Goal: Information Seeking & Learning: Learn about a topic

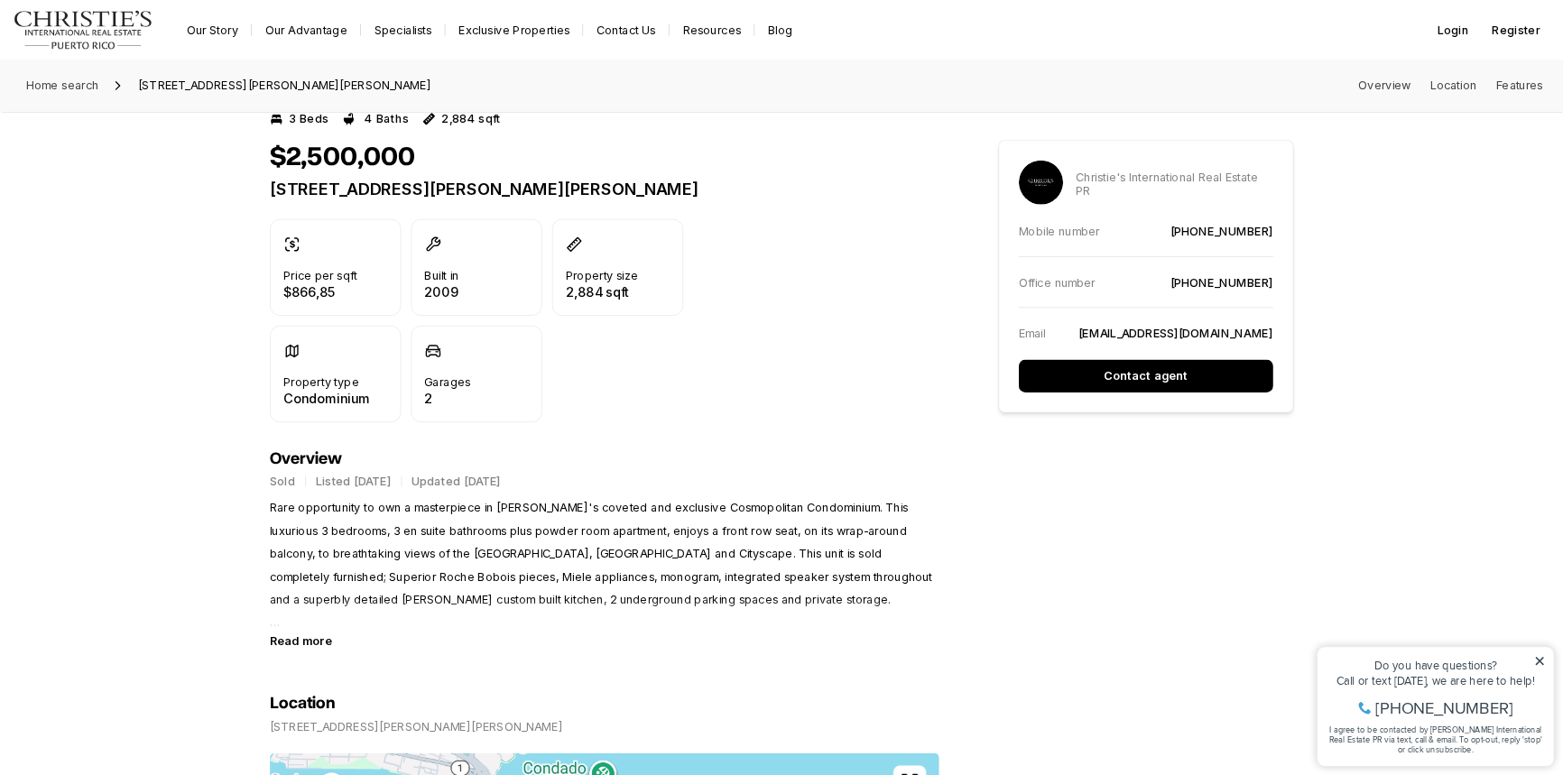
scroll to position [451, 0]
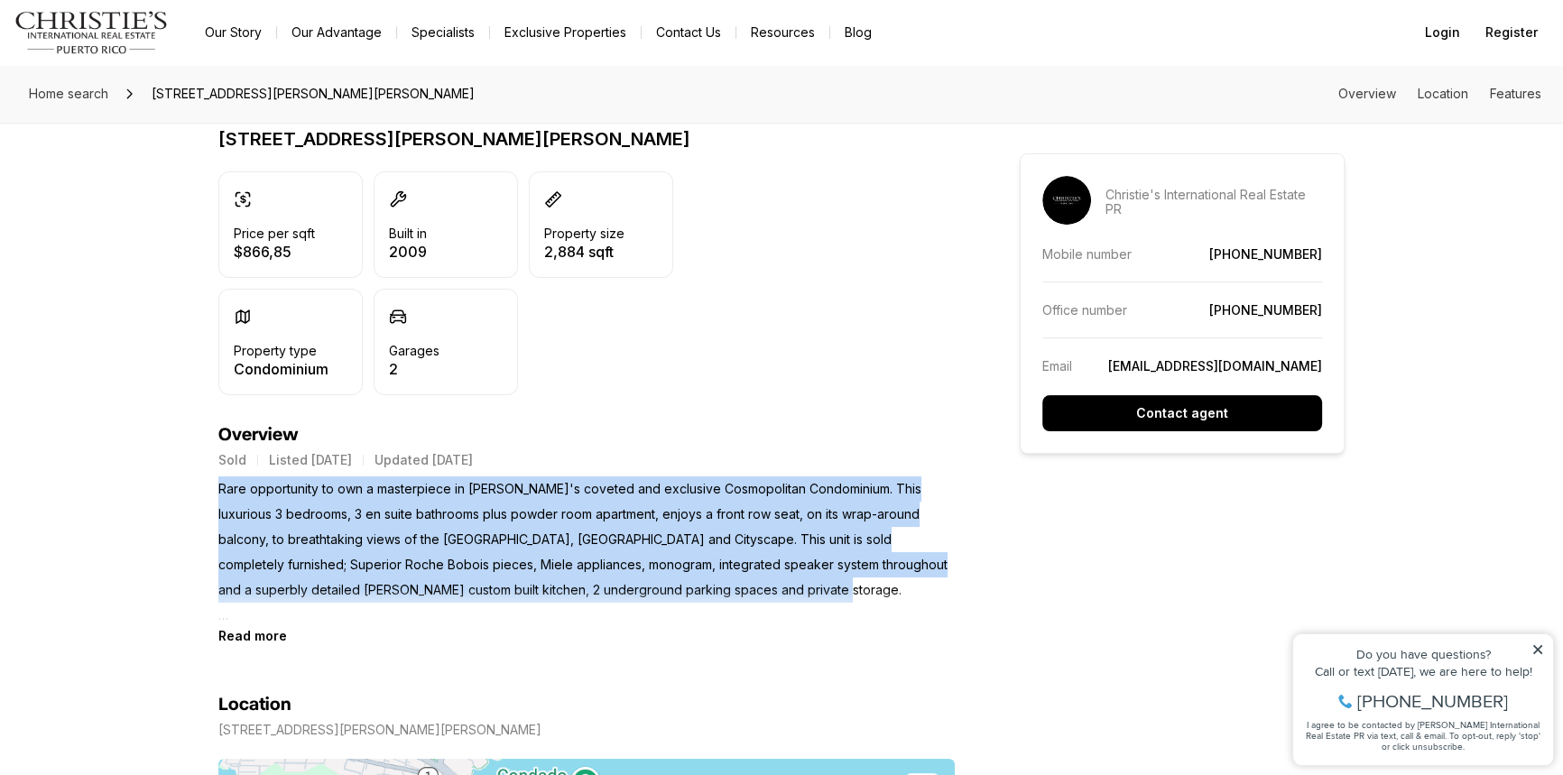
drag, startPoint x: 218, startPoint y: 485, endPoint x: 748, endPoint y: 593, distance: 540.4
click at [748, 593] on p "Rare opportunity to own a masterpiece in Miramar's coveted and exclusive Cosmop…" at bounding box center [586, 552] width 736 height 152
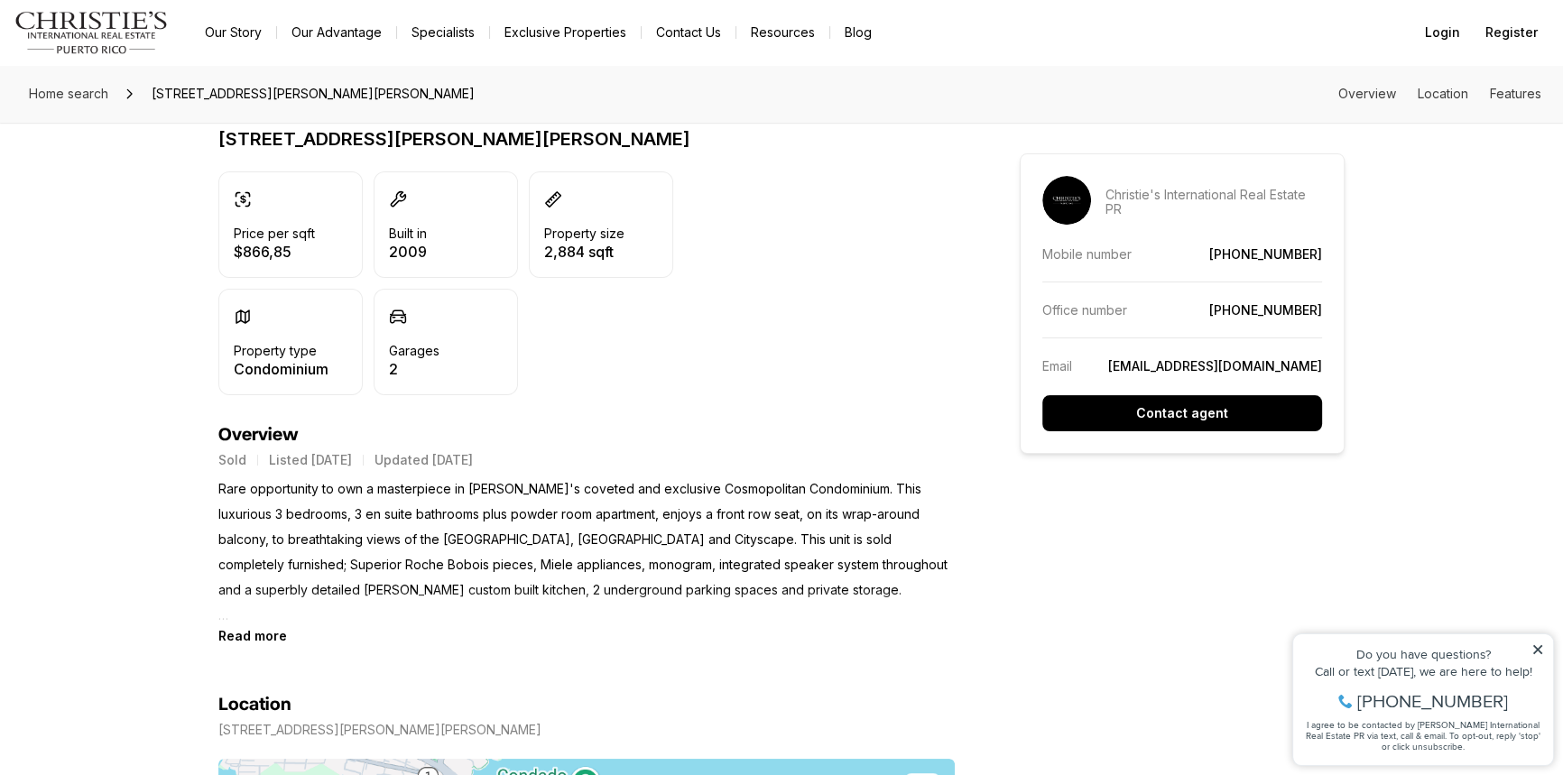
click at [789, 218] on div "Price per sqft $866,85 Built in 2009 Property size 2,884 sqft Property type Con…" at bounding box center [586, 283] width 736 height 224
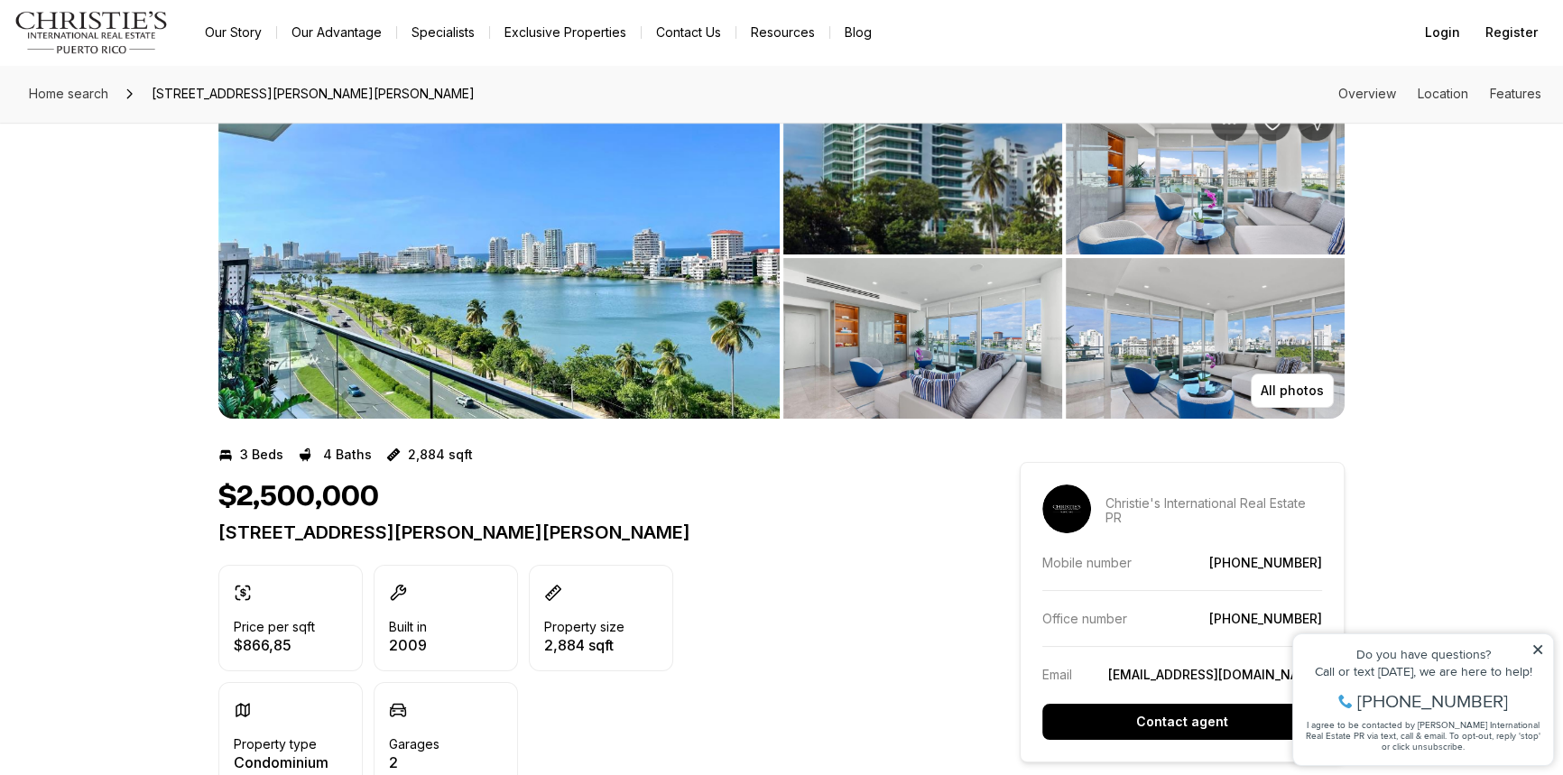
scroll to position [0, 0]
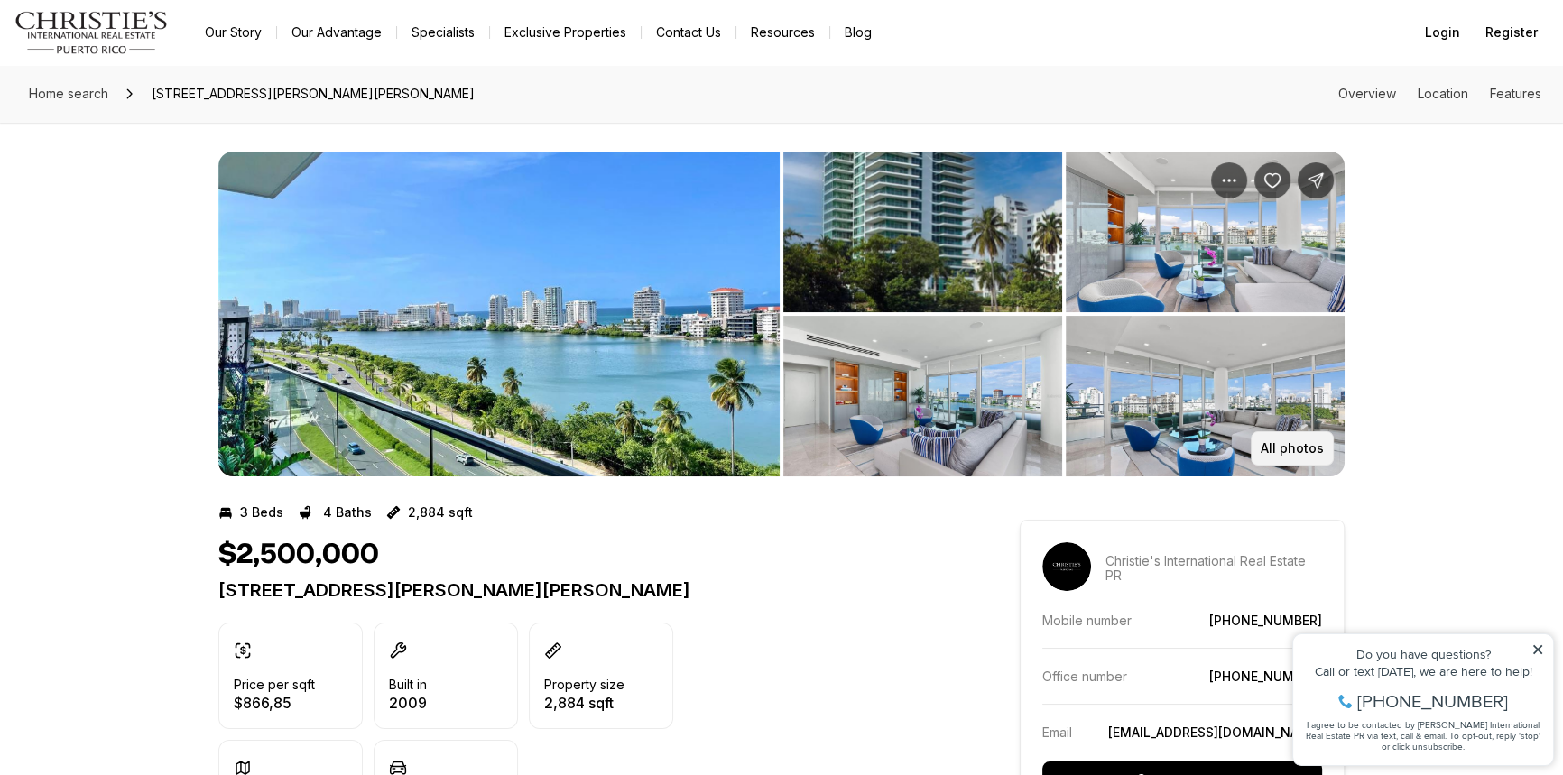
click at [1306, 452] on p "All photos" at bounding box center [1291, 448] width 63 height 14
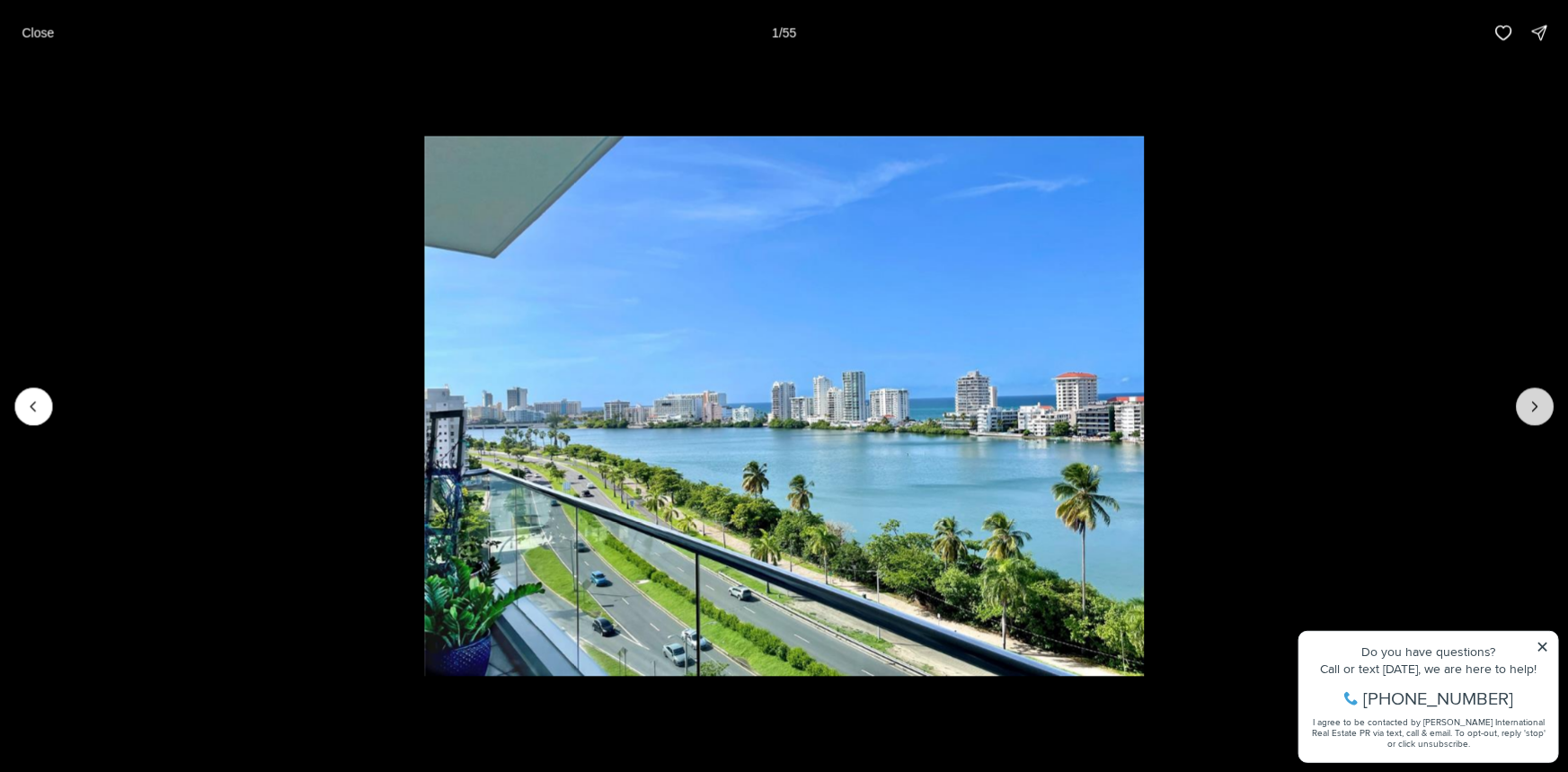
click at [1538, 403] on icon "Next slide" at bounding box center [1535, 406] width 18 height 18
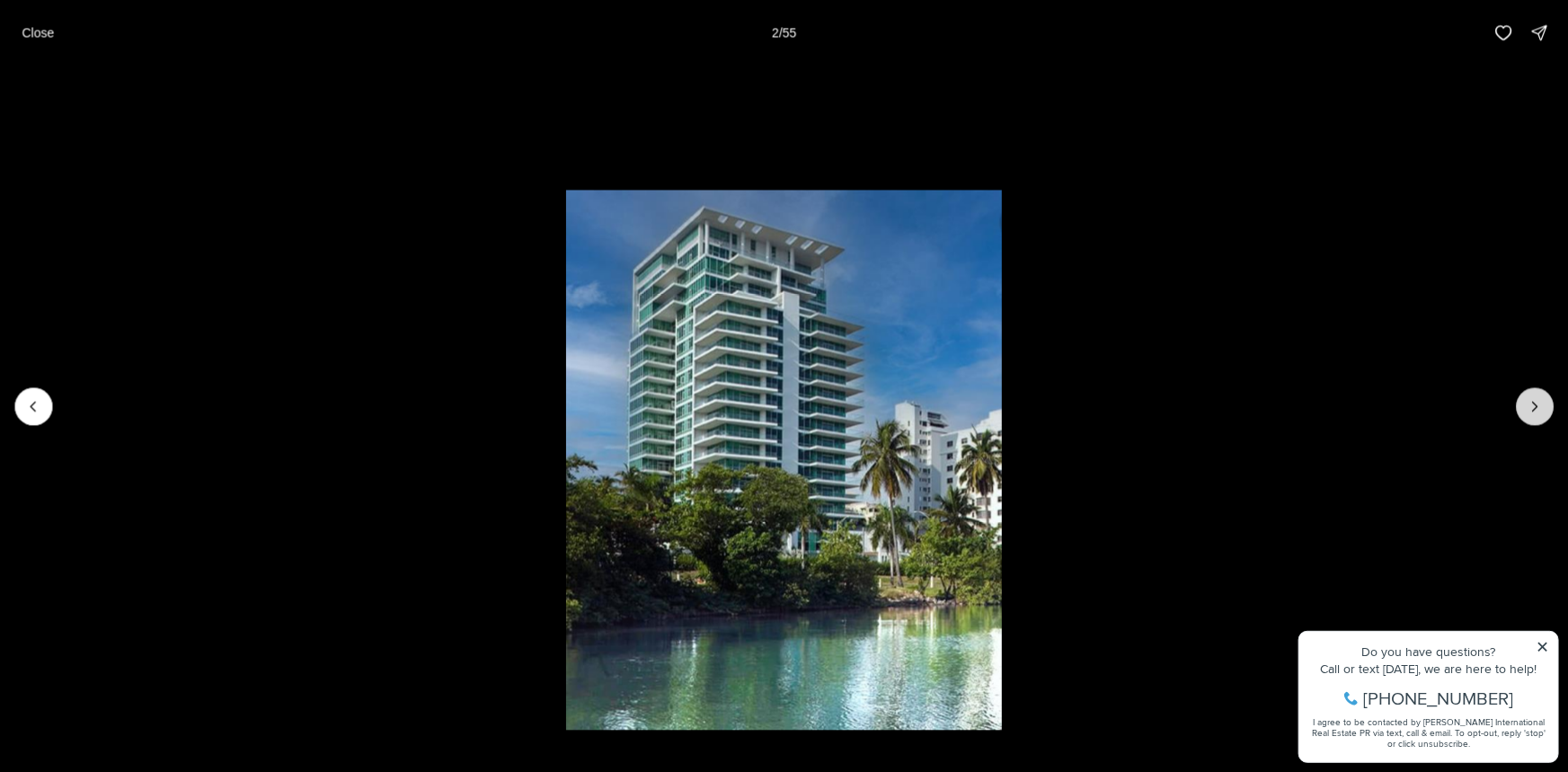
click at [1538, 403] on icon "Next slide" at bounding box center [1535, 406] width 18 height 18
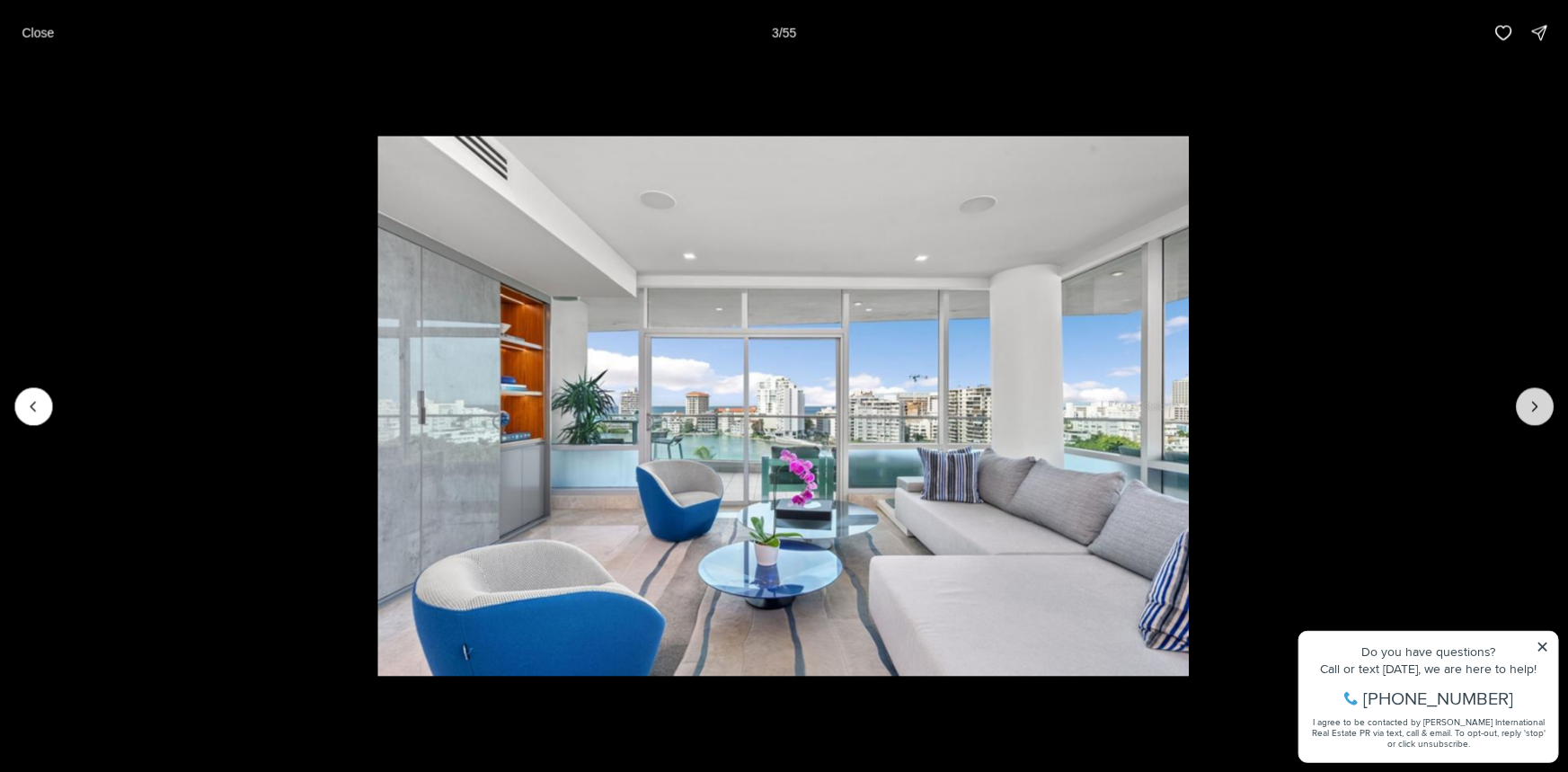
click at [1536, 403] on icon "Next slide" at bounding box center [1535, 406] width 18 height 18
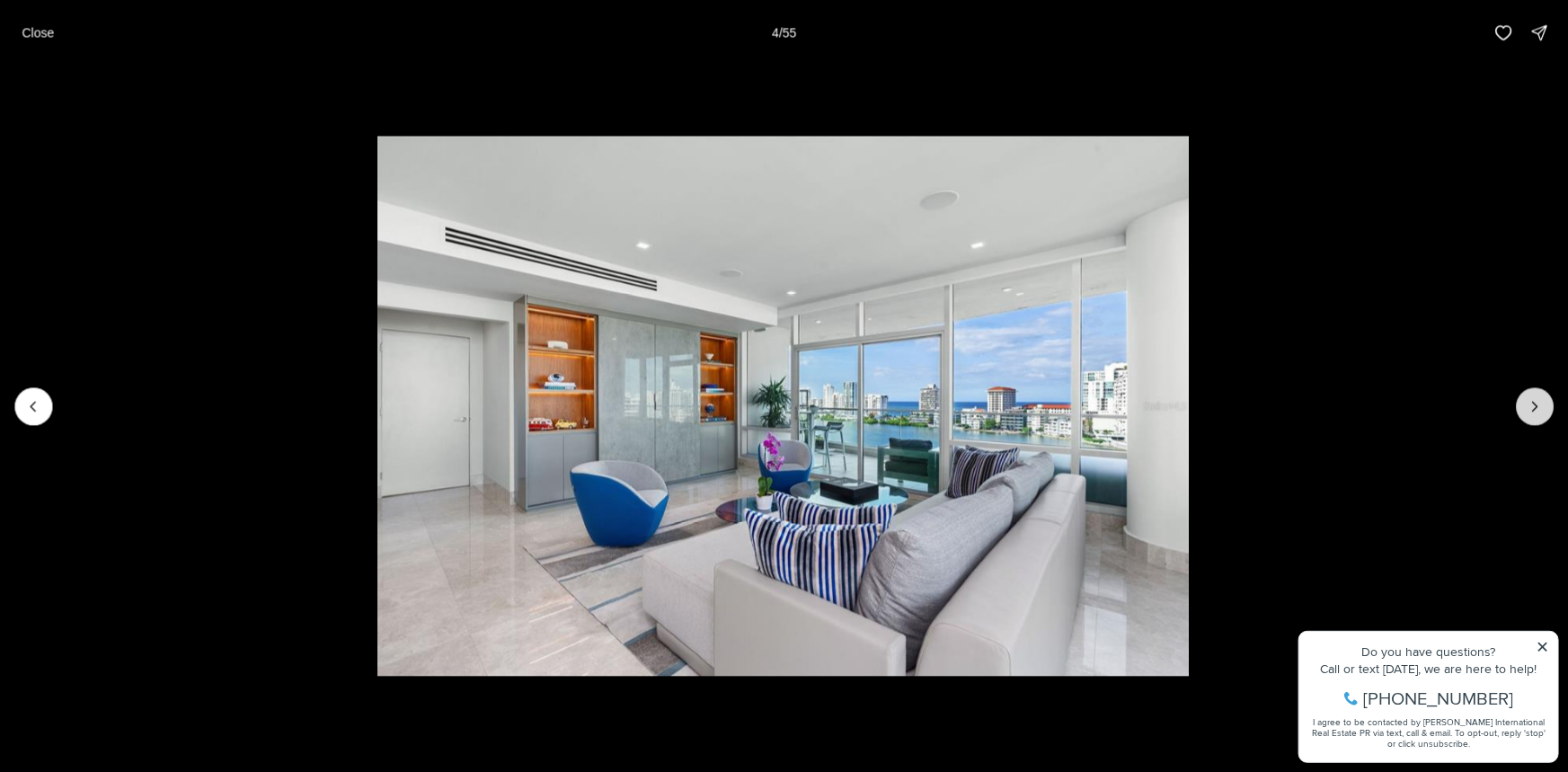
click at [1530, 402] on icon "Next slide" at bounding box center [1535, 406] width 18 height 18
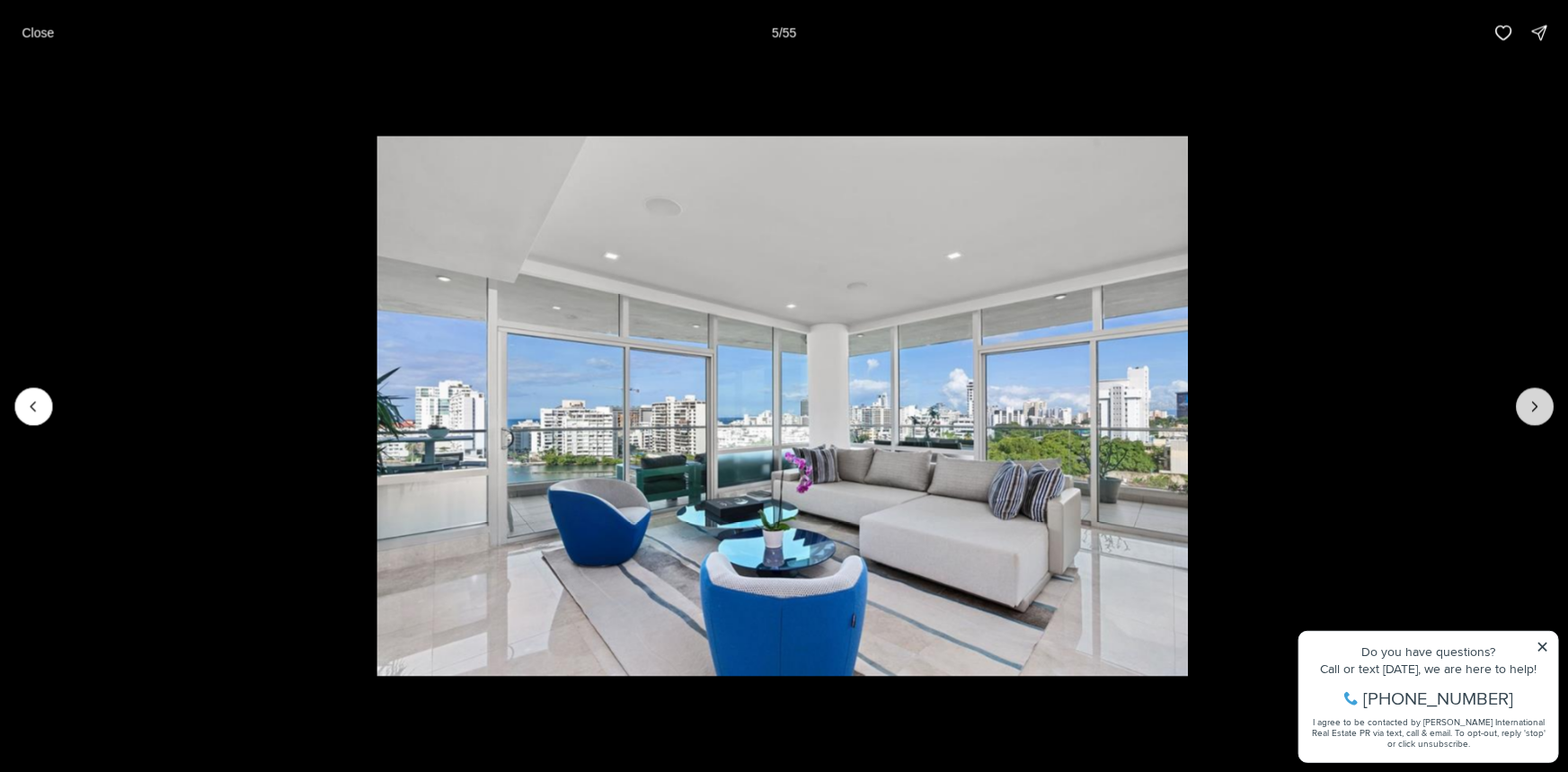
click at [1535, 397] on icon "Next slide" at bounding box center [1535, 406] width 18 height 18
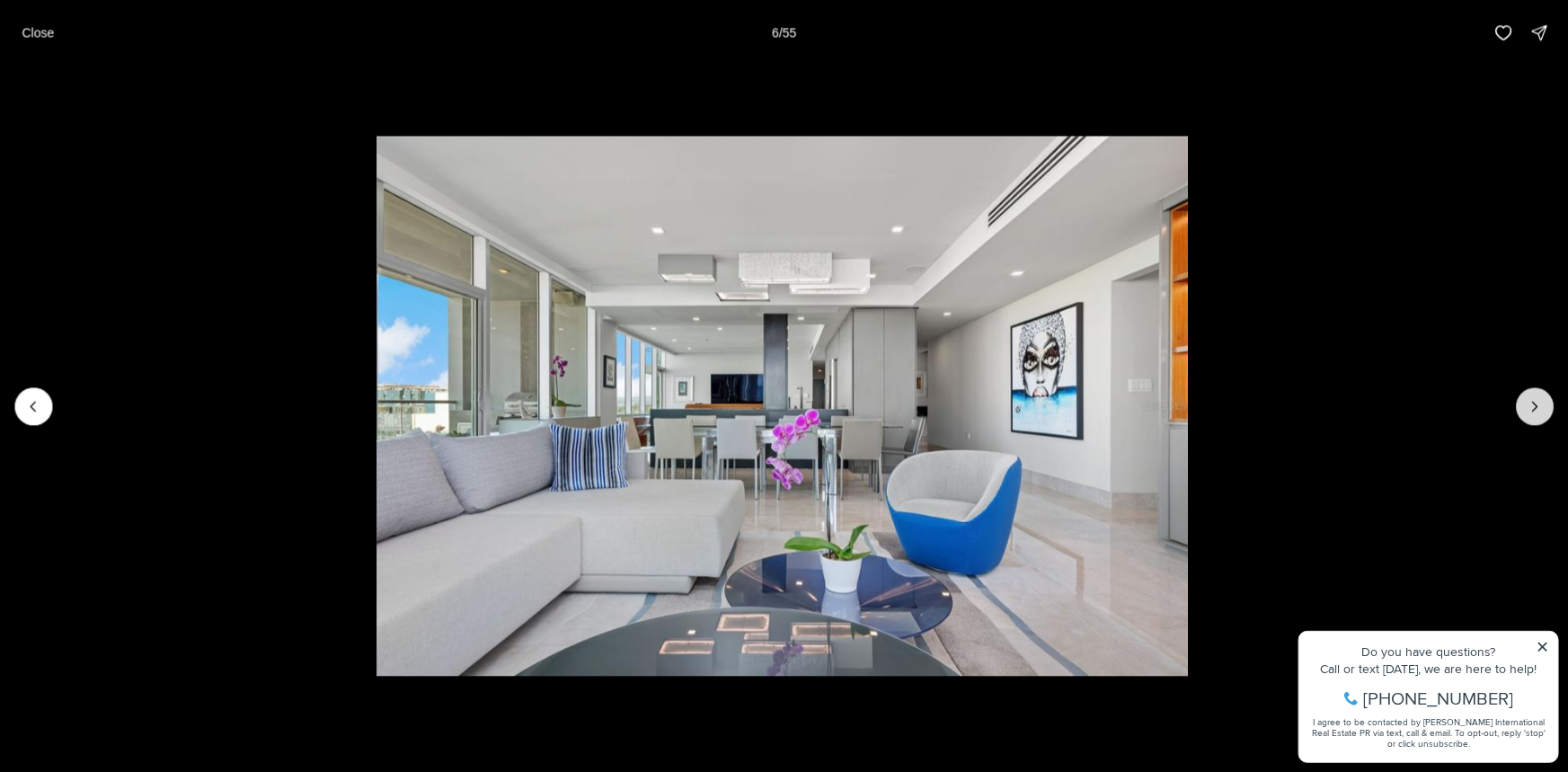
click at [1527, 397] on icon "Next slide" at bounding box center [1535, 406] width 18 height 18
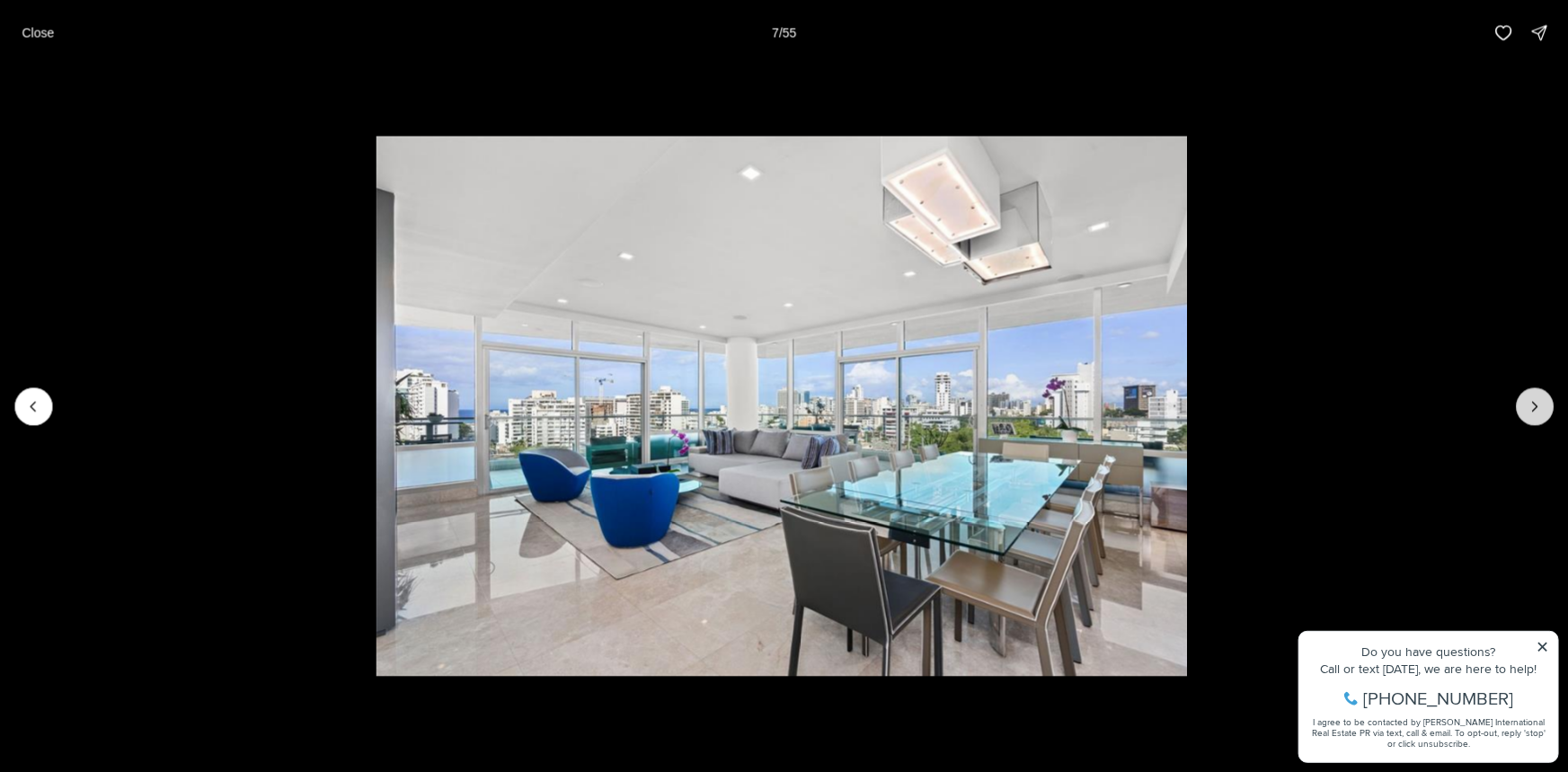
click at [1527, 397] on icon "Next slide" at bounding box center [1535, 406] width 18 height 18
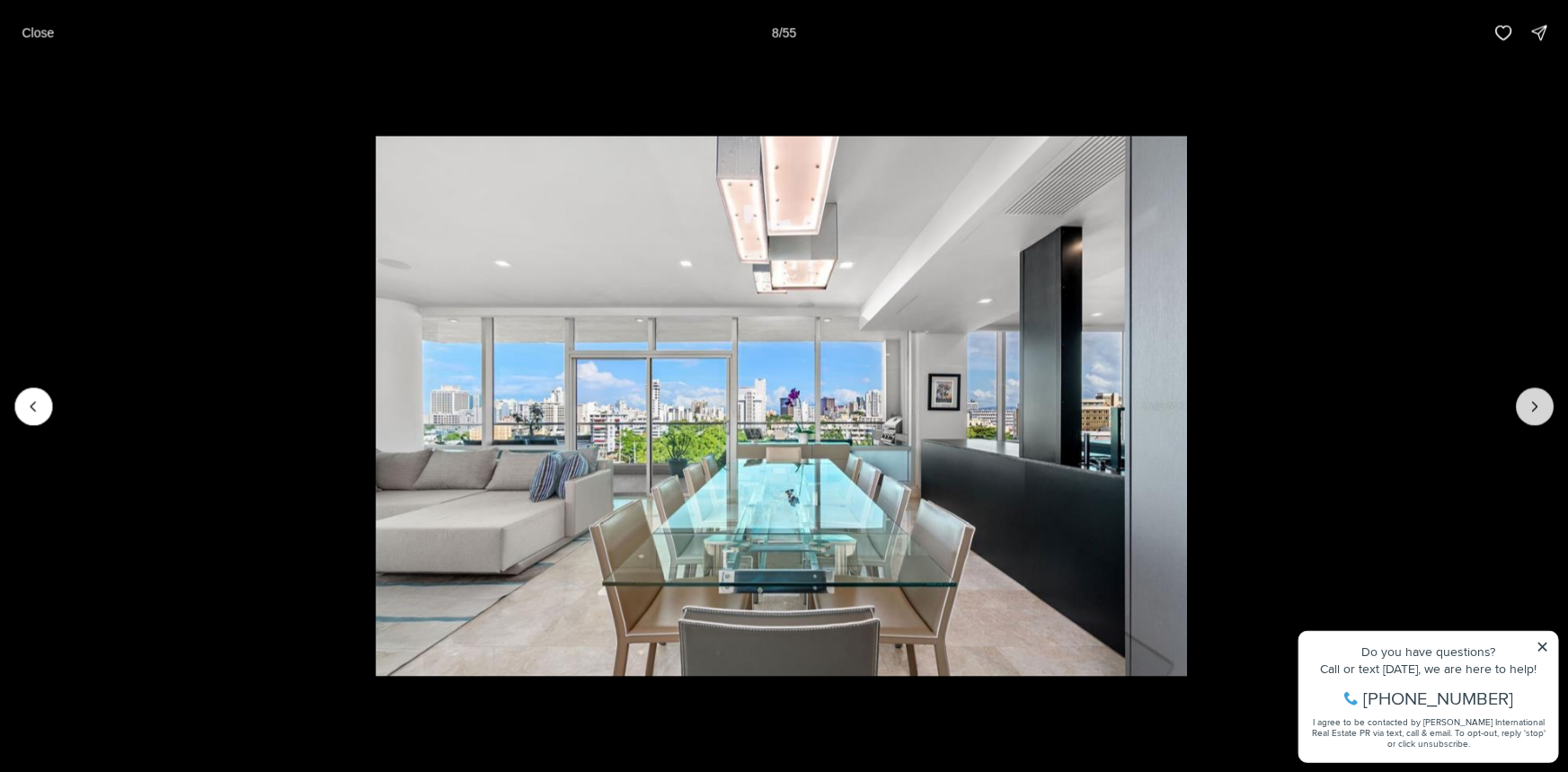
click at [1526, 397] on icon "Next slide" at bounding box center [1535, 406] width 18 height 18
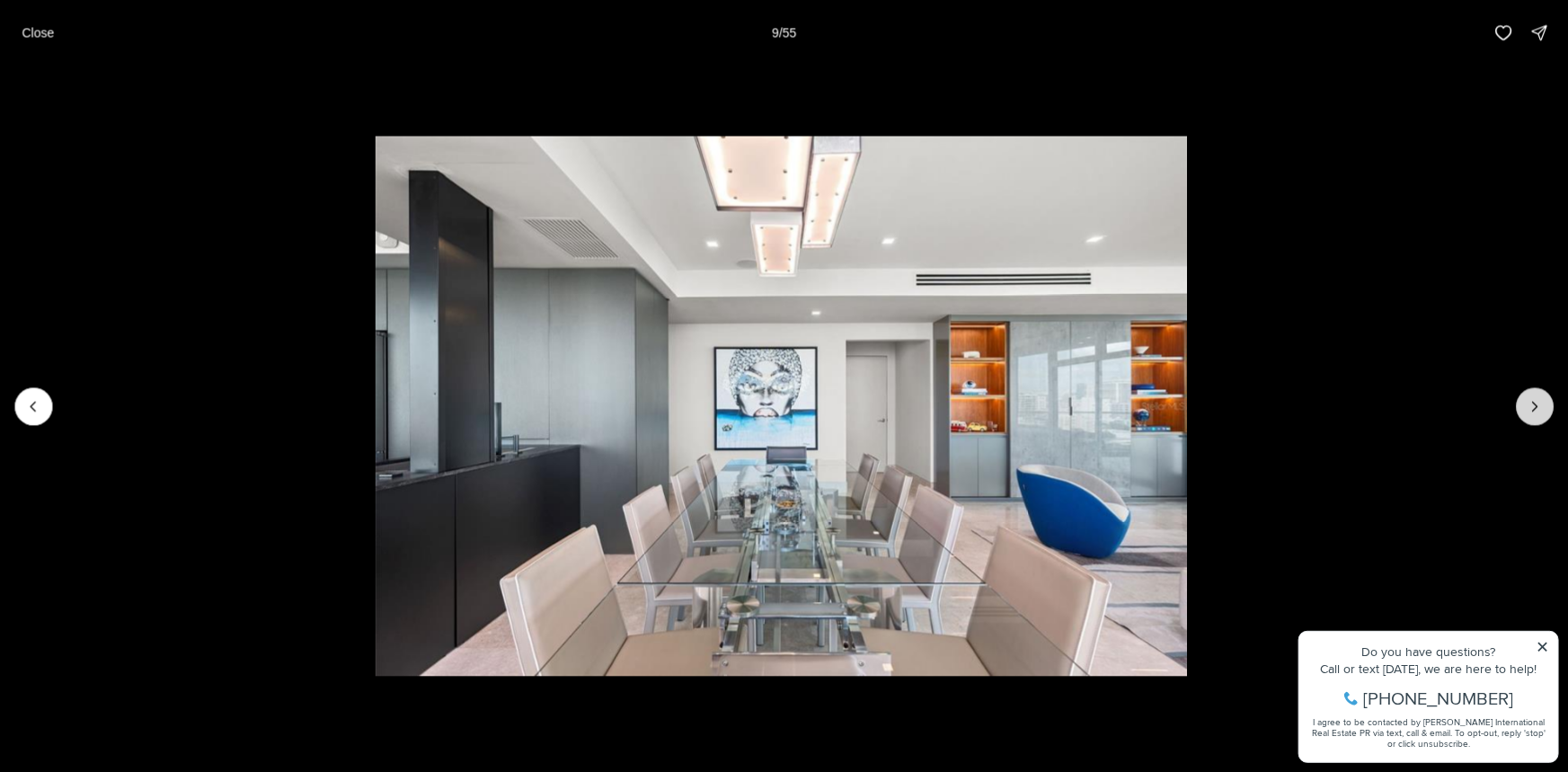
click at [1526, 397] on icon "Next slide" at bounding box center [1535, 406] width 18 height 18
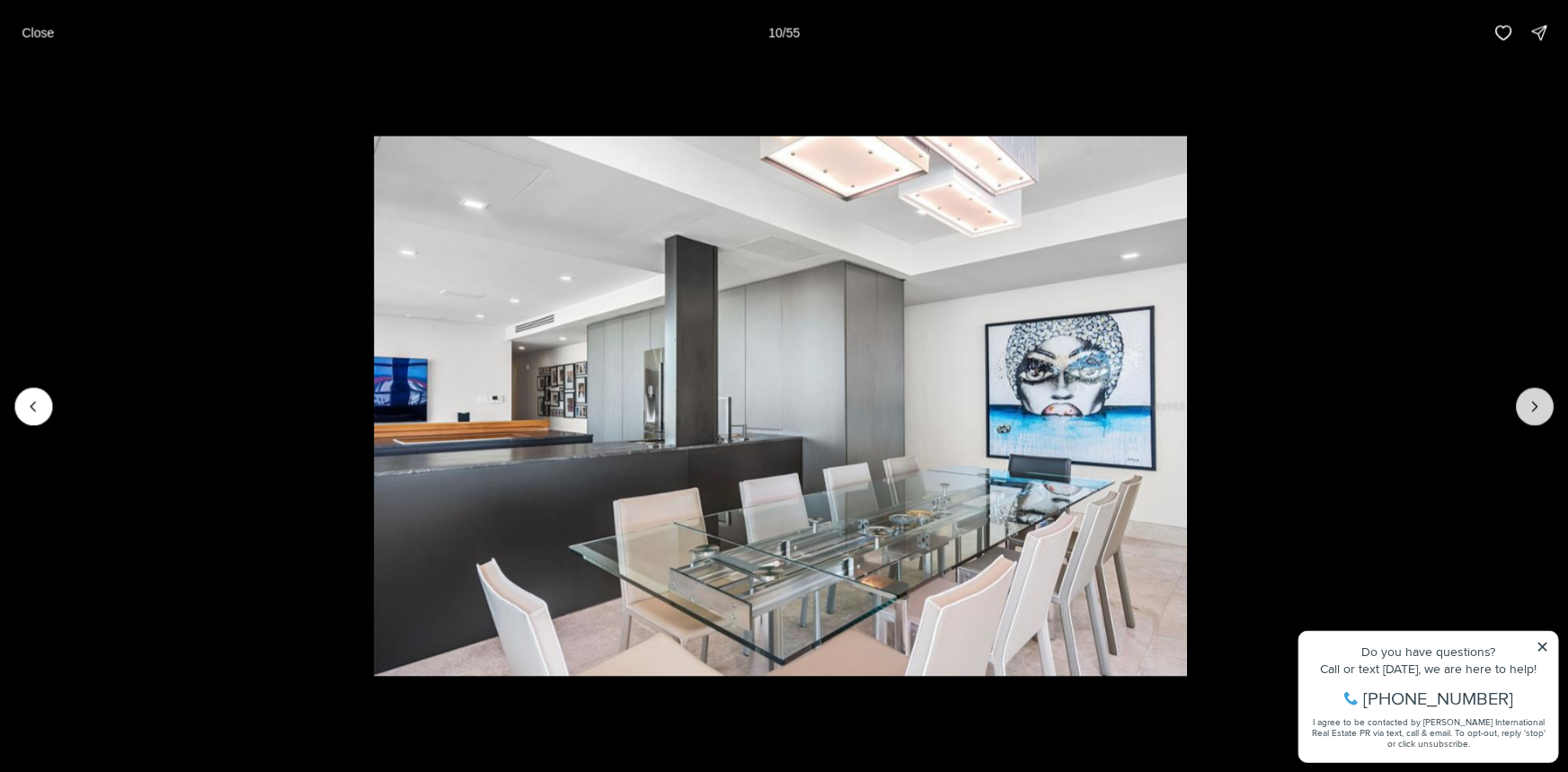
click at [1526, 397] on icon "Next slide" at bounding box center [1535, 406] width 18 height 18
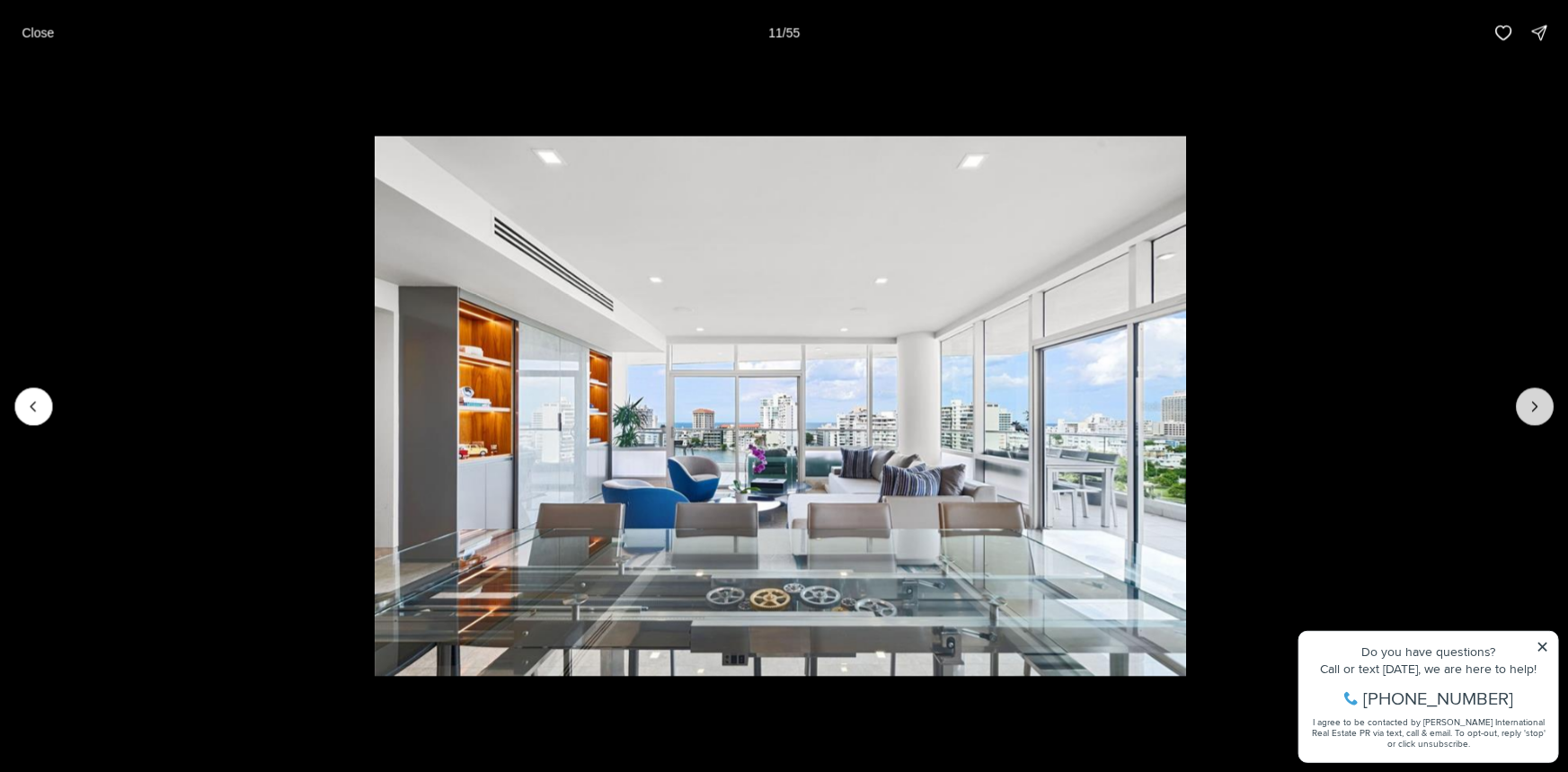
click at [1526, 397] on icon "Next slide" at bounding box center [1535, 406] width 18 height 18
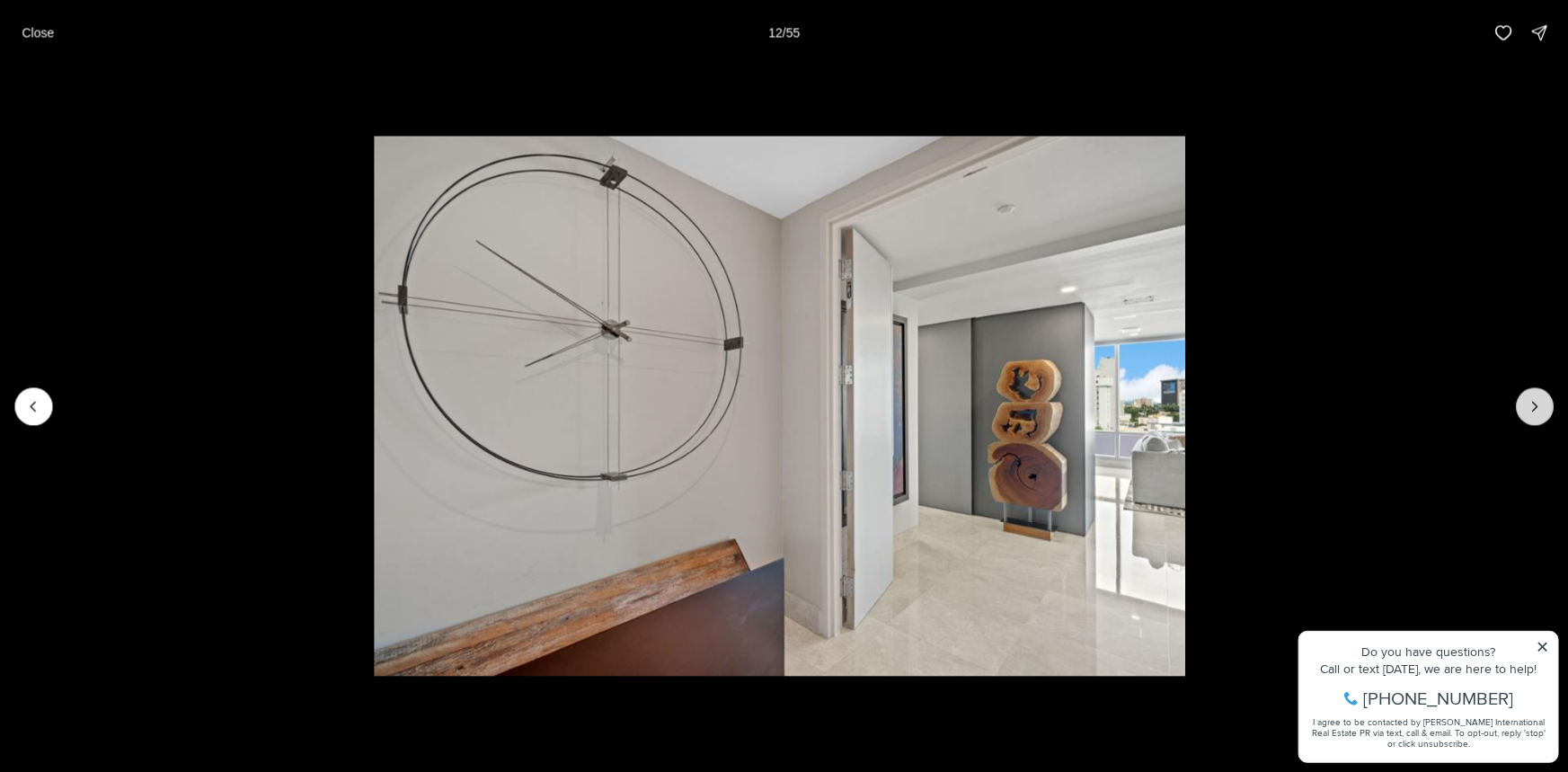
click at [1526, 397] on icon "Next slide" at bounding box center [1535, 406] width 18 height 18
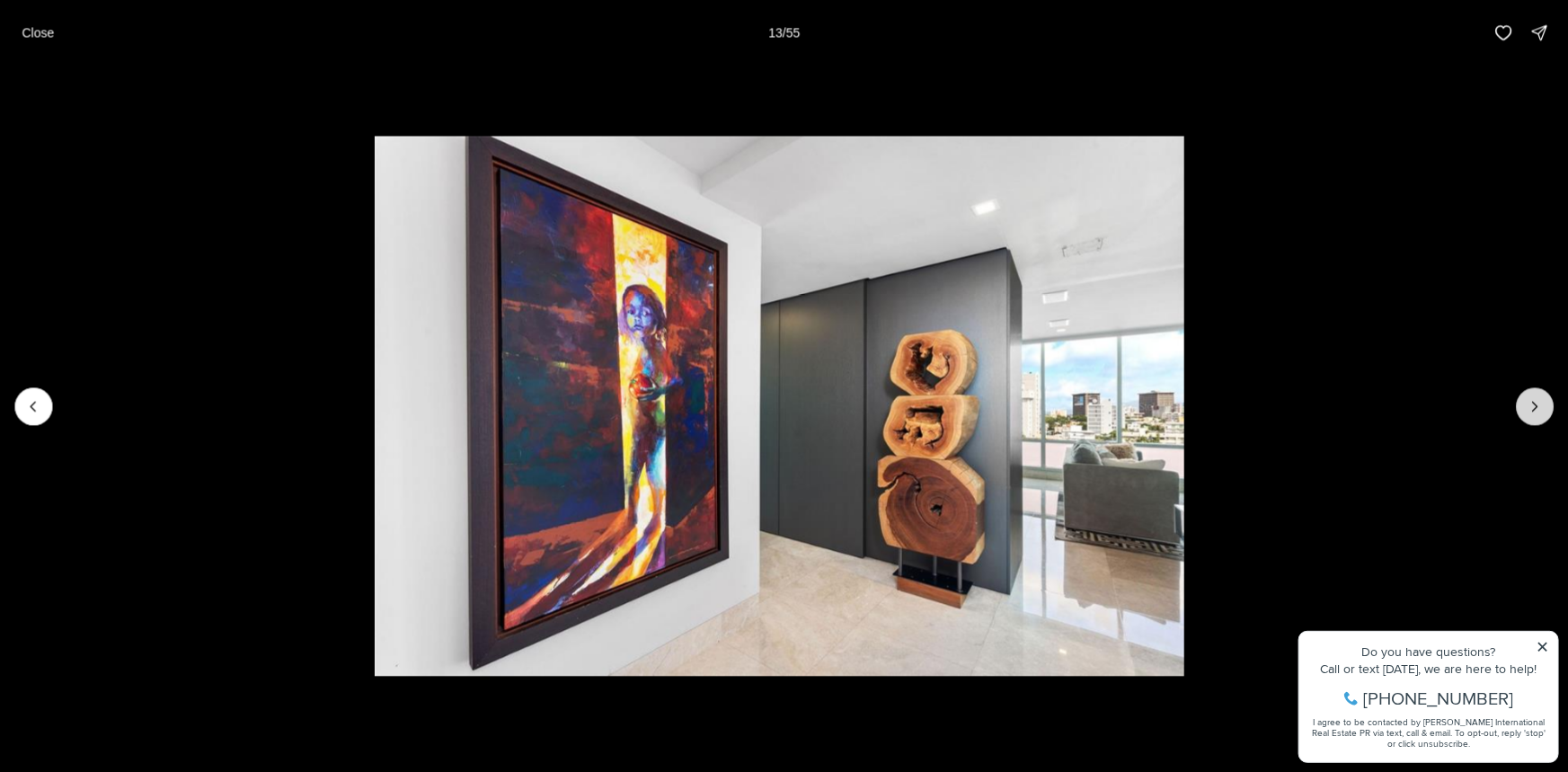
click at [1524, 397] on button "Next slide" at bounding box center [1535, 406] width 38 height 38
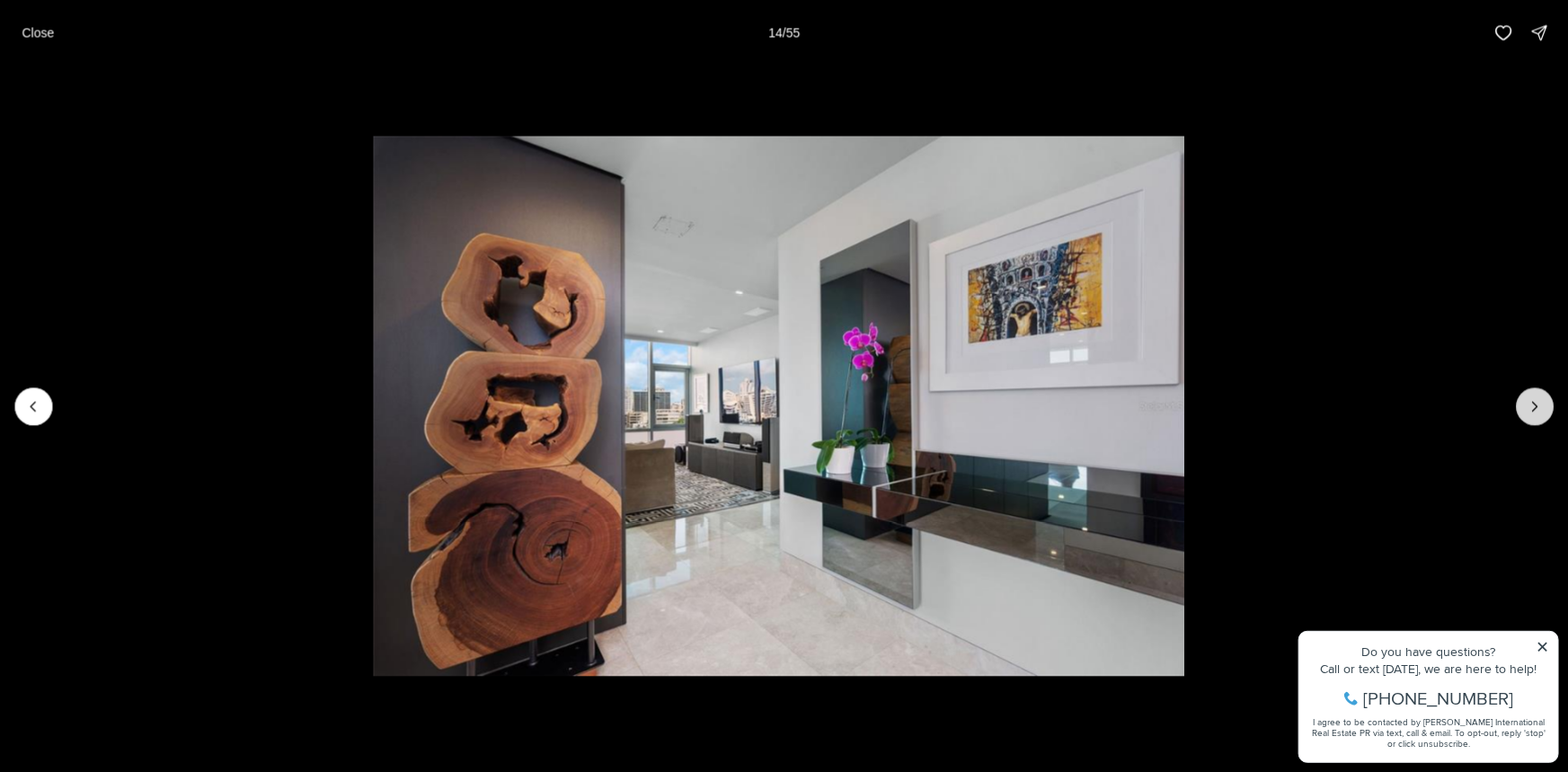
click at [1524, 397] on button "Next slide" at bounding box center [1535, 406] width 38 height 38
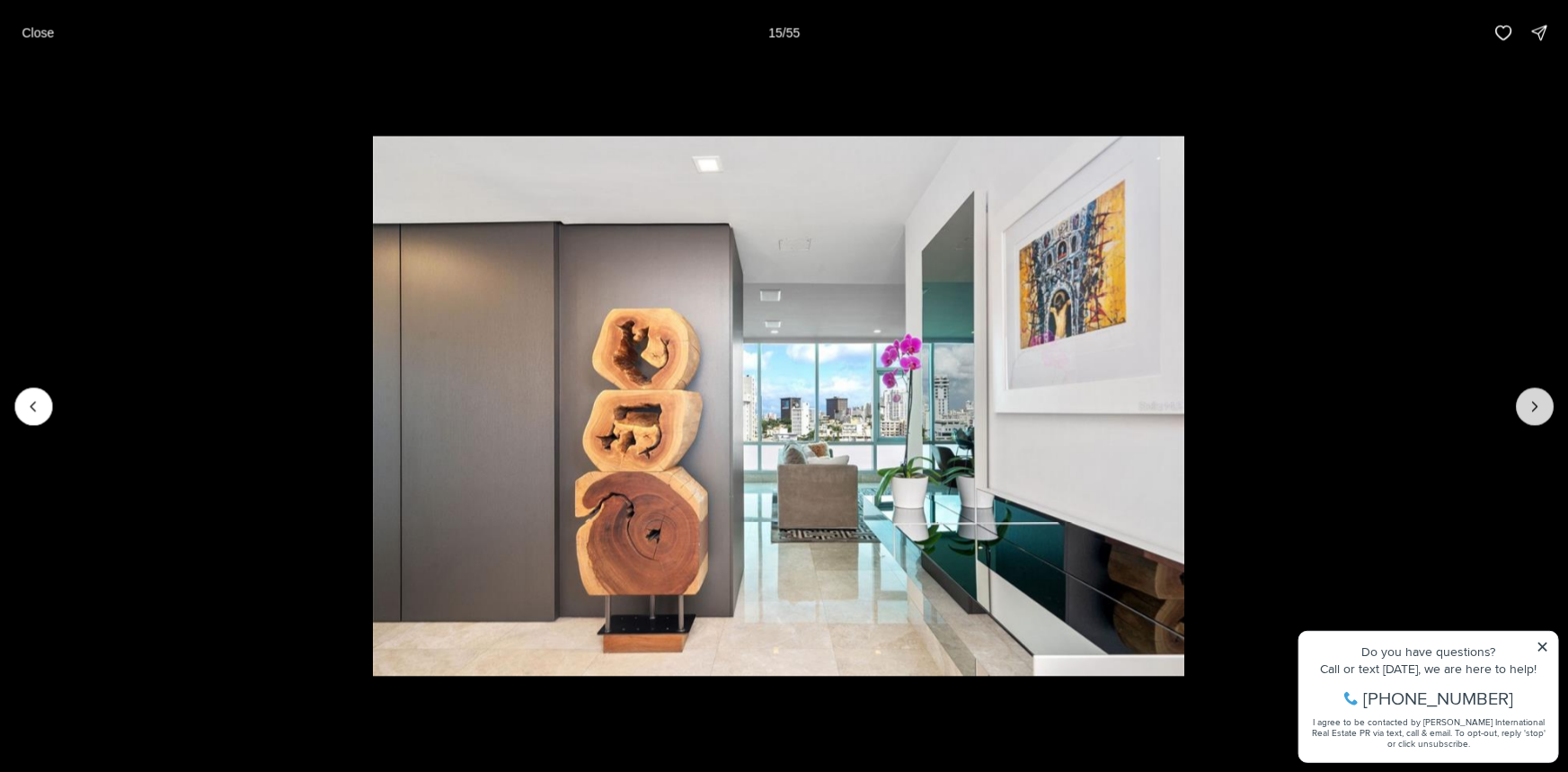
click at [1524, 397] on button "Next slide" at bounding box center [1535, 406] width 38 height 38
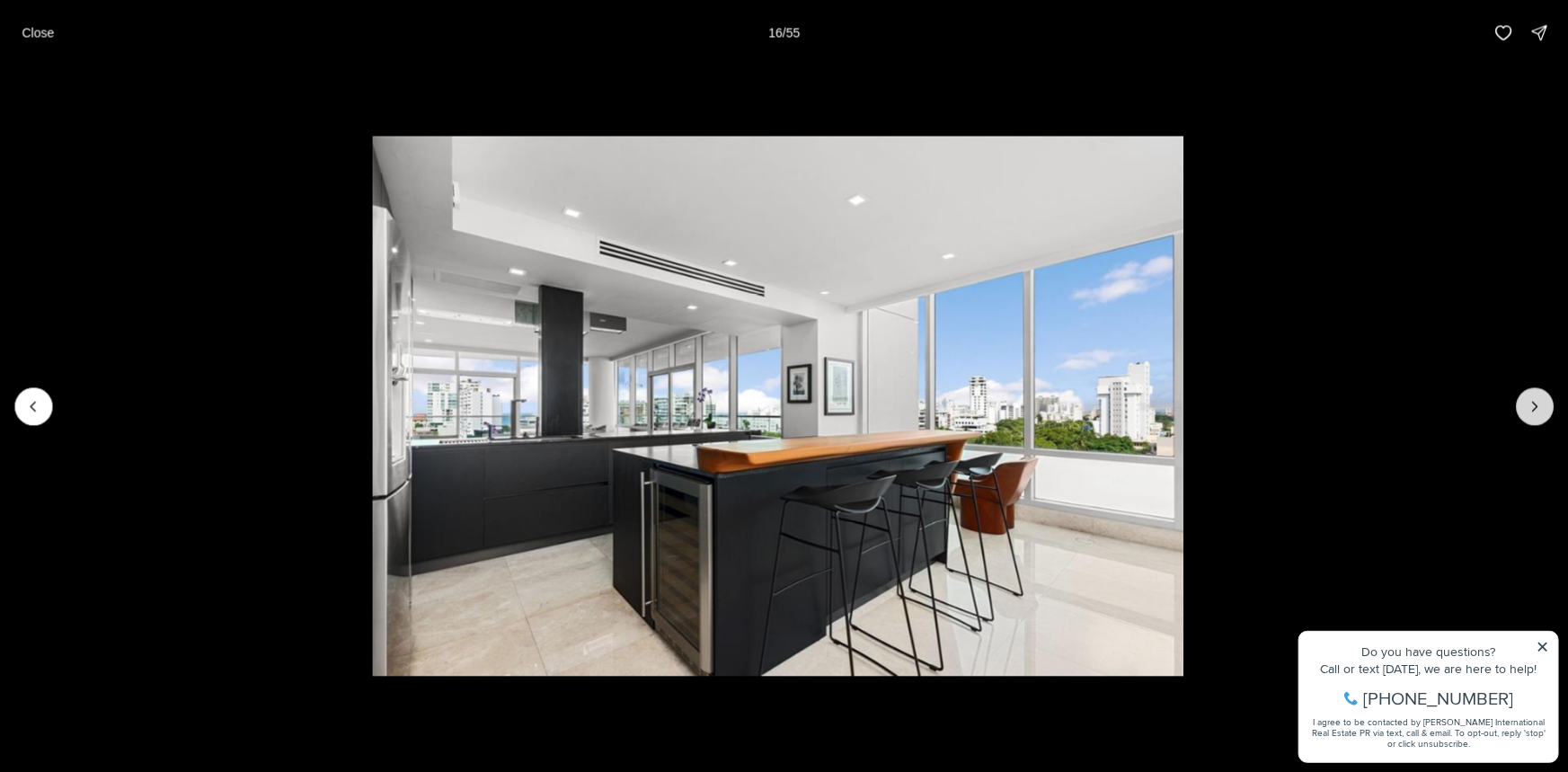
click at [1524, 397] on button "Next slide" at bounding box center [1535, 406] width 38 height 38
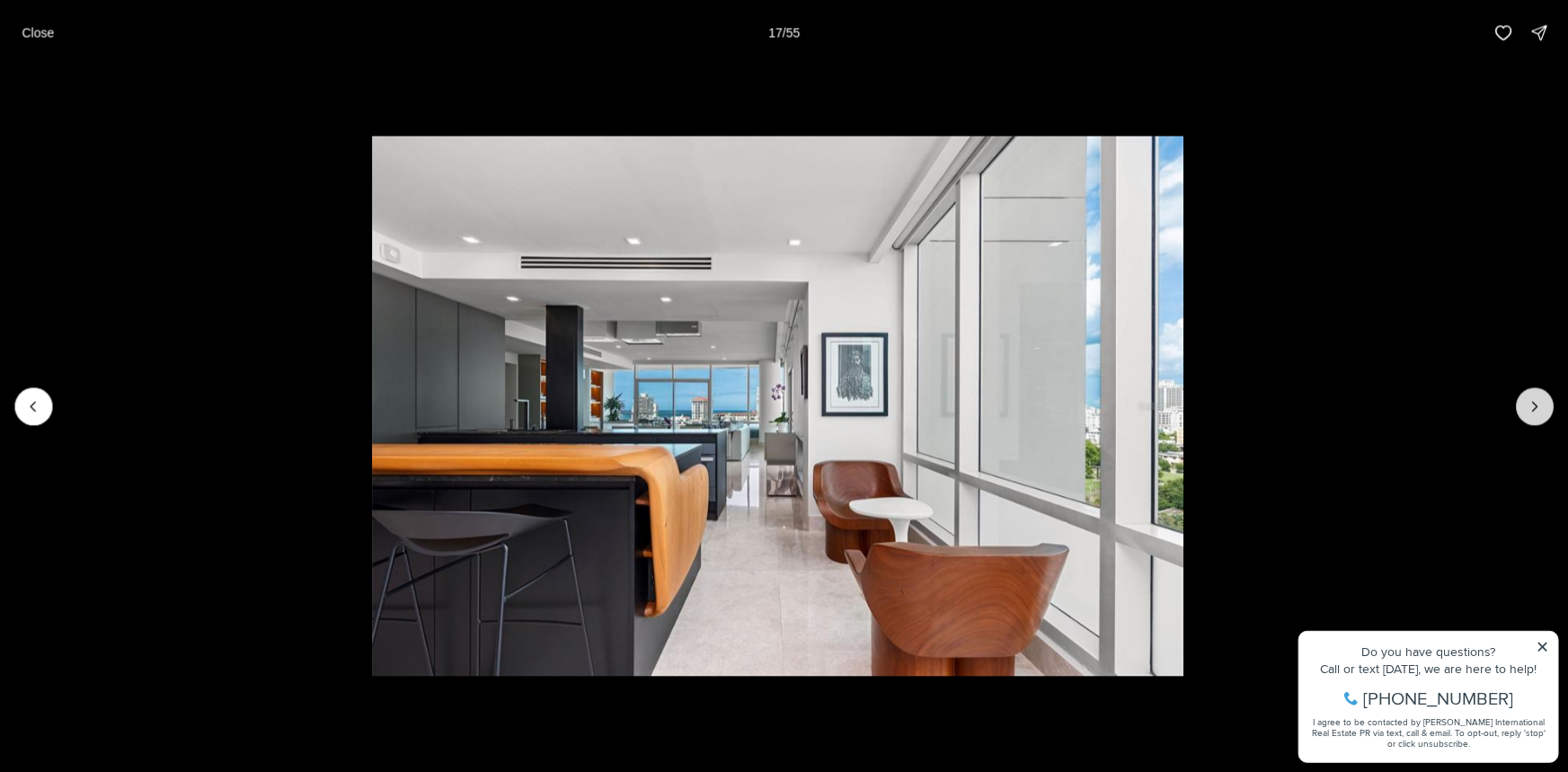
click at [1535, 397] on icon "Next slide" at bounding box center [1535, 406] width 18 height 18
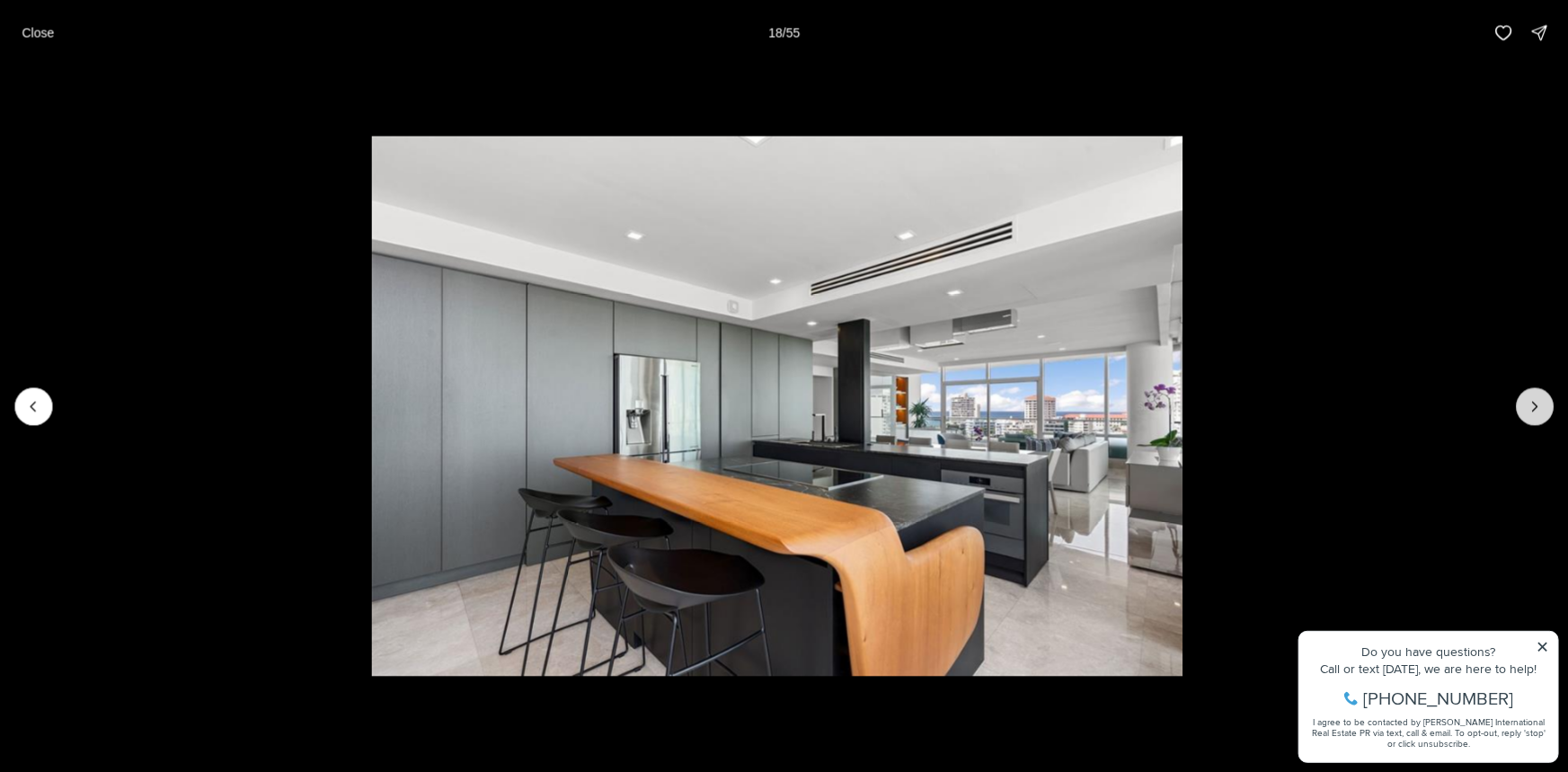
click at [1535, 397] on icon "Next slide" at bounding box center [1535, 406] width 18 height 18
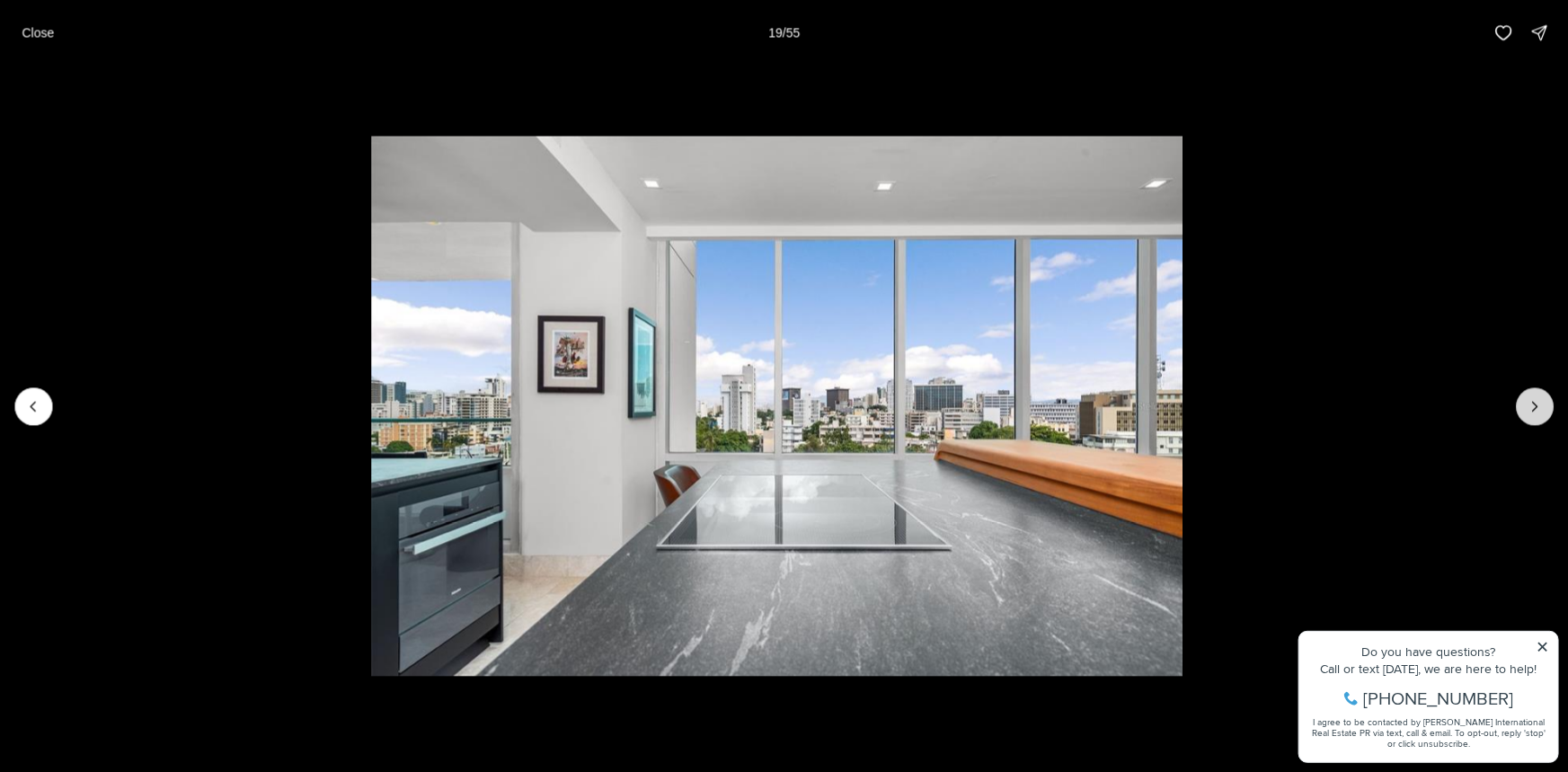
click at [1535, 397] on icon "Next slide" at bounding box center [1535, 406] width 18 height 18
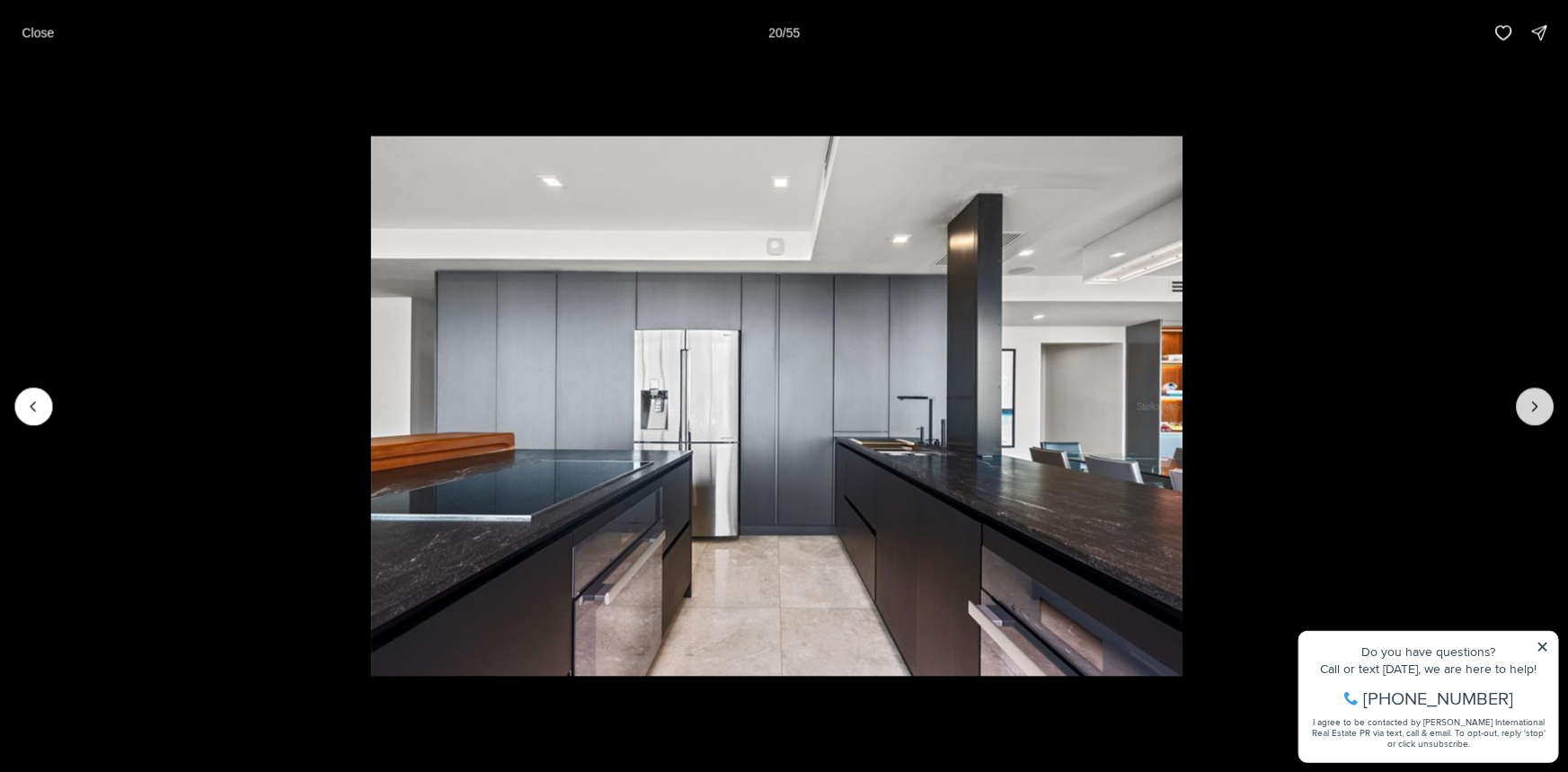
click at [1528, 398] on icon "Next slide" at bounding box center [1535, 406] width 18 height 18
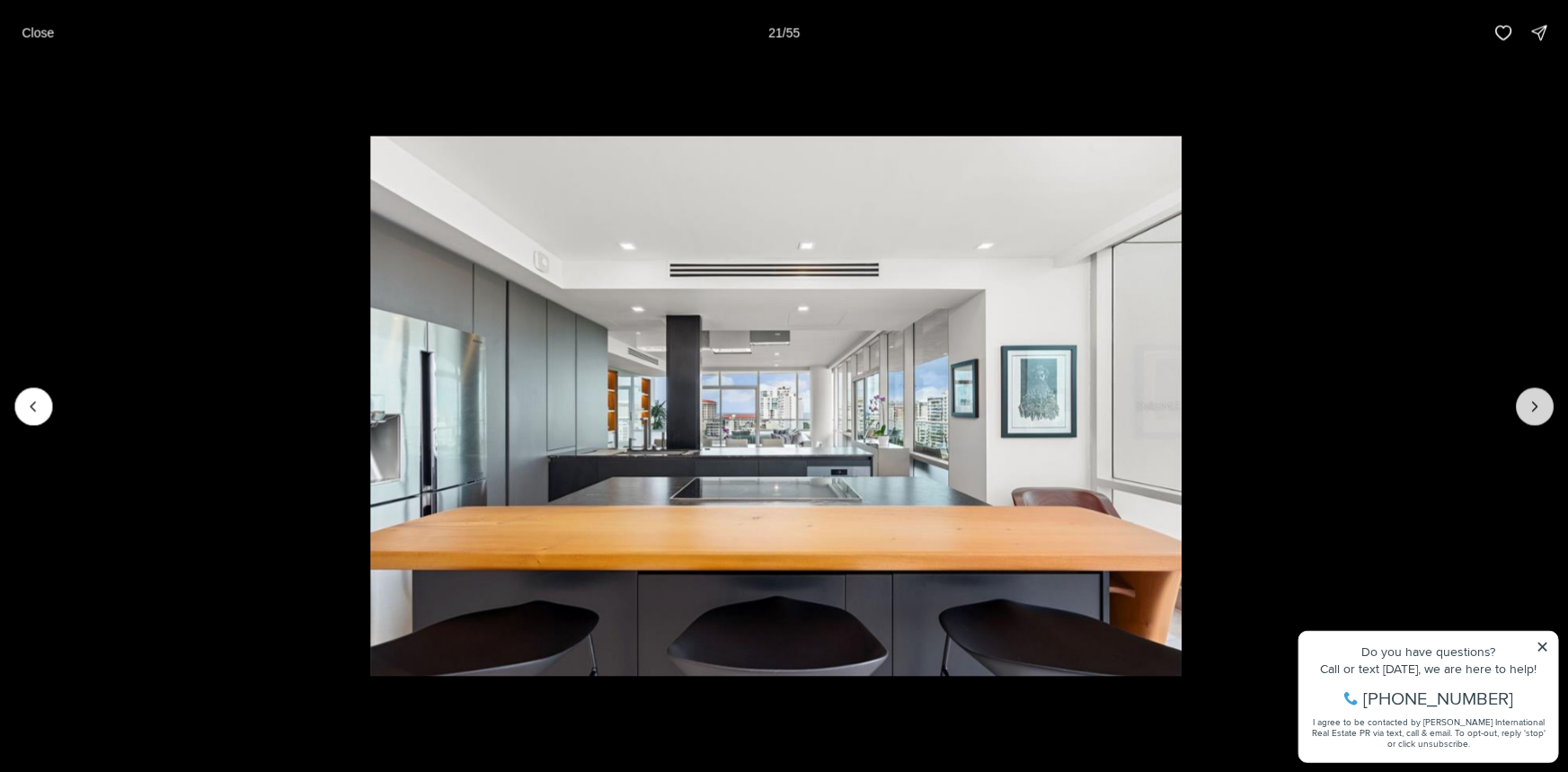
click at [1528, 398] on icon "Next slide" at bounding box center [1535, 406] width 18 height 18
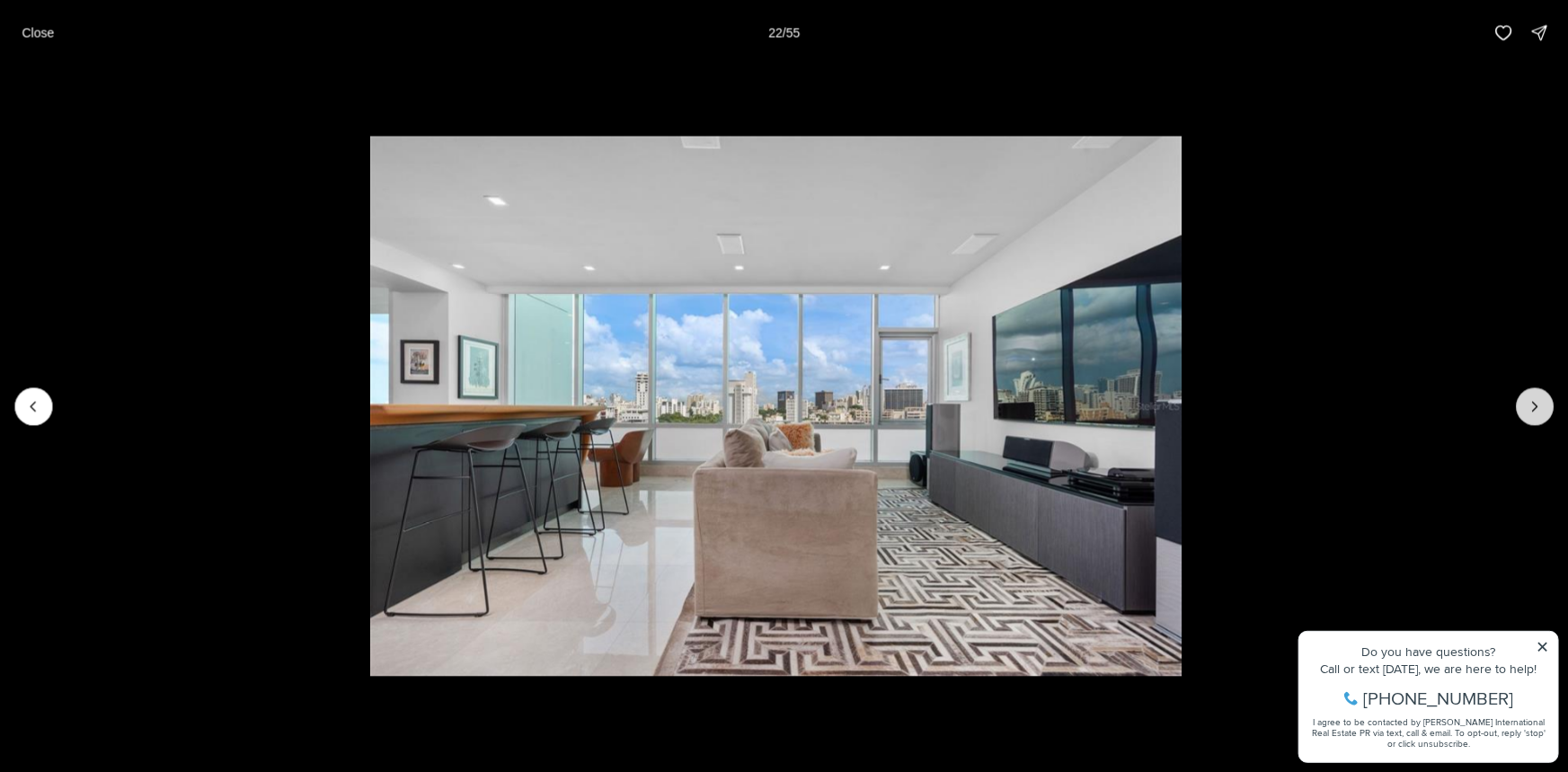
click at [1527, 398] on icon "Next slide" at bounding box center [1535, 406] width 18 height 18
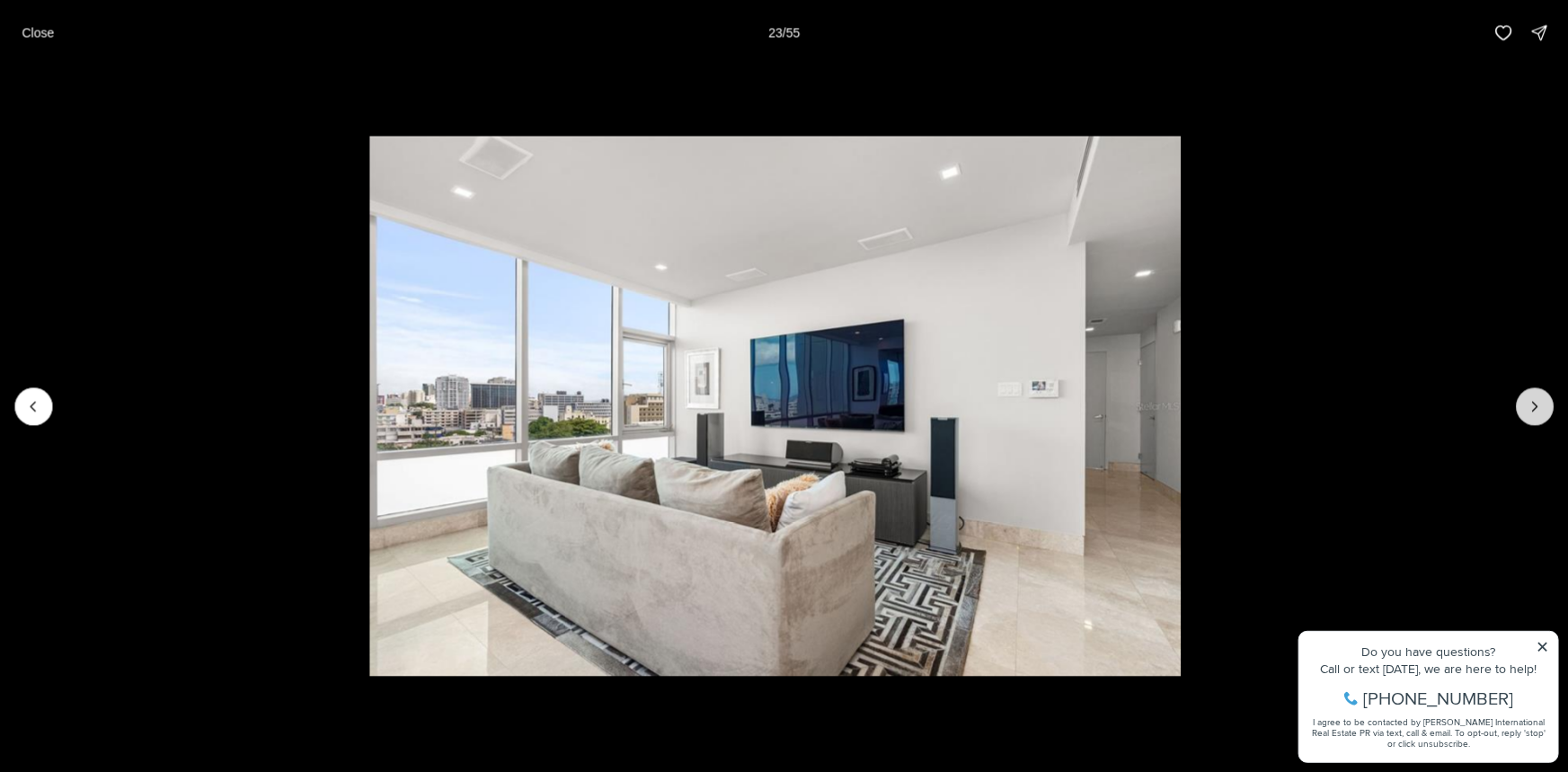
click at [1527, 398] on icon "Next slide" at bounding box center [1535, 406] width 18 height 18
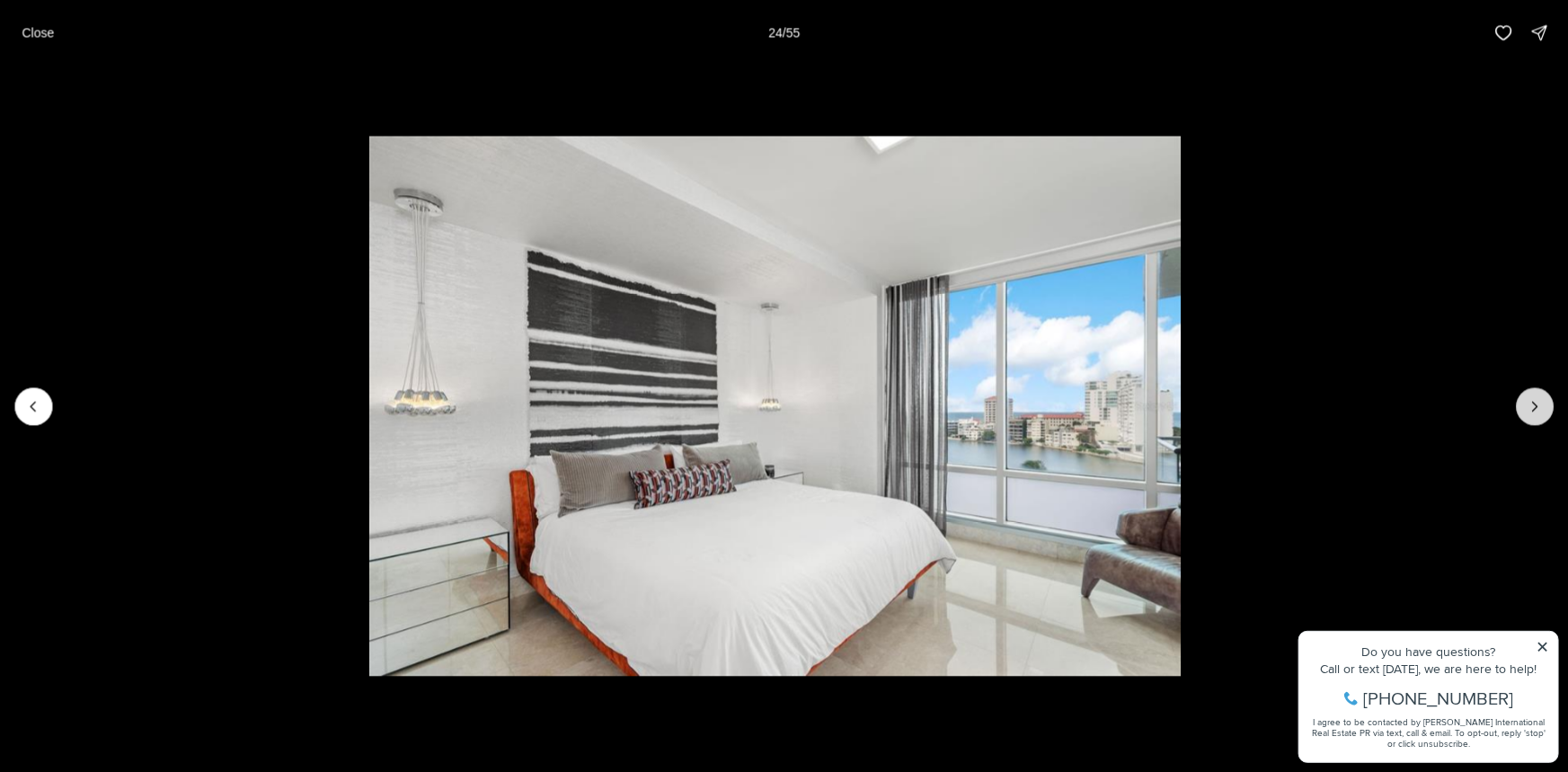
click at [1527, 398] on icon "Next slide" at bounding box center [1535, 406] width 18 height 18
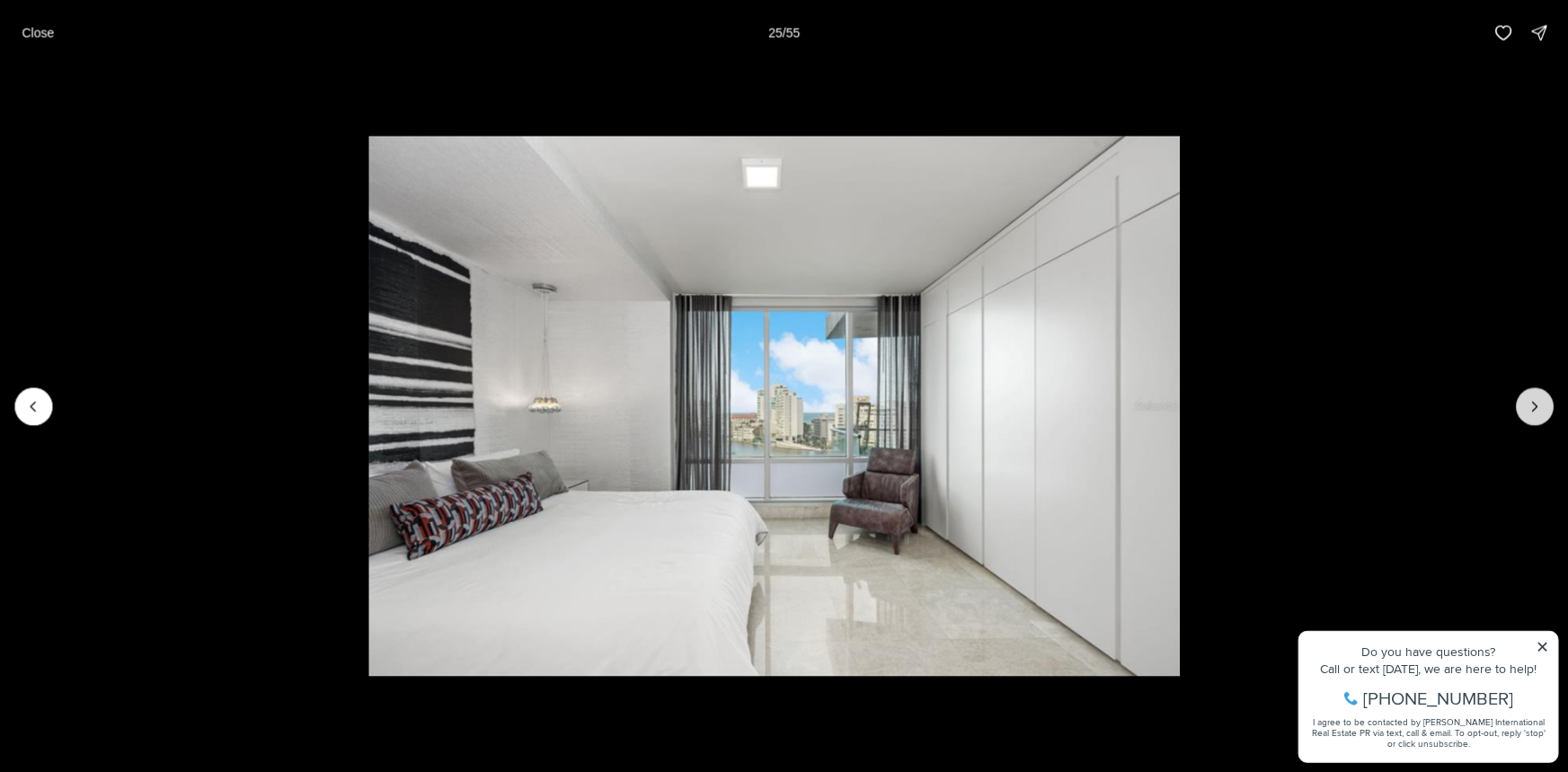
click at [1527, 398] on icon "Next slide" at bounding box center [1535, 406] width 18 height 18
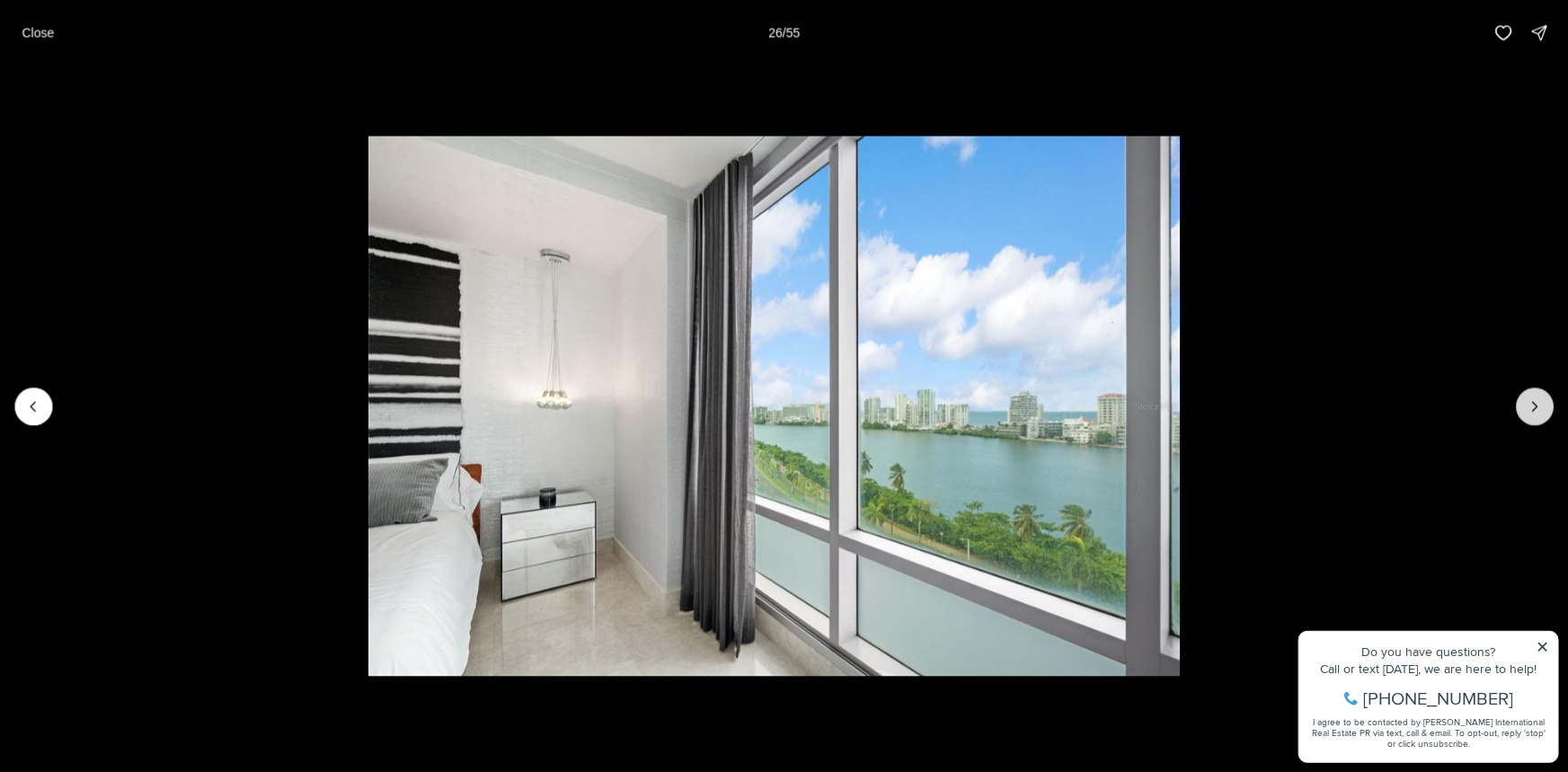
click at [1524, 399] on button "Next slide" at bounding box center [1535, 406] width 38 height 38
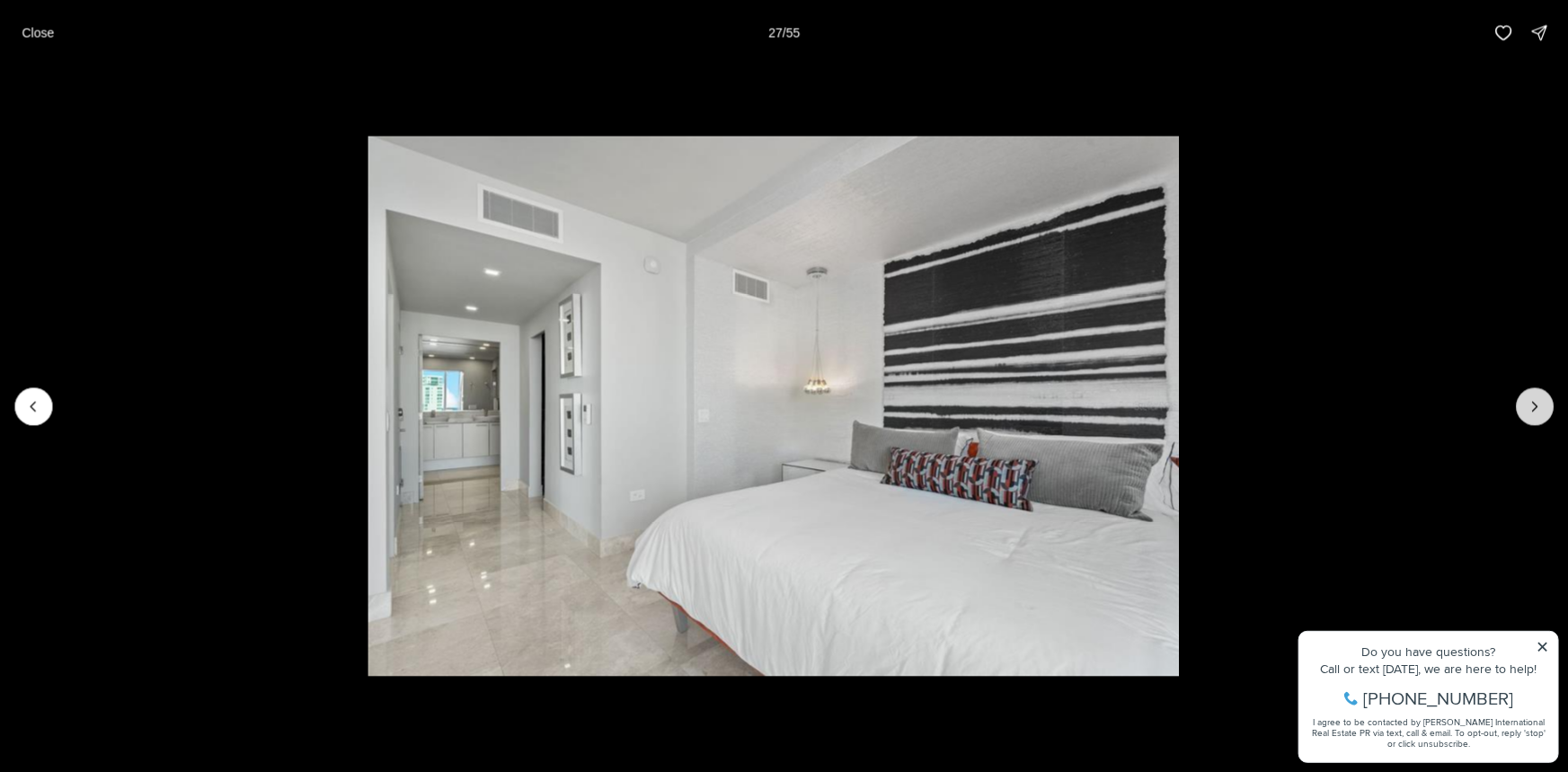
click at [1524, 399] on button "Next slide" at bounding box center [1535, 406] width 38 height 38
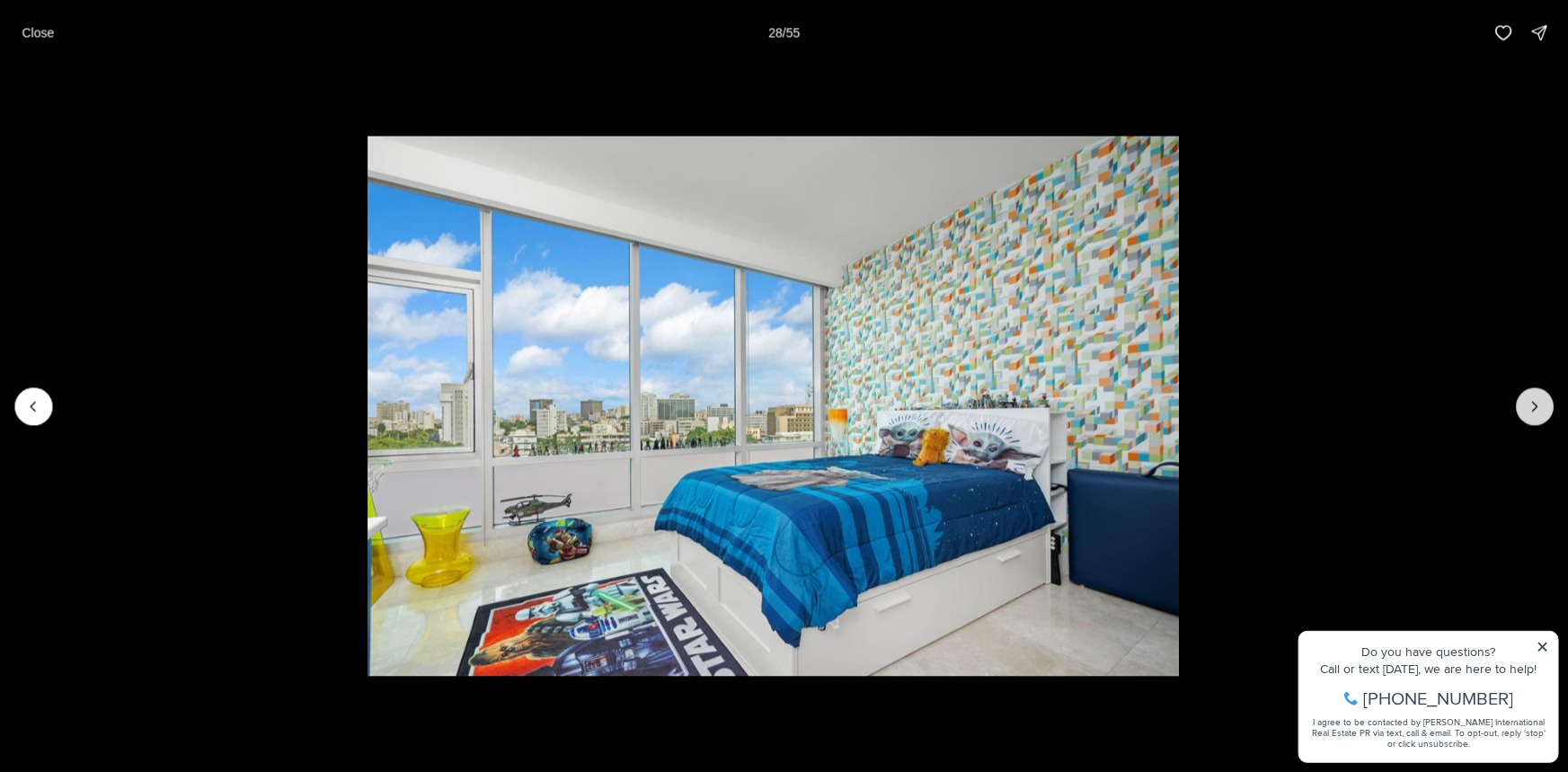
click at [1523, 399] on button "Next slide" at bounding box center [1535, 406] width 38 height 38
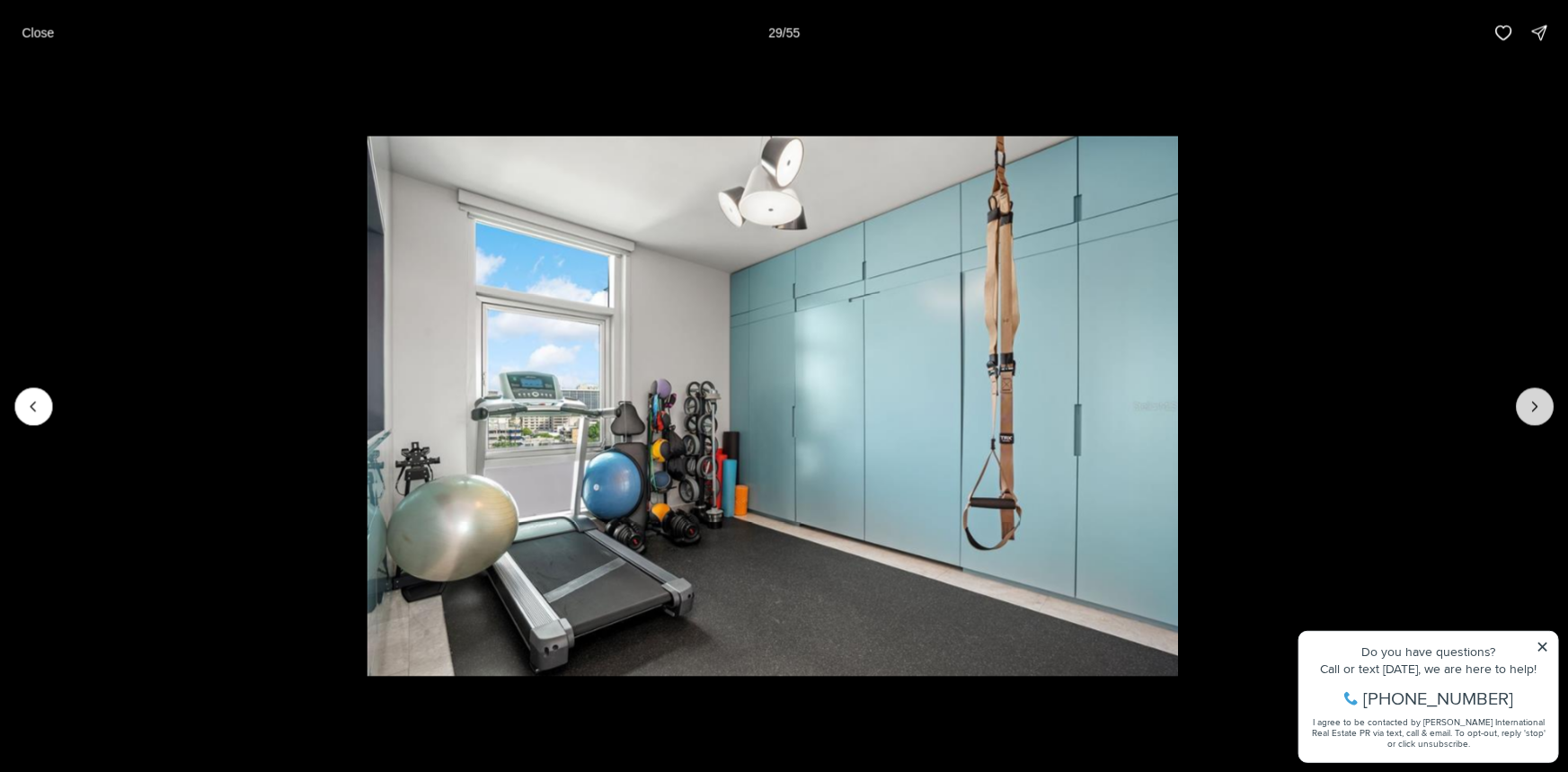
click at [1523, 399] on button "Next slide" at bounding box center [1535, 406] width 38 height 38
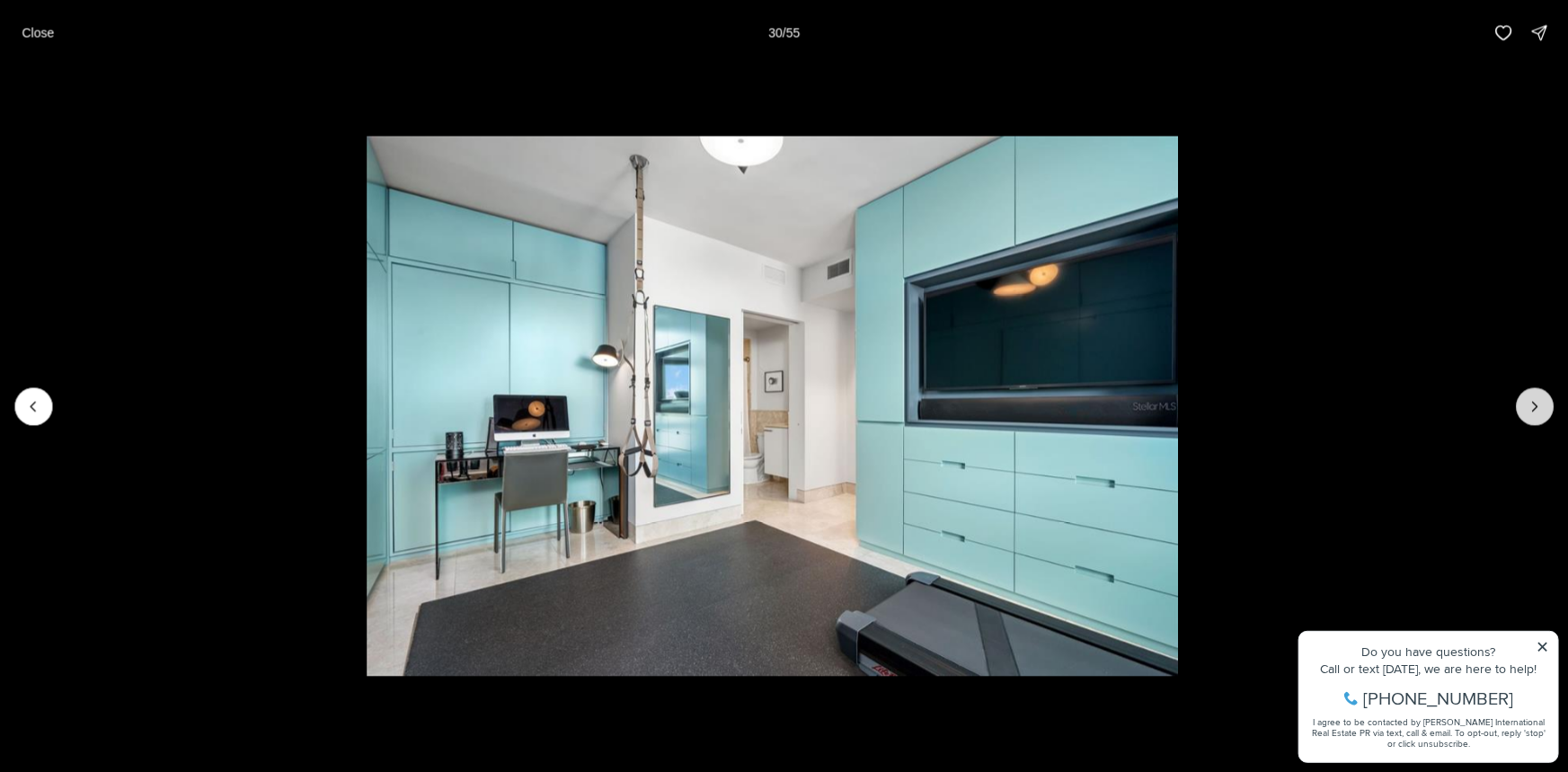
click at [1523, 399] on button "Next slide" at bounding box center [1535, 406] width 38 height 38
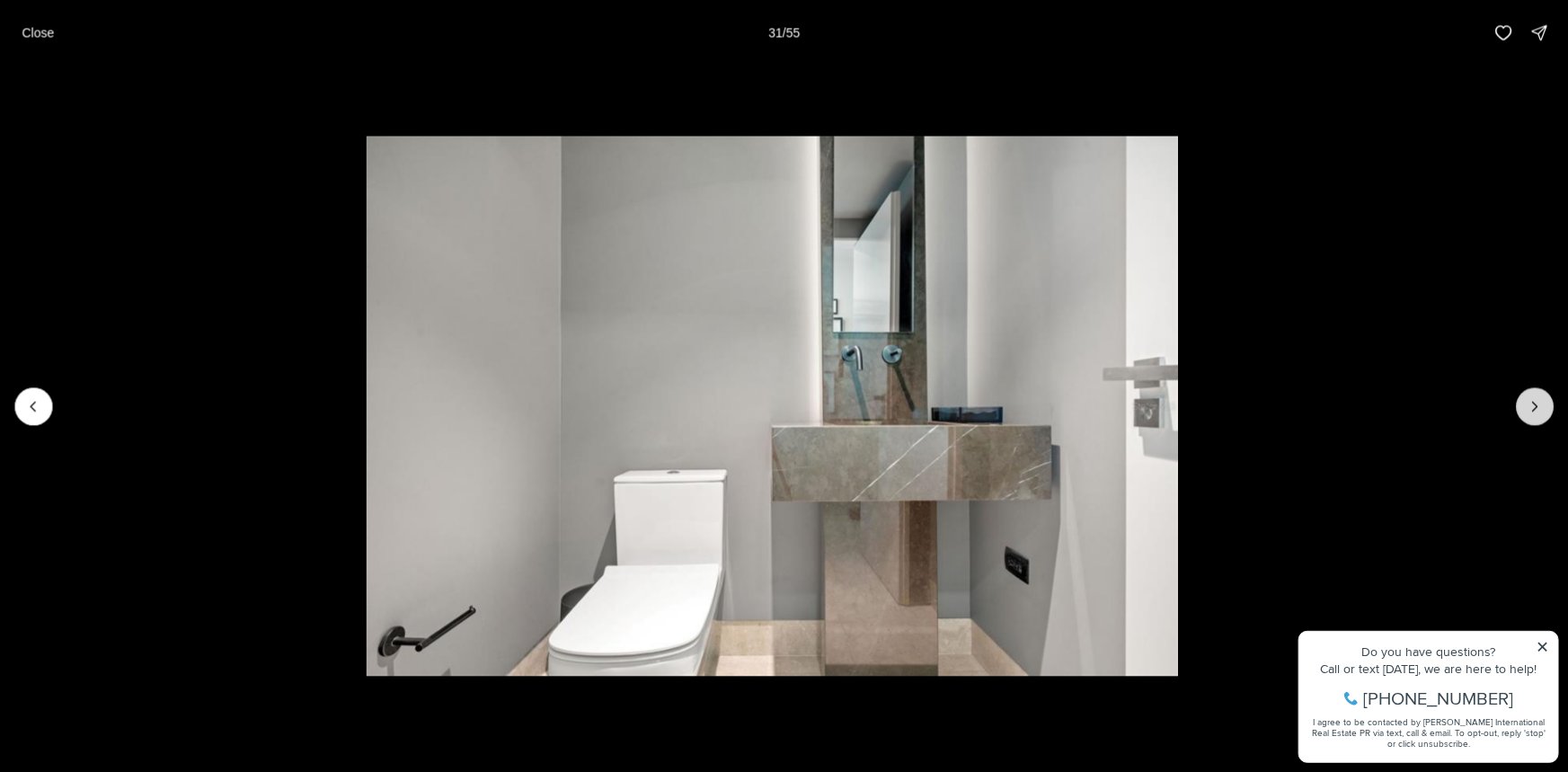
click at [1523, 399] on button "Next slide" at bounding box center [1535, 406] width 38 height 38
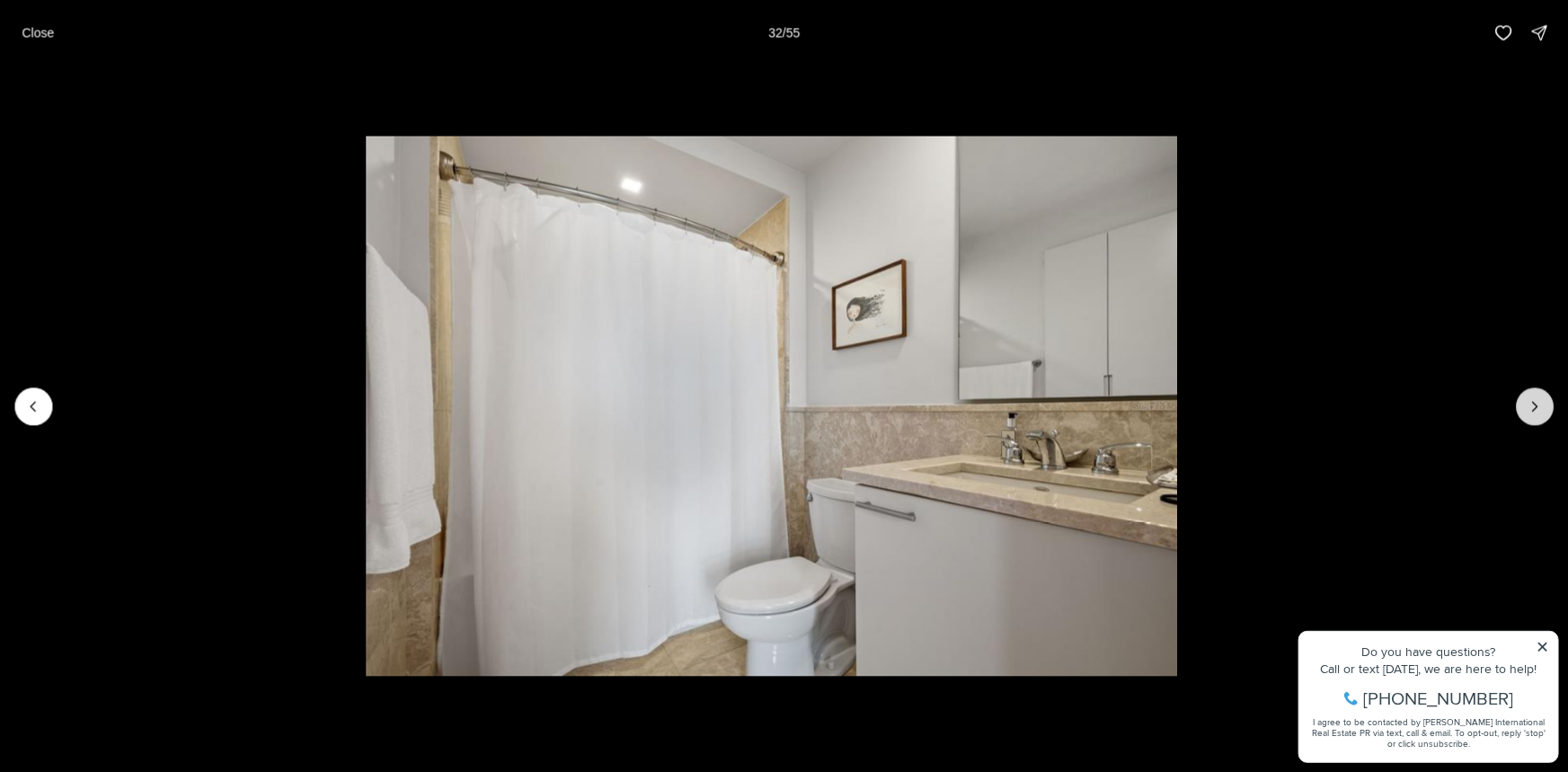
click at [1523, 399] on button "Next slide" at bounding box center [1535, 406] width 38 height 38
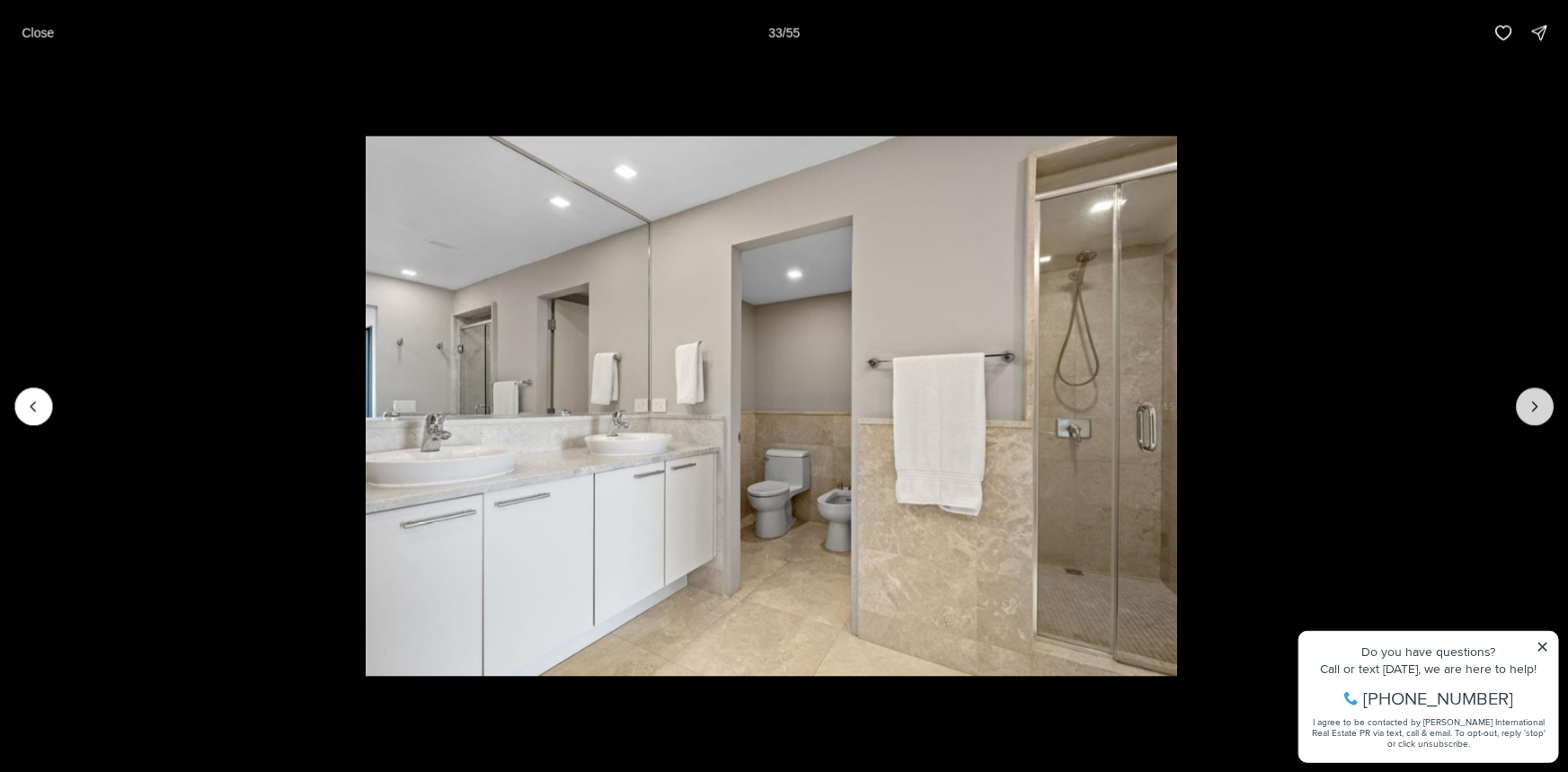
click at [1522, 398] on button "Next slide" at bounding box center [1535, 406] width 38 height 38
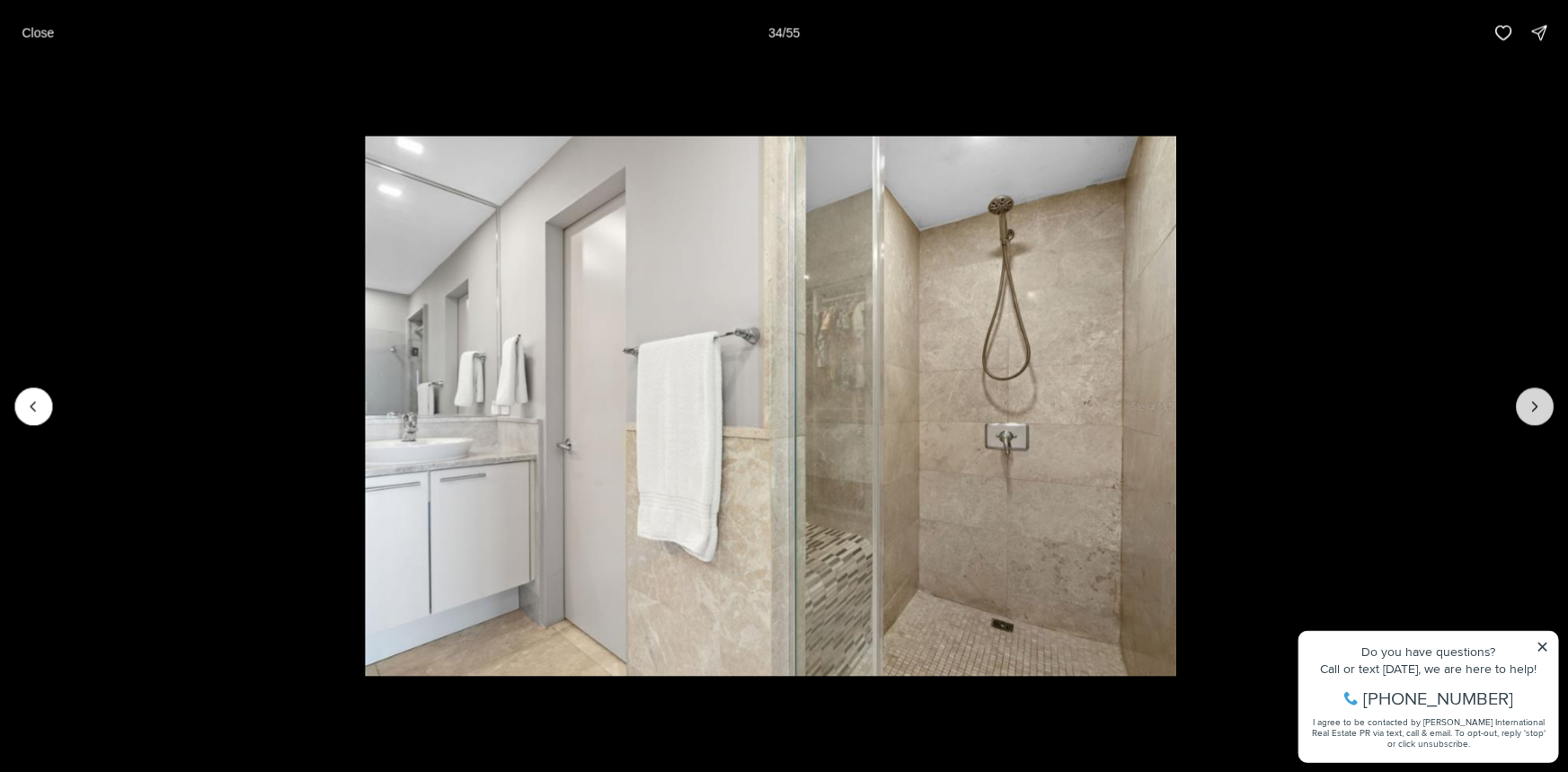
click at [1522, 398] on button "Next slide" at bounding box center [1535, 406] width 38 height 38
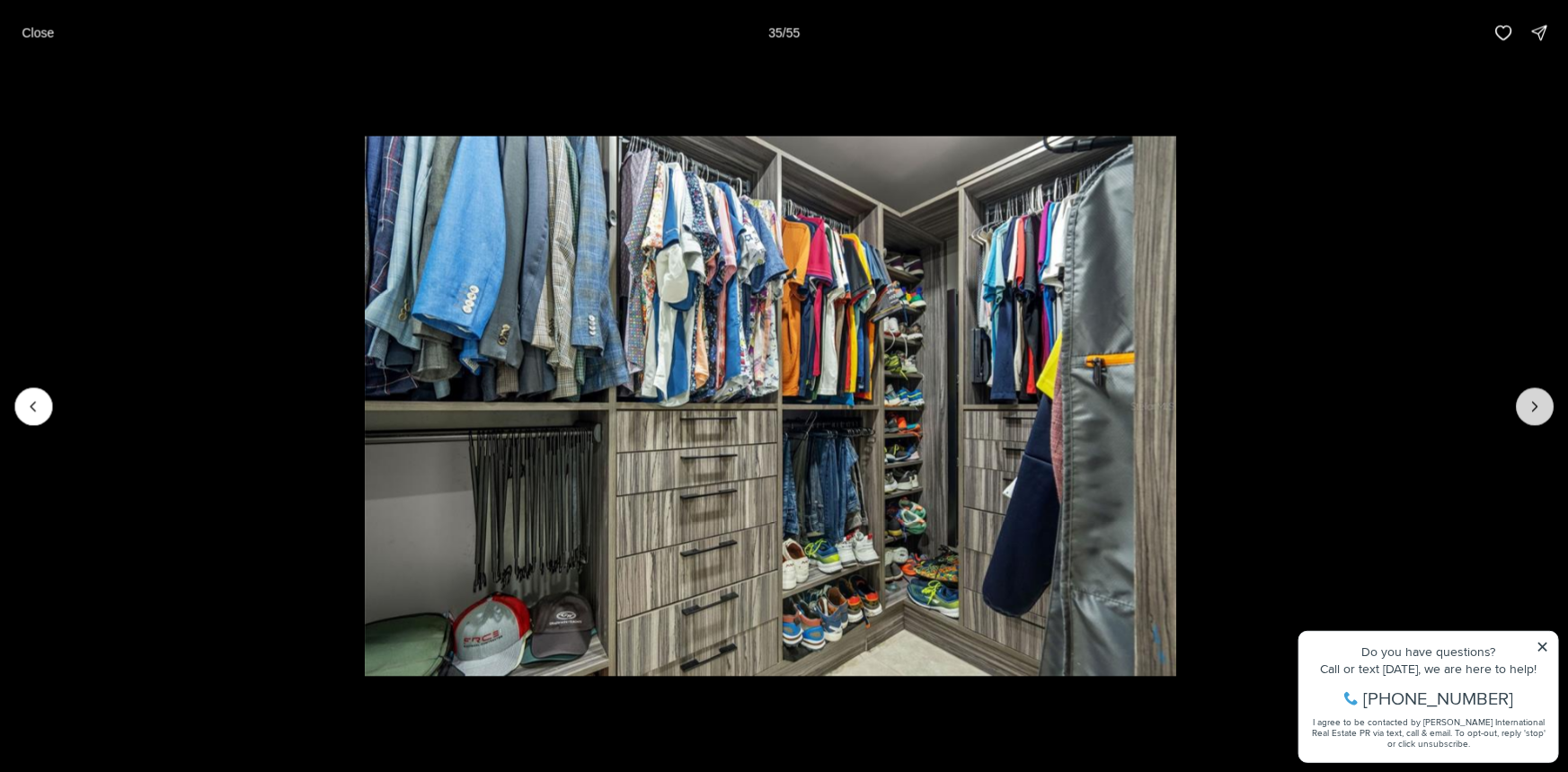
click at [1522, 398] on button "Next slide" at bounding box center [1535, 406] width 38 height 38
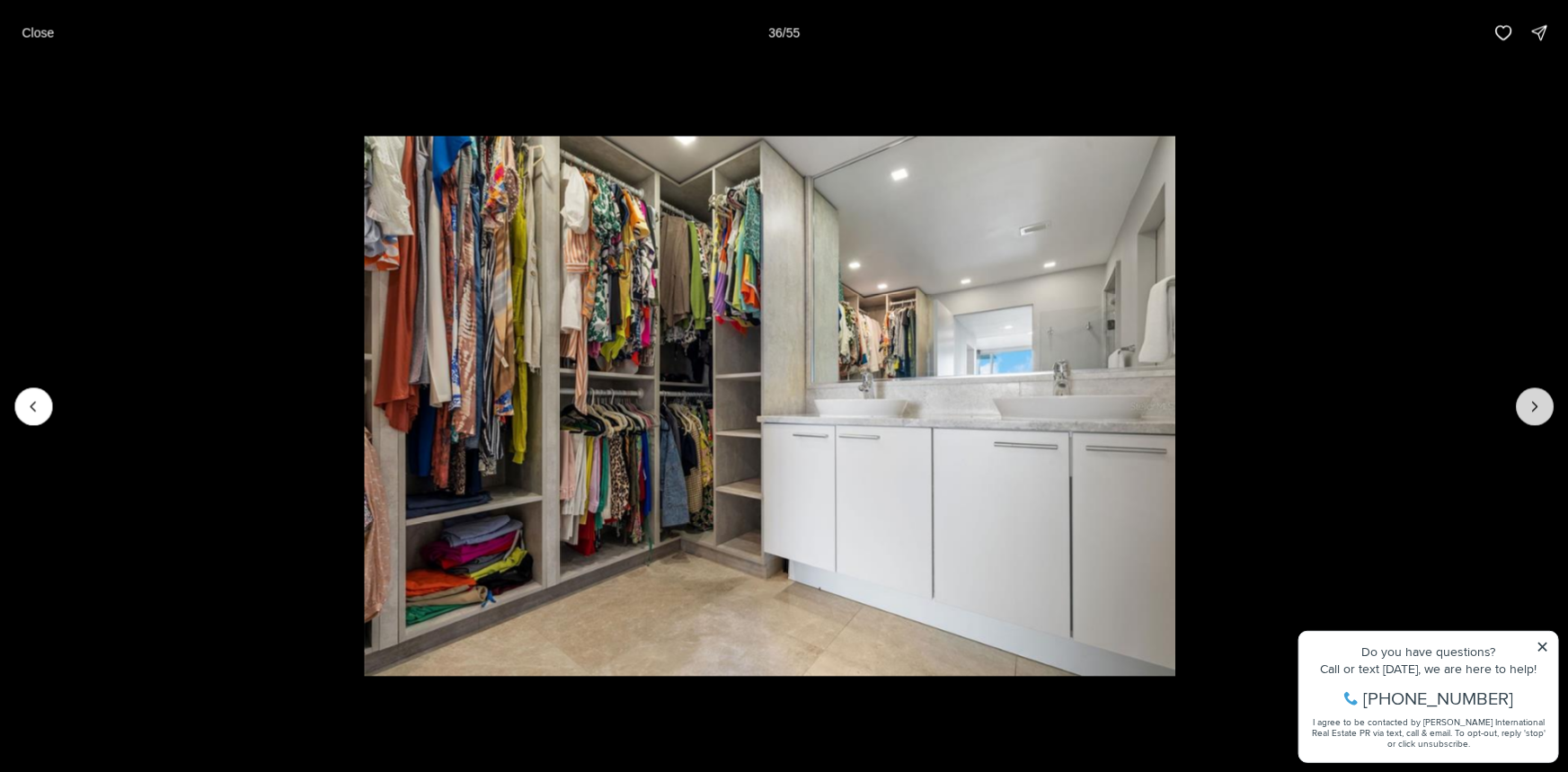
click at [1522, 398] on button "Next slide" at bounding box center [1535, 406] width 38 height 38
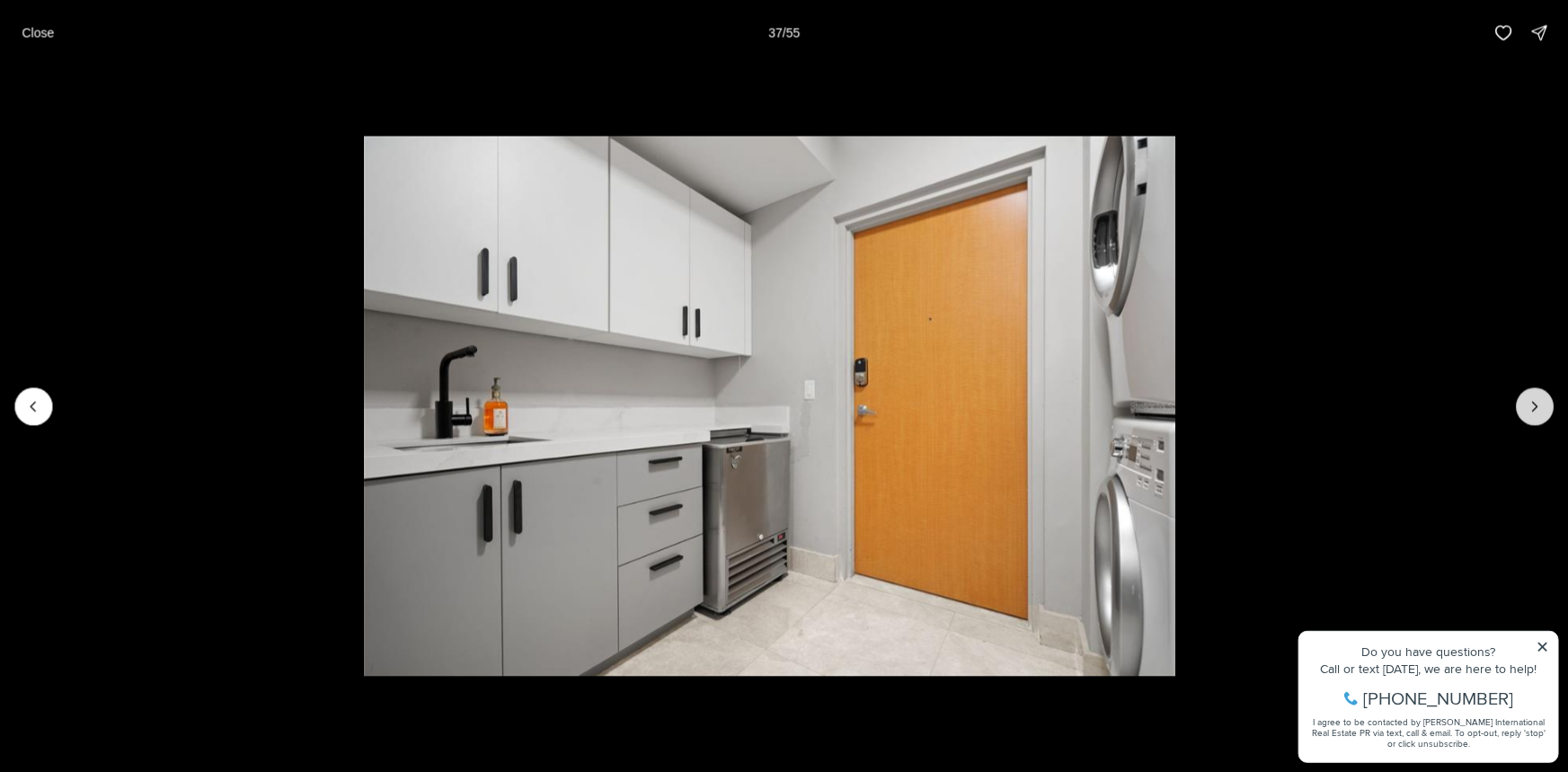
click at [1522, 398] on button "Next slide" at bounding box center [1535, 406] width 38 height 38
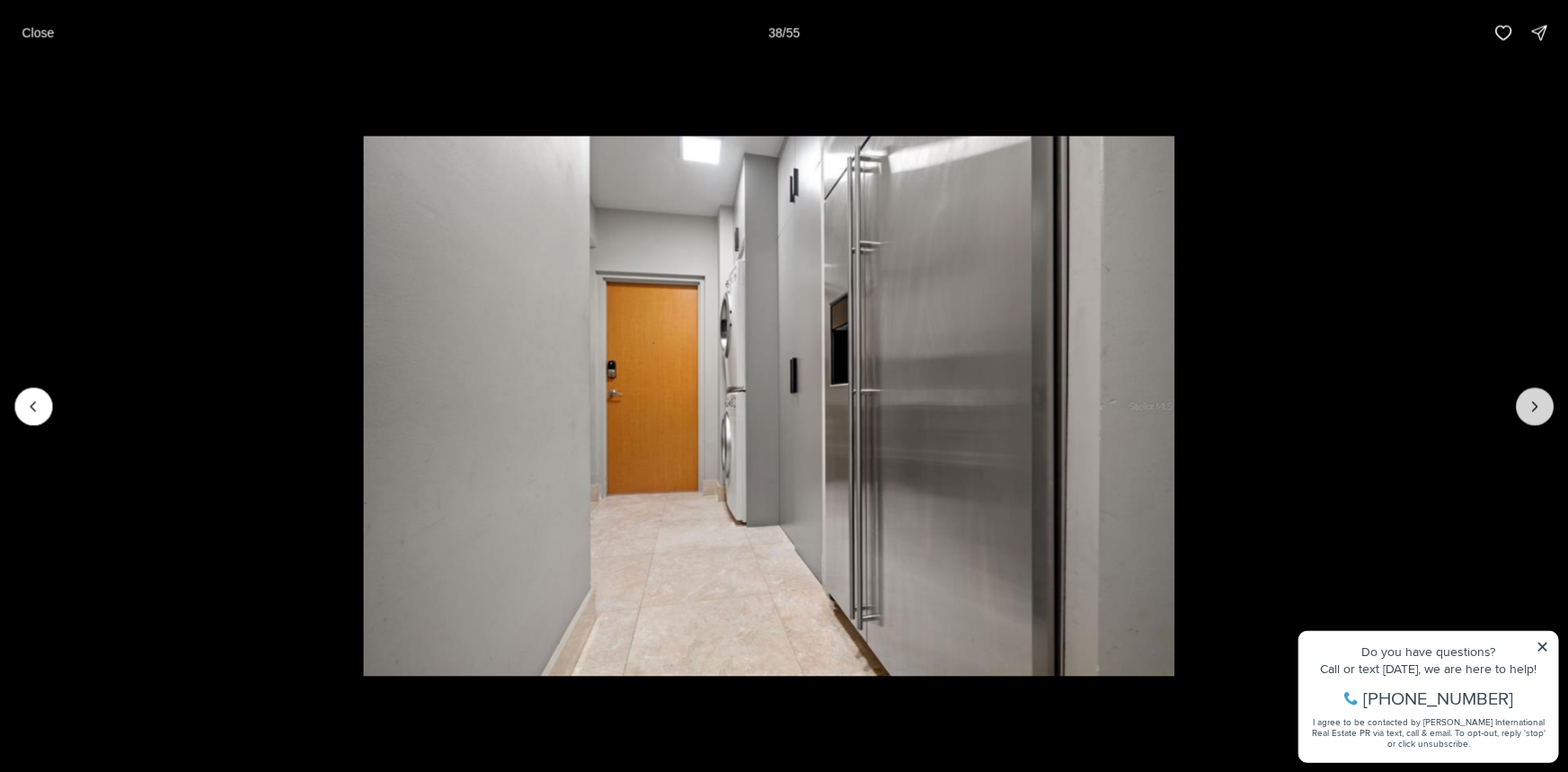
click at [1522, 398] on button "Next slide" at bounding box center [1535, 406] width 38 height 38
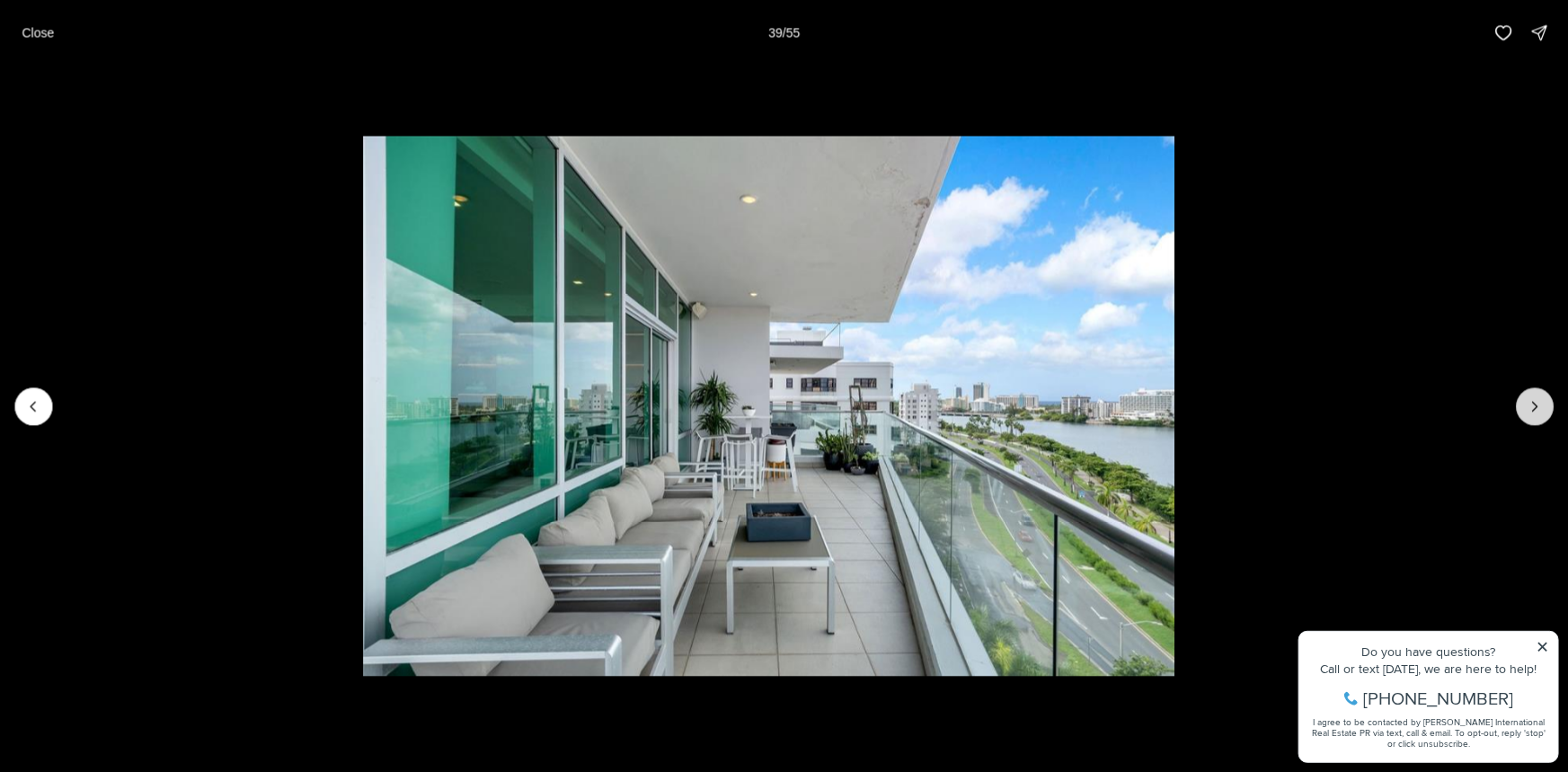
click at [1522, 398] on button "Next slide" at bounding box center [1535, 406] width 38 height 38
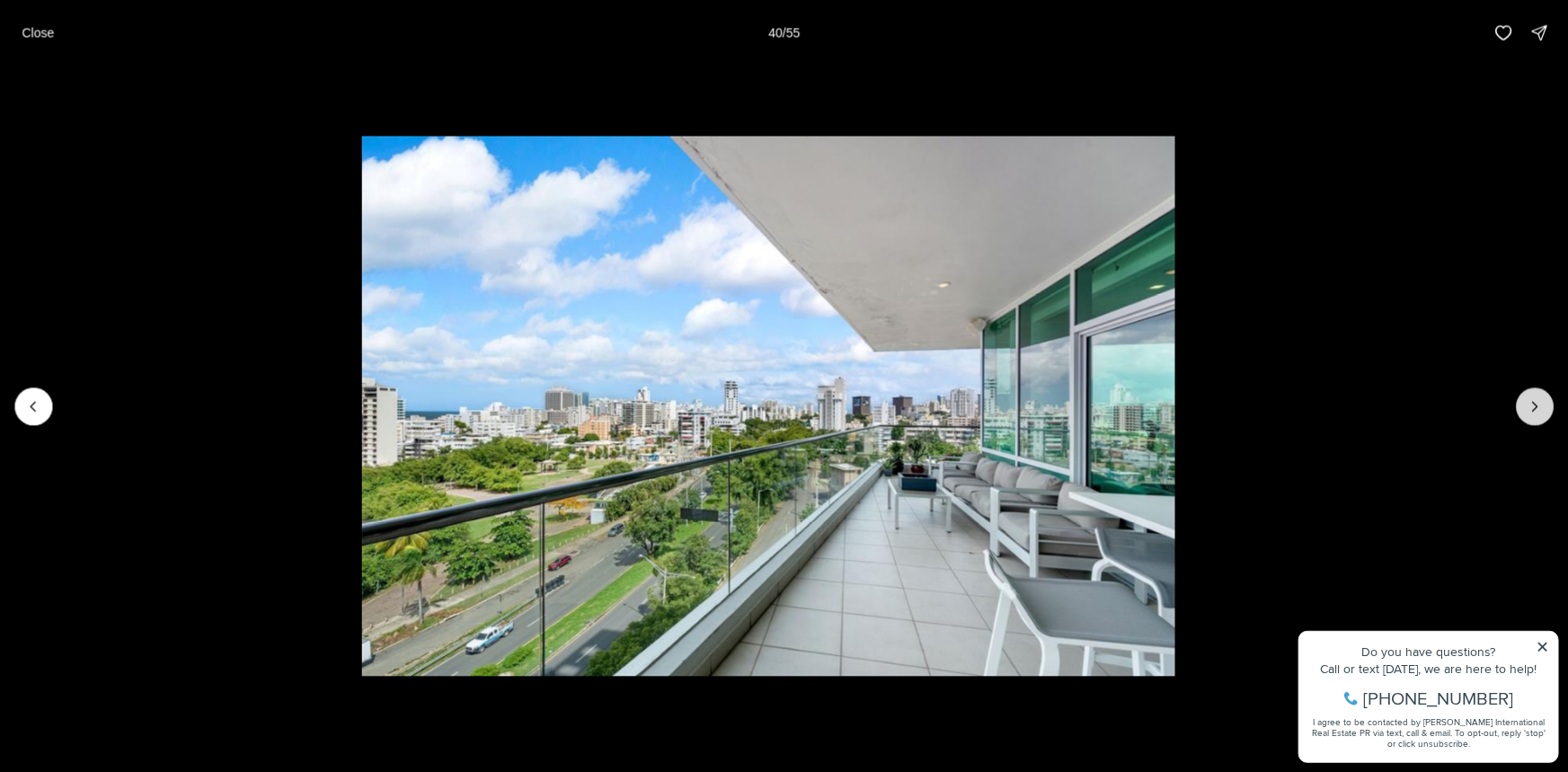
click at [1522, 398] on button "Next slide" at bounding box center [1535, 406] width 38 height 38
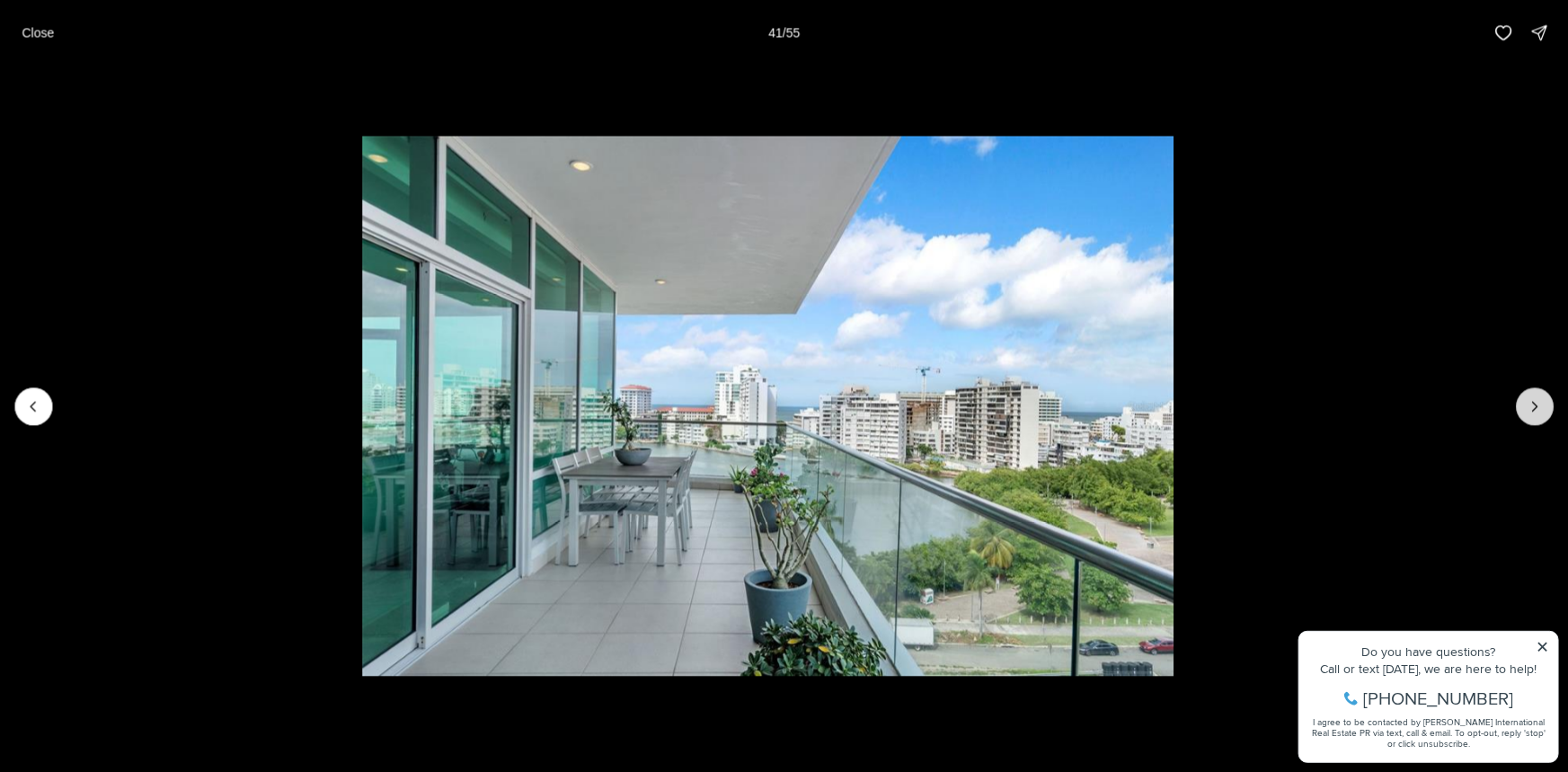
click at [1522, 398] on button "Next slide" at bounding box center [1535, 406] width 38 height 38
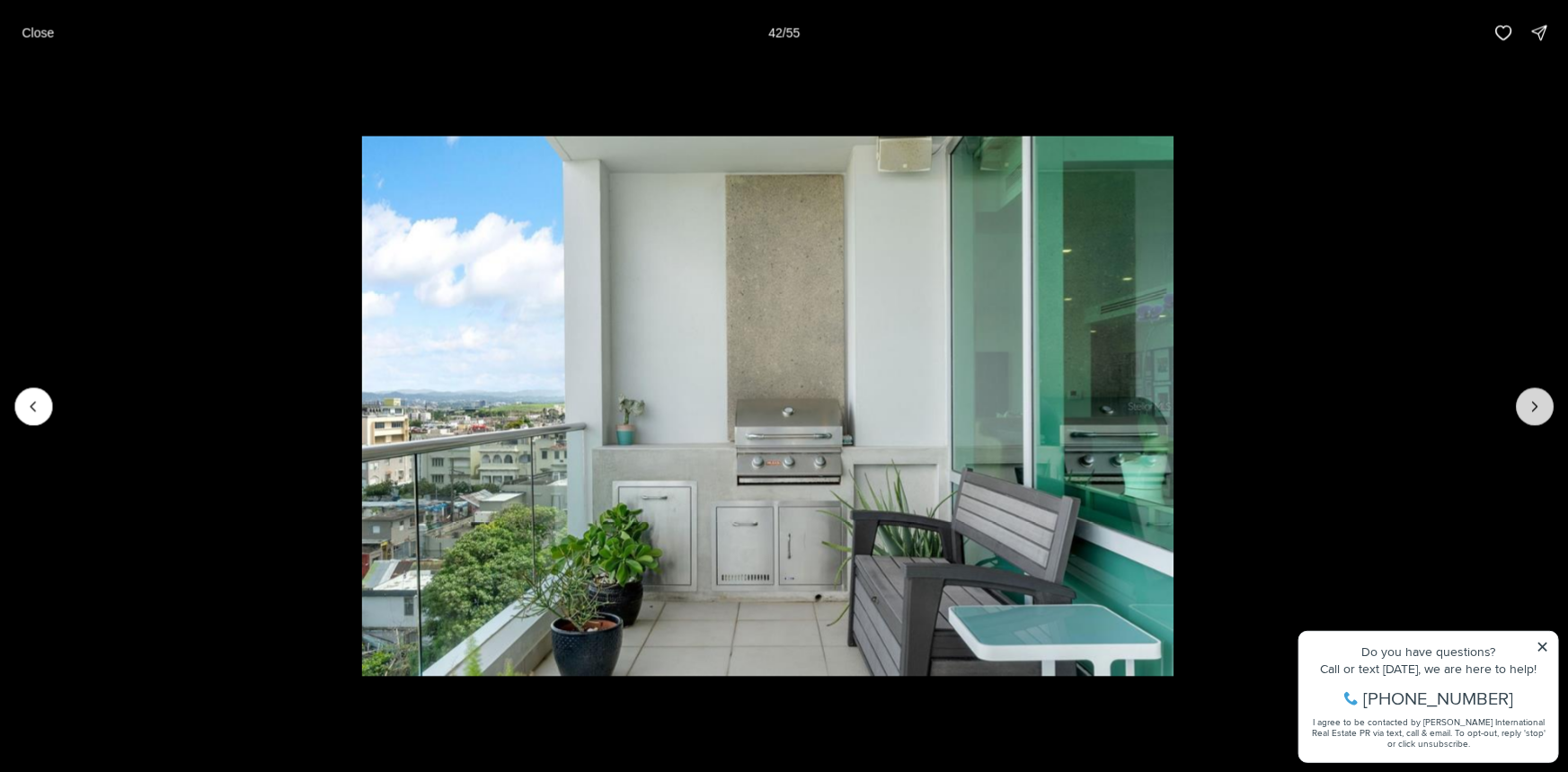
click at [1522, 398] on button "Next slide" at bounding box center [1535, 406] width 38 height 38
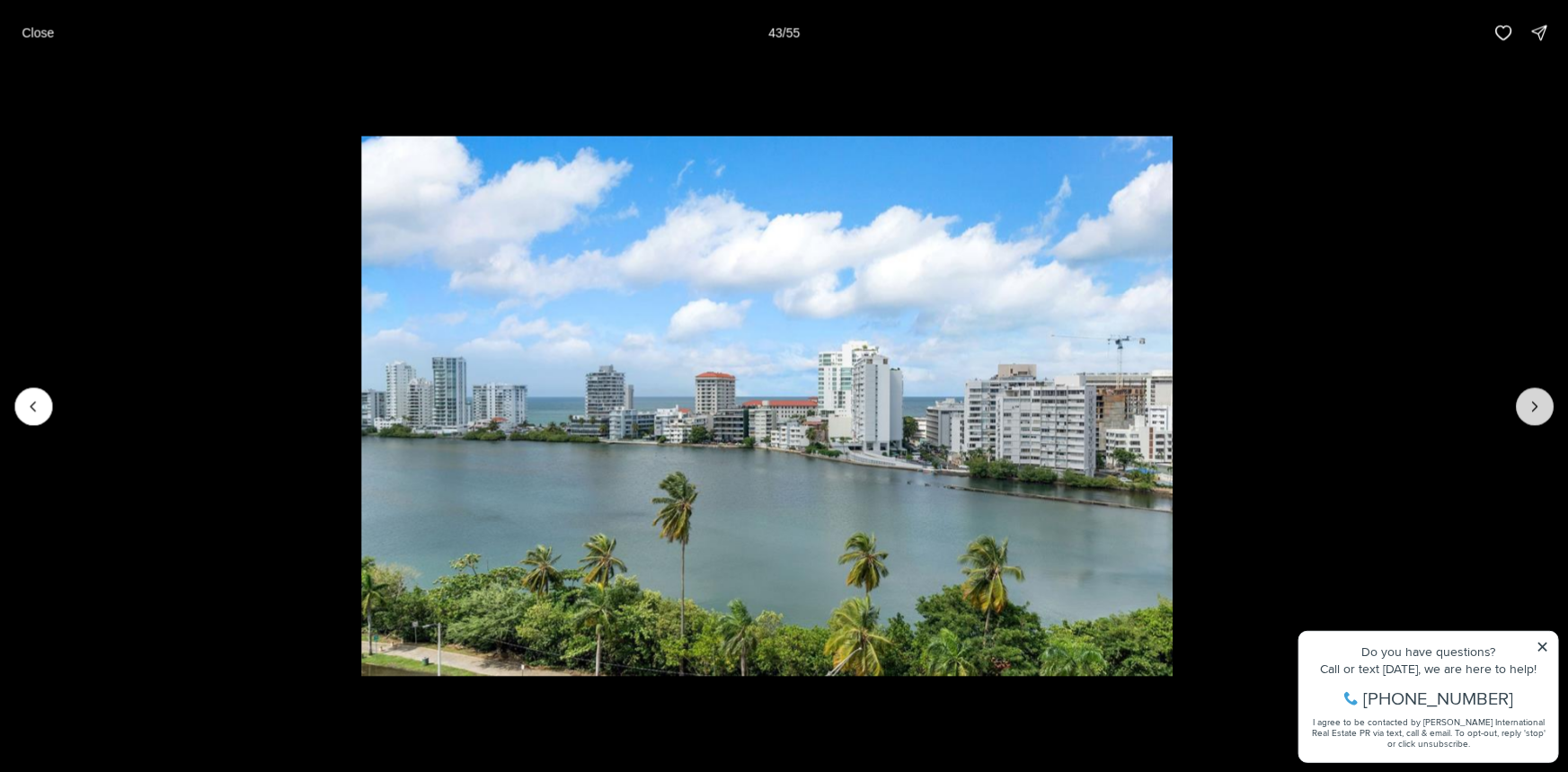
click at [1522, 398] on button "Next slide" at bounding box center [1535, 406] width 38 height 38
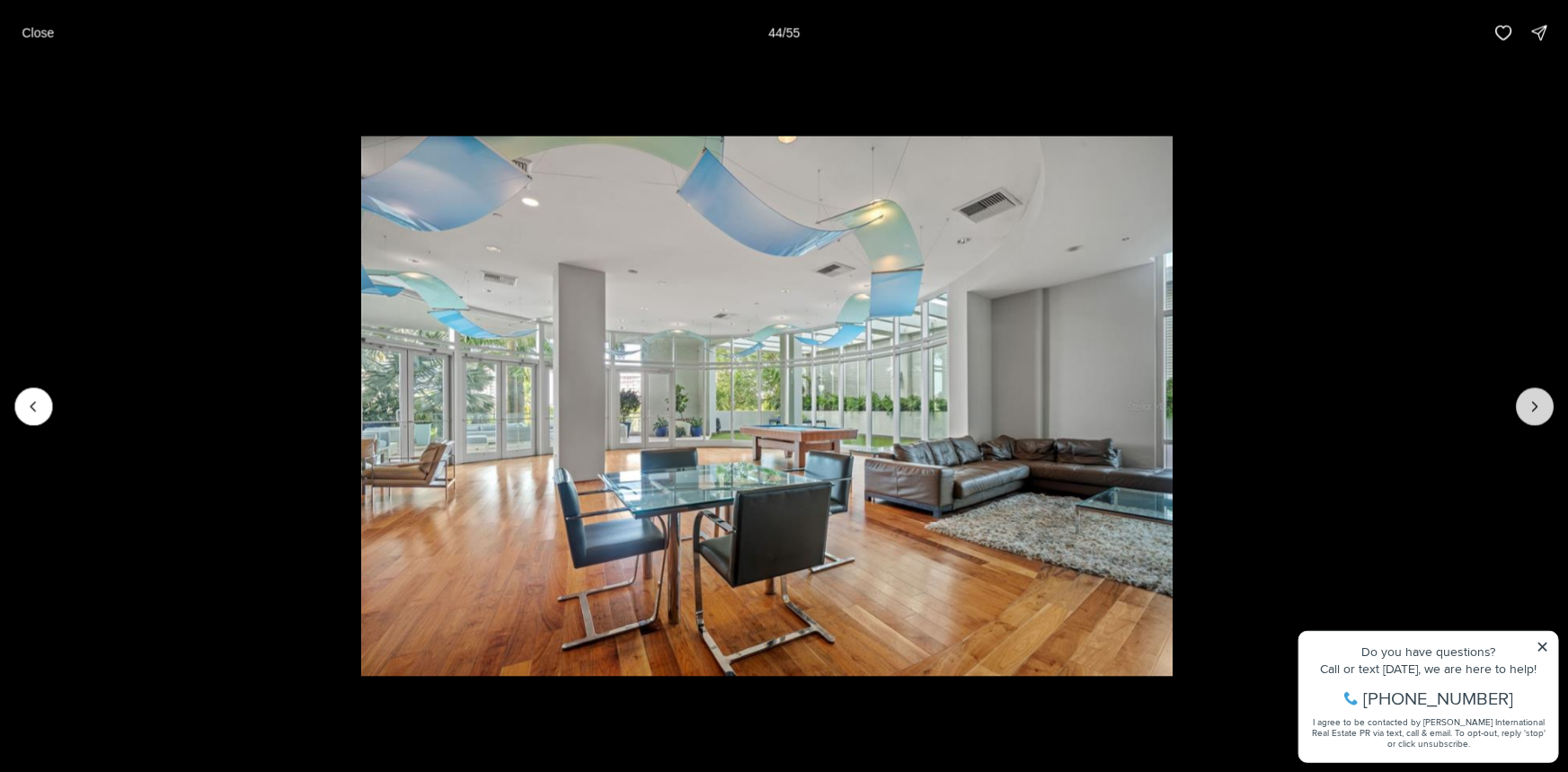
click at [1522, 398] on button "Next slide" at bounding box center [1535, 406] width 38 height 38
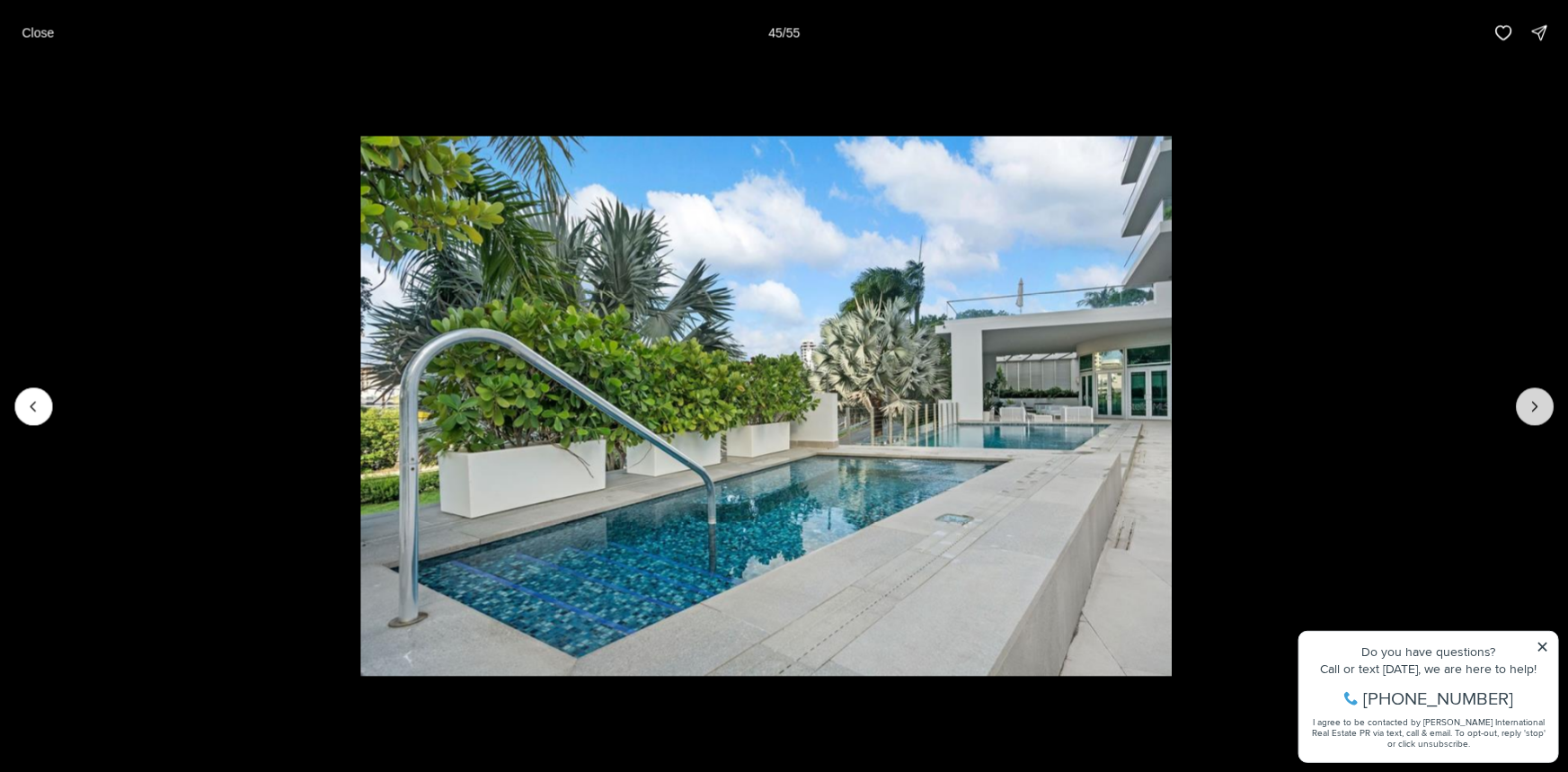
click at [1522, 398] on button "Next slide" at bounding box center [1535, 406] width 38 height 38
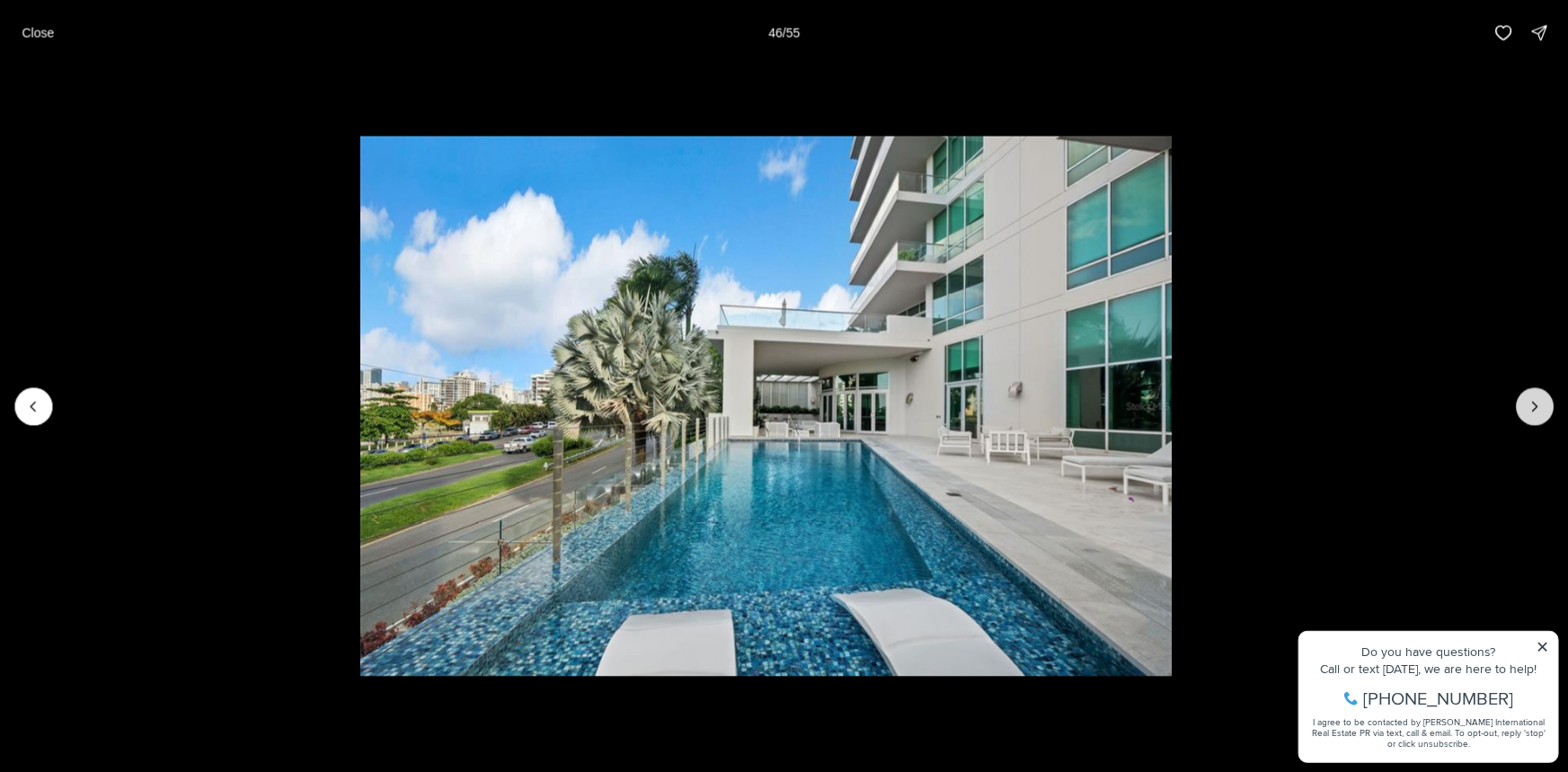
click at [1522, 398] on button "Next slide" at bounding box center [1535, 406] width 38 height 38
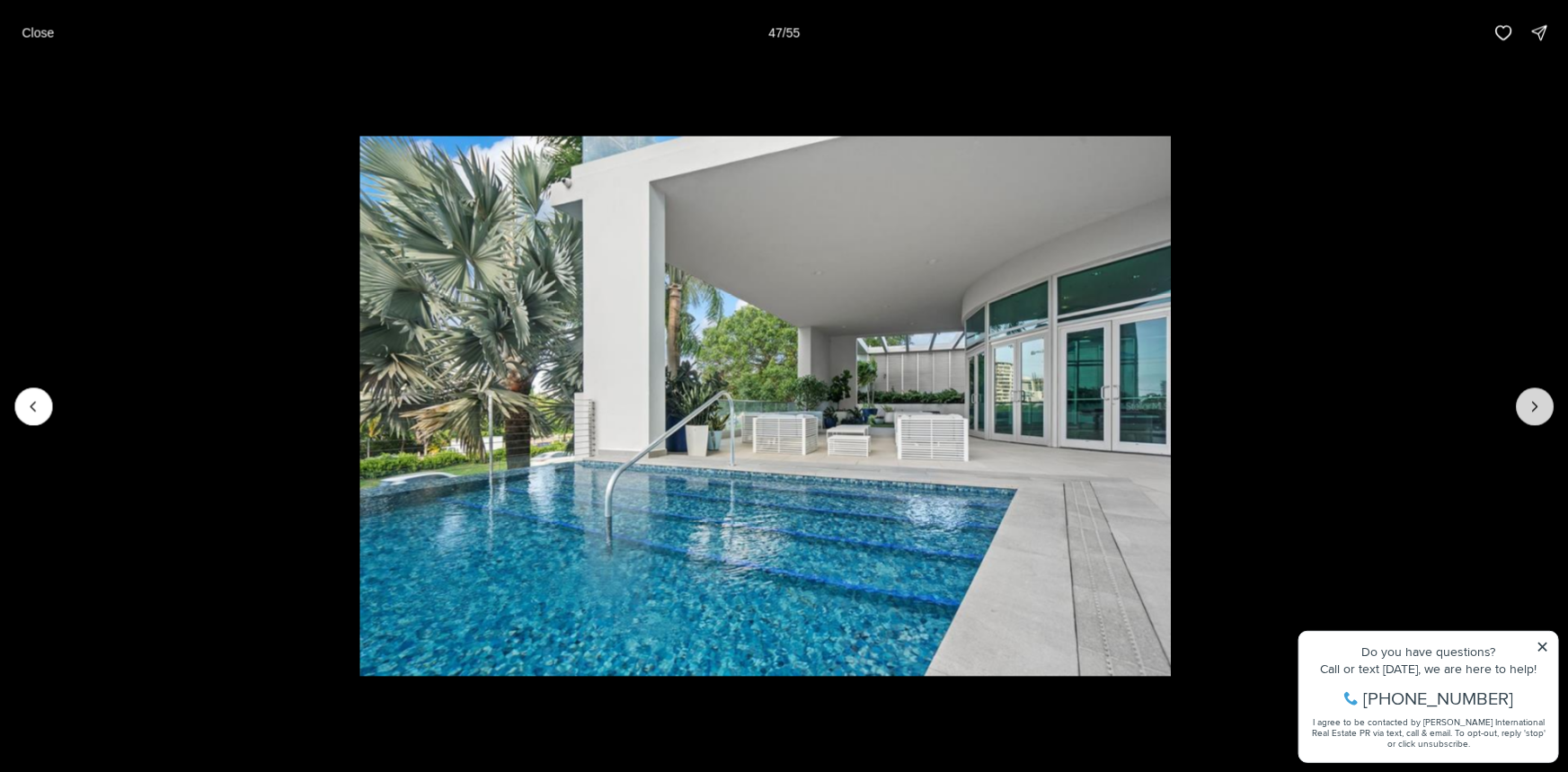
click at [1522, 398] on button "Next slide" at bounding box center [1535, 406] width 38 height 38
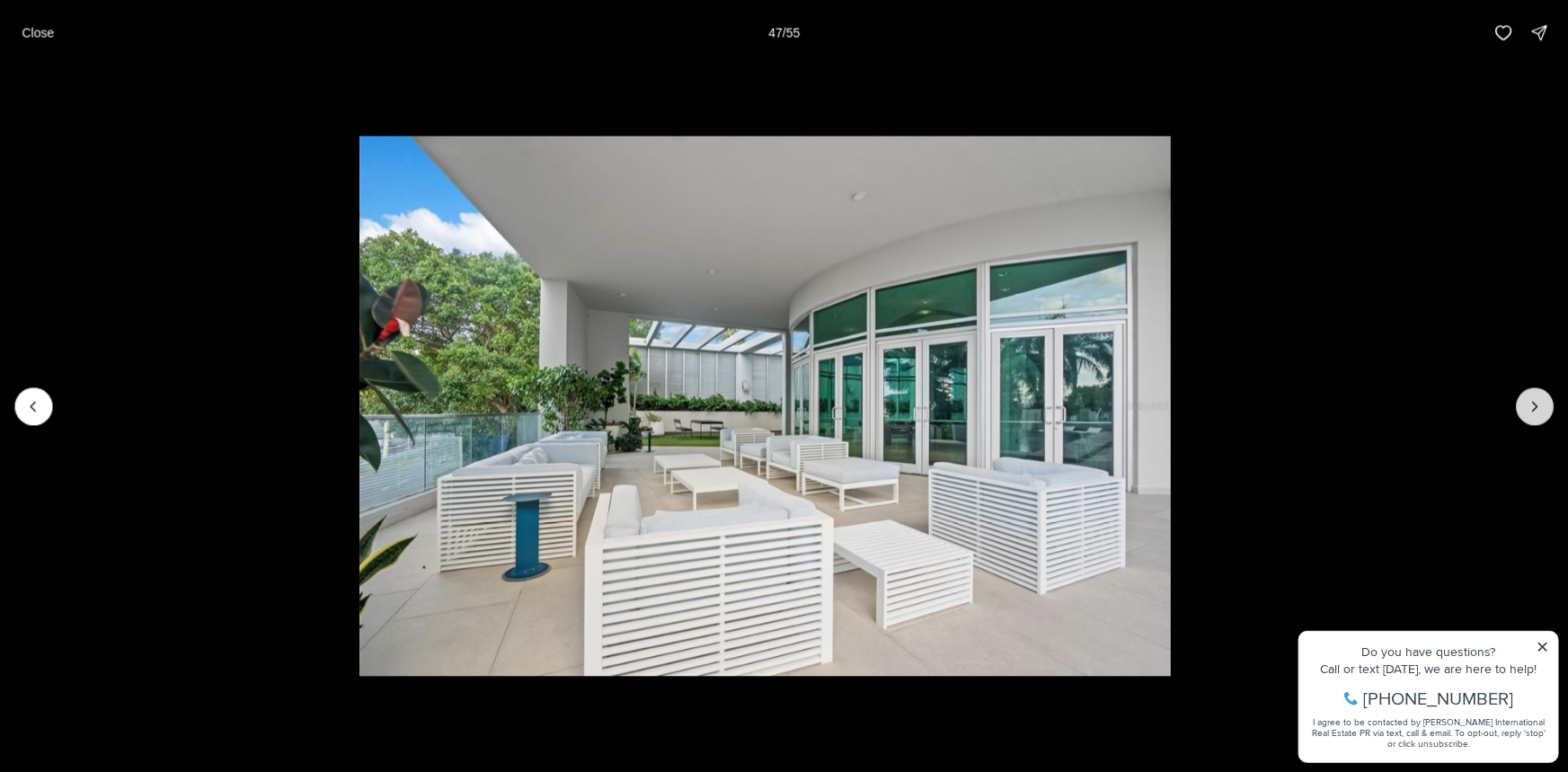
click at [1522, 398] on button "Next slide" at bounding box center [1535, 406] width 38 height 38
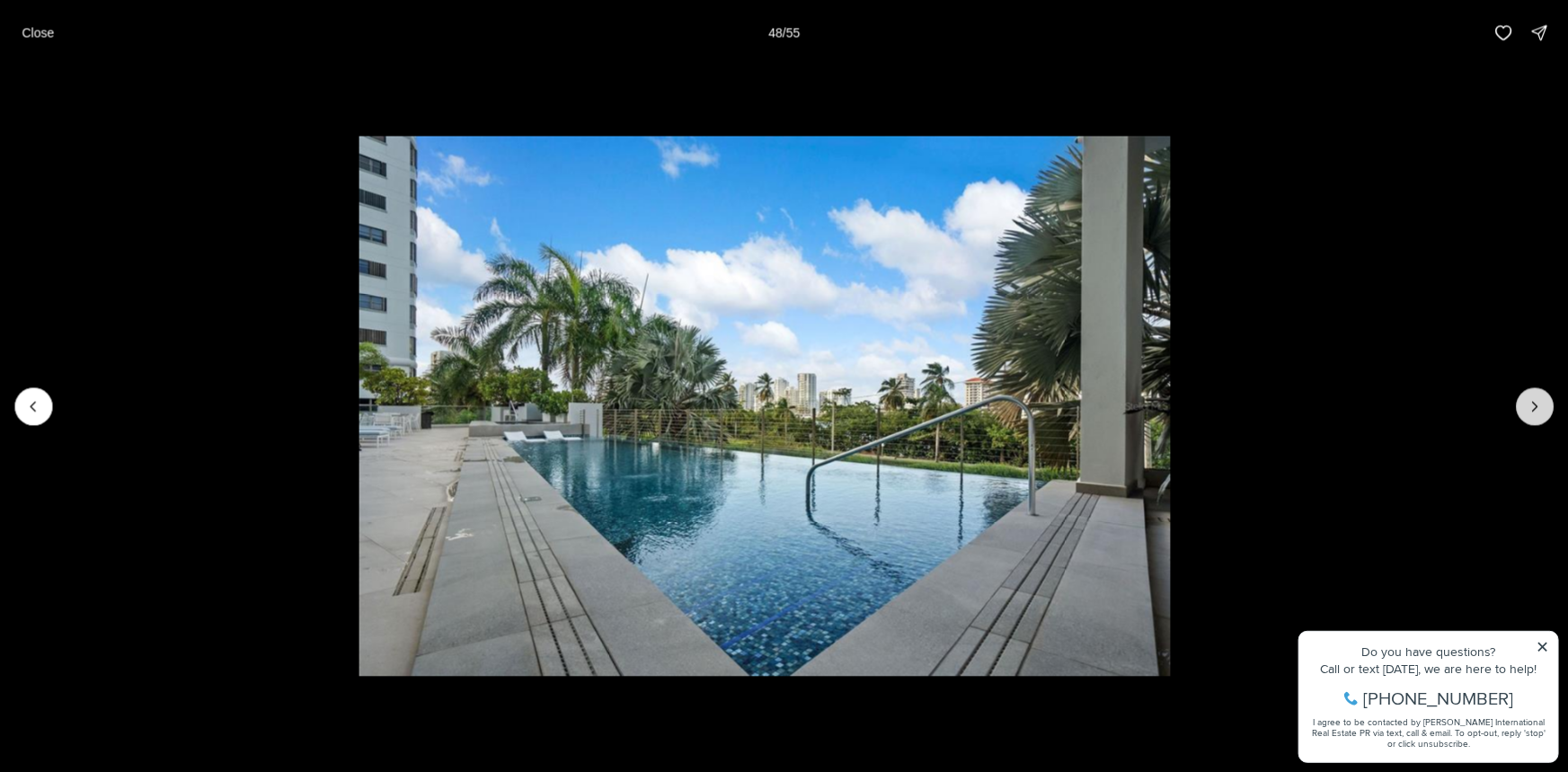
click at [1522, 398] on button "Next slide" at bounding box center [1535, 406] width 38 height 38
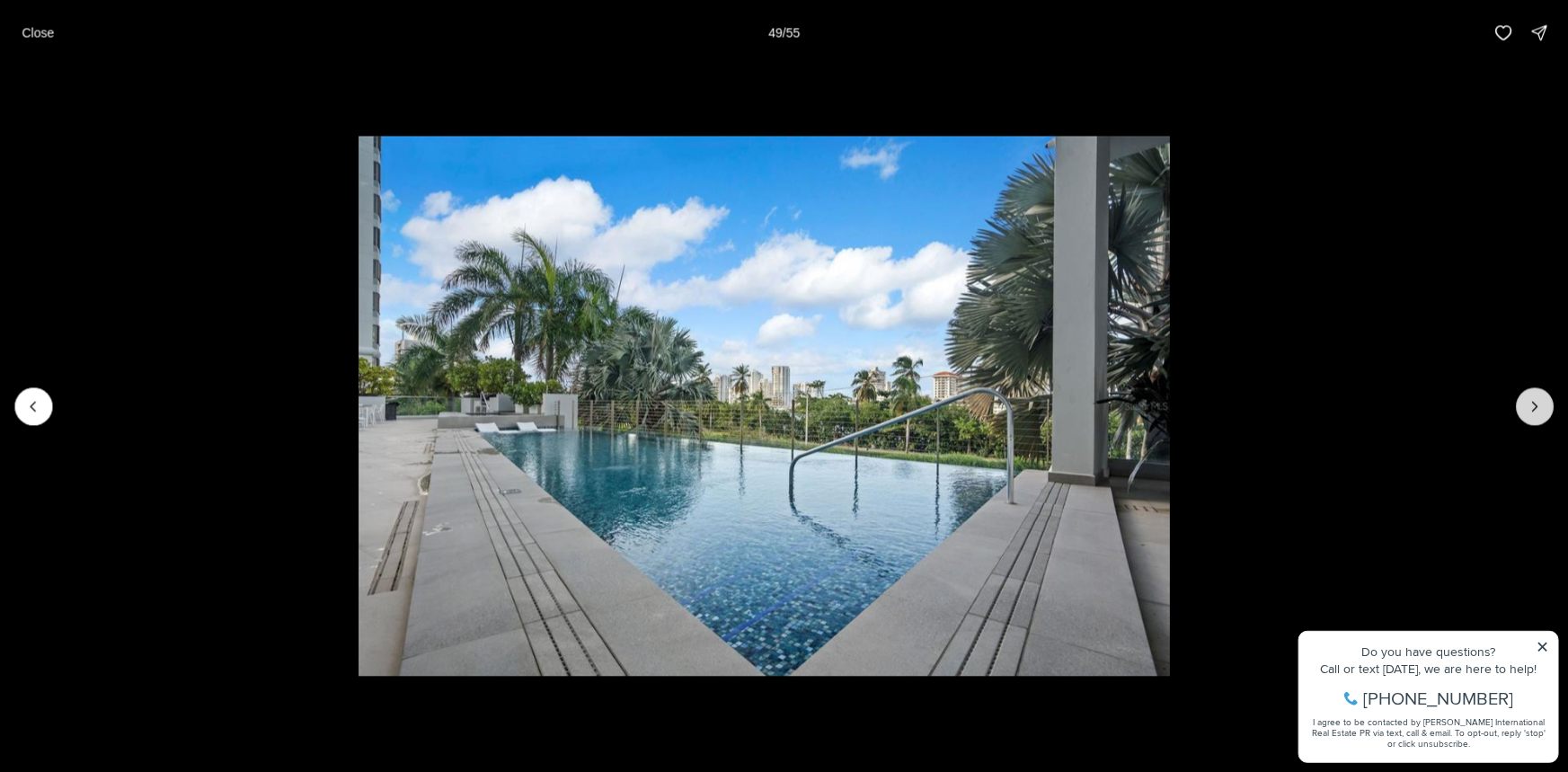
click at [1522, 398] on button "Next slide" at bounding box center [1535, 406] width 38 height 38
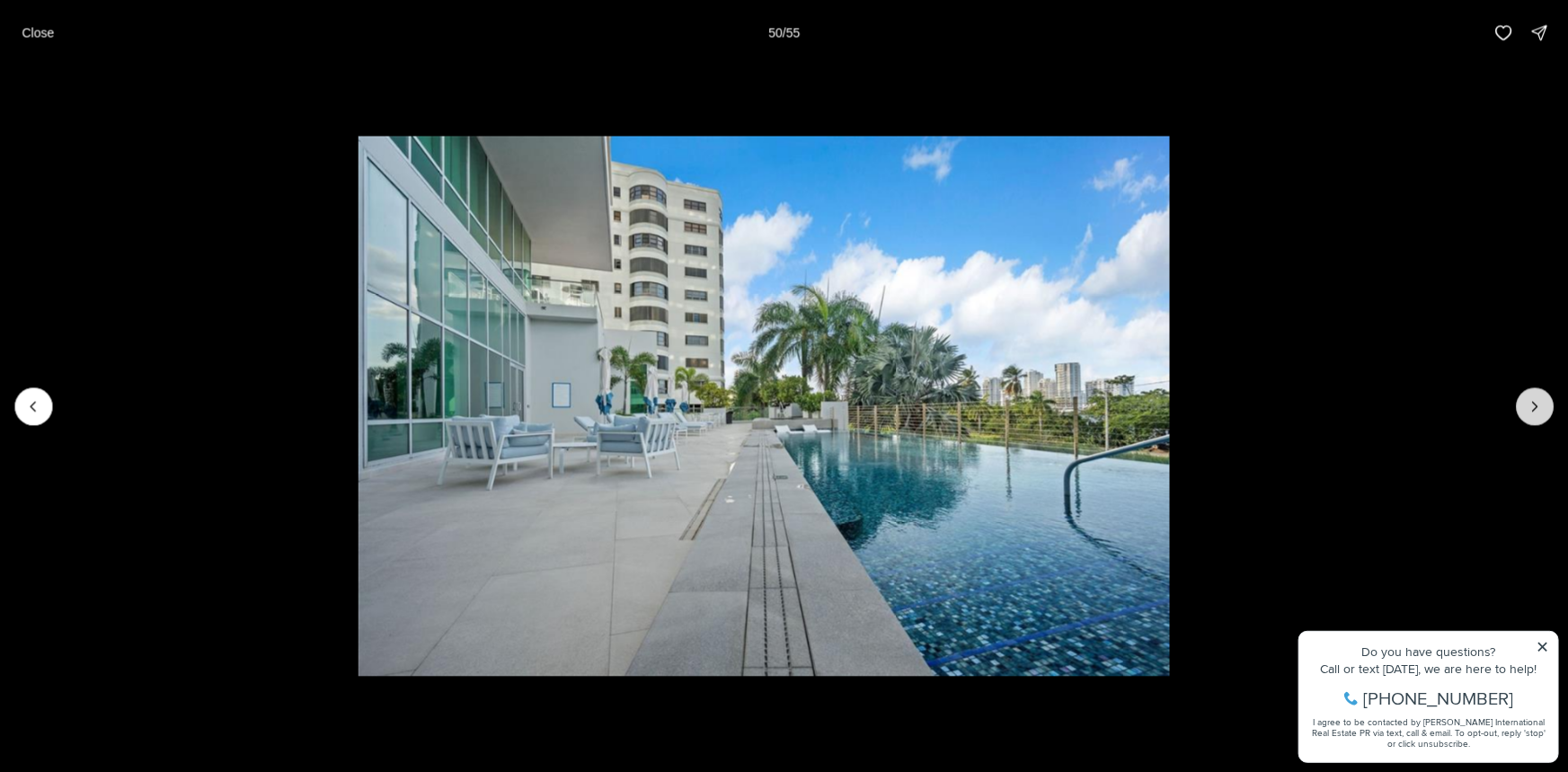
click at [1522, 398] on button "Next slide" at bounding box center [1535, 406] width 38 height 38
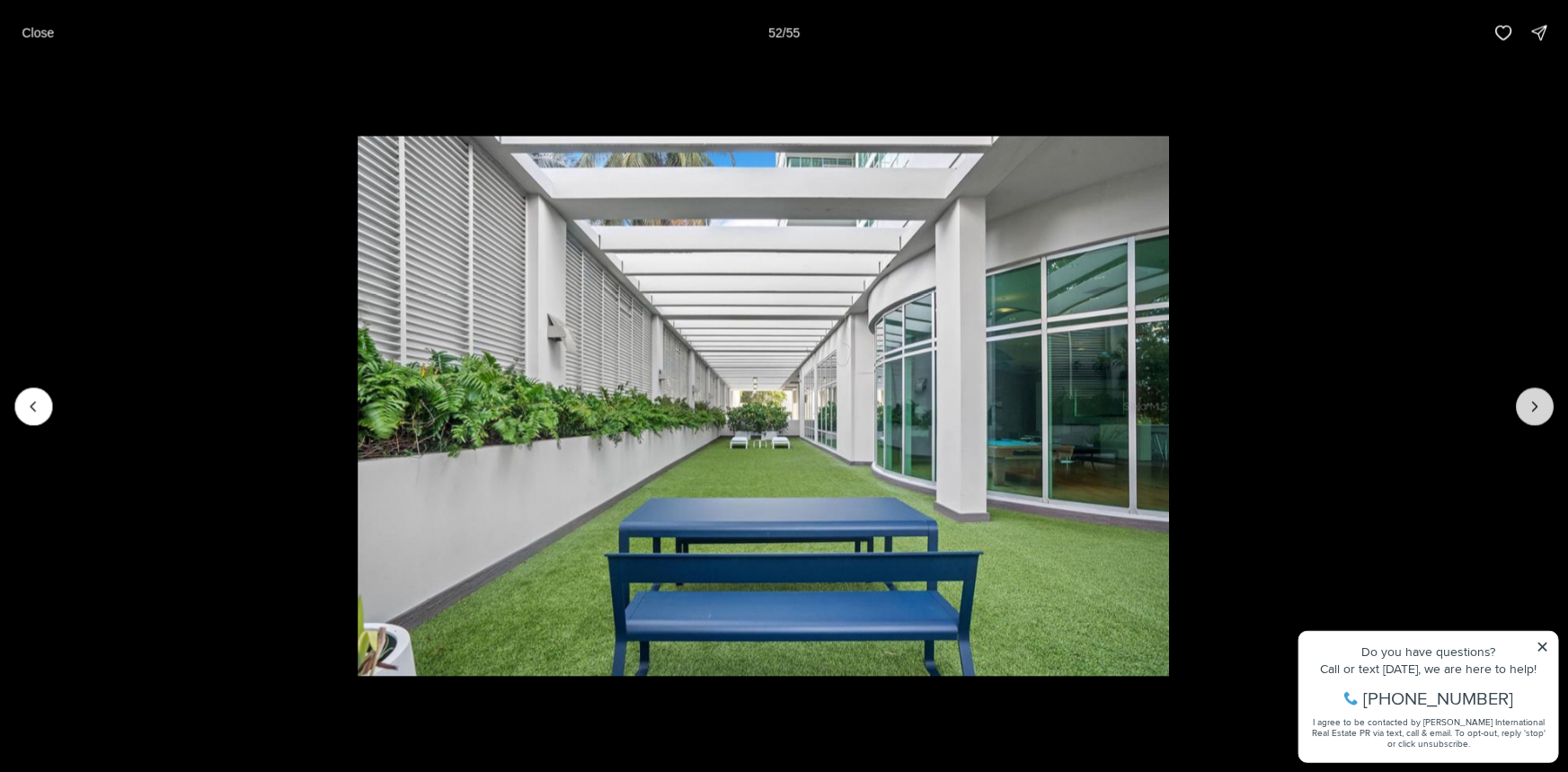
click at [1522, 398] on button "Next slide" at bounding box center [1535, 406] width 38 height 38
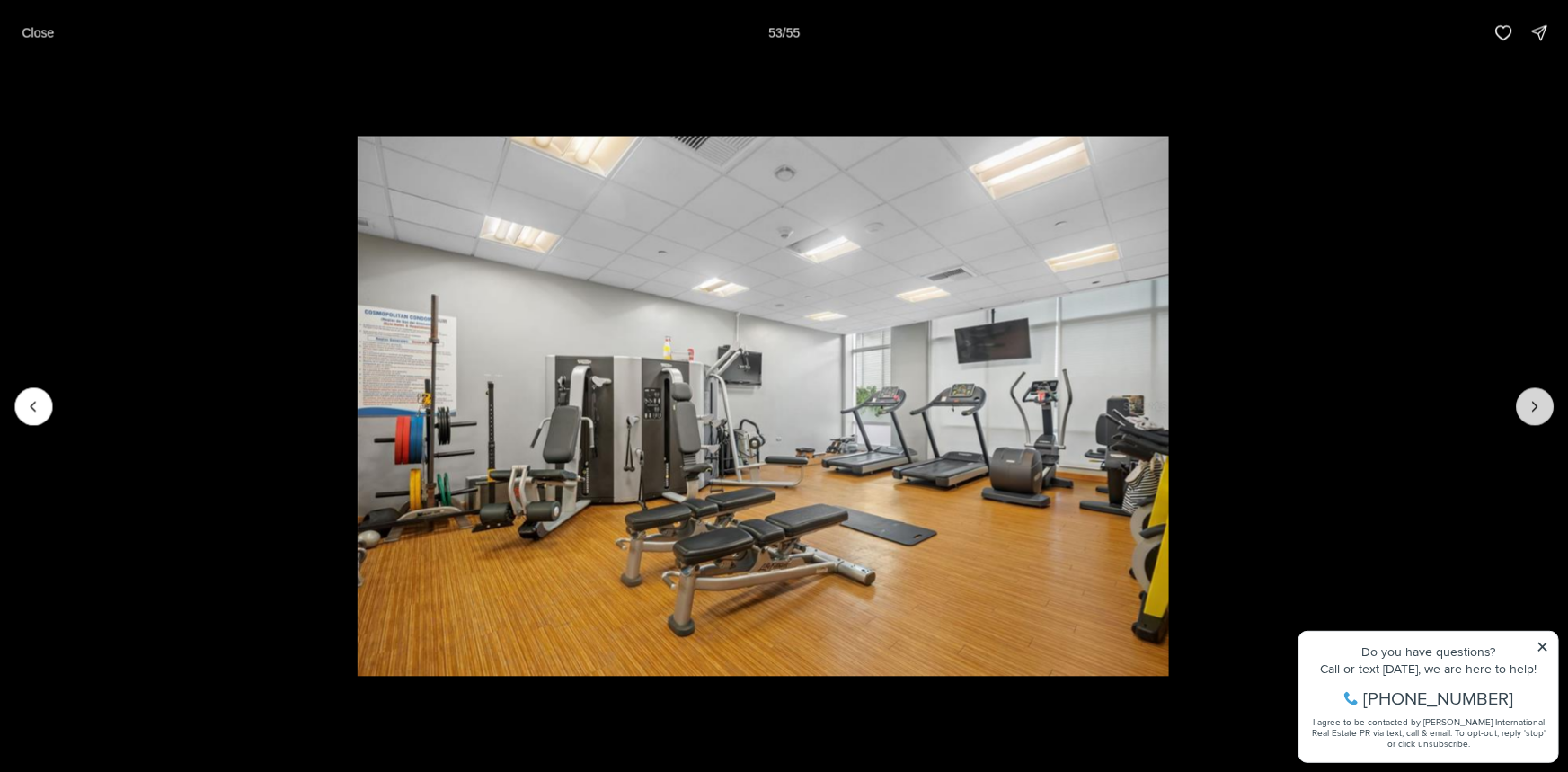
click at [1522, 398] on button "Next slide" at bounding box center [1535, 406] width 38 height 38
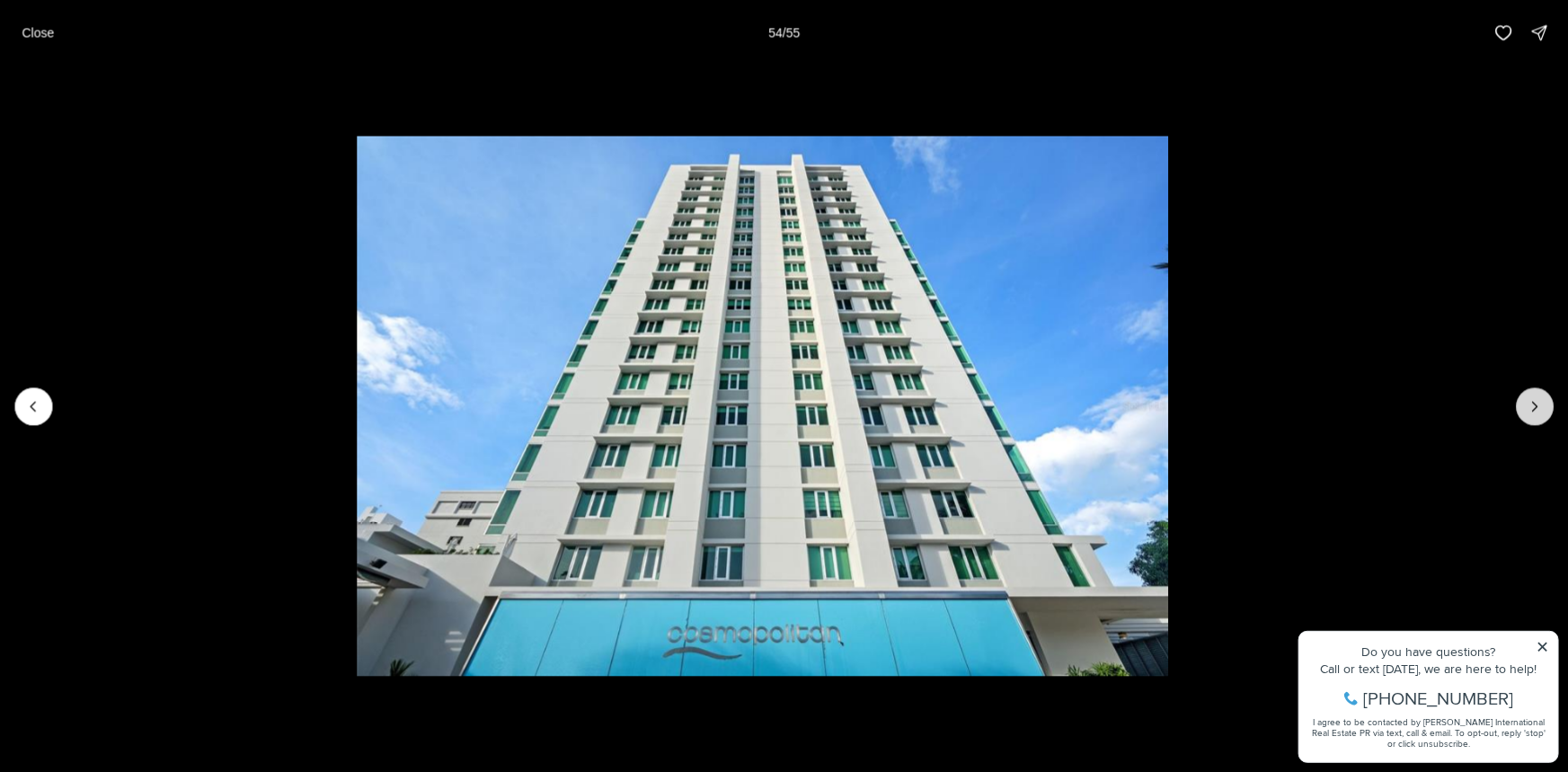
click at [1522, 398] on button "Next slide" at bounding box center [1535, 406] width 38 height 38
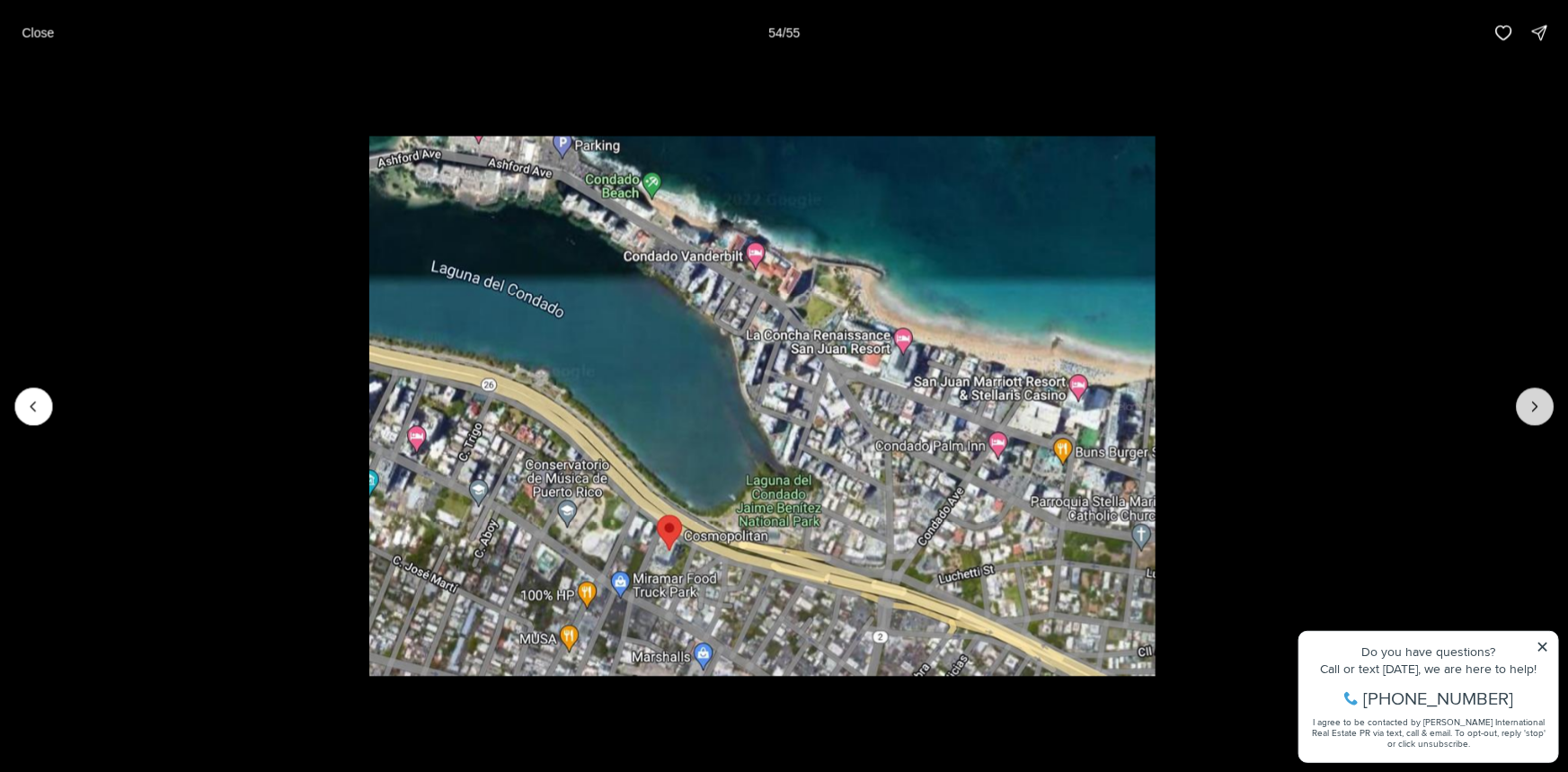
click at [1522, 398] on div at bounding box center [1535, 406] width 38 height 38
click at [1528, 399] on div at bounding box center [1535, 406] width 38 height 38
click at [37, 392] on button "Previous slide" at bounding box center [33, 406] width 38 height 38
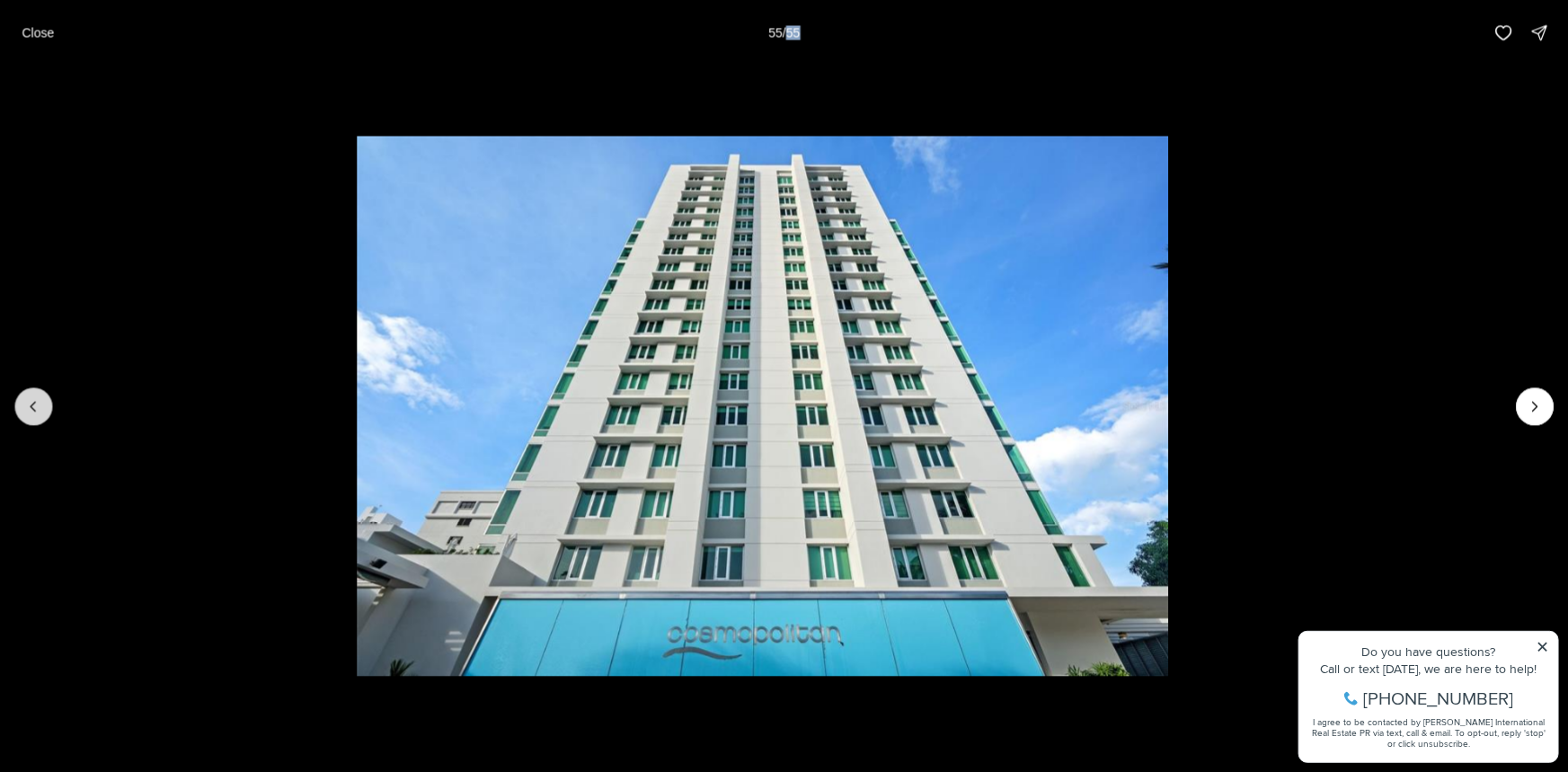
click at [37, 392] on button "Previous slide" at bounding box center [33, 406] width 38 height 38
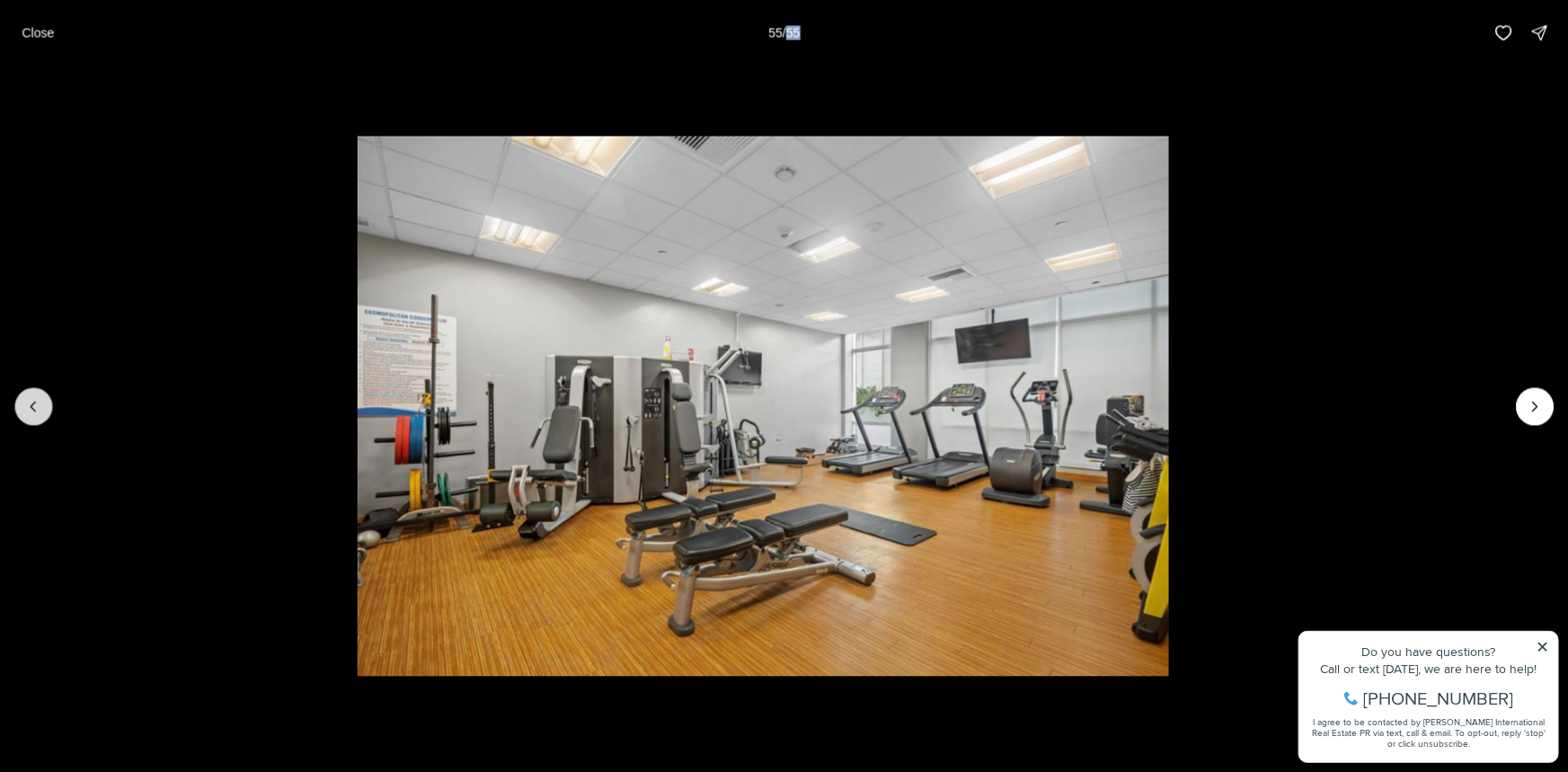
click at [37, 392] on button "Previous slide" at bounding box center [33, 406] width 38 height 38
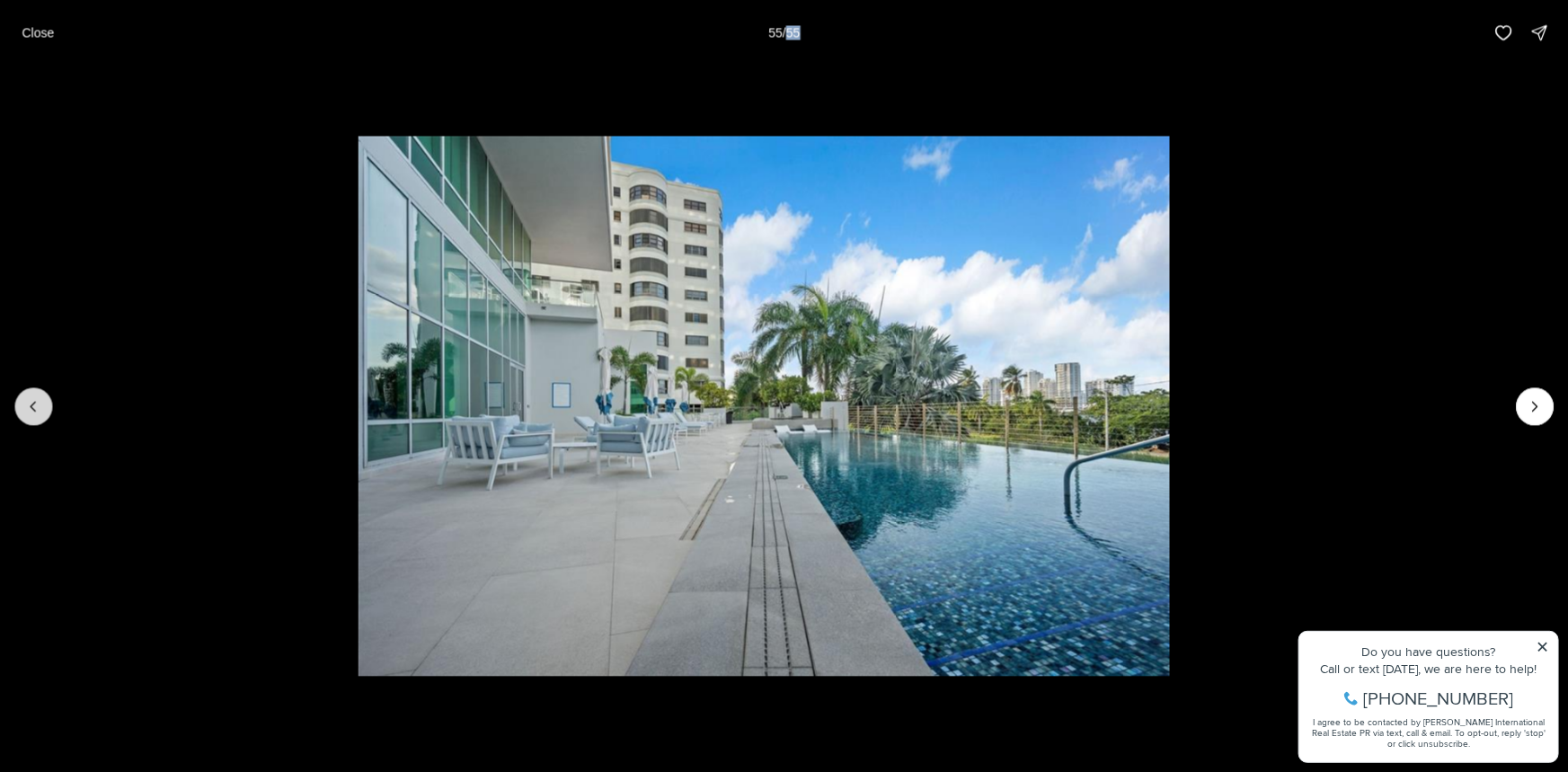
click at [37, 392] on button "Previous slide" at bounding box center [33, 406] width 38 height 38
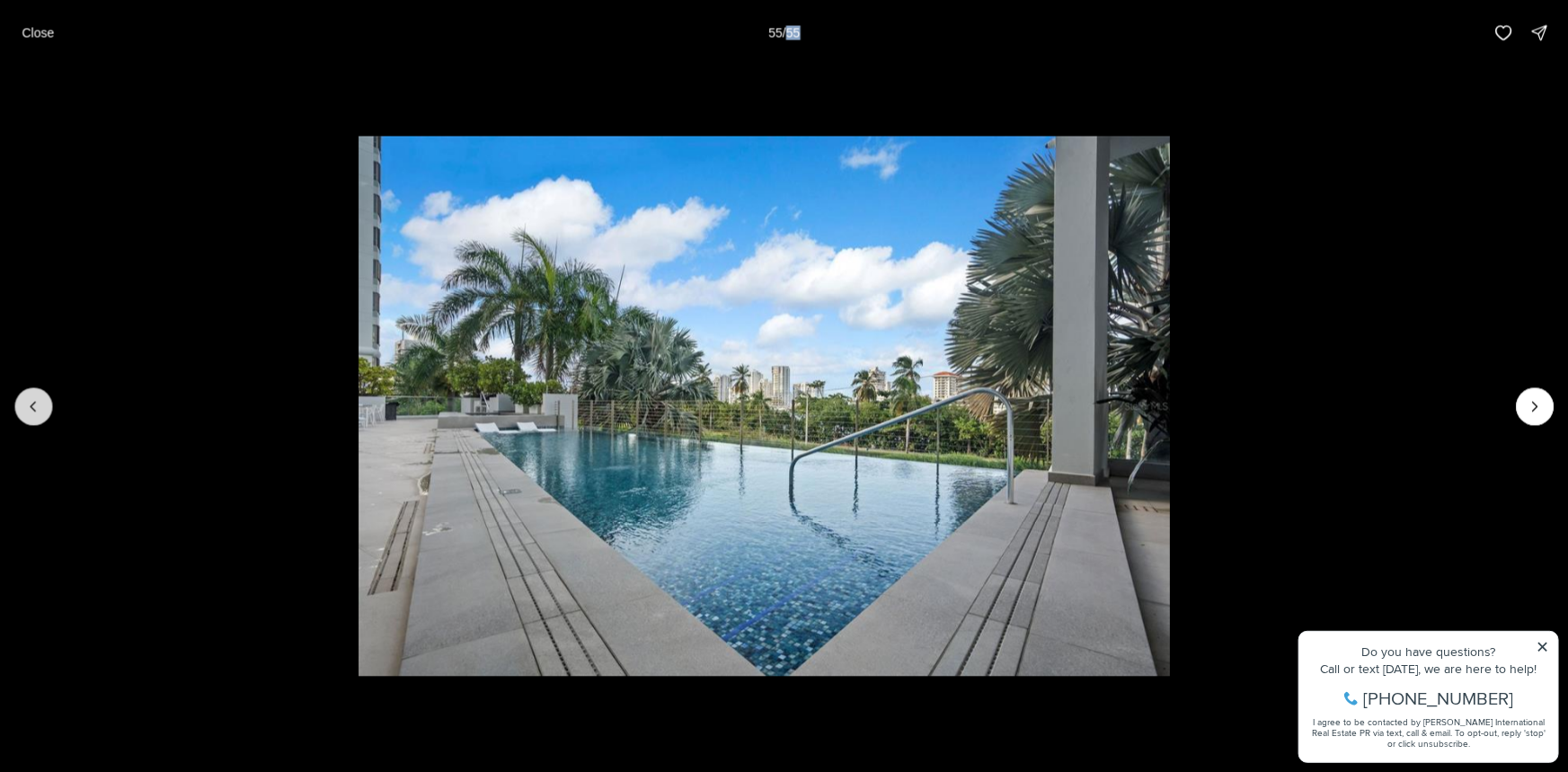
click at [37, 392] on button "Previous slide" at bounding box center [33, 406] width 38 height 38
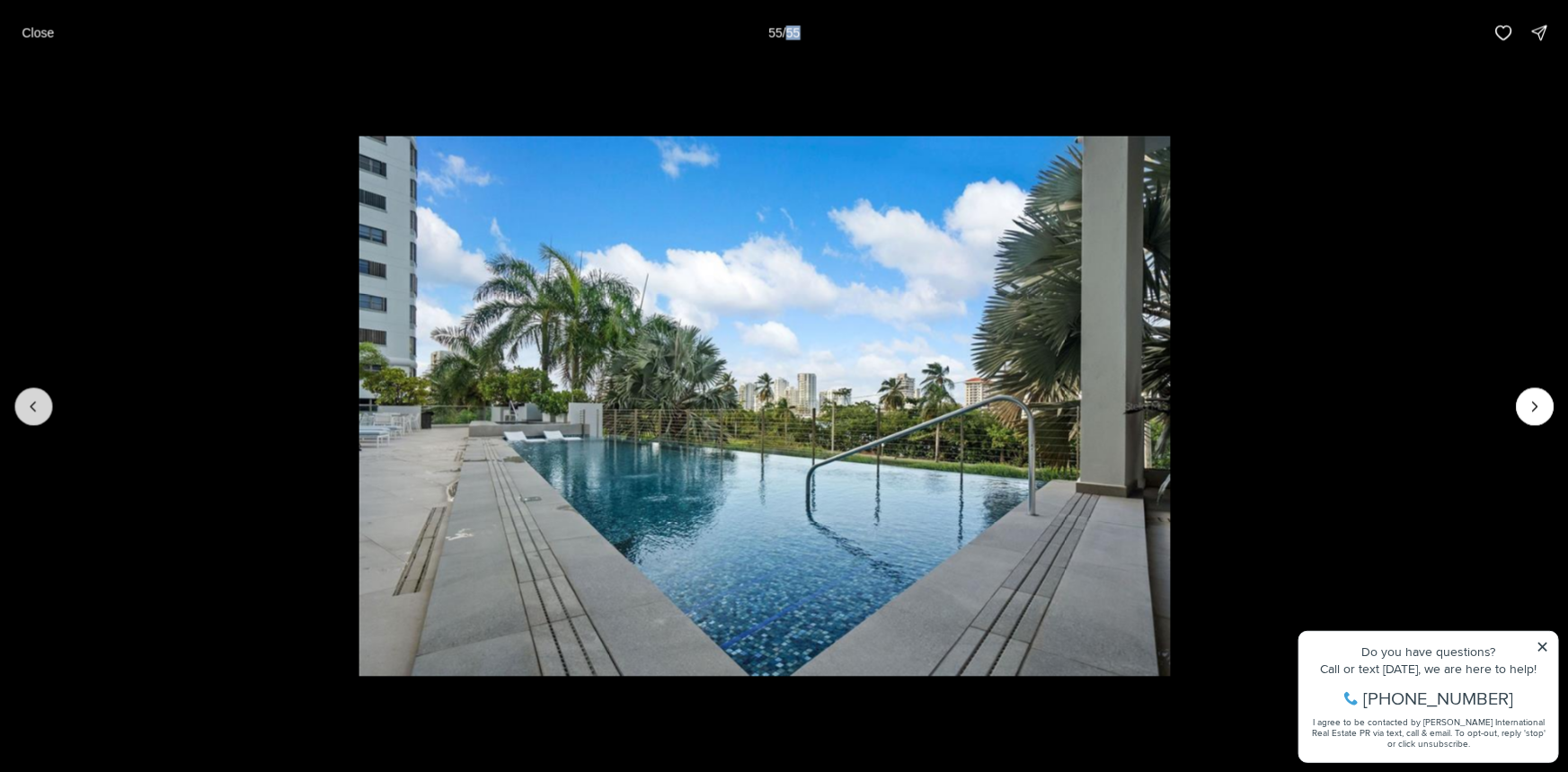
click at [37, 392] on button "Previous slide" at bounding box center [33, 406] width 38 height 38
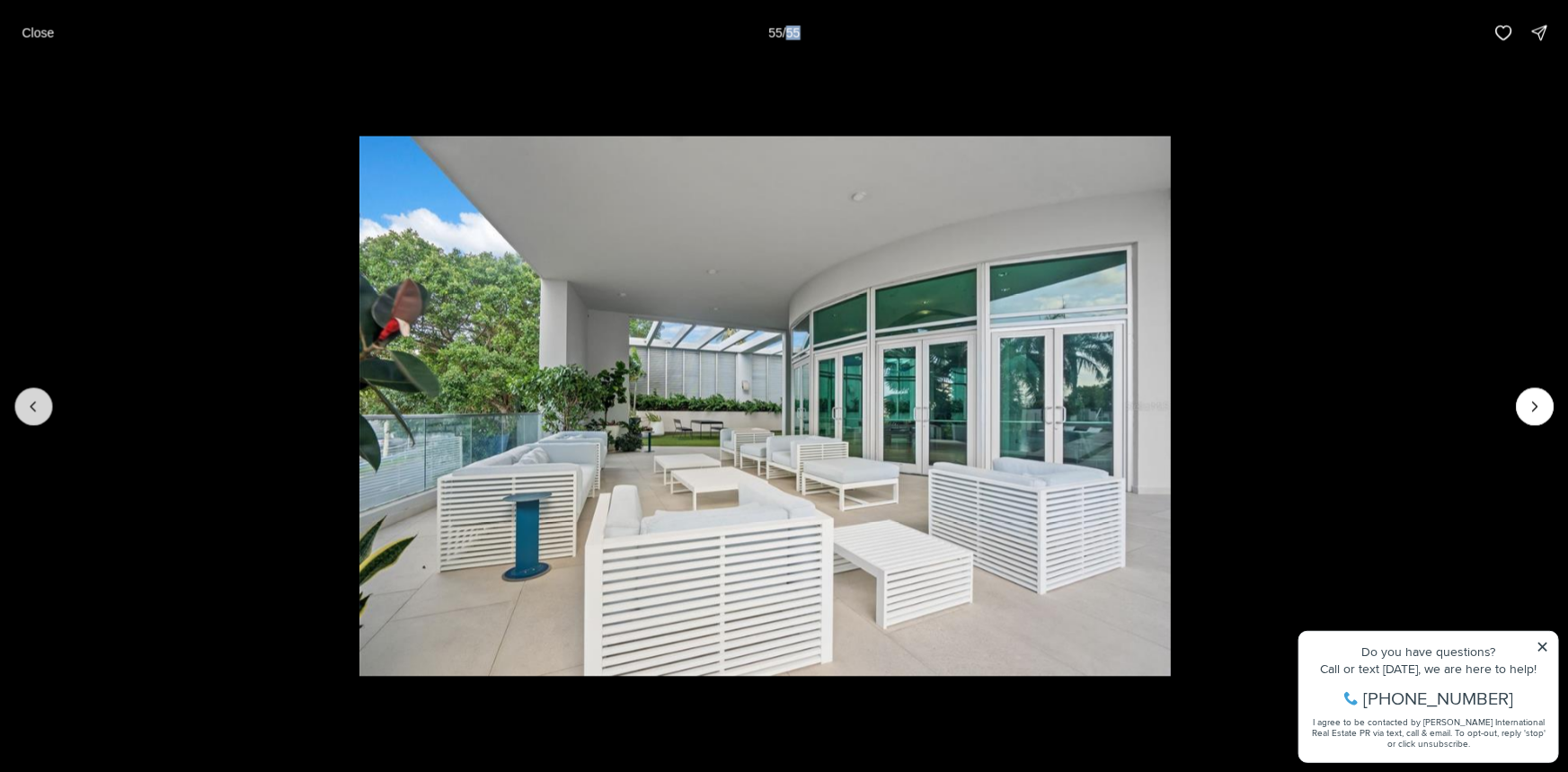
click at [37, 392] on button "Previous slide" at bounding box center [33, 406] width 38 height 38
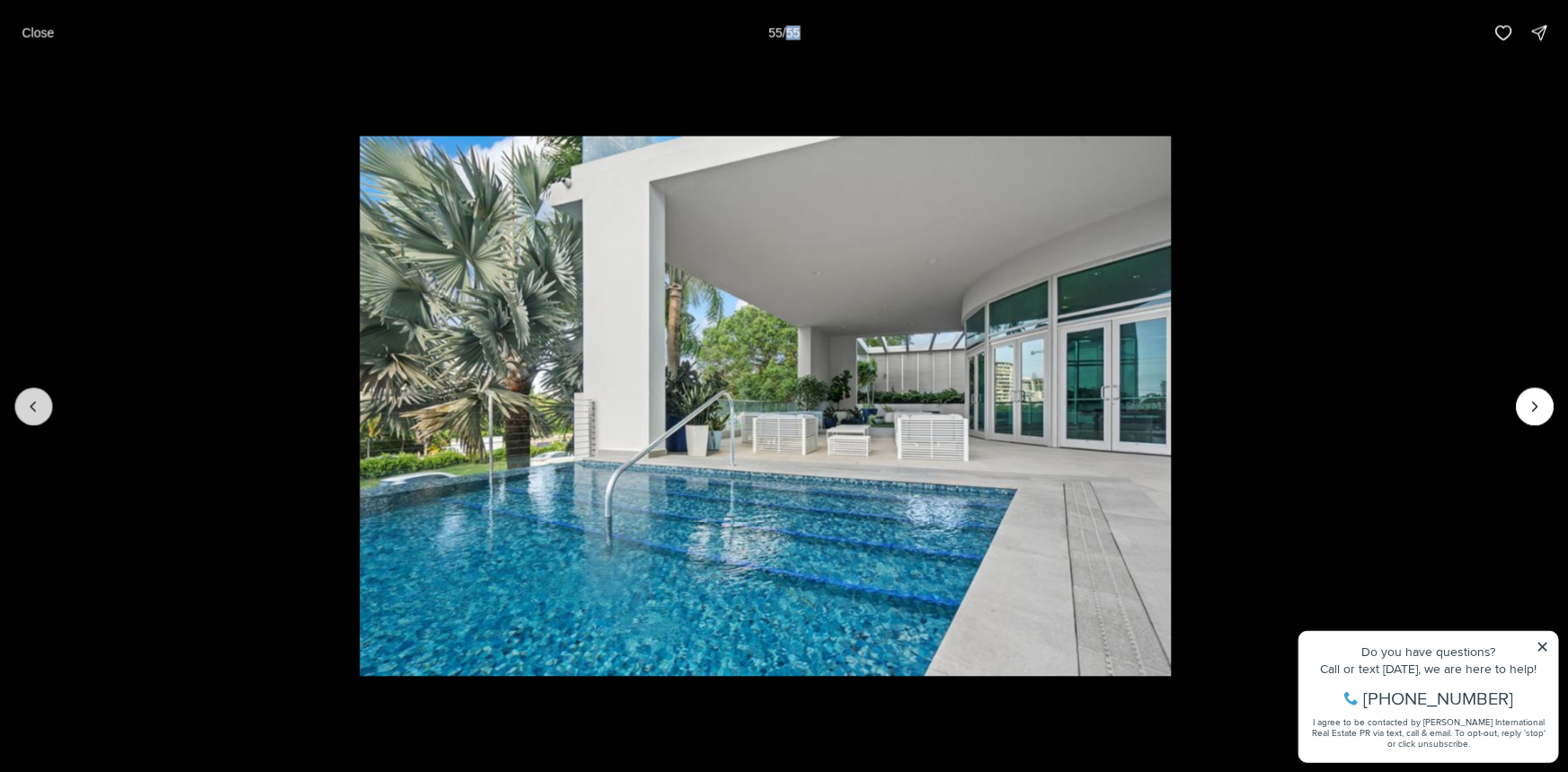
click at [37, 392] on button "Previous slide" at bounding box center [33, 406] width 38 height 38
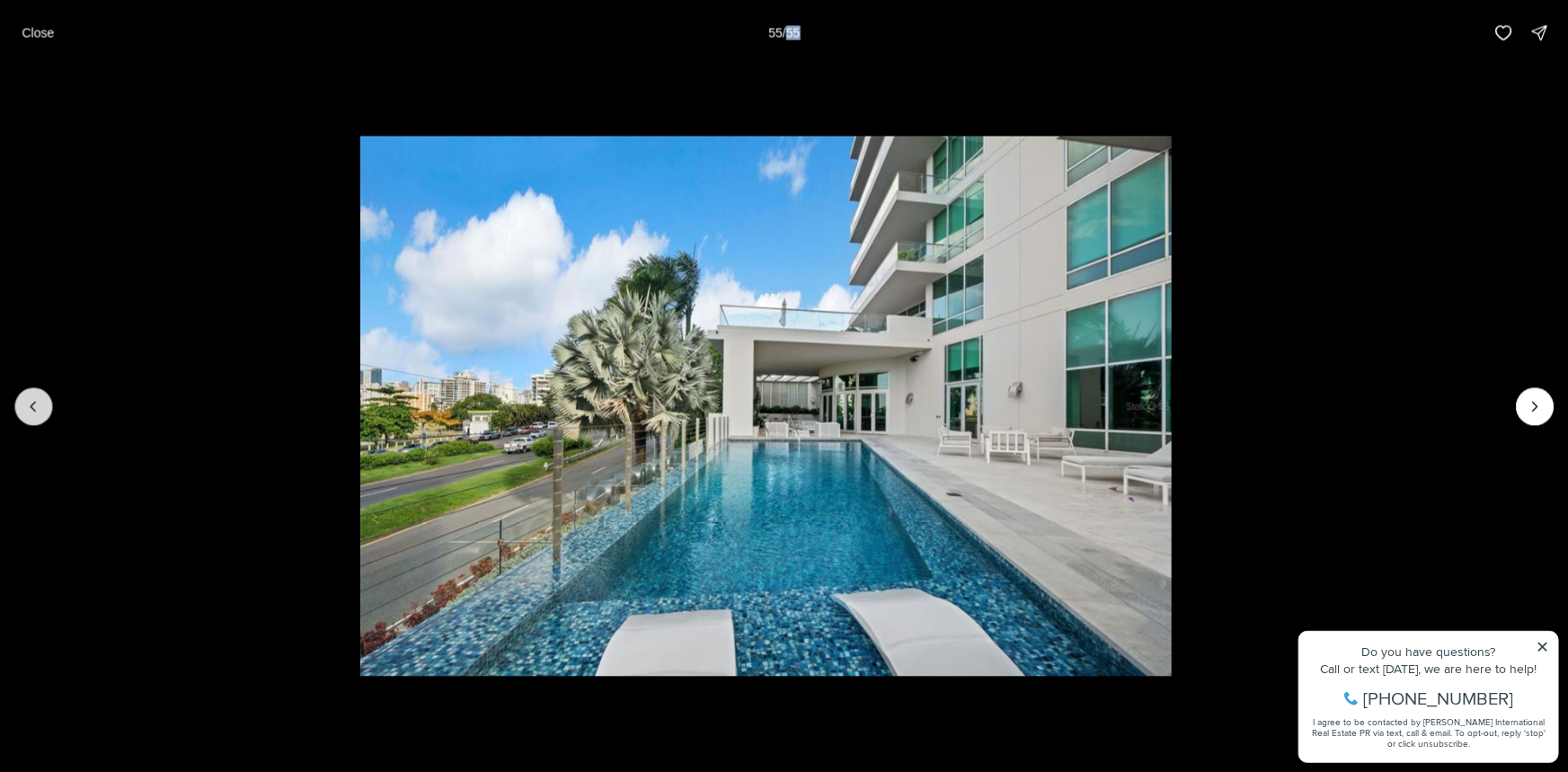
click at [37, 392] on button "Previous slide" at bounding box center [33, 406] width 38 height 38
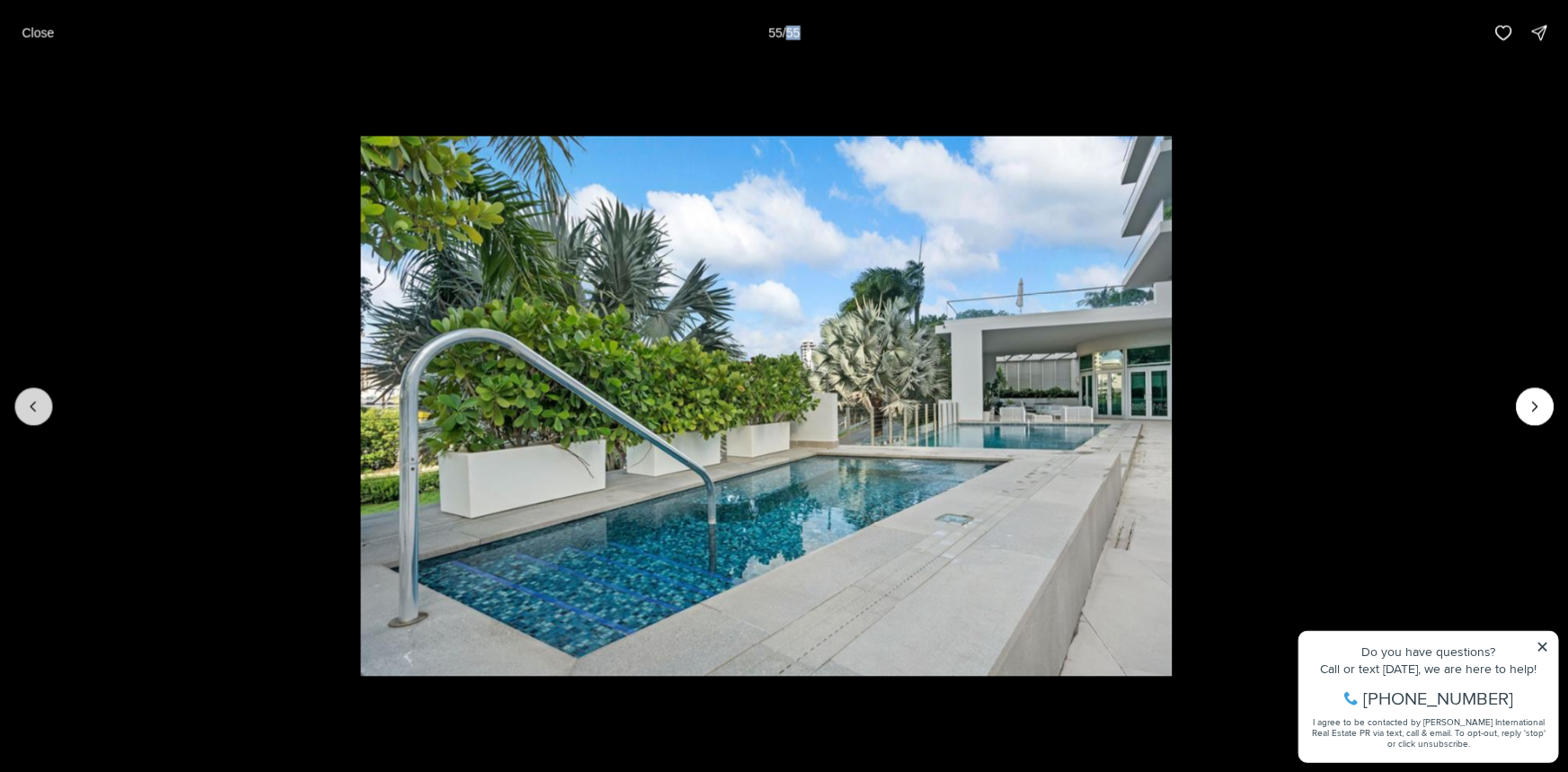
click at [36, 392] on button "Previous slide" at bounding box center [33, 406] width 38 height 38
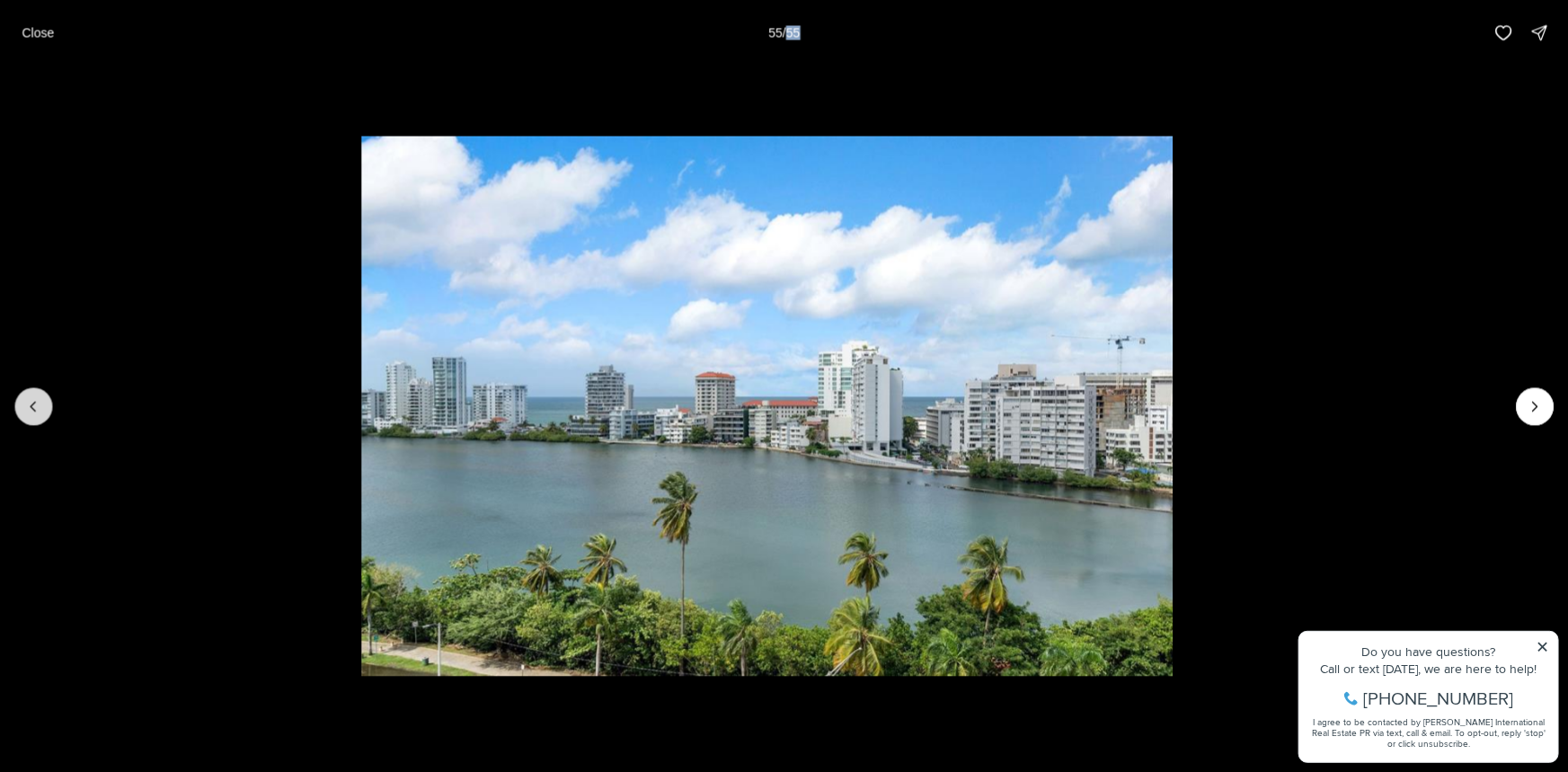
click at [36, 392] on button "Previous slide" at bounding box center [33, 406] width 38 height 38
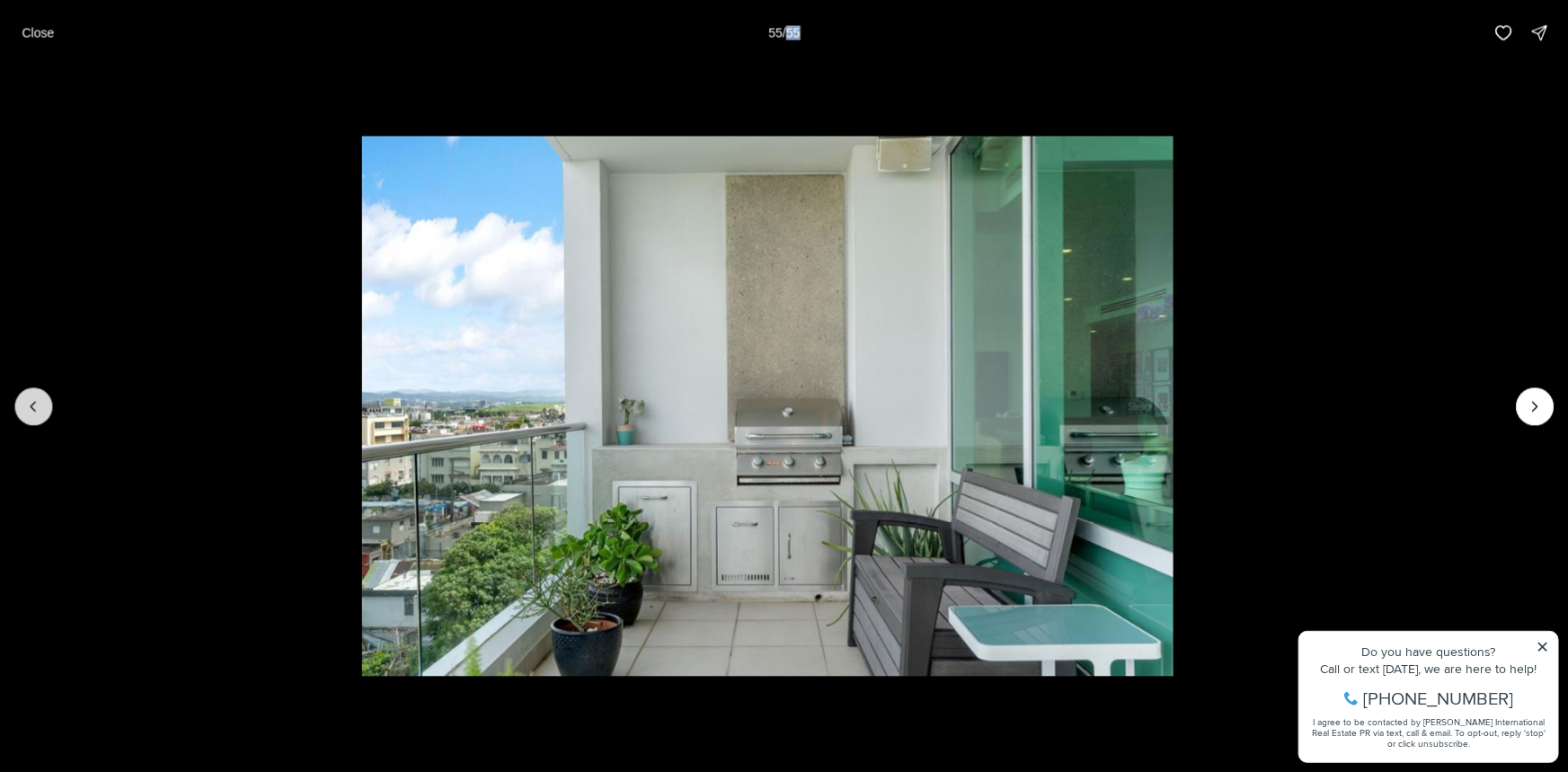
click at [36, 391] on button "Previous slide" at bounding box center [33, 406] width 38 height 38
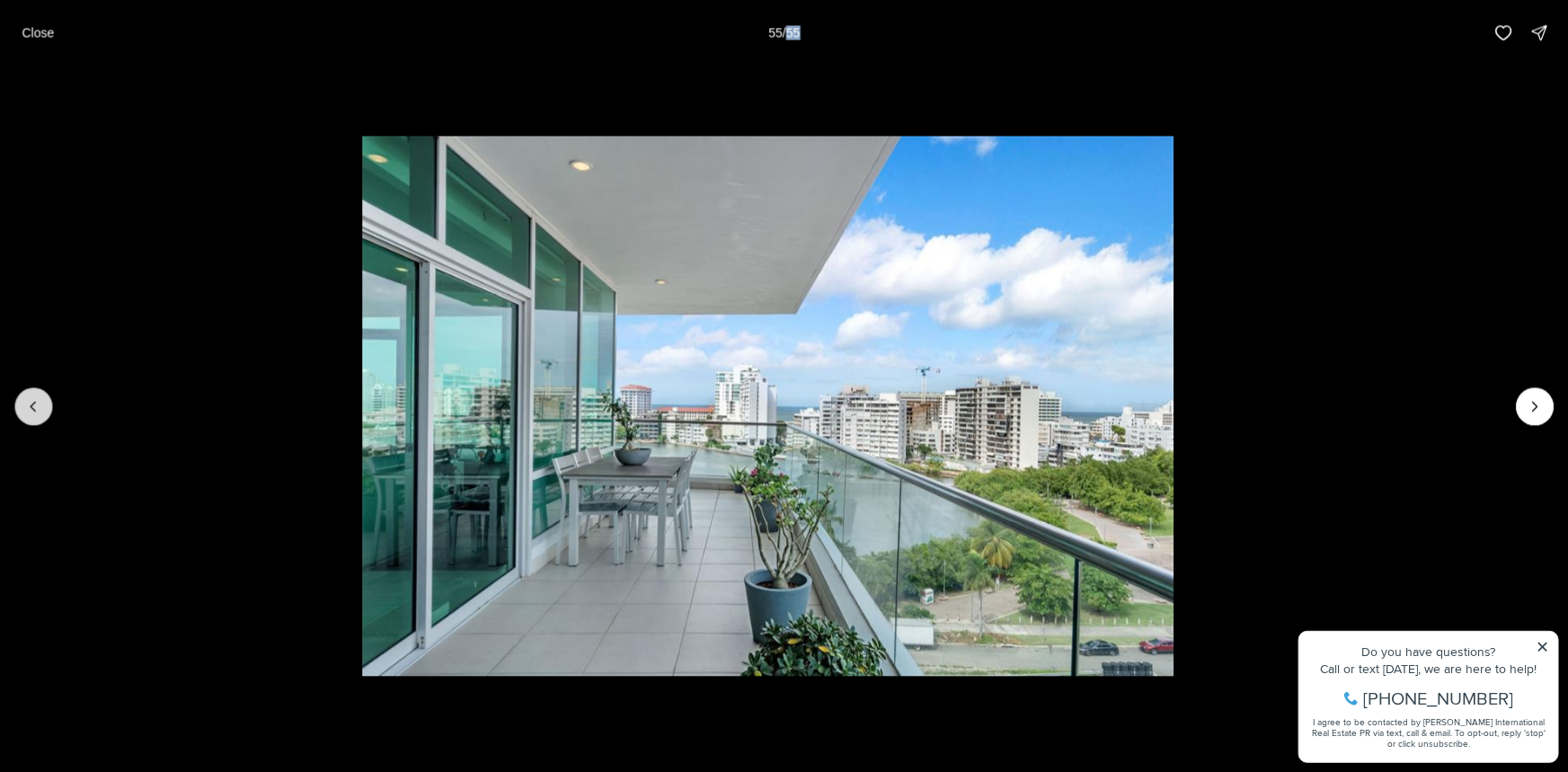
click at [36, 391] on button "Previous slide" at bounding box center [33, 406] width 38 height 38
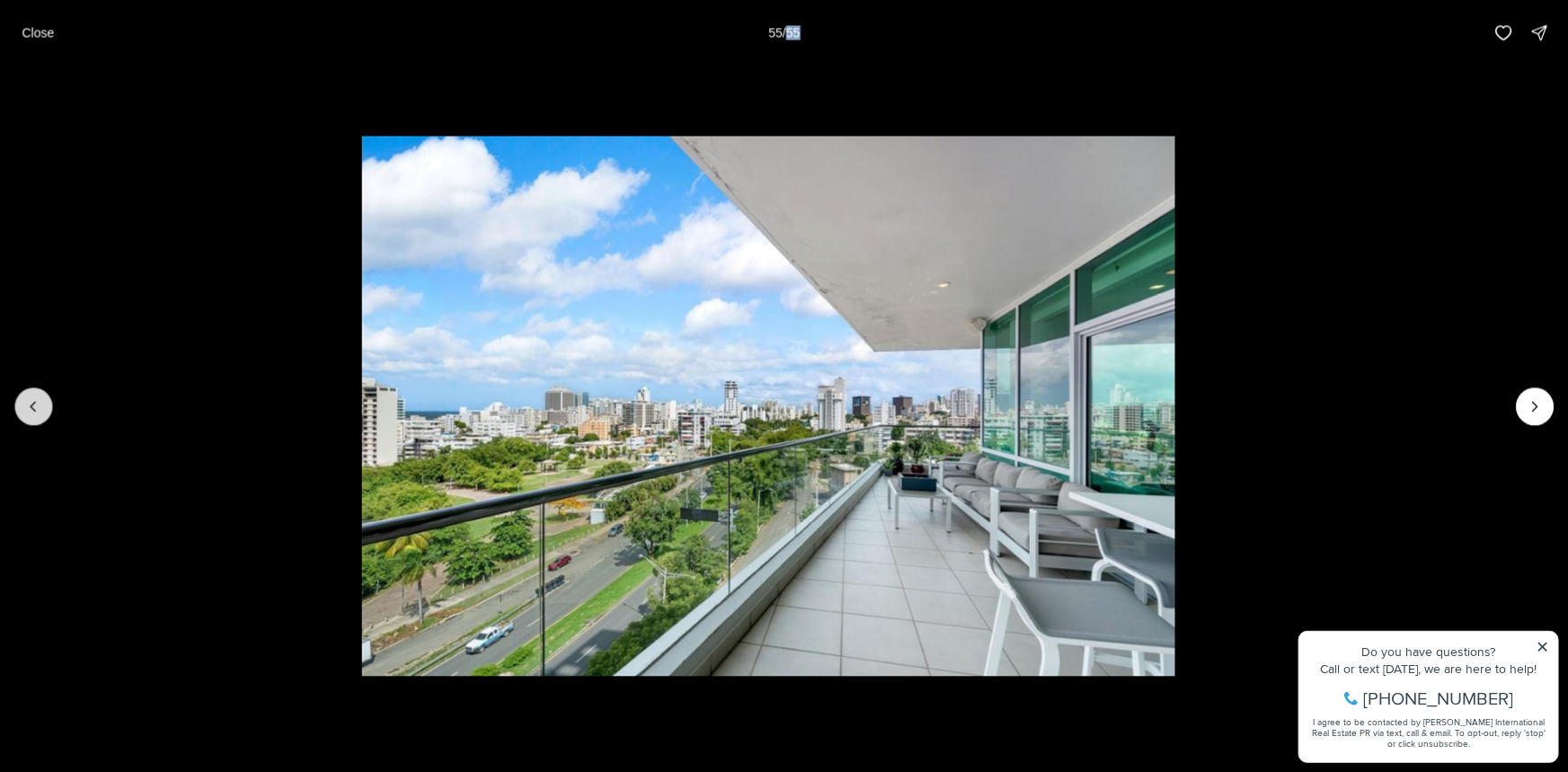
click at [36, 390] on button "Previous slide" at bounding box center [33, 406] width 38 height 38
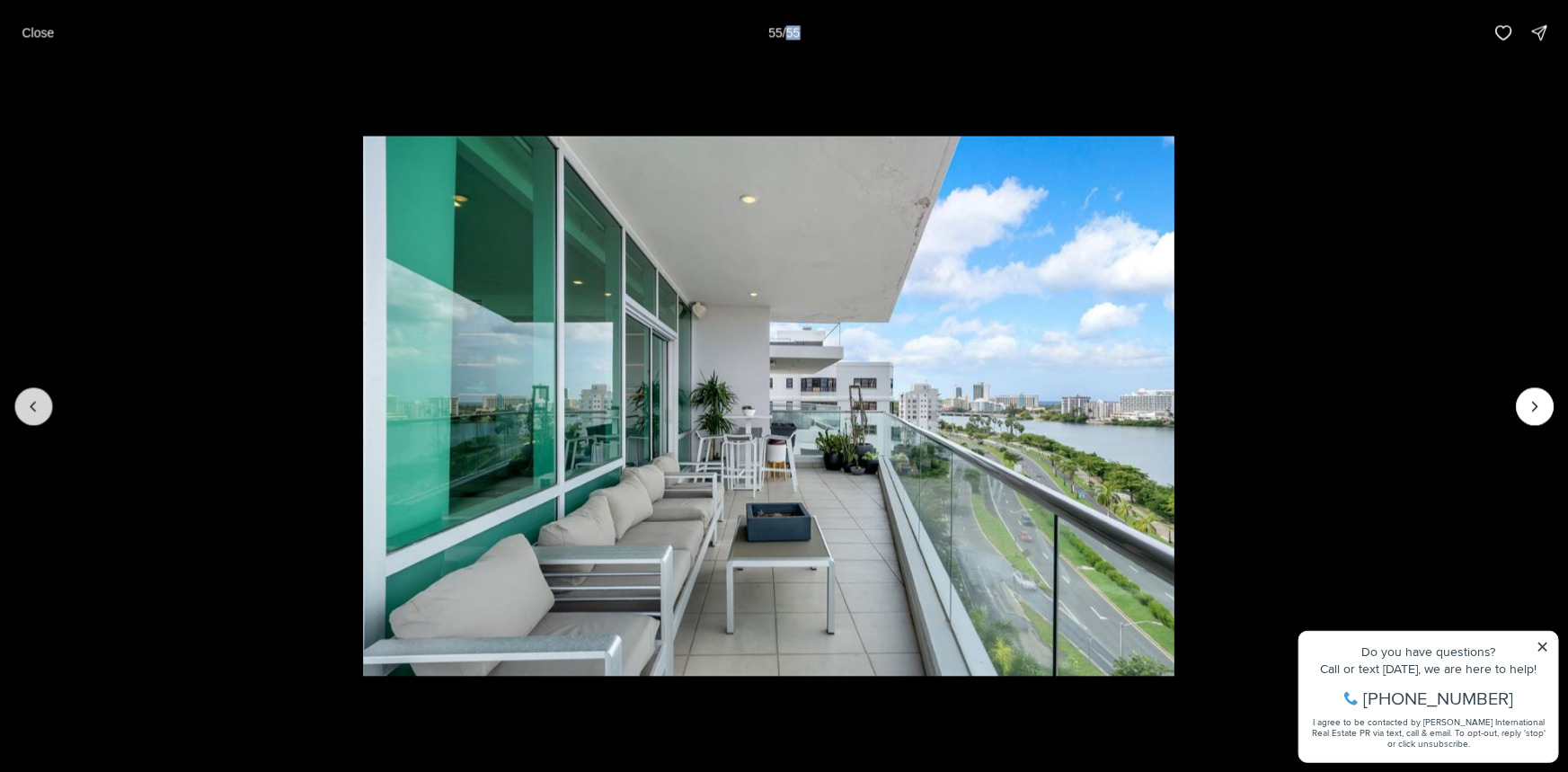
click at [36, 390] on button "Previous slide" at bounding box center [33, 406] width 38 height 38
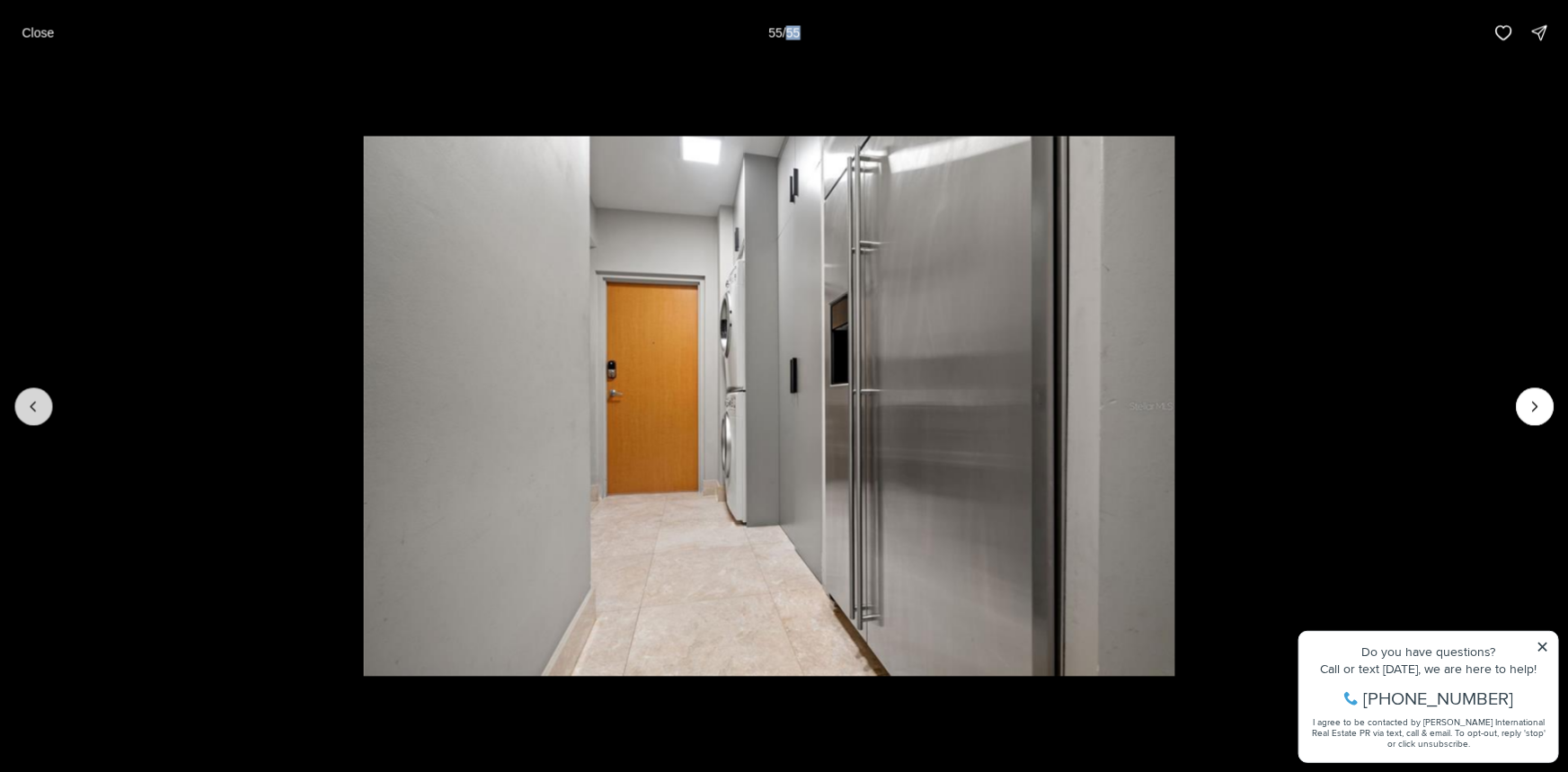
click at [36, 390] on button "Previous slide" at bounding box center [33, 406] width 38 height 38
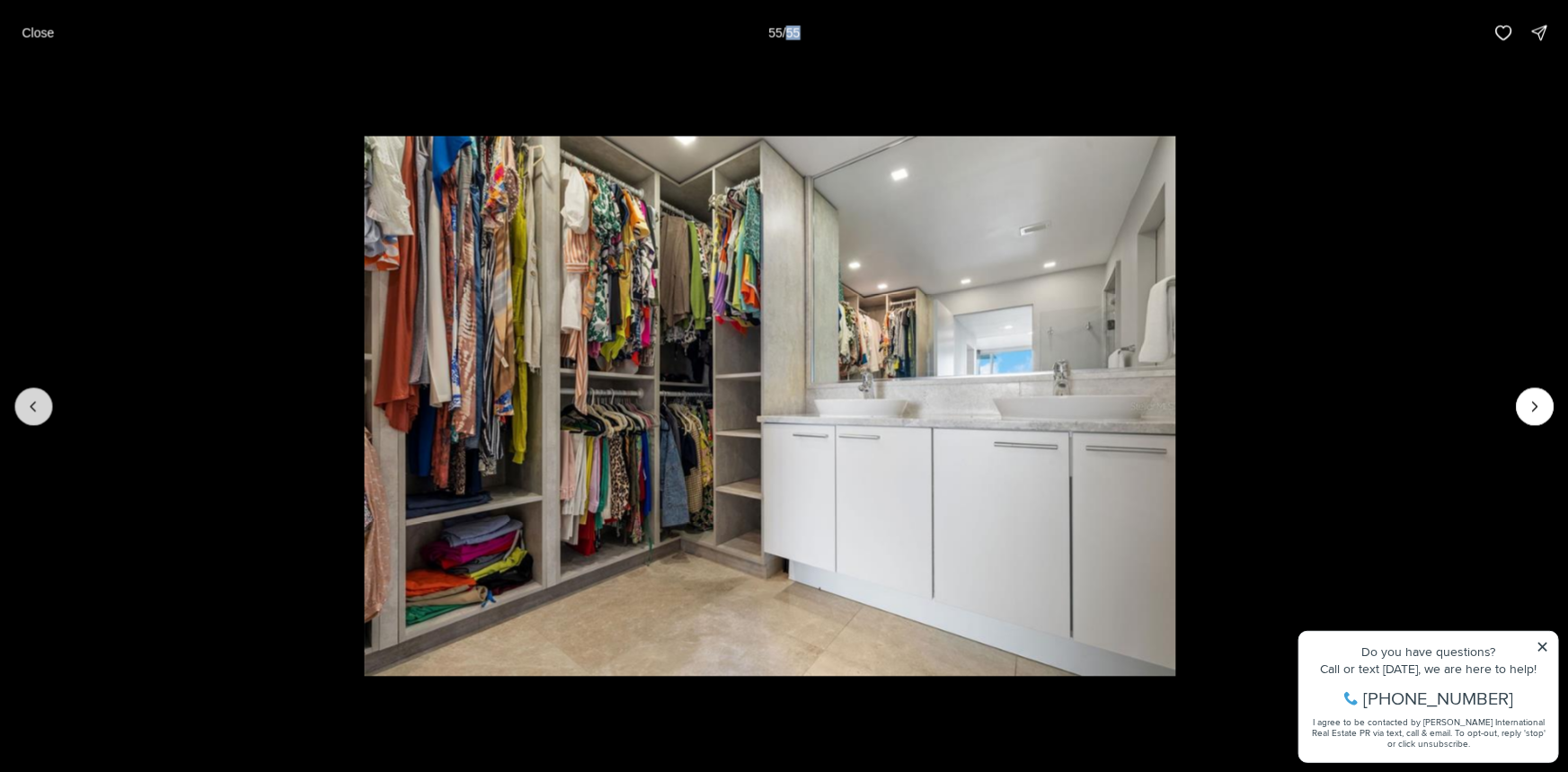
click at [37, 390] on button "Previous slide" at bounding box center [33, 406] width 38 height 38
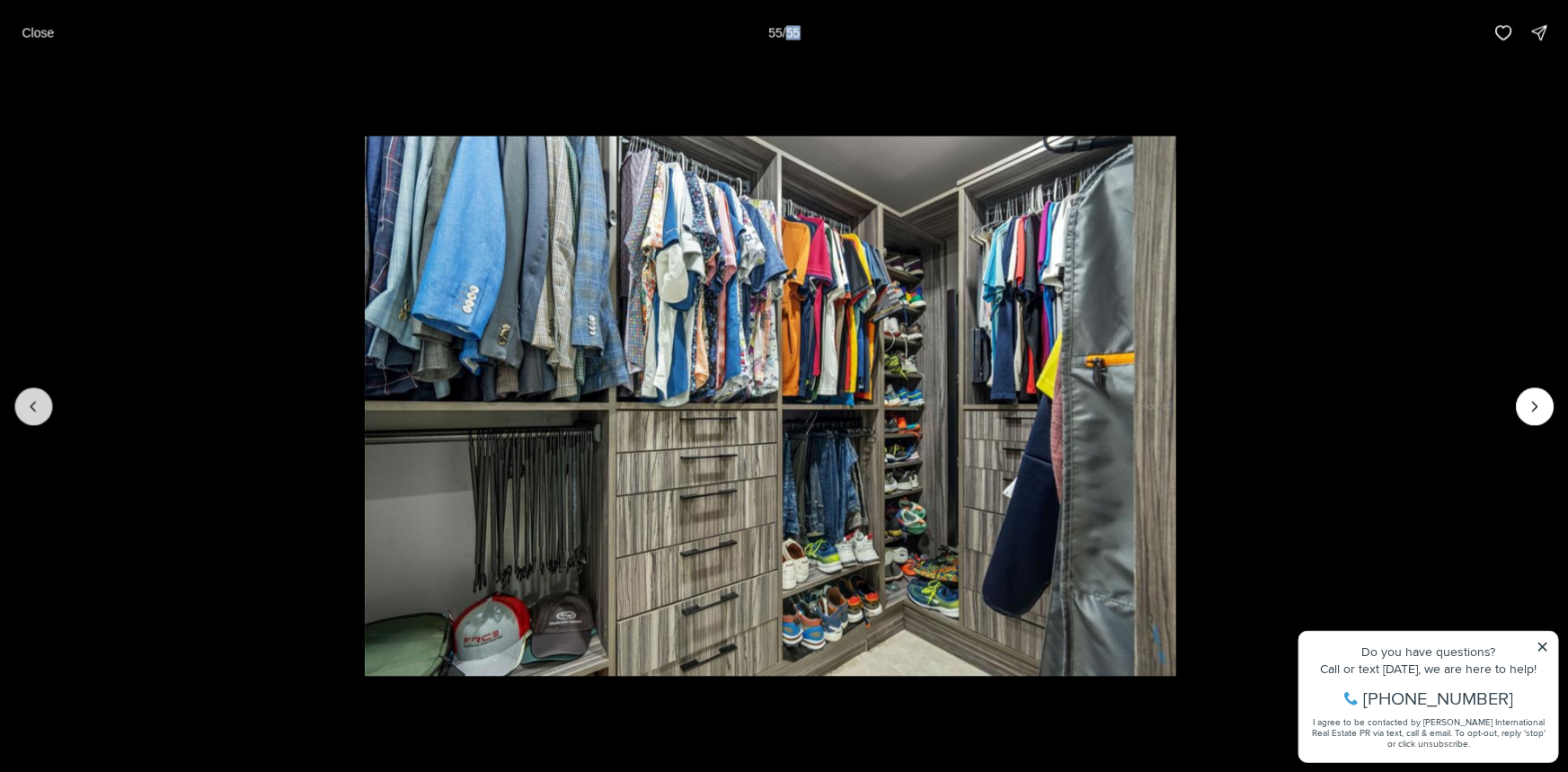
click at [37, 390] on button "Previous slide" at bounding box center [33, 406] width 38 height 38
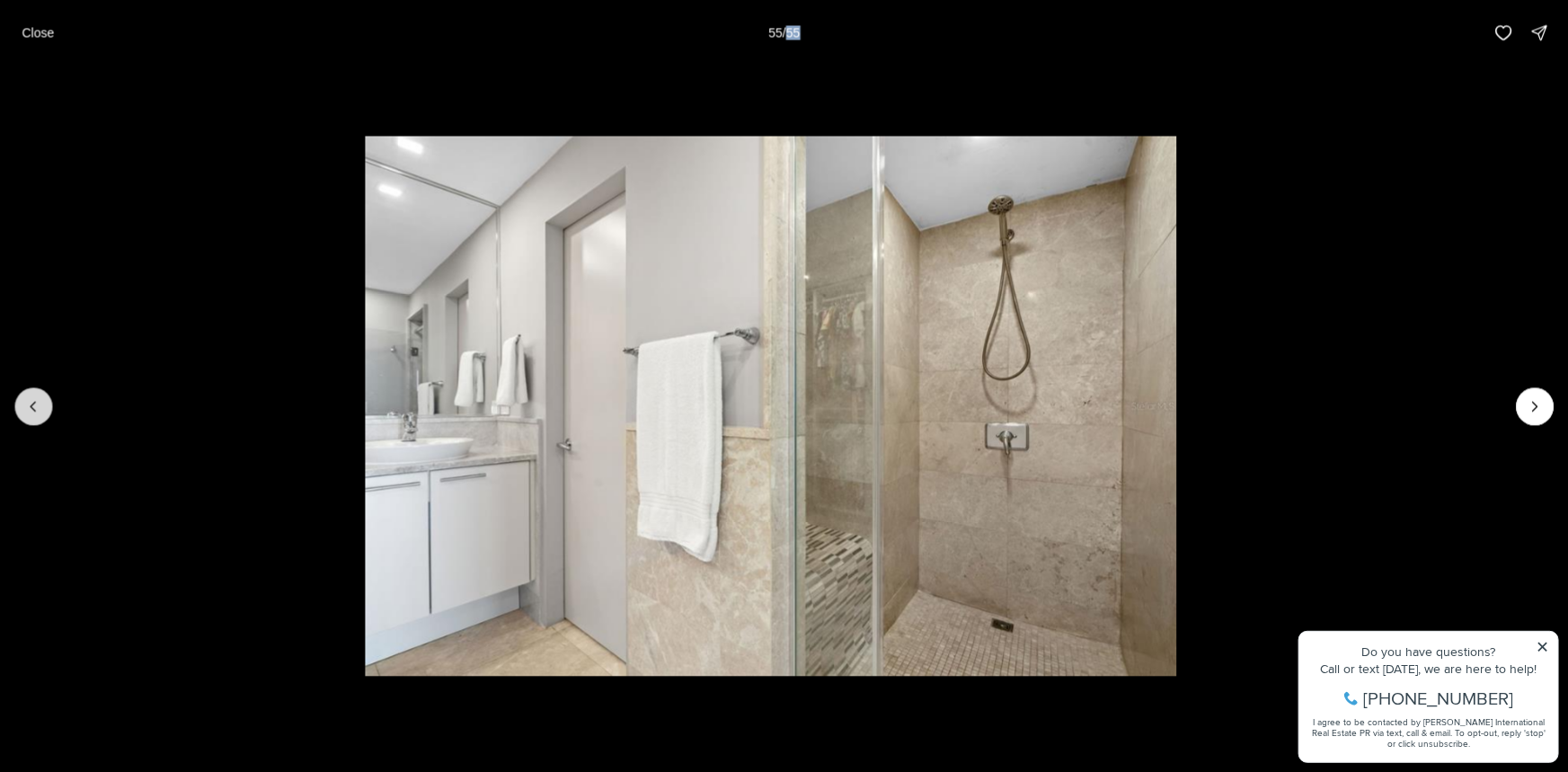
click at [37, 390] on button "Previous slide" at bounding box center [33, 406] width 38 height 38
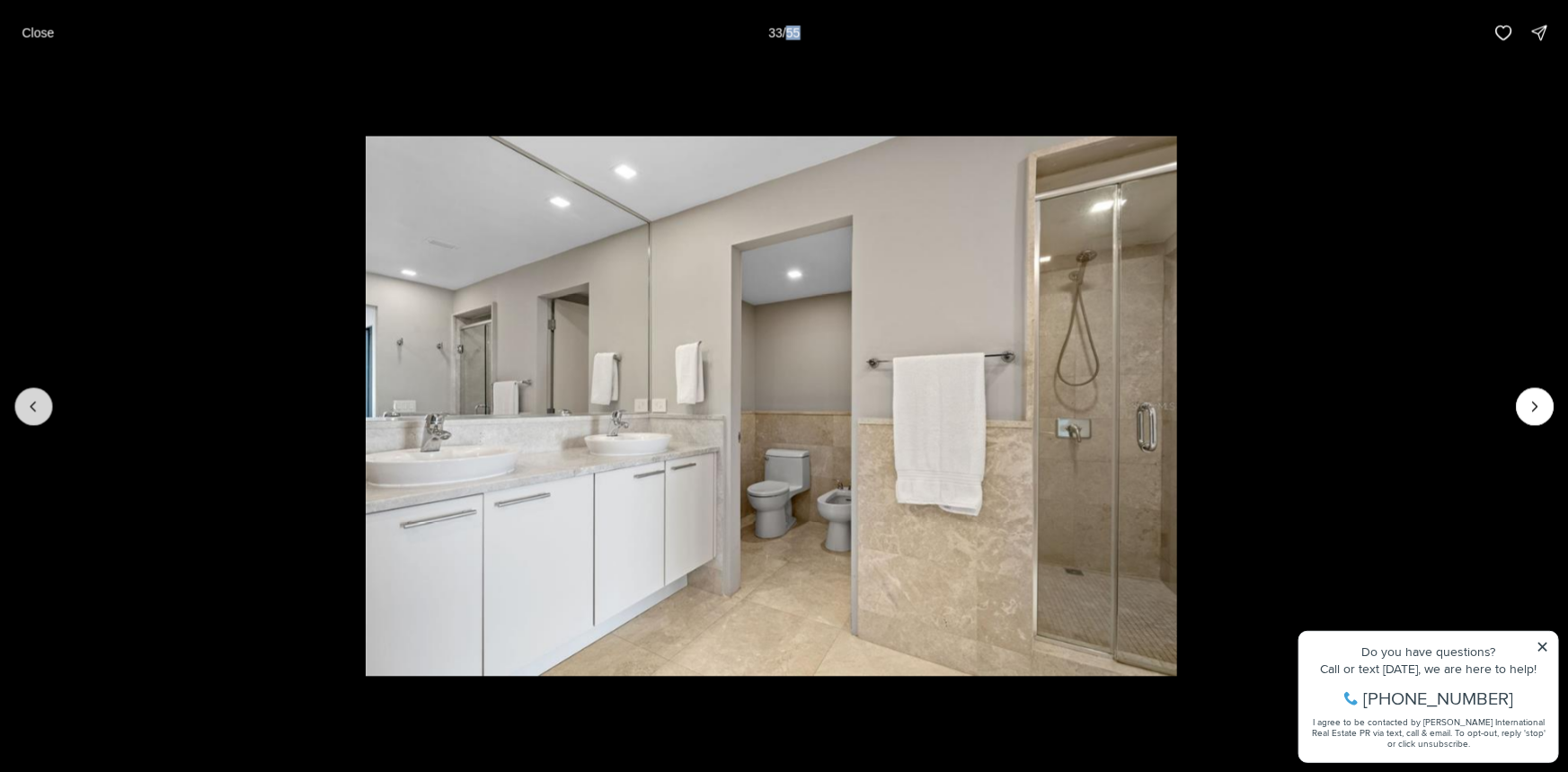
click at [38, 389] on button "Previous slide" at bounding box center [33, 406] width 38 height 38
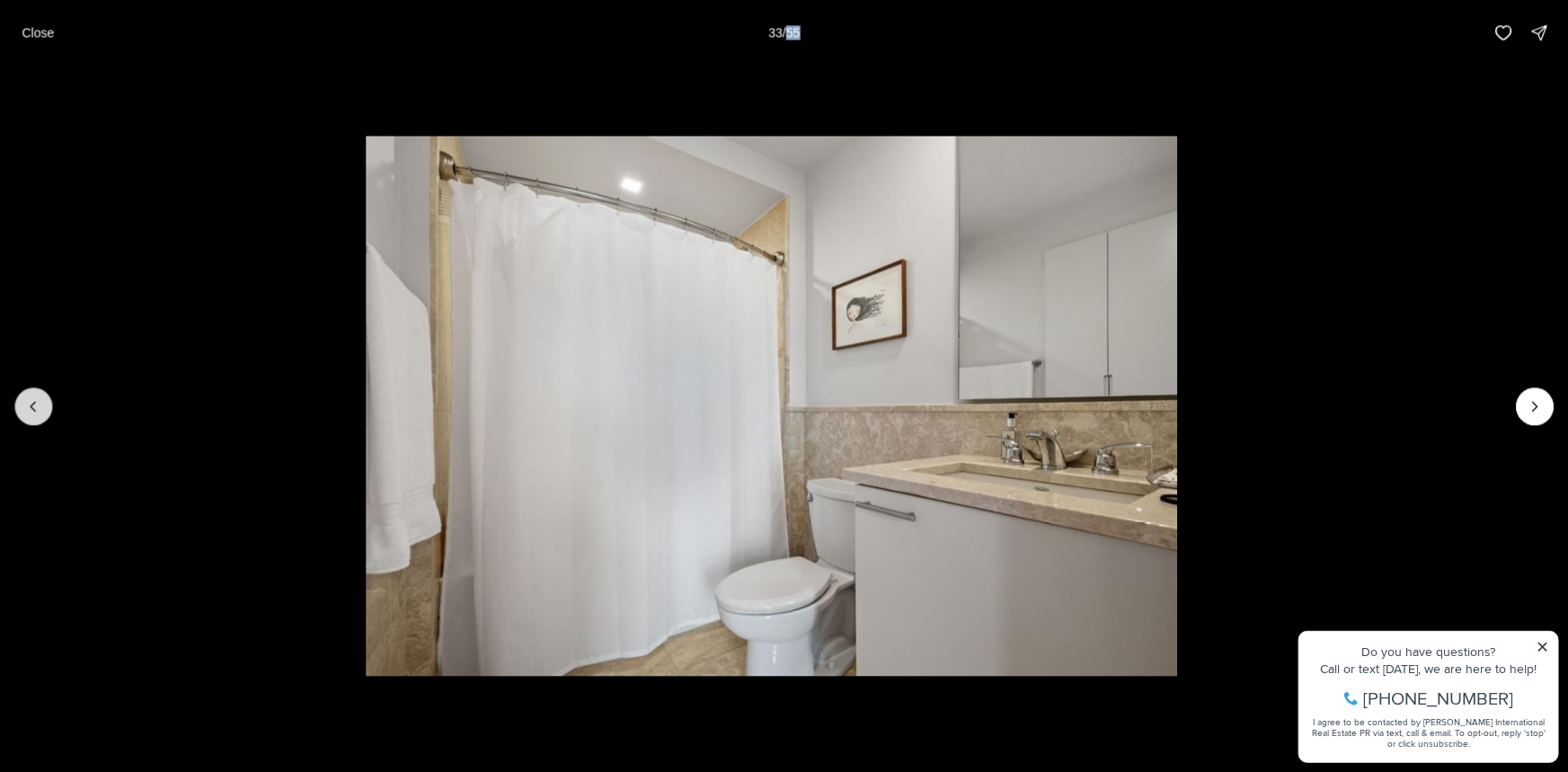
click at [38, 389] on button "Previous slide" at bounding box center [33, 406] width 38 height 38
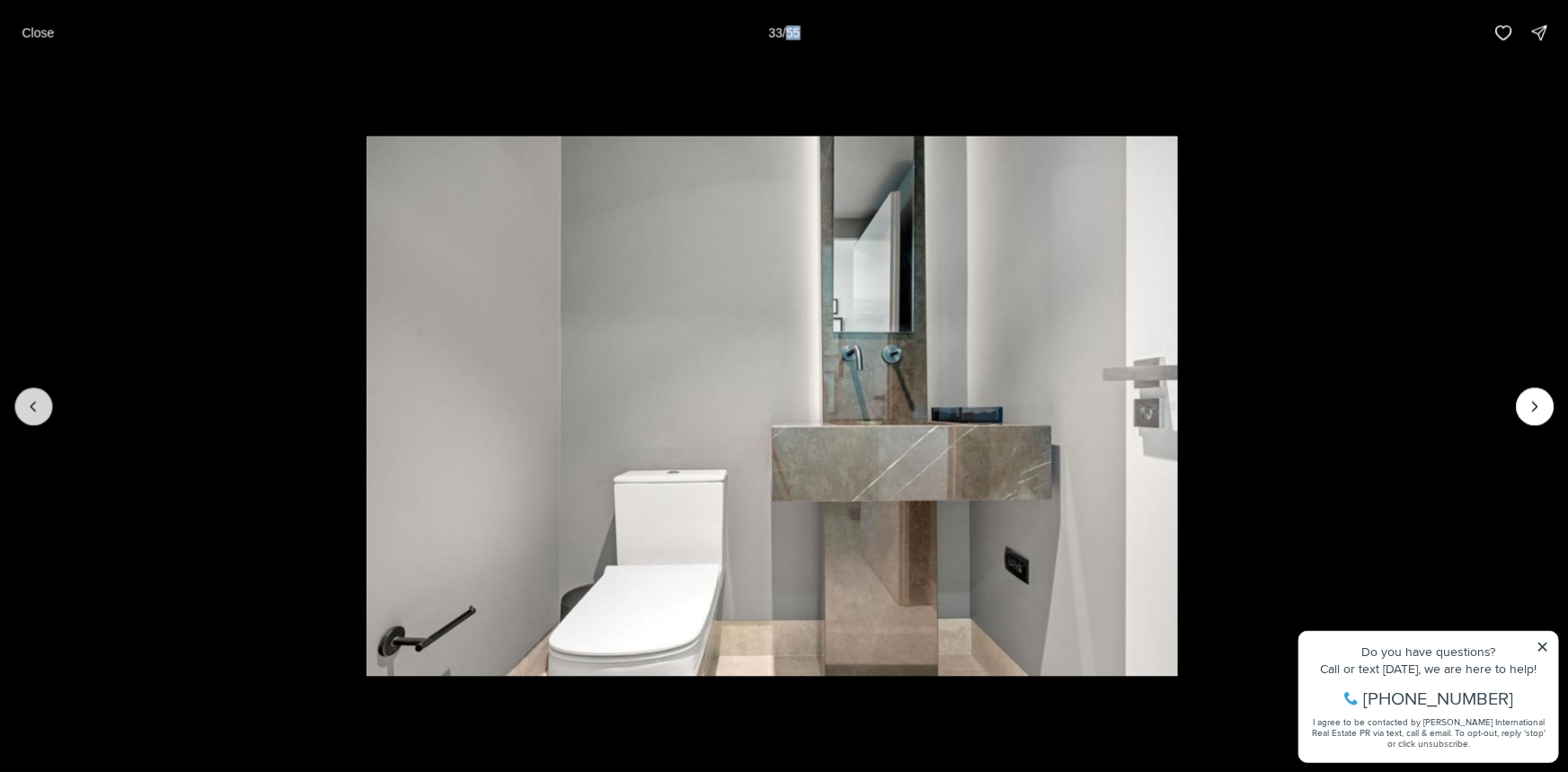
click at [41, 389] on button "Previous slide" at bounding box center [33, 406] width 38 height 38
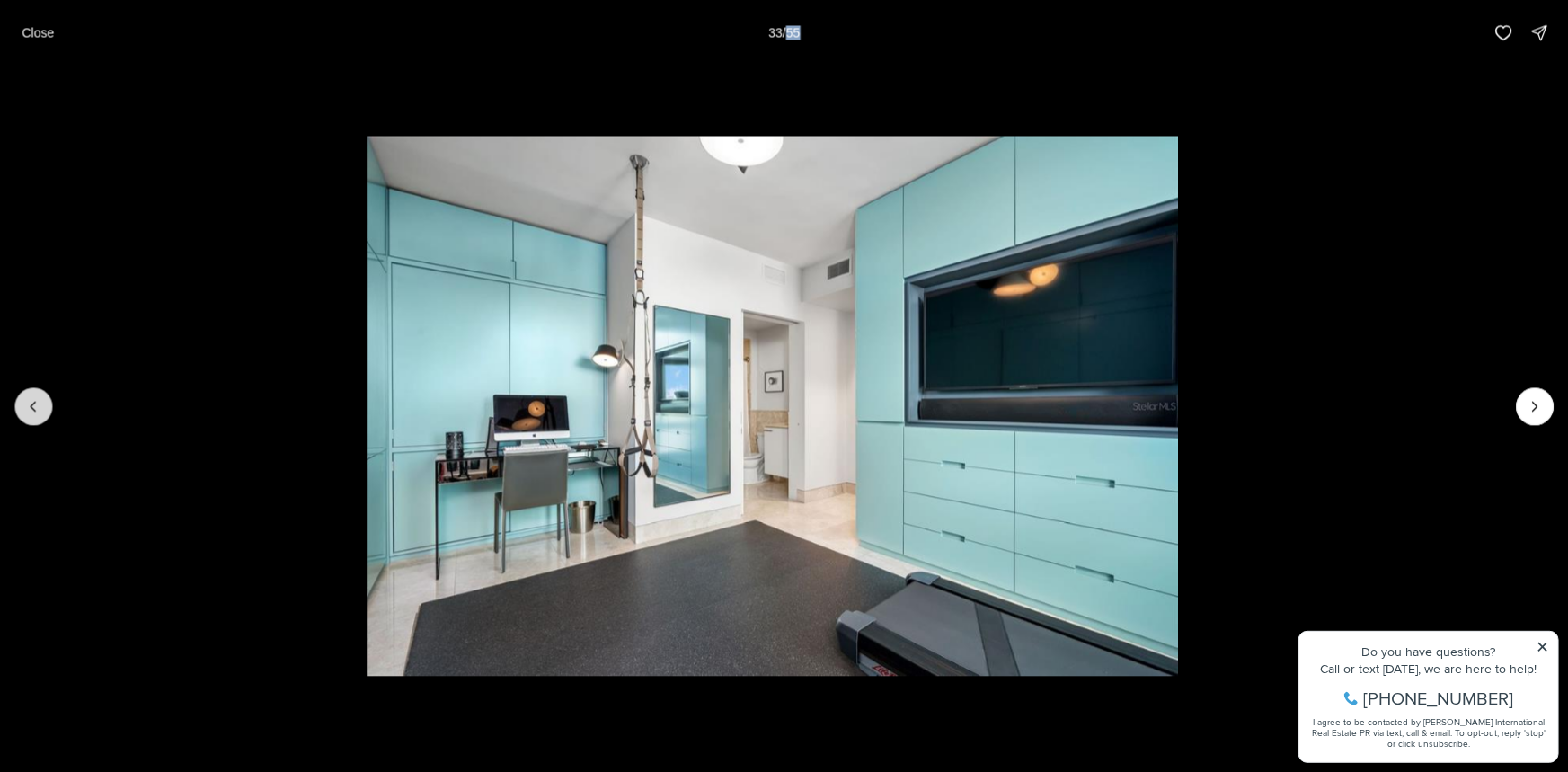
click at [41, 389] on button "Previous slide" at bounding box center [33, 406] width 38 height 38
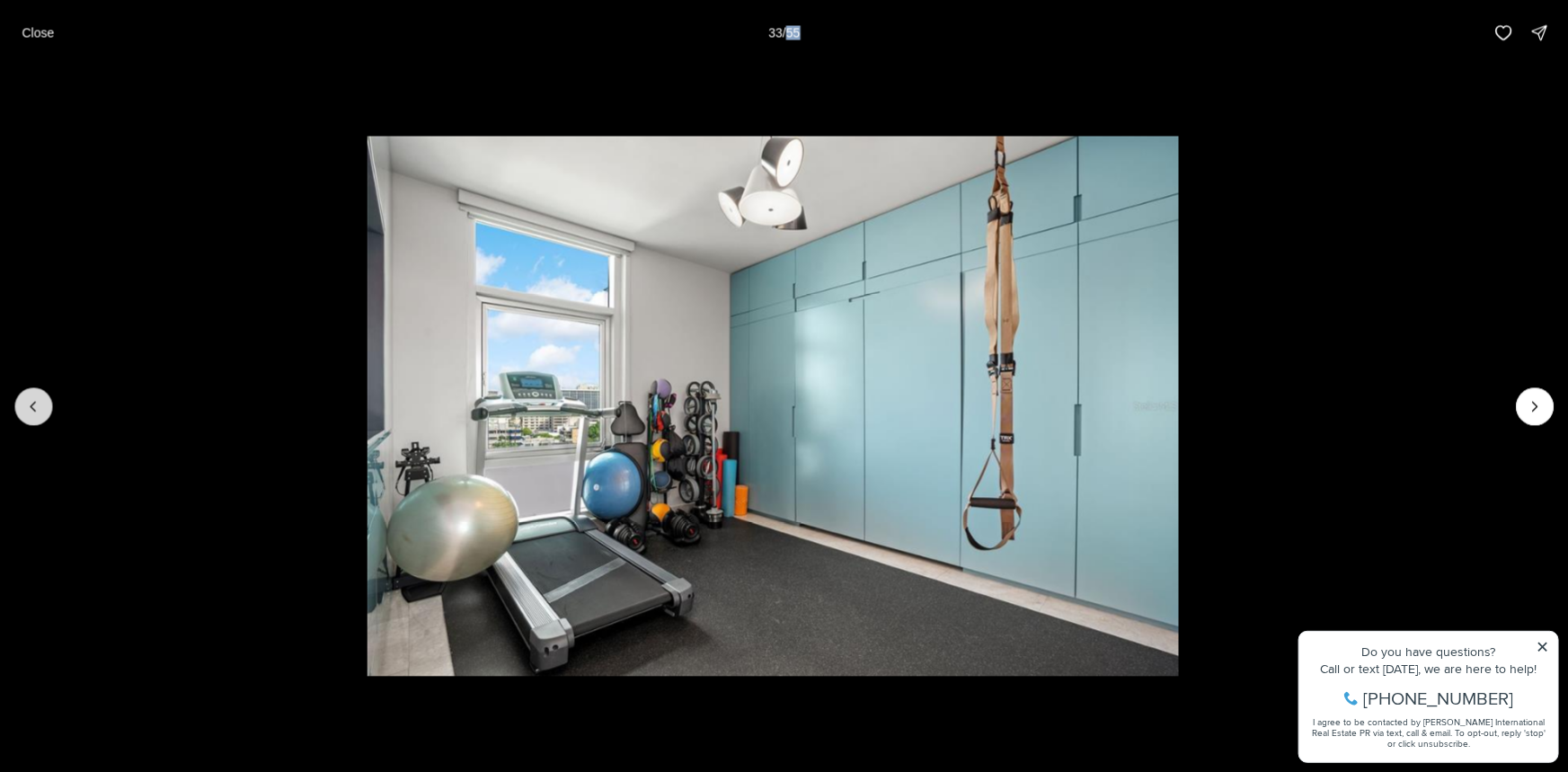
click at [42, 389] on button "Previous slide" at bounding box center [33, 406] width 38 height 38
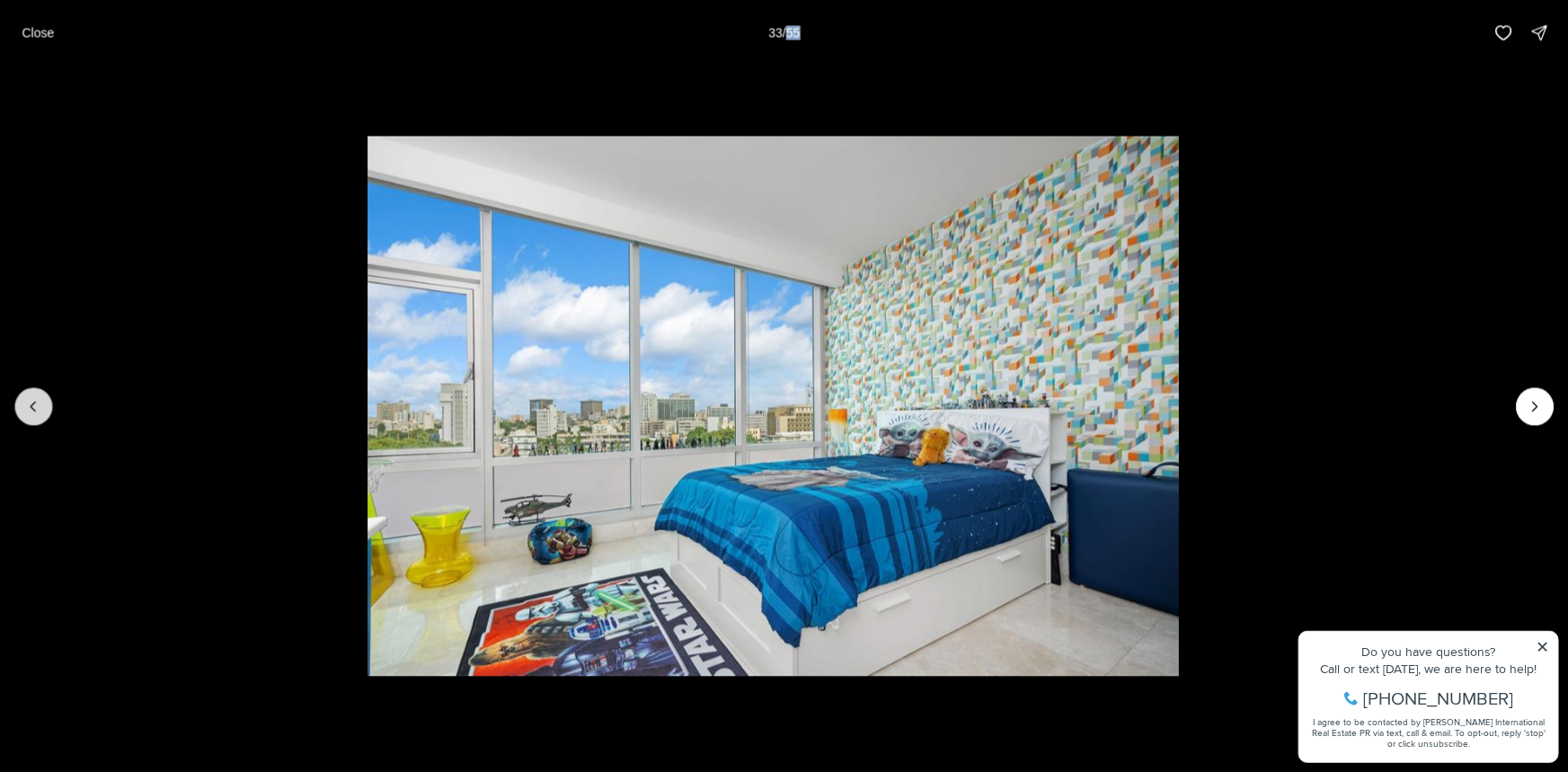
click at [42, 389] on button "Previous slide" at bounding box center [33, 406] width 38 height 38
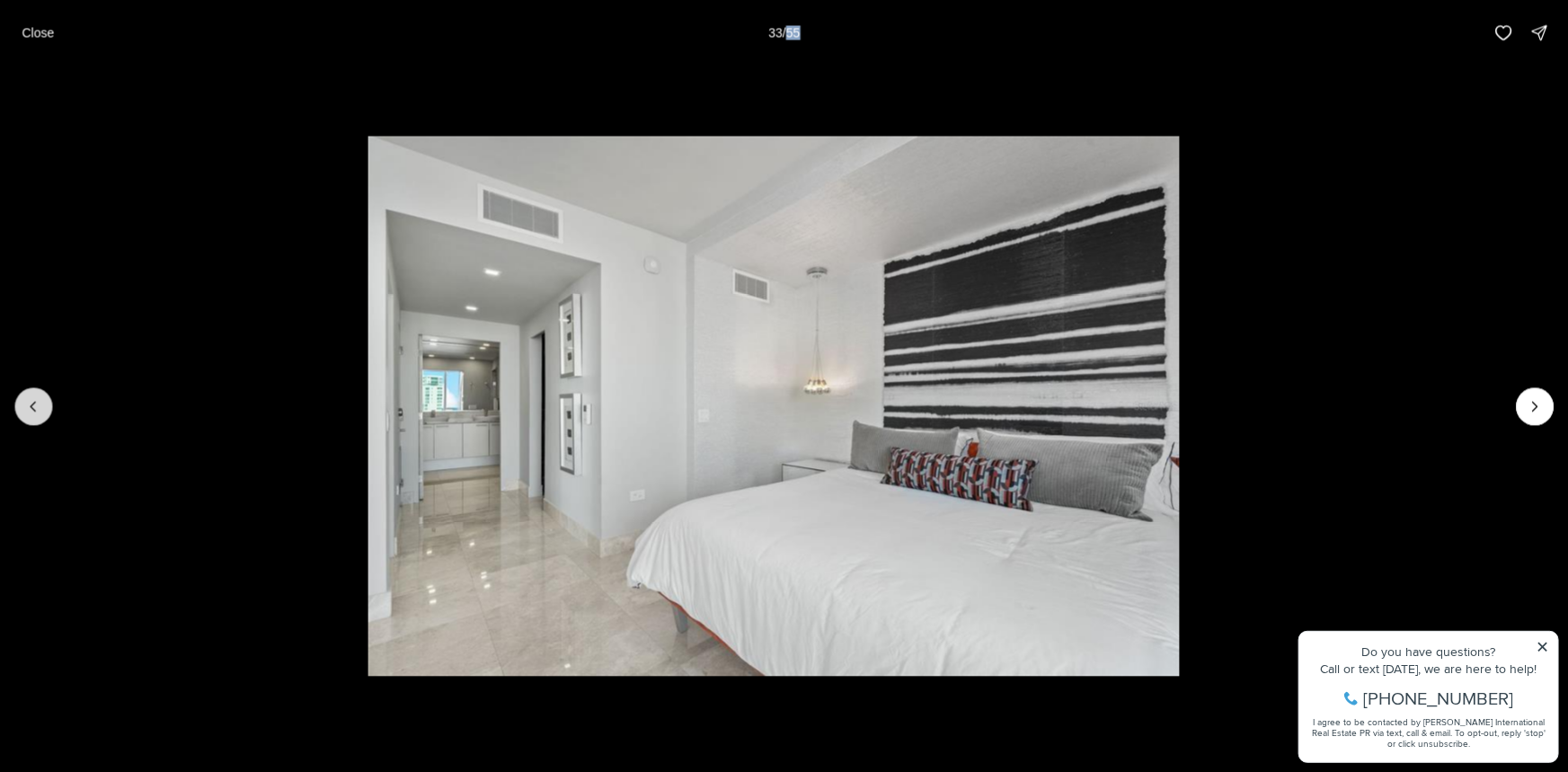
click at [42, 389] on button "Previous slide" at bounding box center [33, 406] width 38 height 38
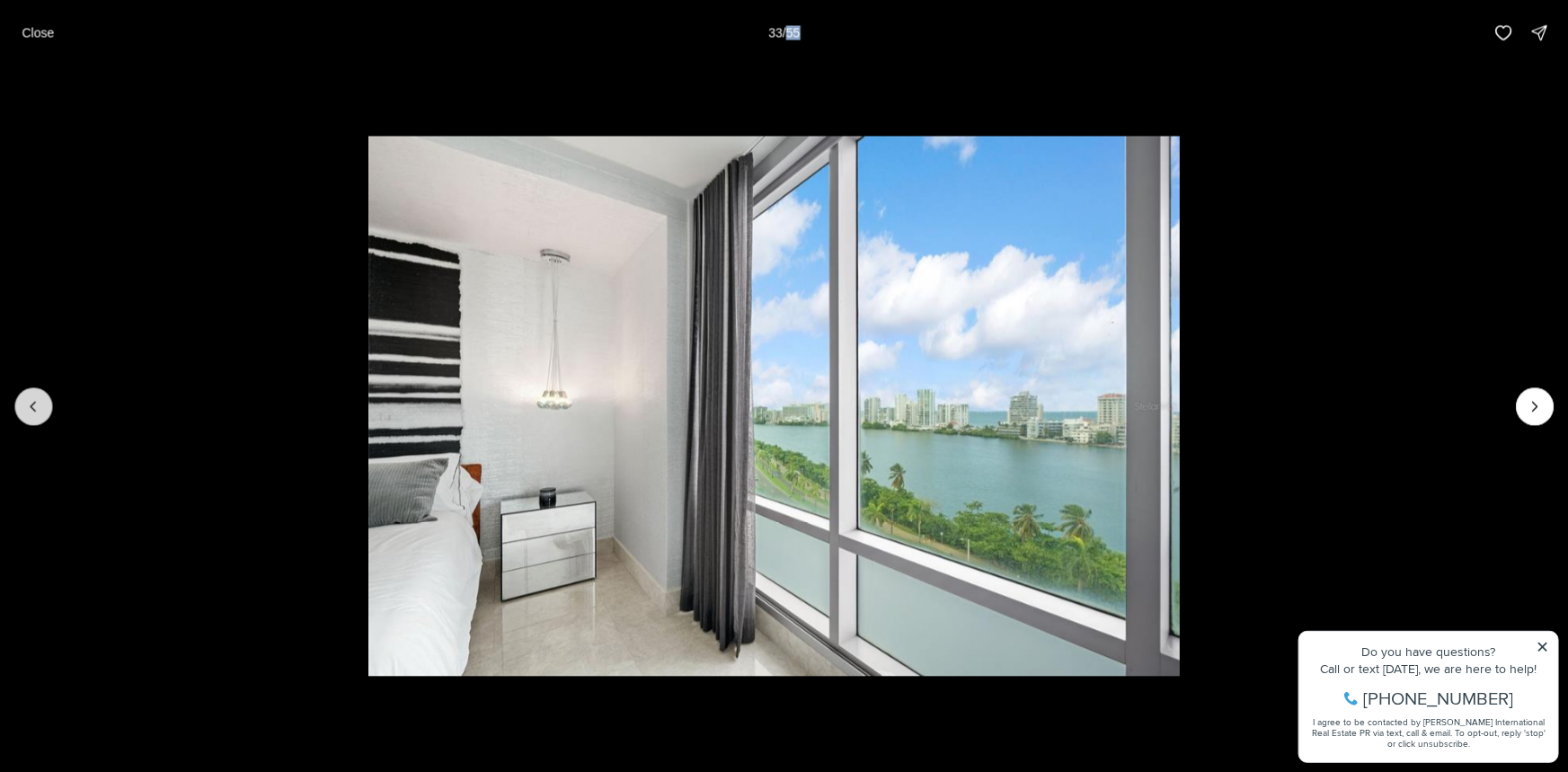
click at [42, 389] on button "Previous slide" at bounding box center [33, 406] width 38 height 38
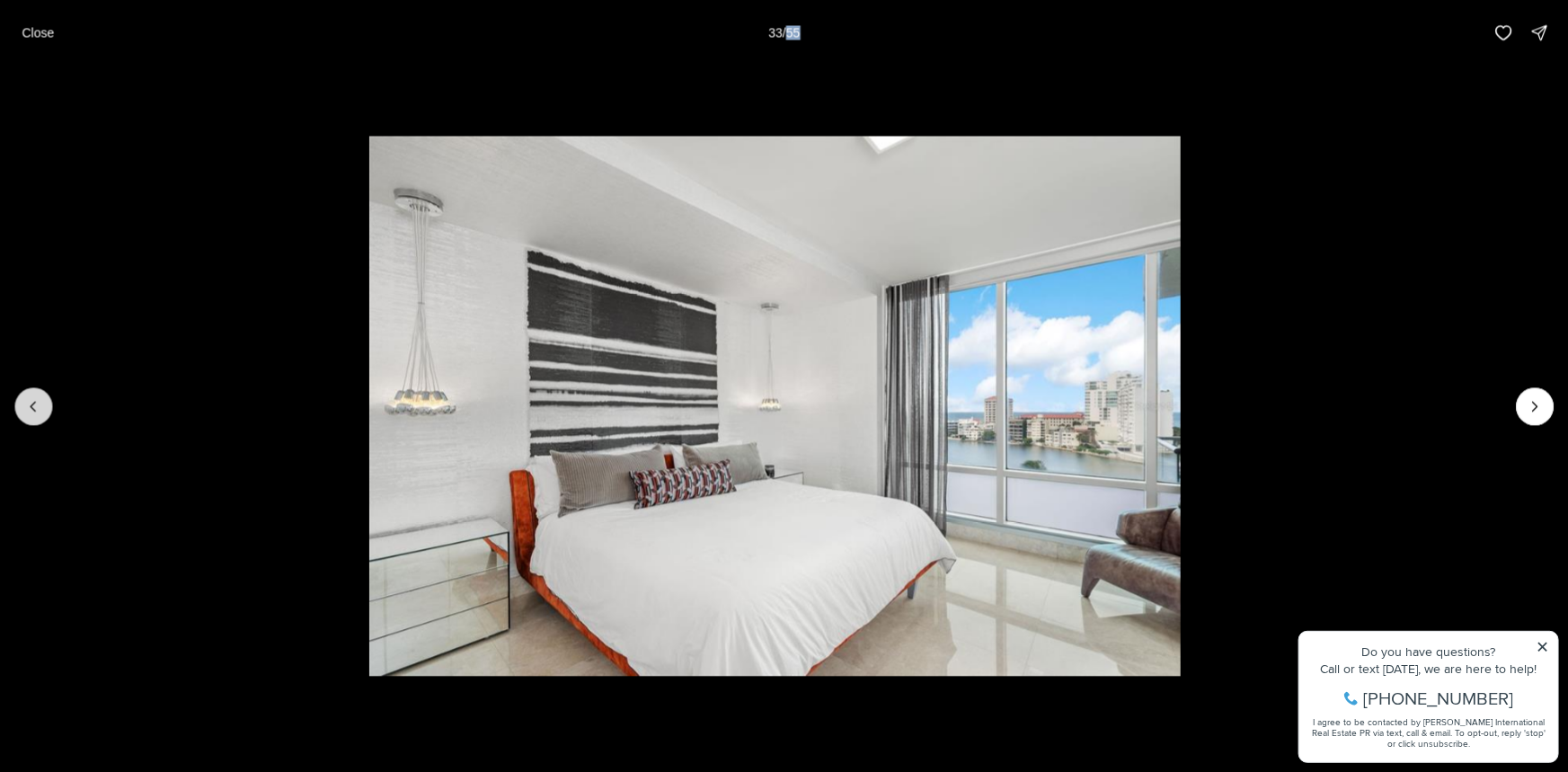
click at [42, 389] on button "Previous slide" at bounding box center [33, 406] width 38 height 38
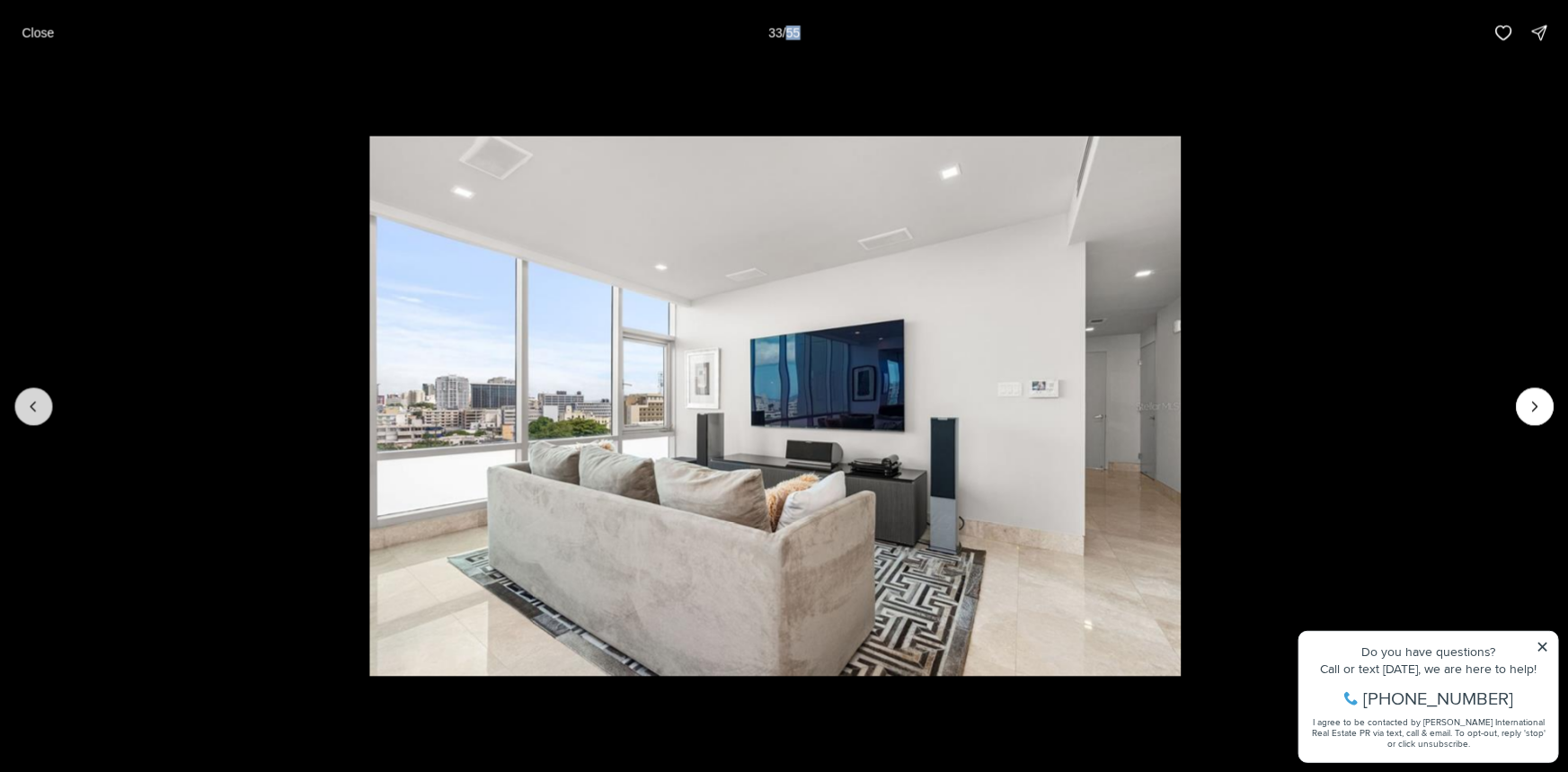
click at [42, 389] on button "Previous slide" at bounding box center [33, 406] width 38 height 38
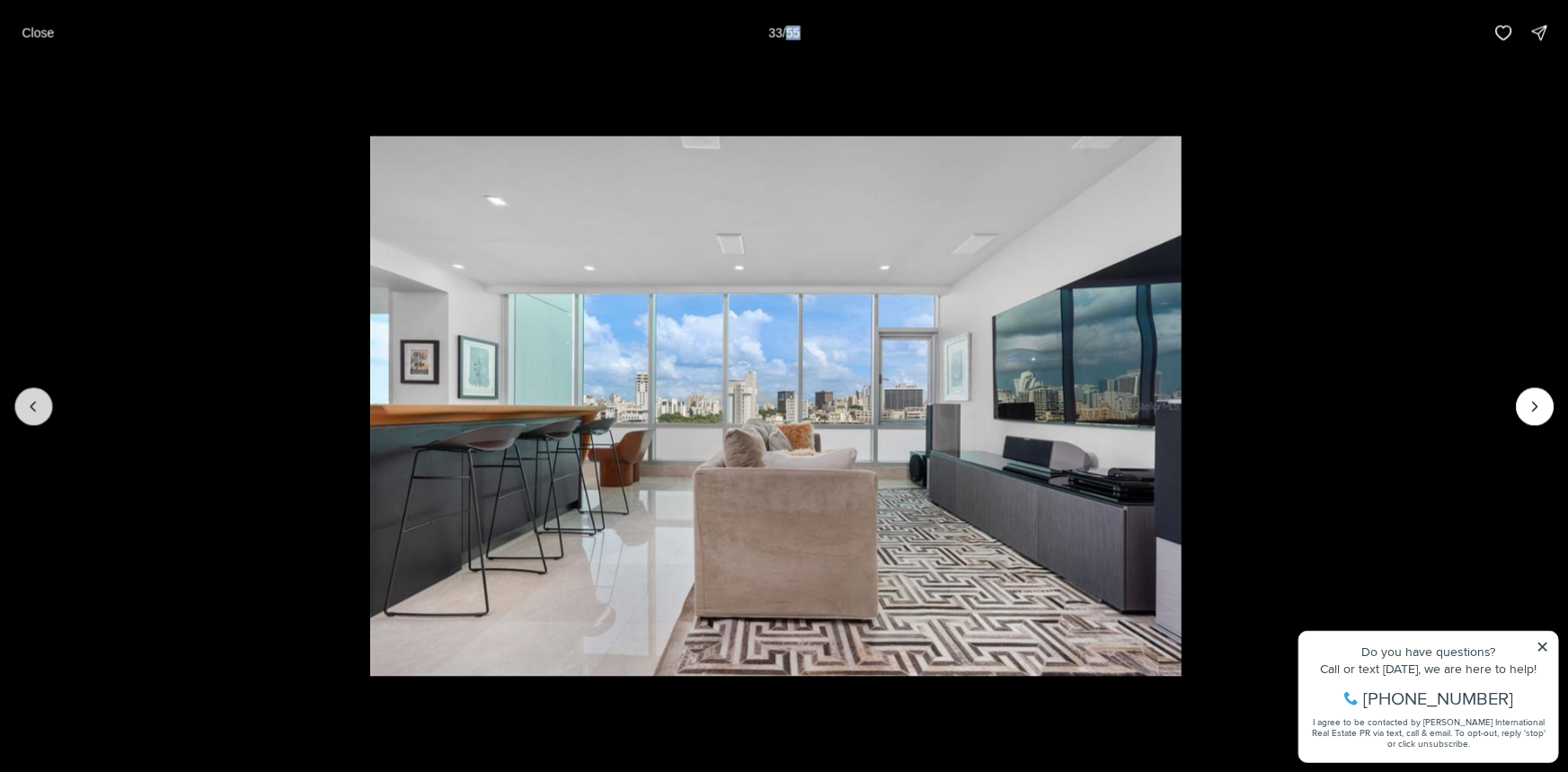
click at [42, 389] on button "Previous slide" at bounding box center [33, 406] width 38 height 38
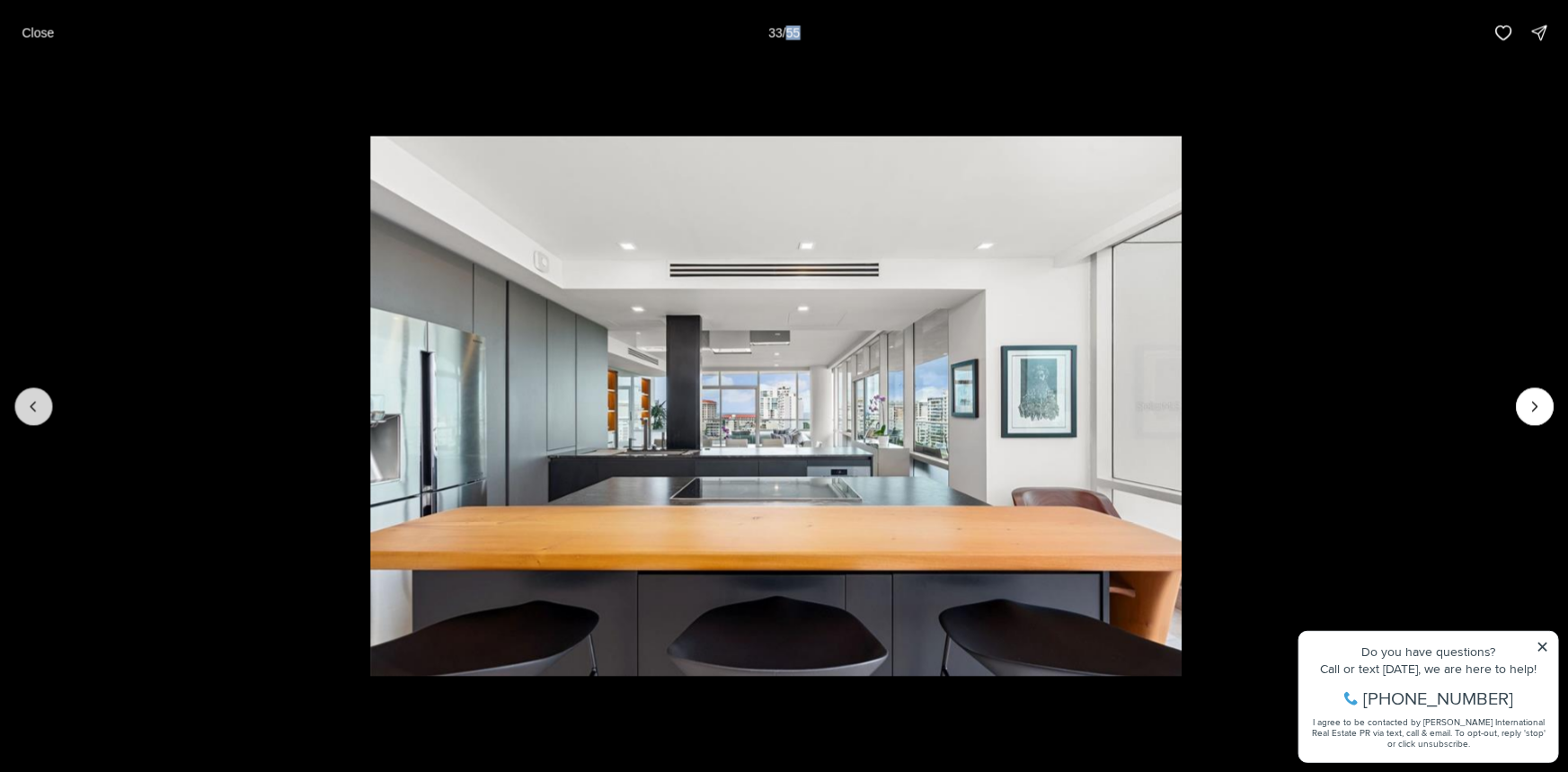
click at [42, 389] on button "Previous slide" at bounding box center [33, 406] width 38 height 38
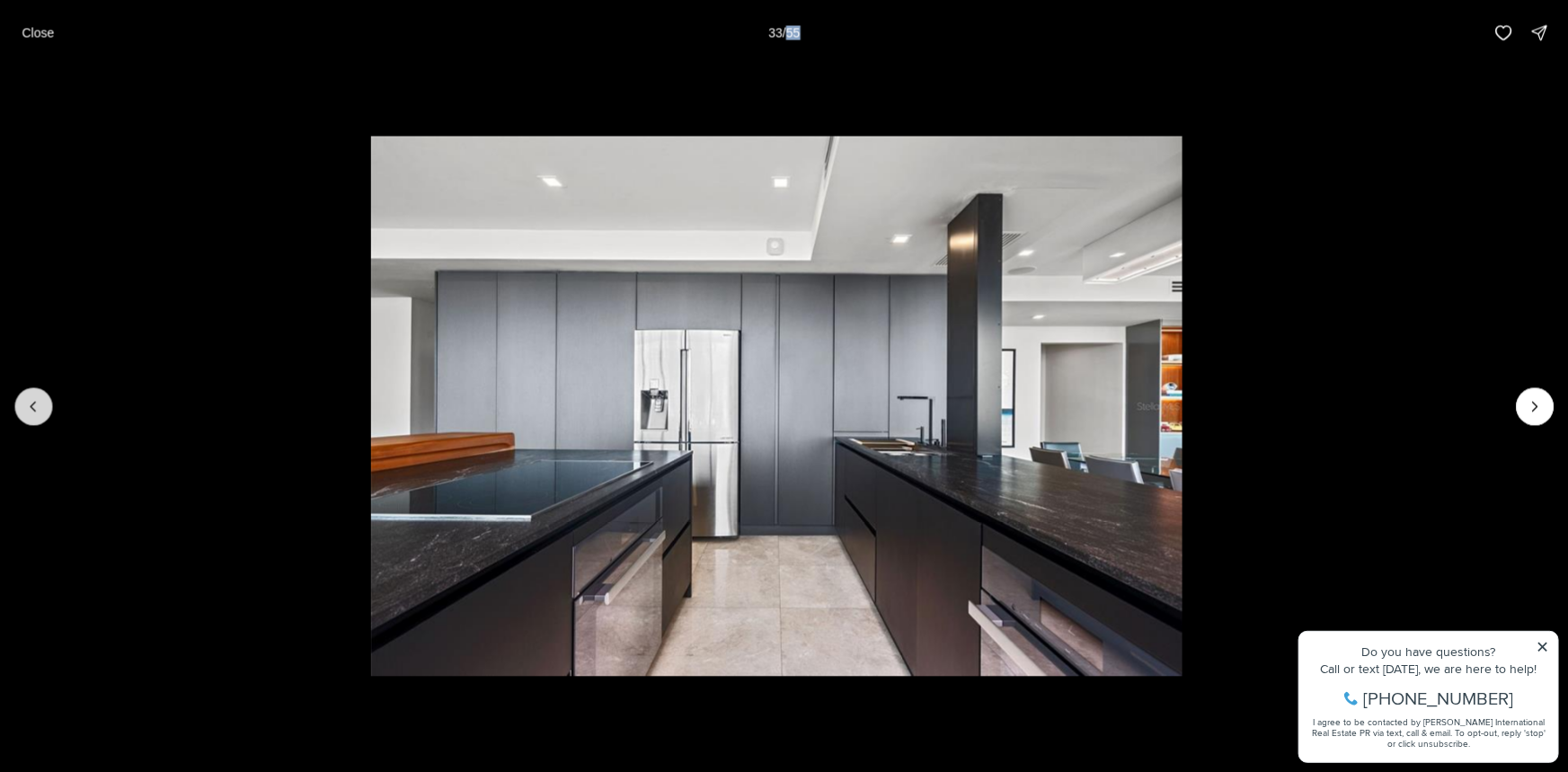
click at [42, 389] on button "Previous slide" at bounding box center [33, 406] width 38 height 38
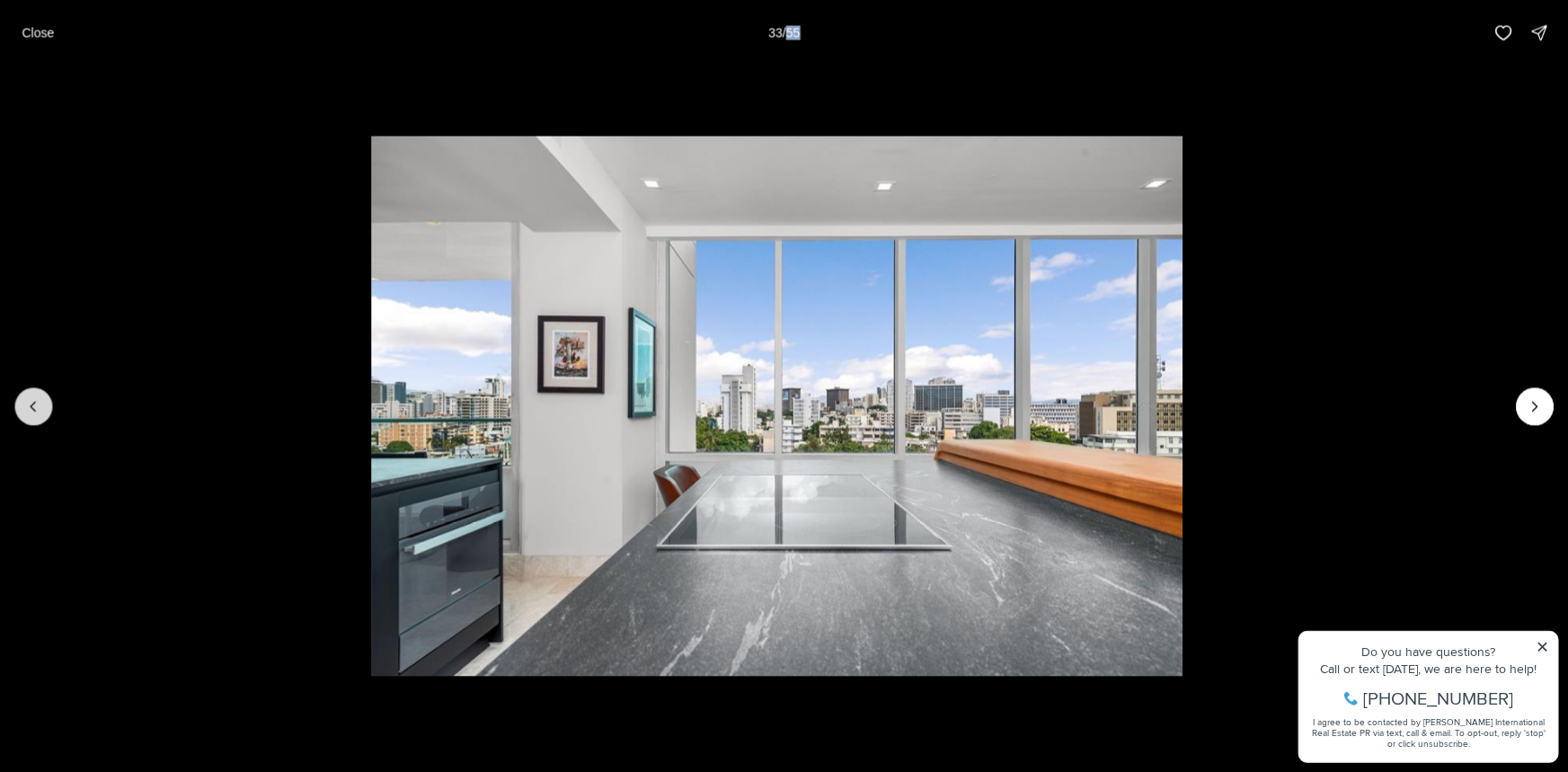
click at [42, 389] on button "Previous slide" at bounding box center [33, 406] width 38 height 38
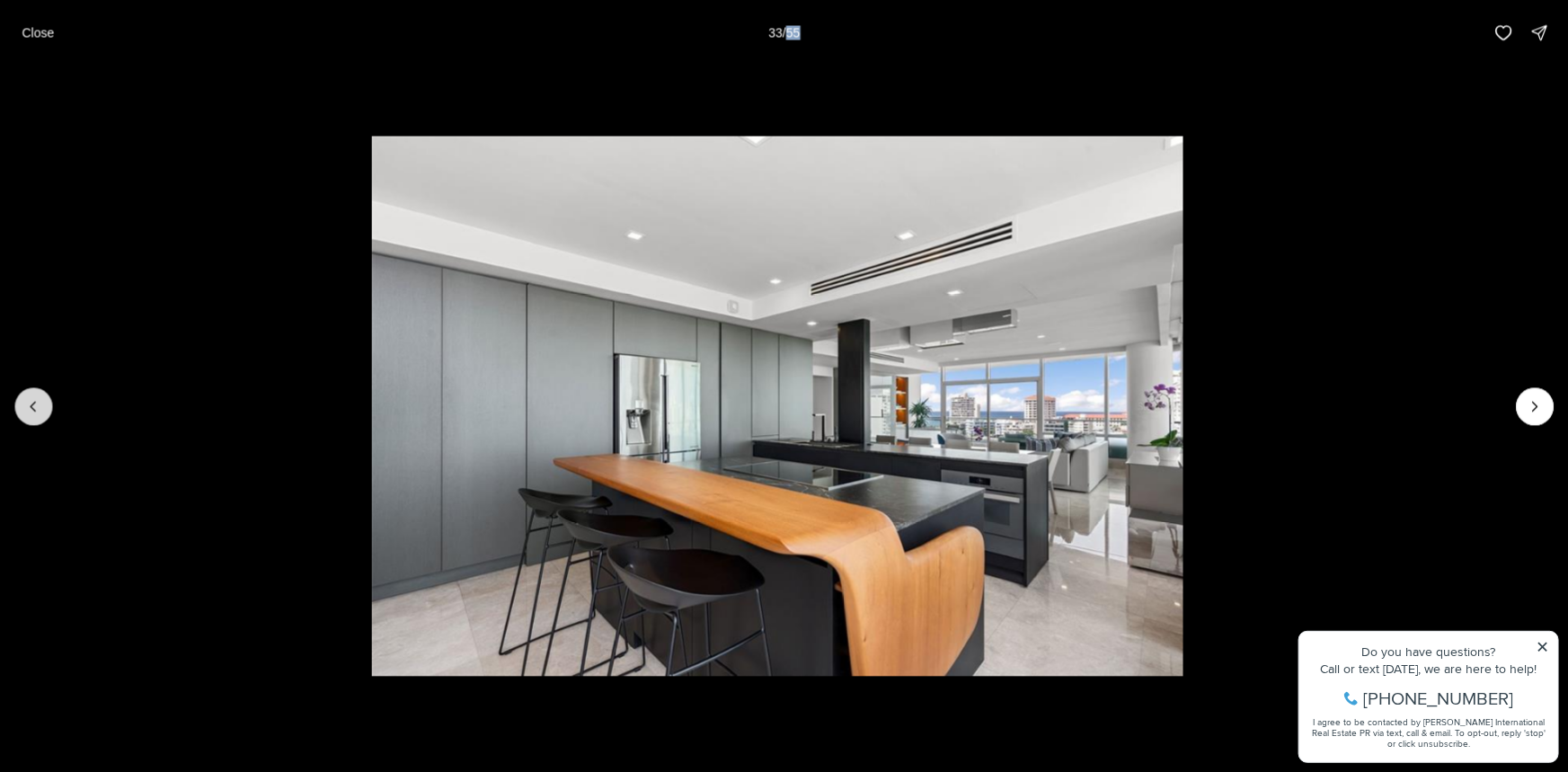
click at [42, 389] on button "Previous slide" at bounding box center [33, 406] width 38 height 38
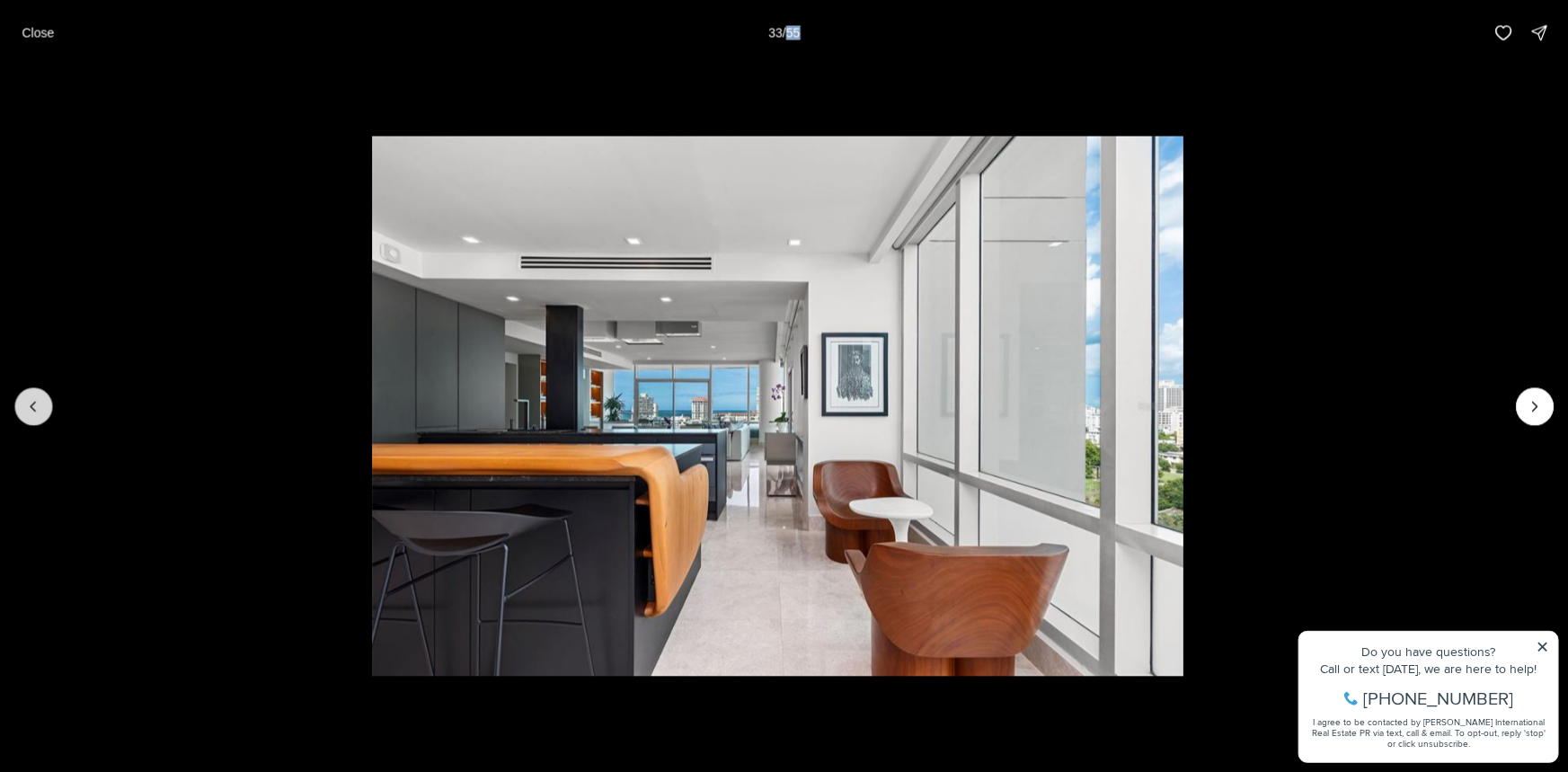
click at [42, 389] on button "Previous slide" at bounding box center [33, 406] width 38 height 38
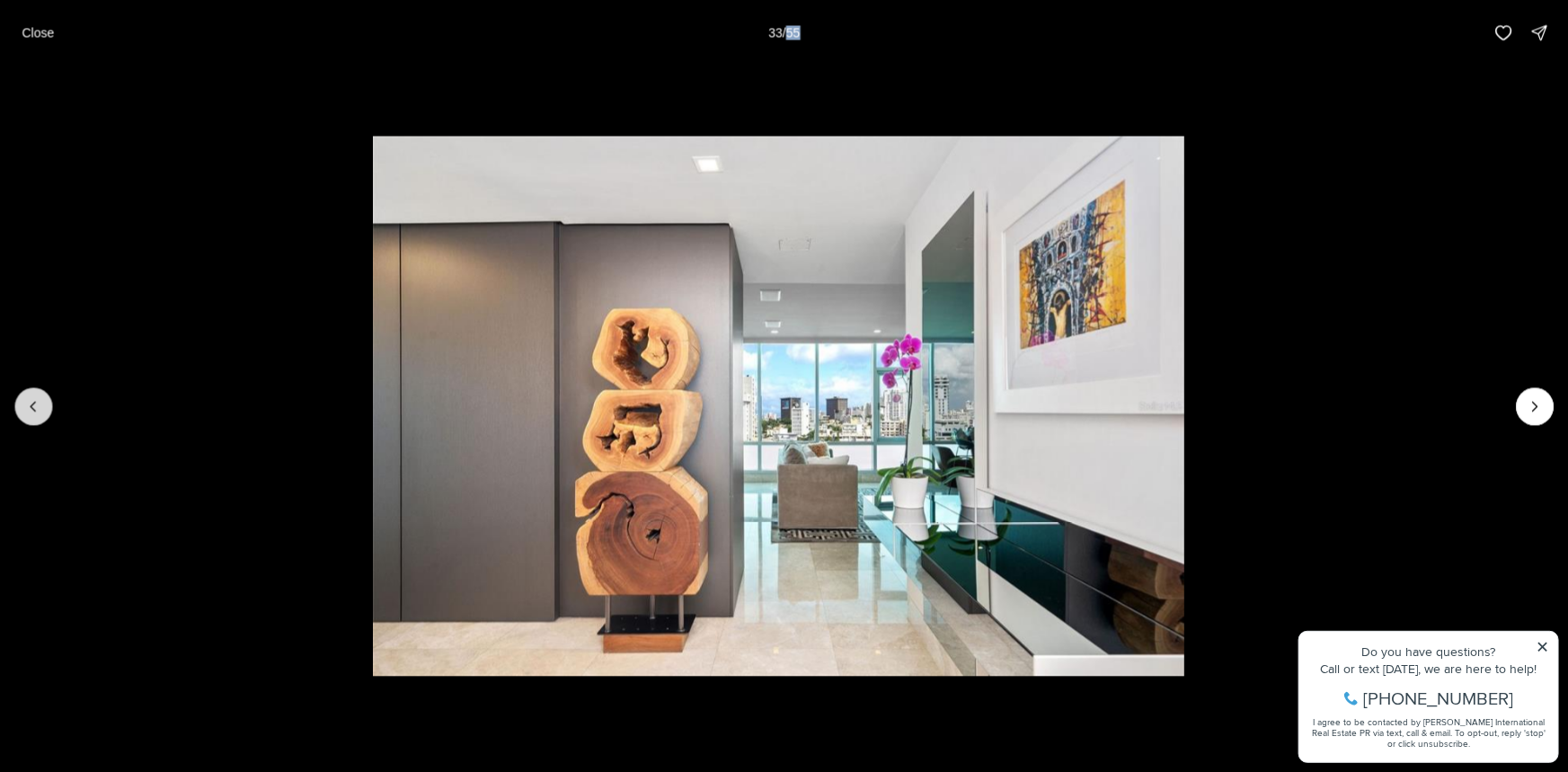
click at [42, 389] on button "Previous slide" at bounding box center [33, 406] width 38 height 38
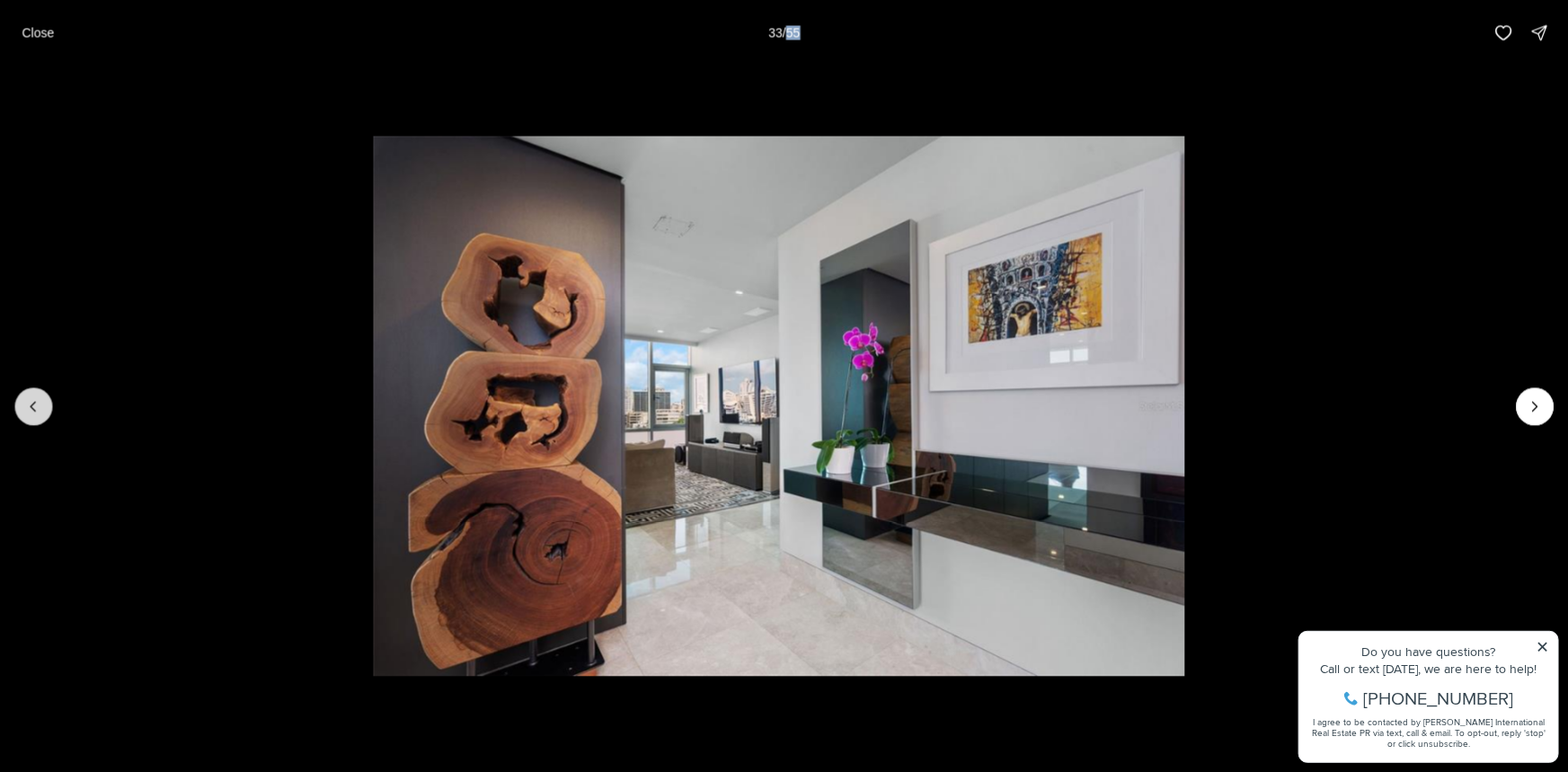
click at [42, 389] on button "Previous slide" at bounding box center [33, 406] width 38 height 38
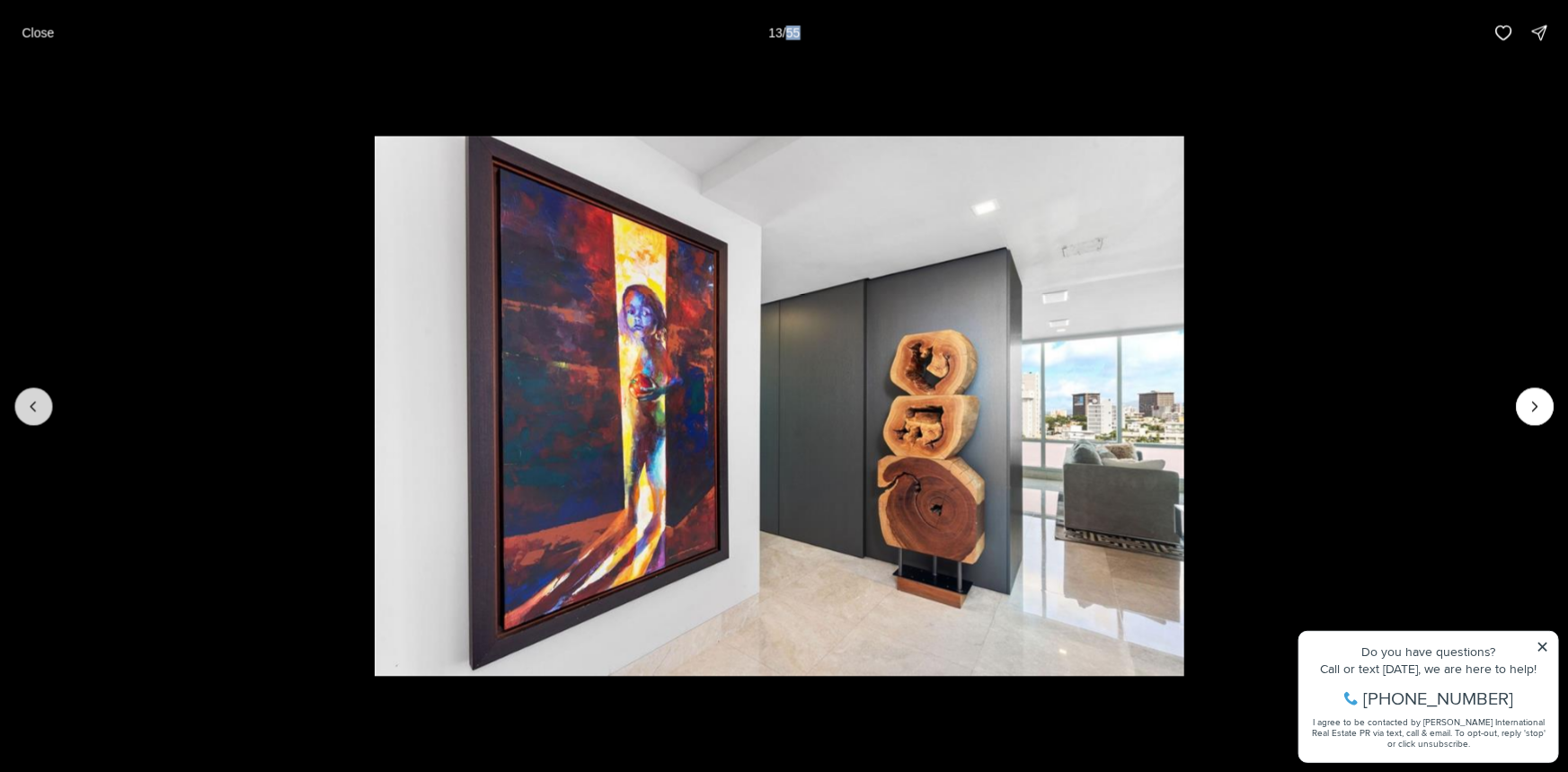
click at [42, 389] on button "Previous slide" at bounding box center [33, 406] width 38 height 38
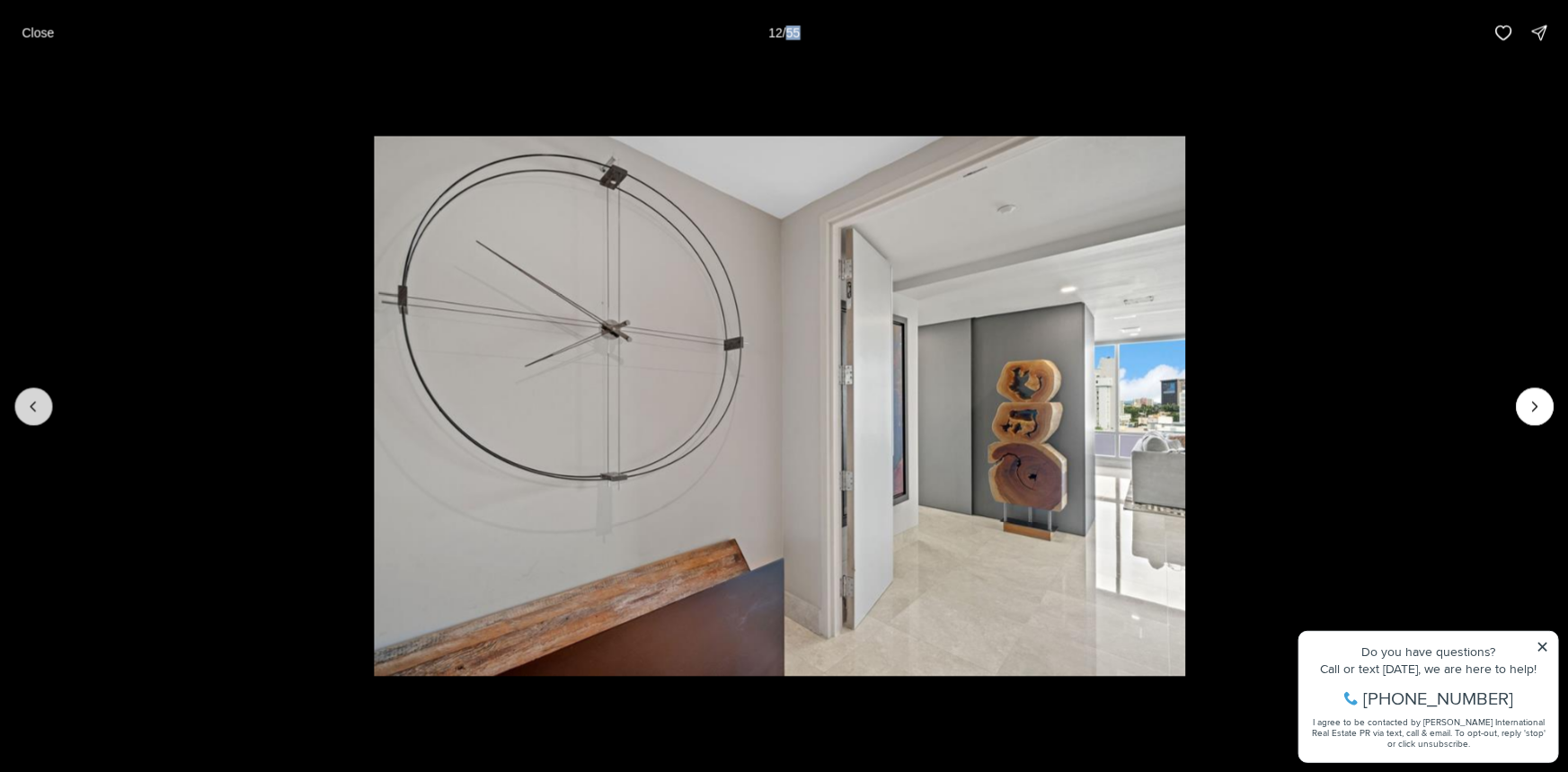
click at [42, 389] on button "Previous slide" at bounding box center [33, 406] width 38 height 38
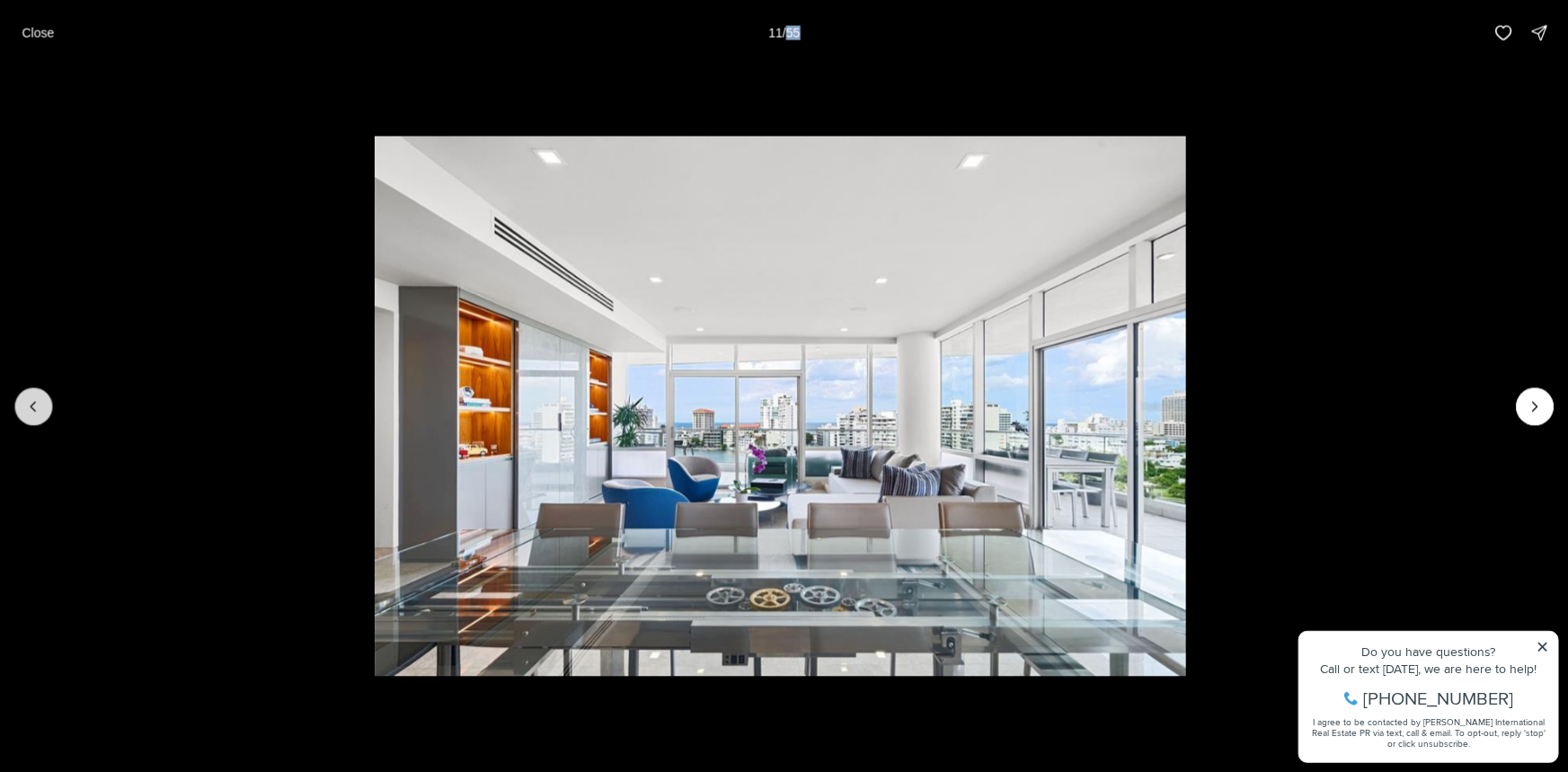
click at [42, 389] on button "Previous slide" at bounding box center [33, 406] width 38 height 38
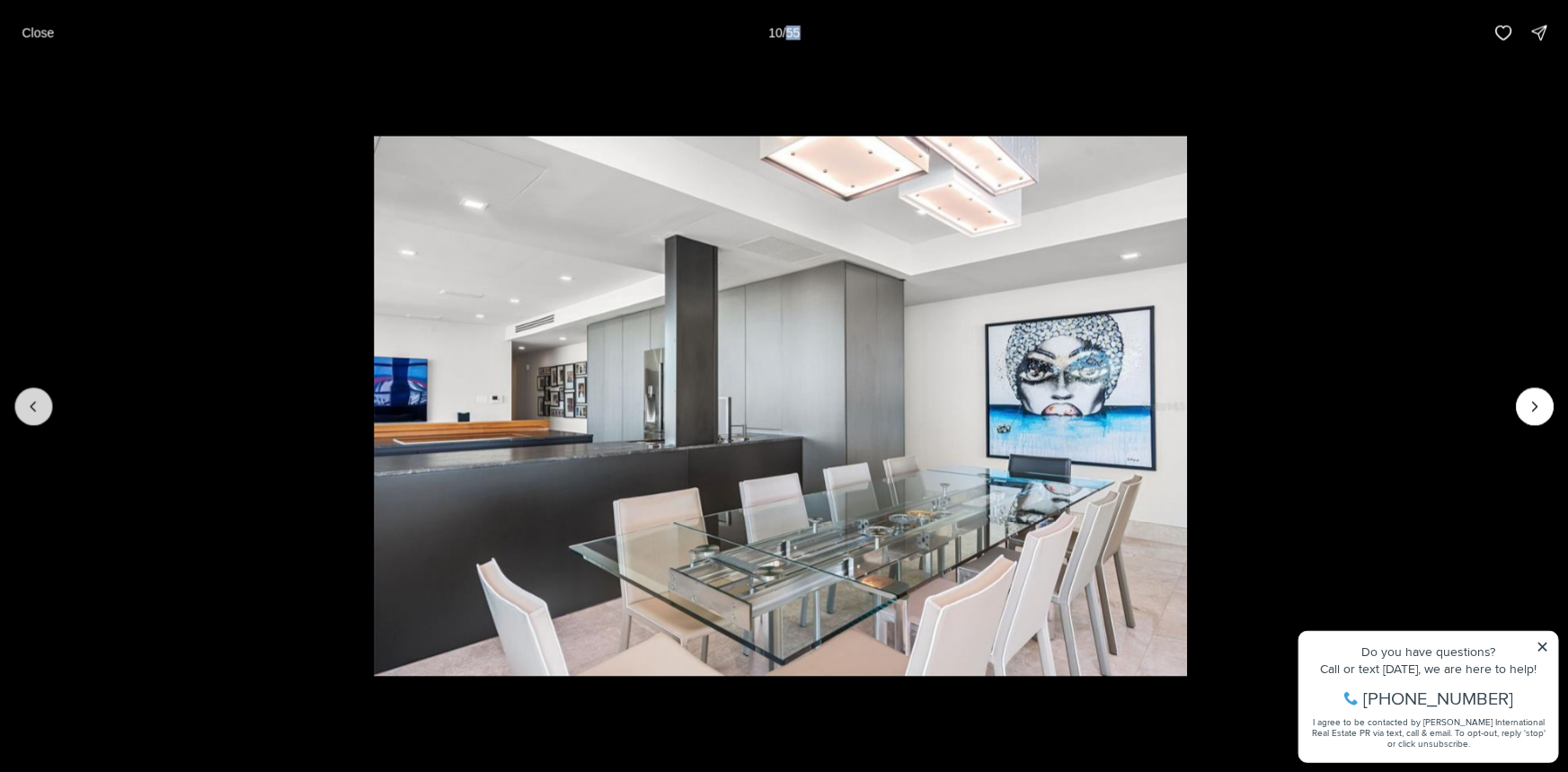
click at [40, 389] on button "Previous slide" at bounding box center [33, 406] width 38 height 38
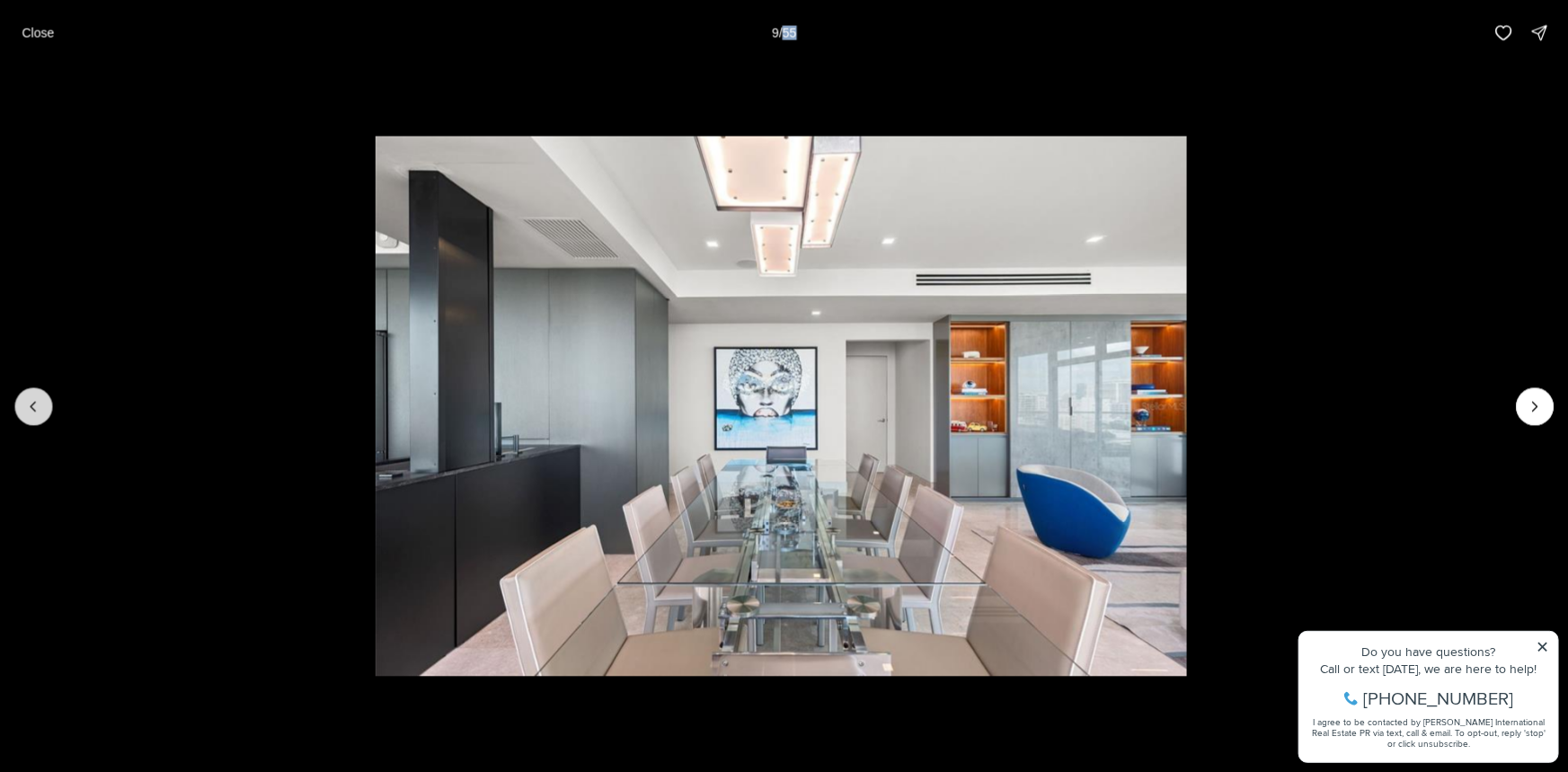
click at [40, 389] on button "Previous slide" at bounding box center [33, 406] width 38 height 38
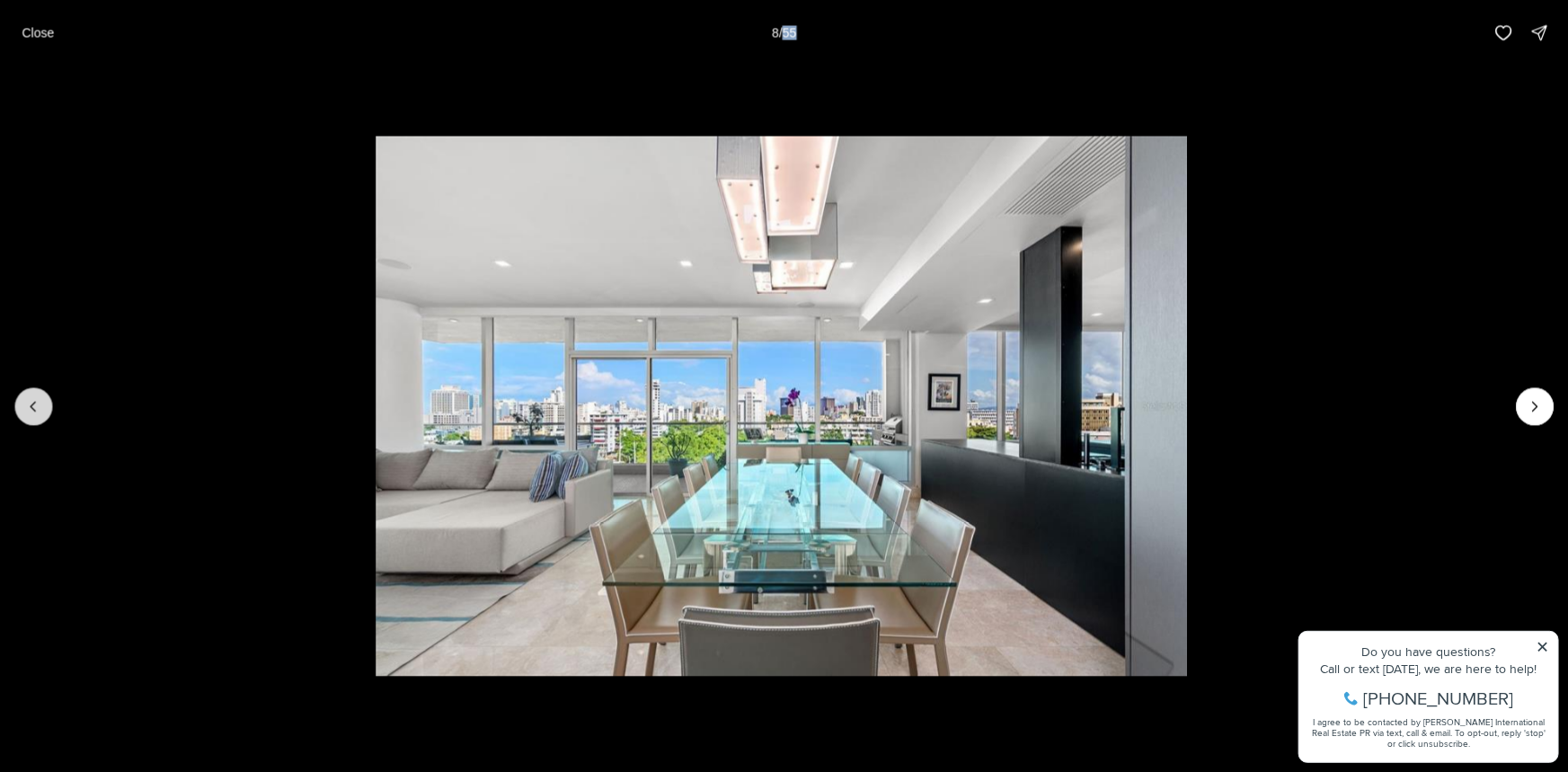
click at [40, 389] on button "Previous slide" at bounding box center [33, 406] width 38 height 38
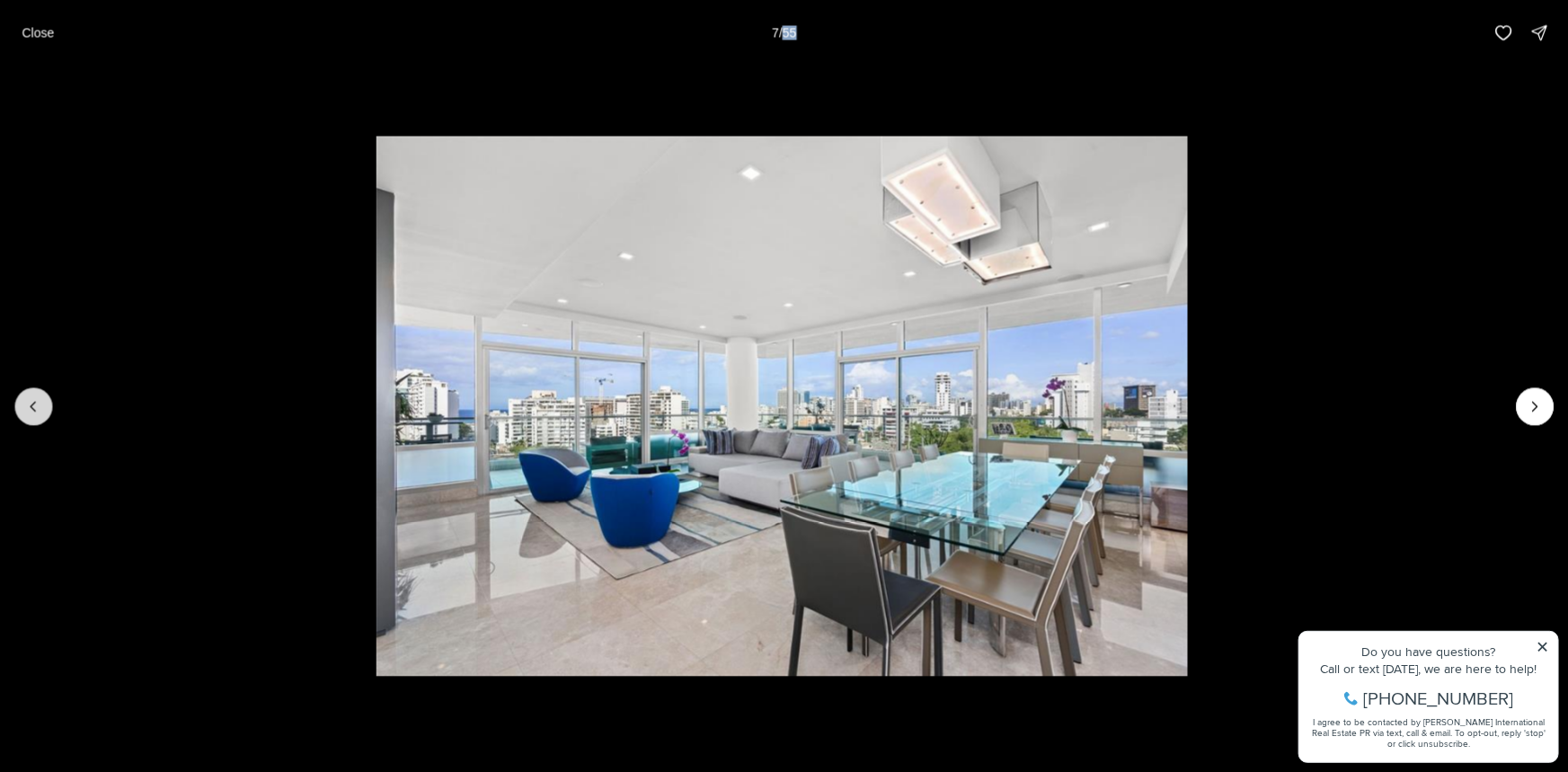
click at [40, 389] on button "Previous slide" at bounding box center [33, 406] width 38 height 38
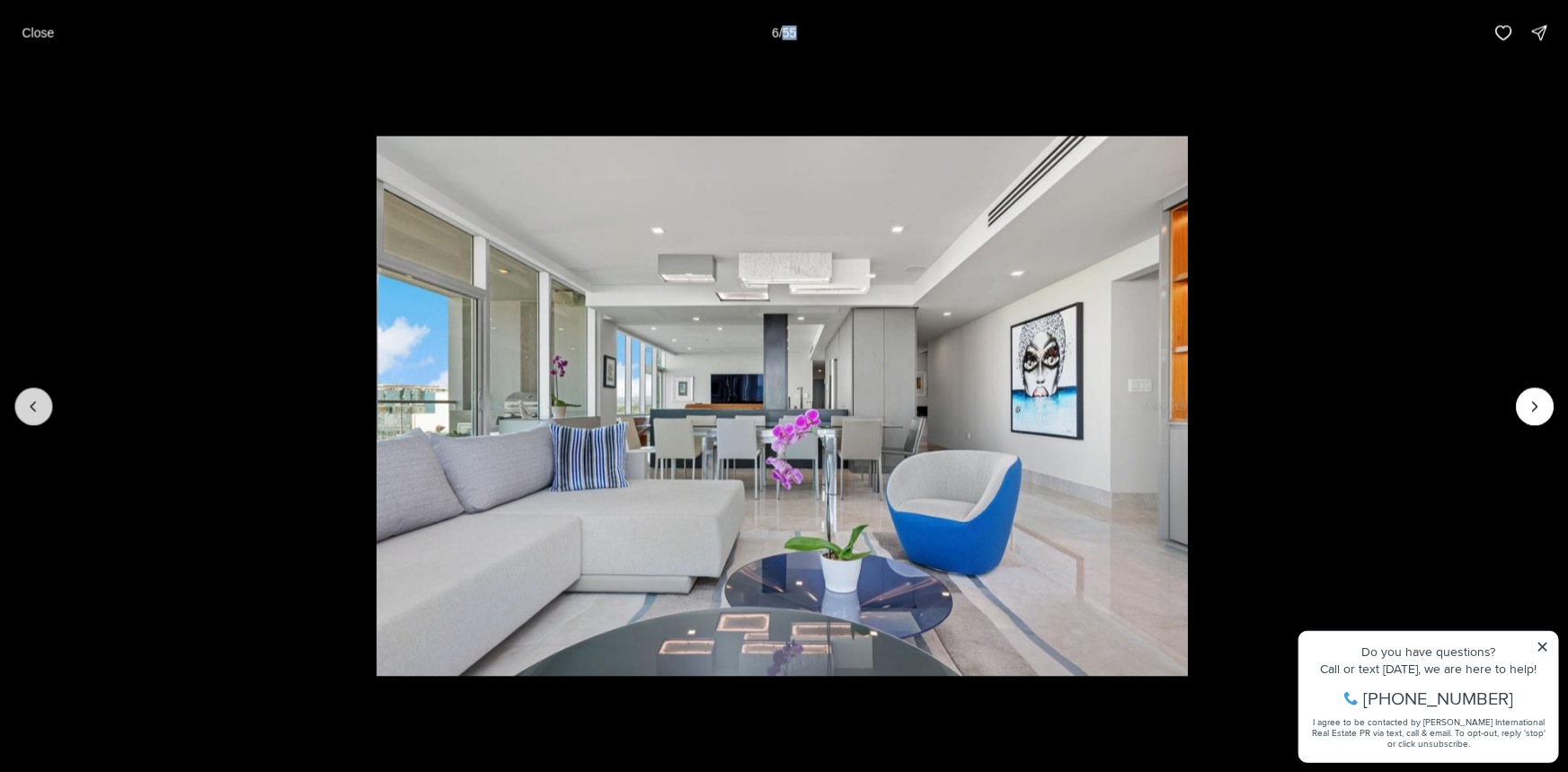
click at [40, 389] on button "Previous slide" at bounding box center [33, 406] width 38 height 38
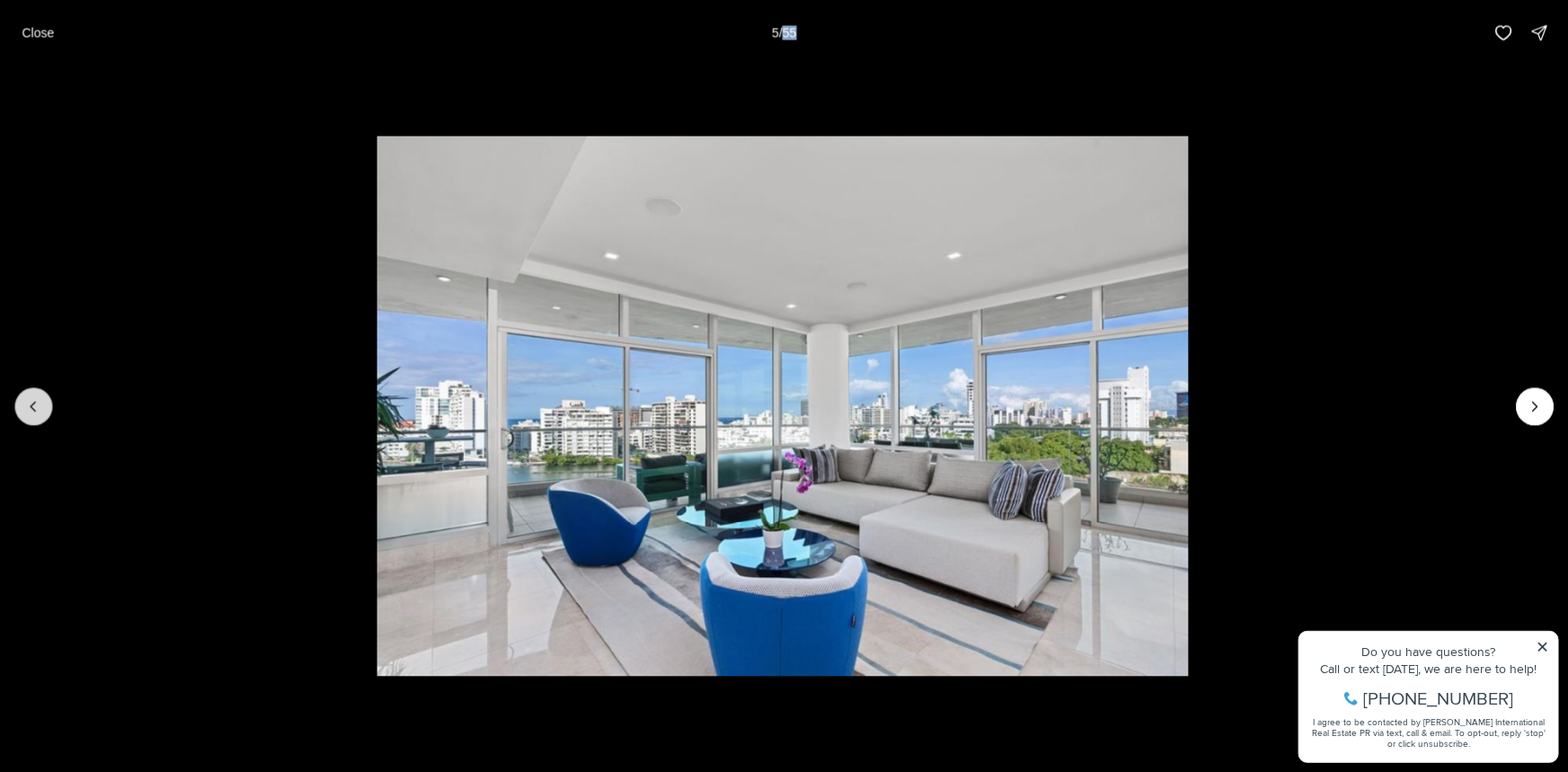
click at [40, 389] on button "Previous slide" at bounding box center [33, 406] width 38 height 38
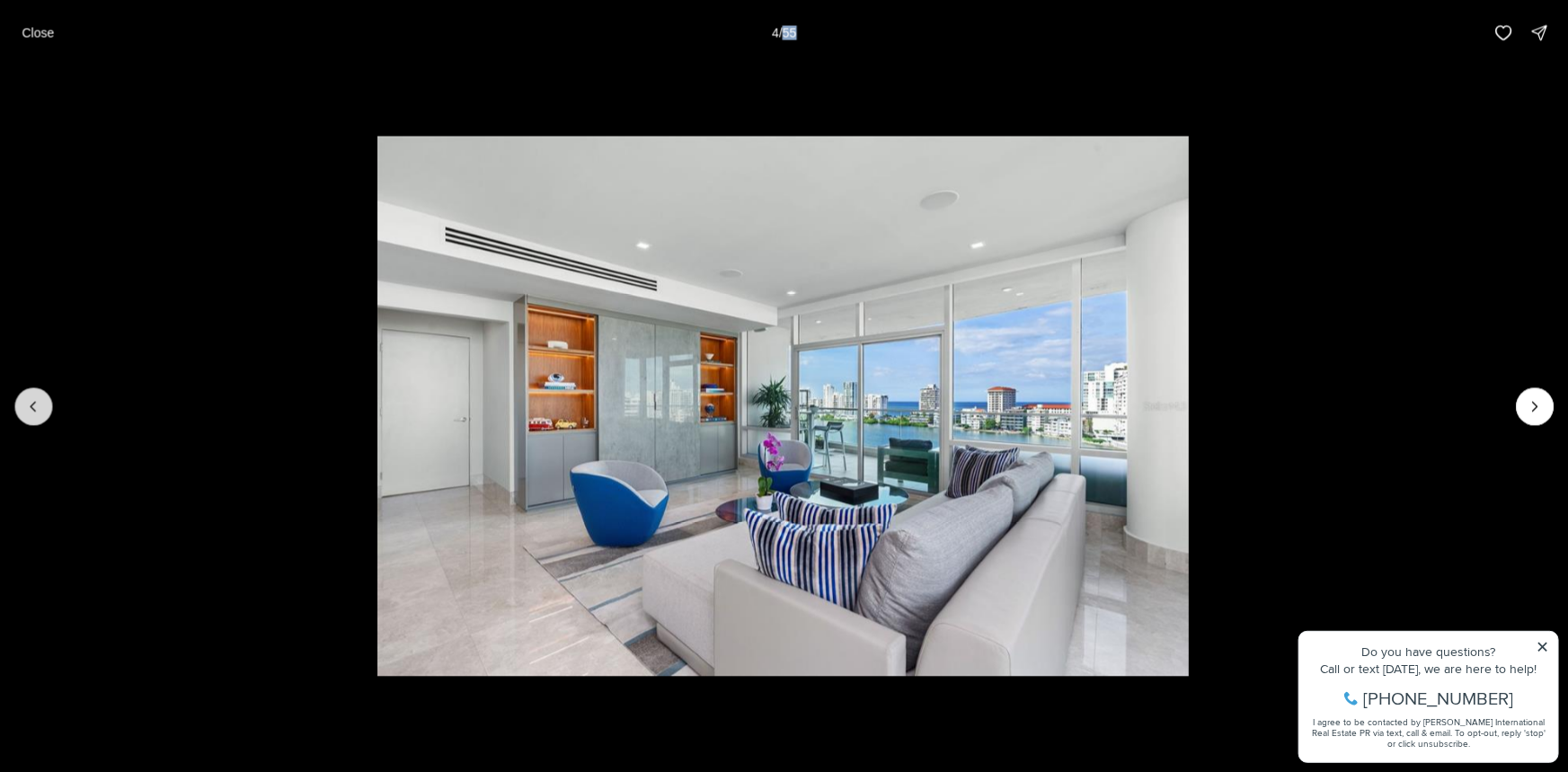
click at [40, 389] on button "Previous slide" at bounding box center [33, 406] width 38 height 38
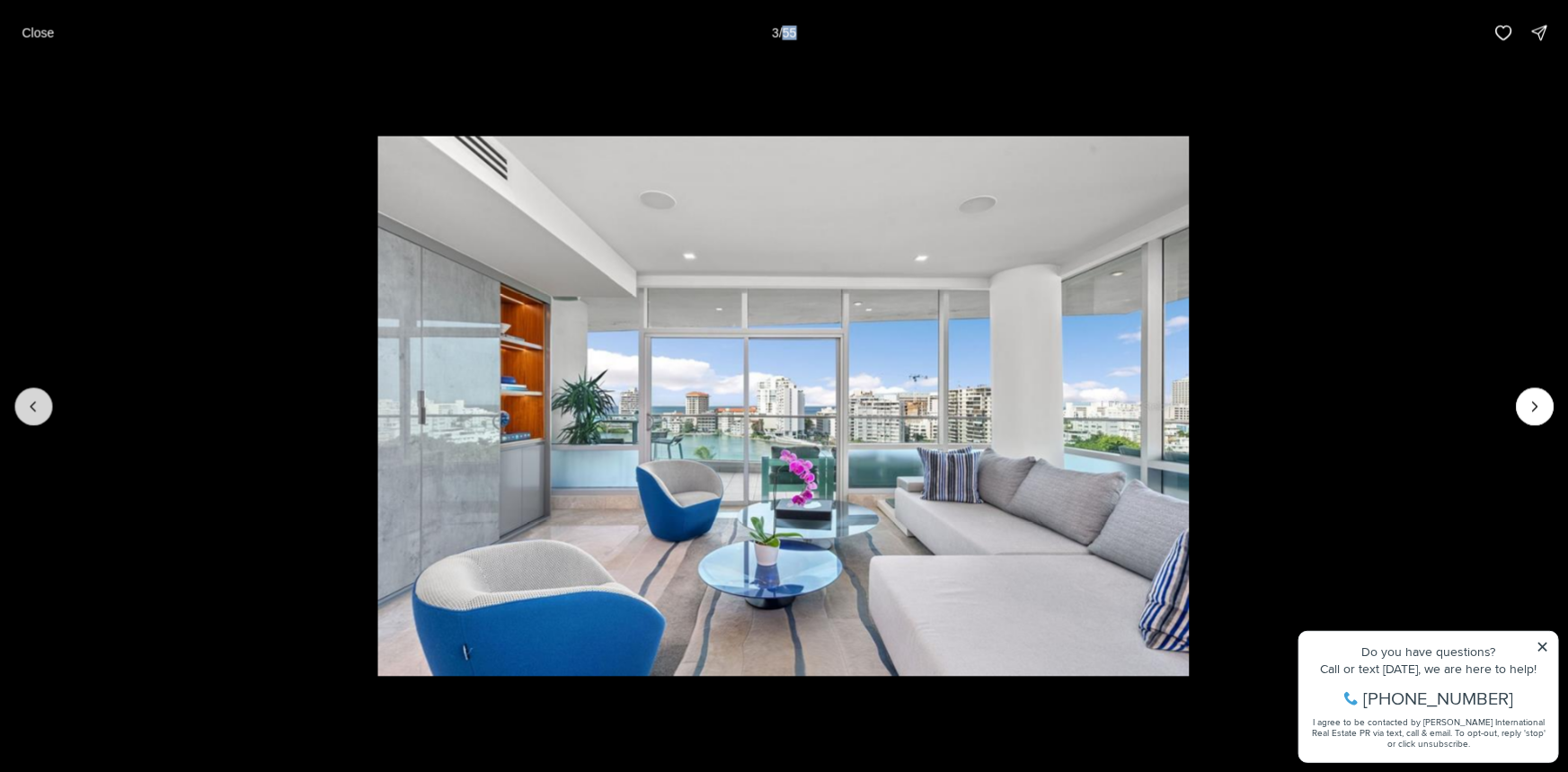
click at [40, 389] on button "Previous slide" at bounding box center [33, 406] width 38 height 38
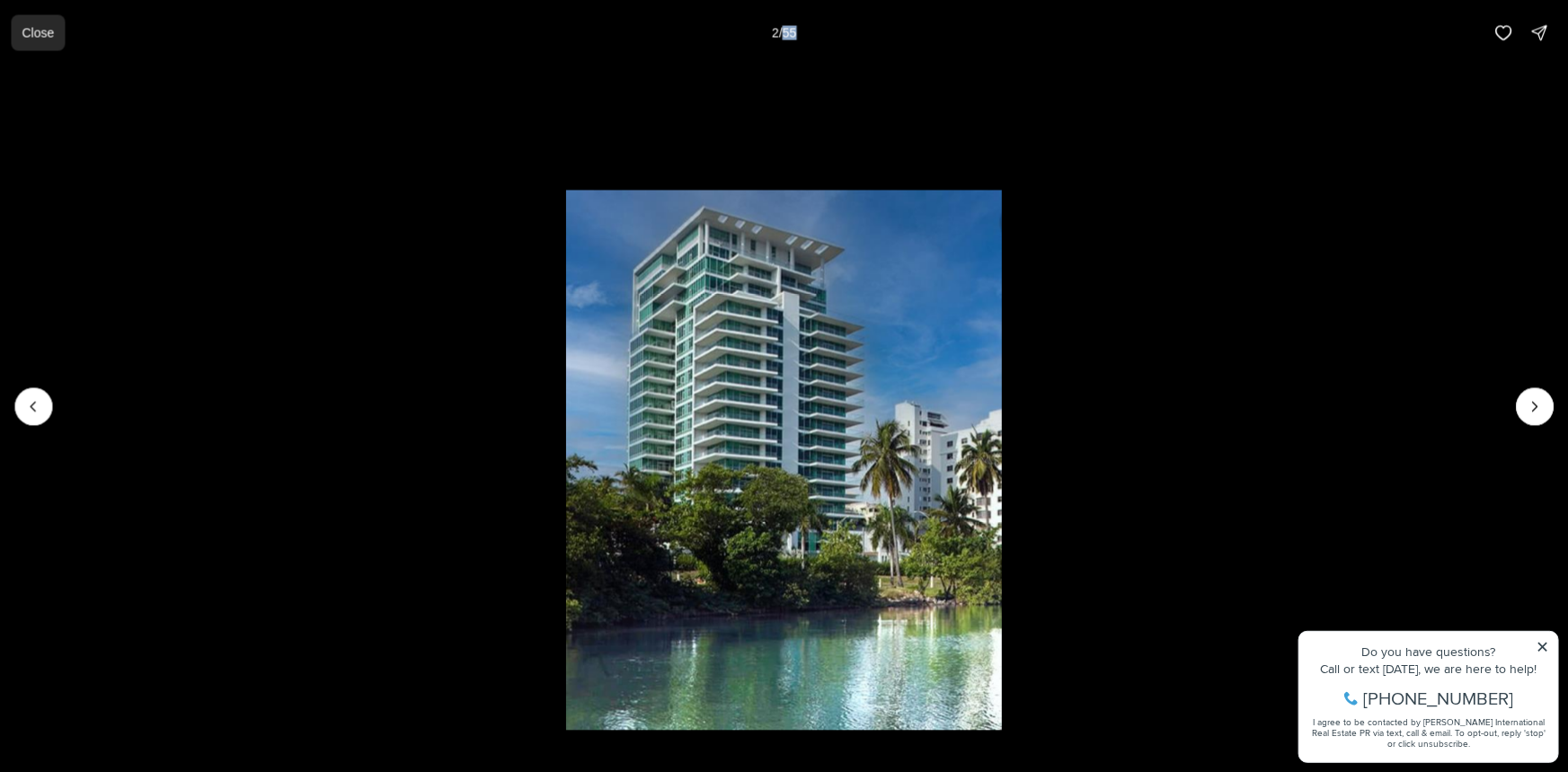
click at [51, 42] on button "Close" at bounding box center [38, 32] width 54 height 36
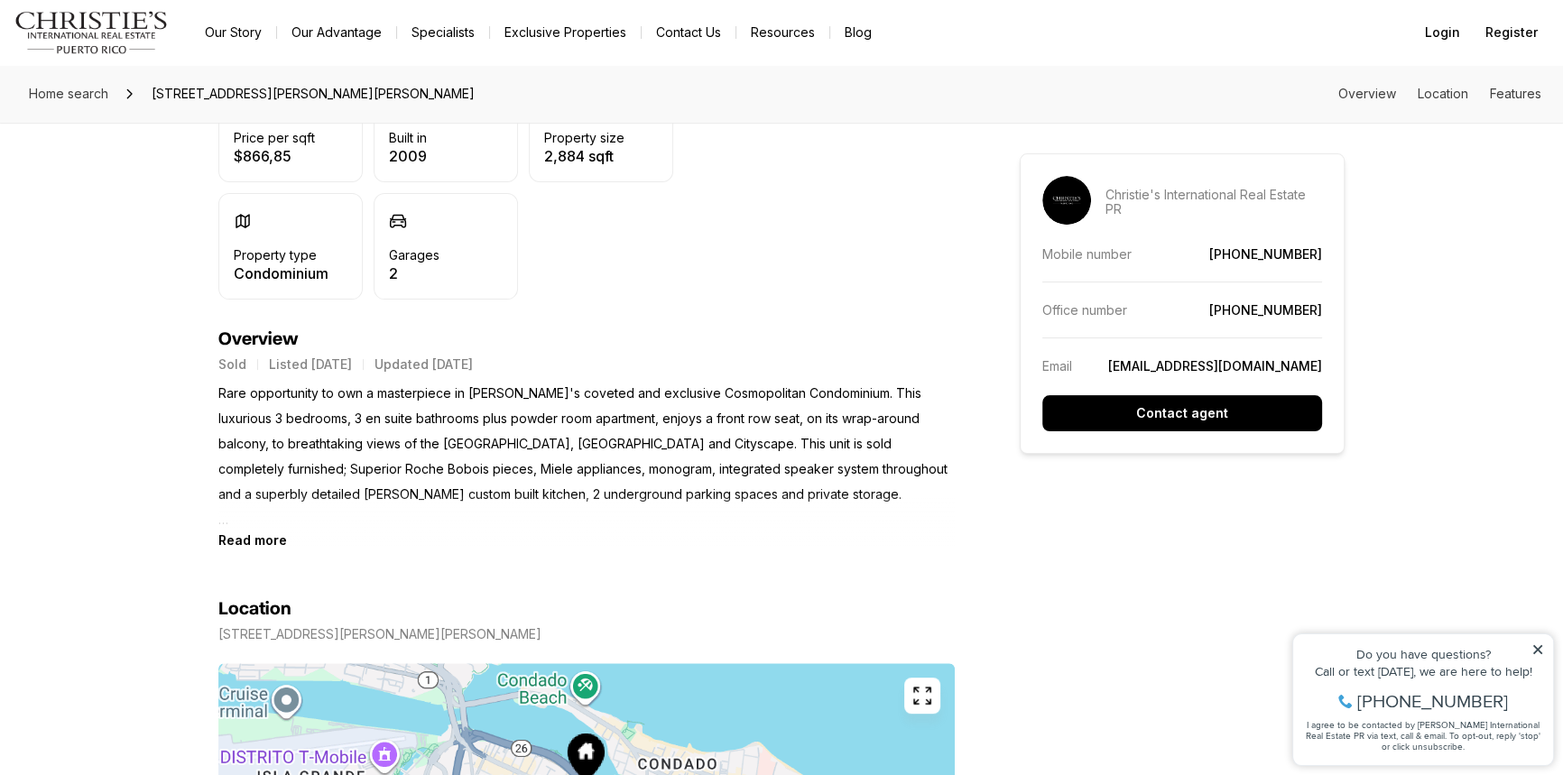
scroll to position [574, 0]
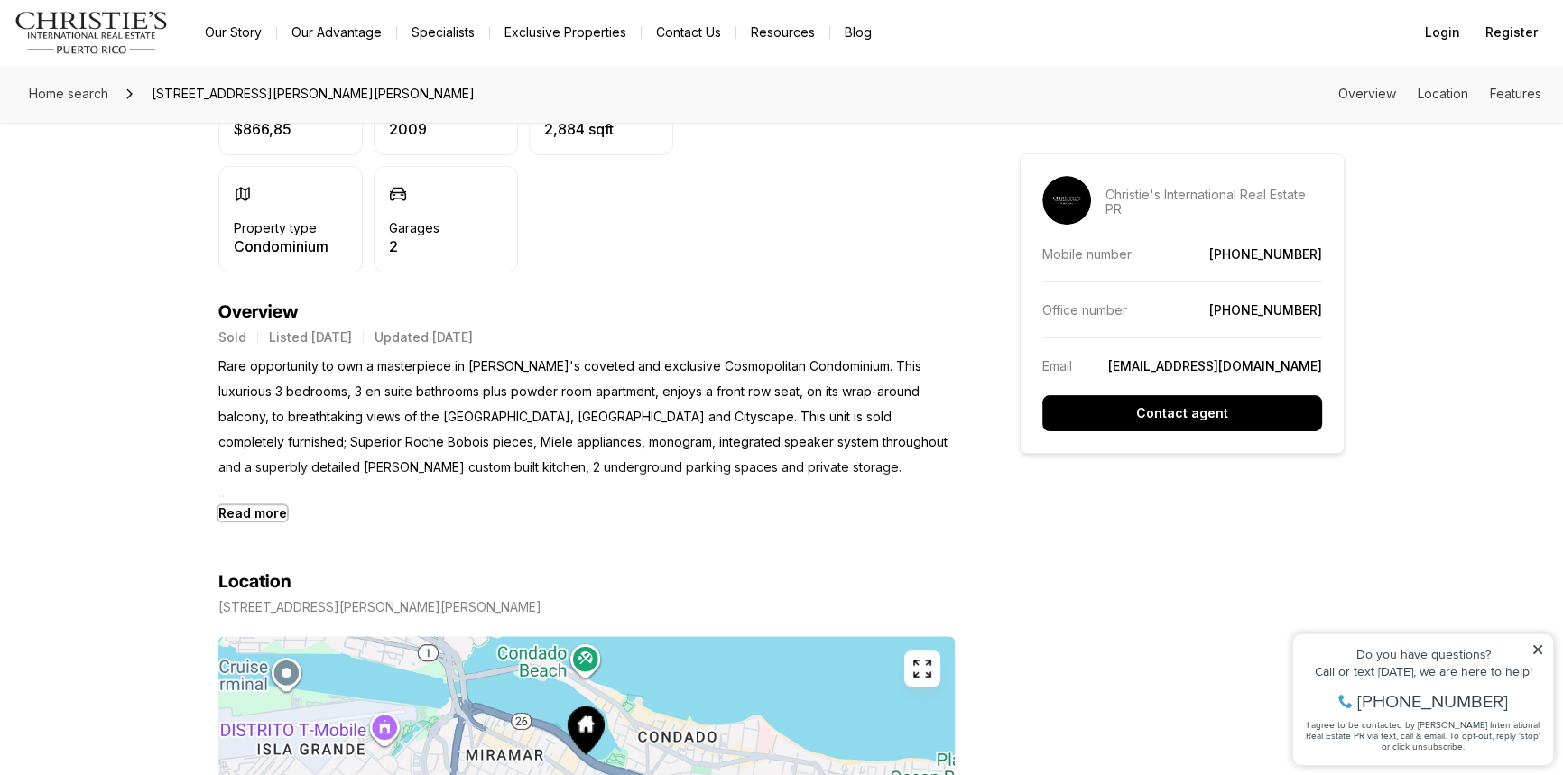
click at [275, 511] on b "Read more" at bounding box center [252, 512] width 69 height 15
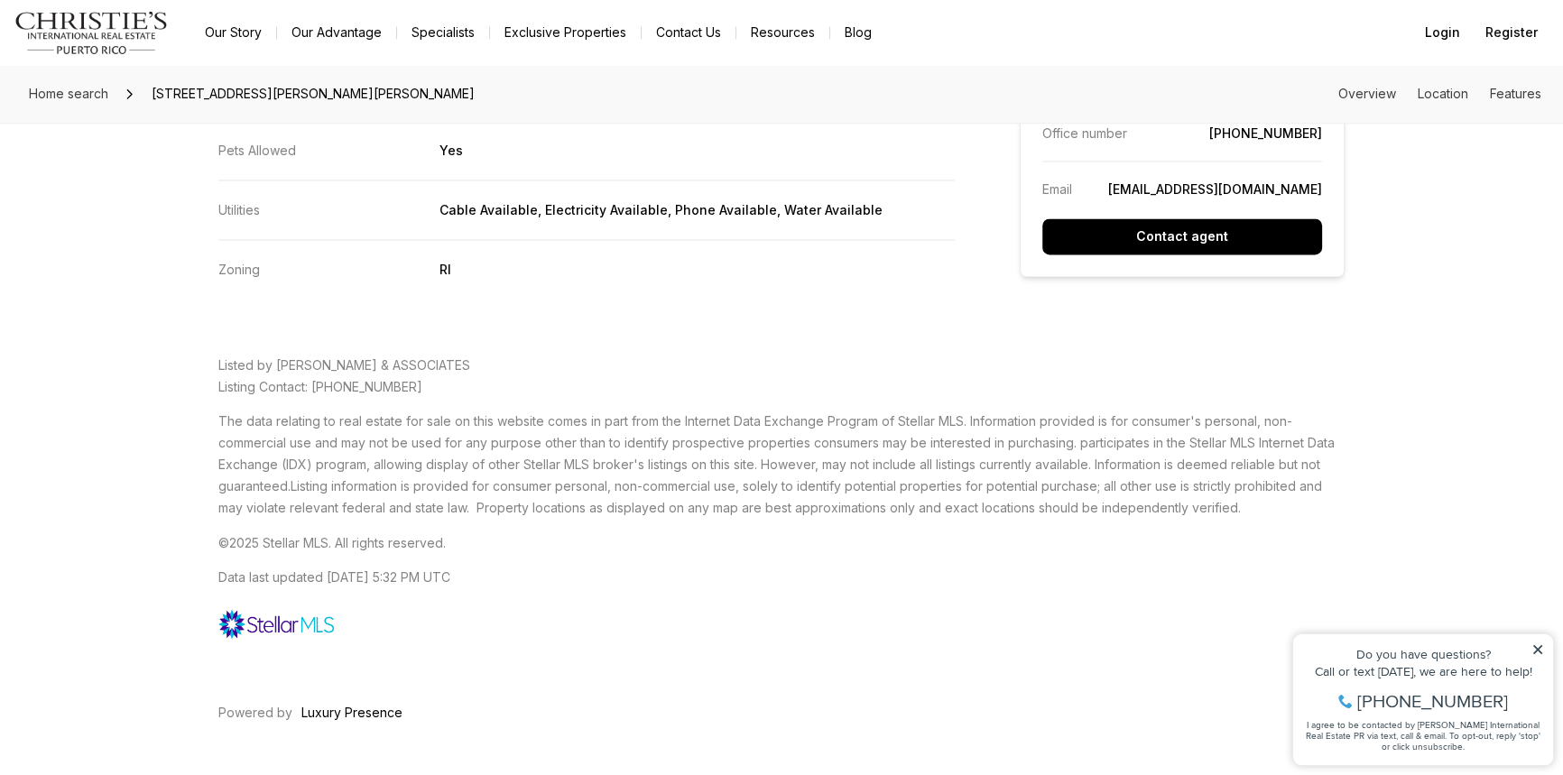
scroll to position [3768, 0]
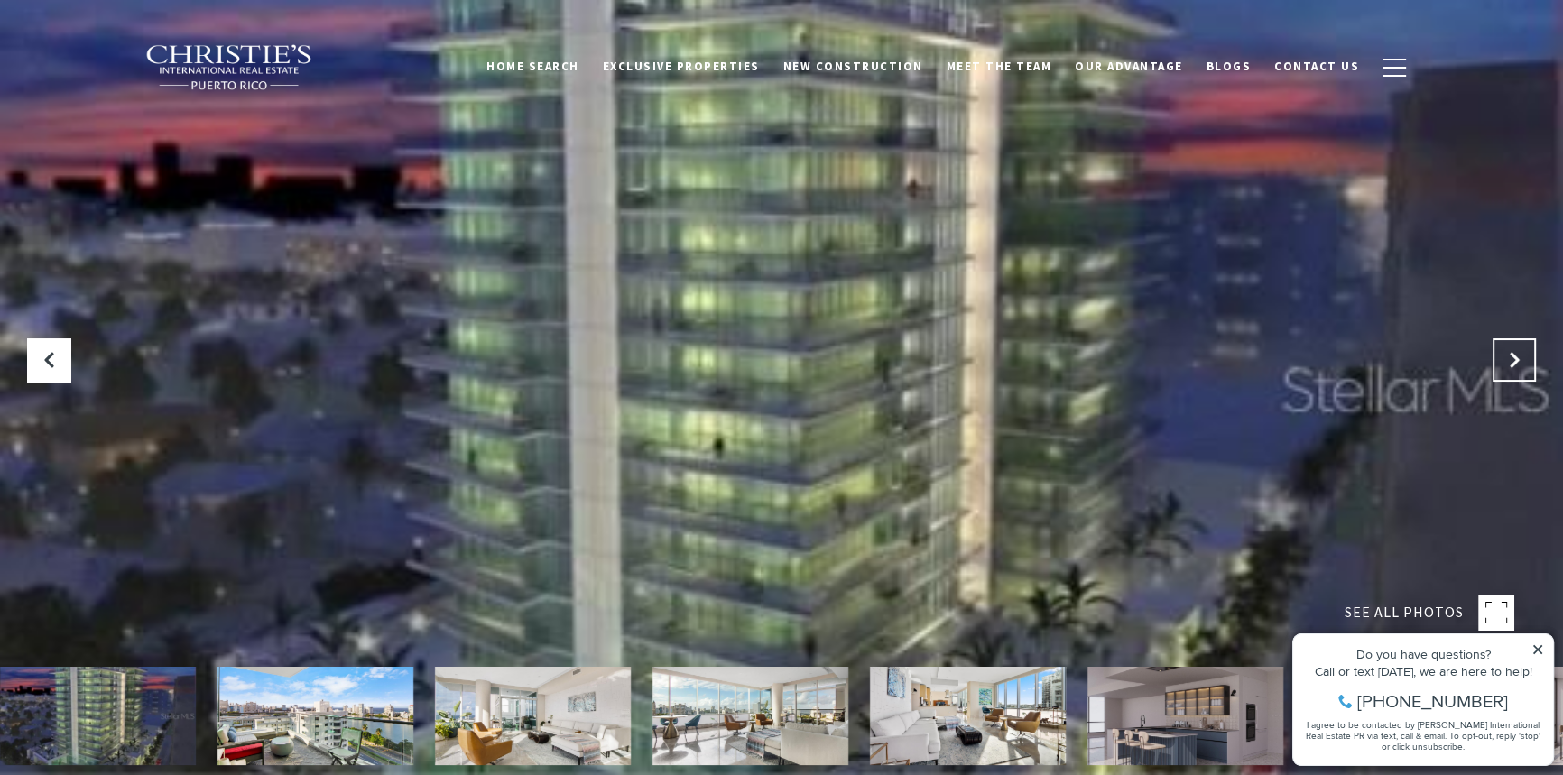
click at [1509, 356] on icon "Next Slide" at bounding box center [1514, 360] width 18 height 18
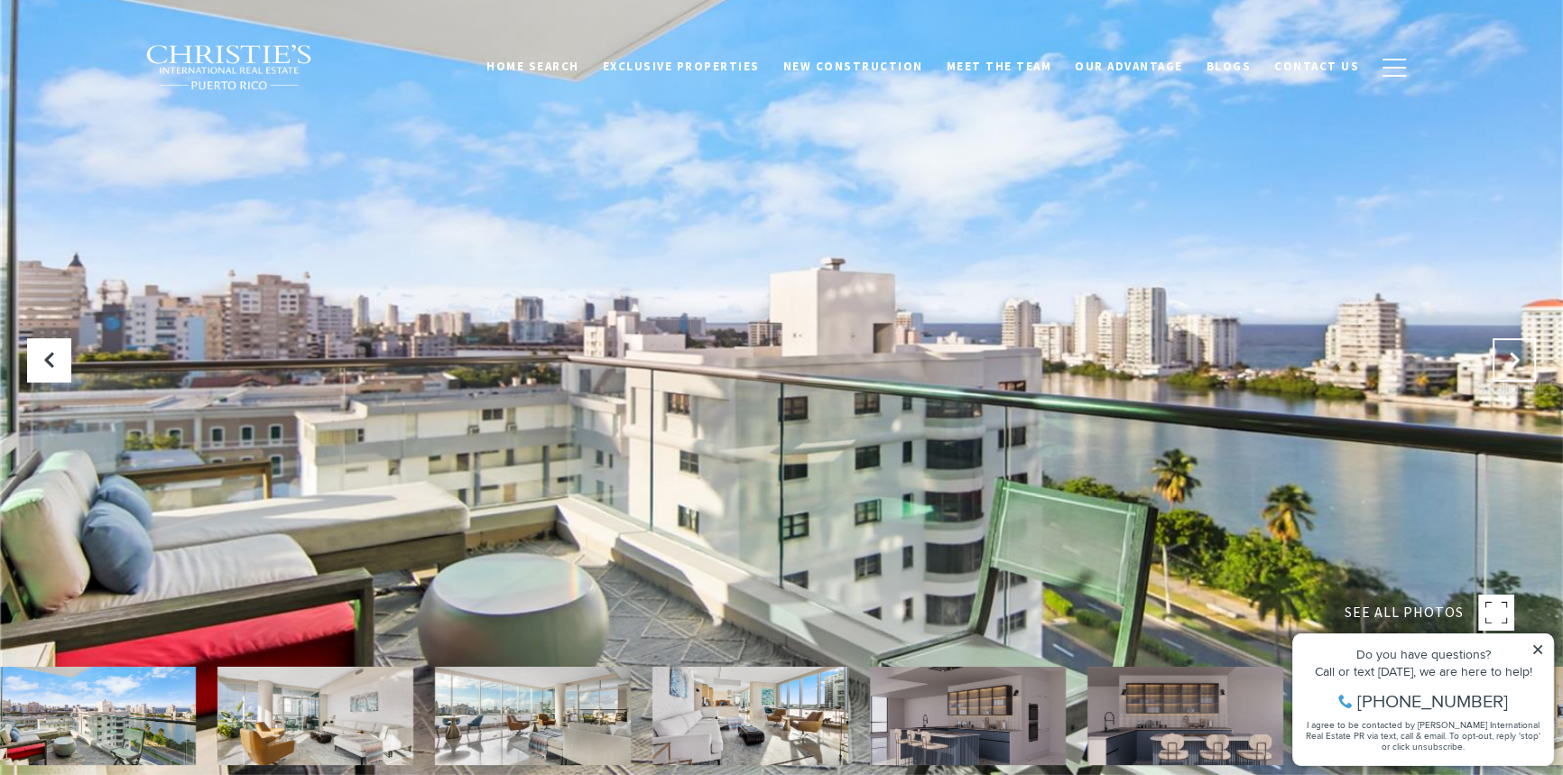
click at [1508, 355] on icon "Next Slide" at bounding box center [1514, 360] width 18 height 18
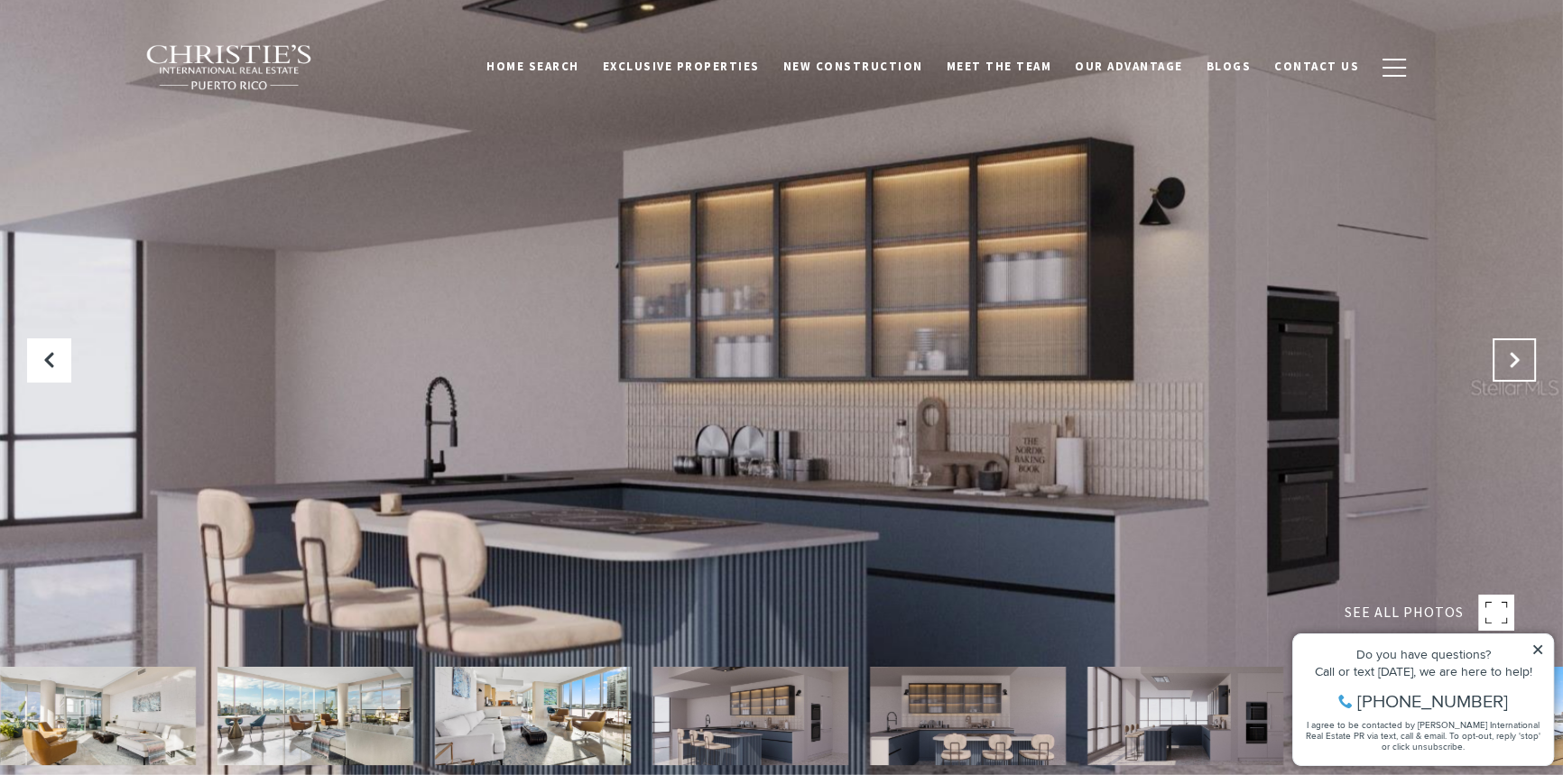
click at [1511, 360] on icon "Next Slide" at bounding box center [1514, 360] width 18 height 18
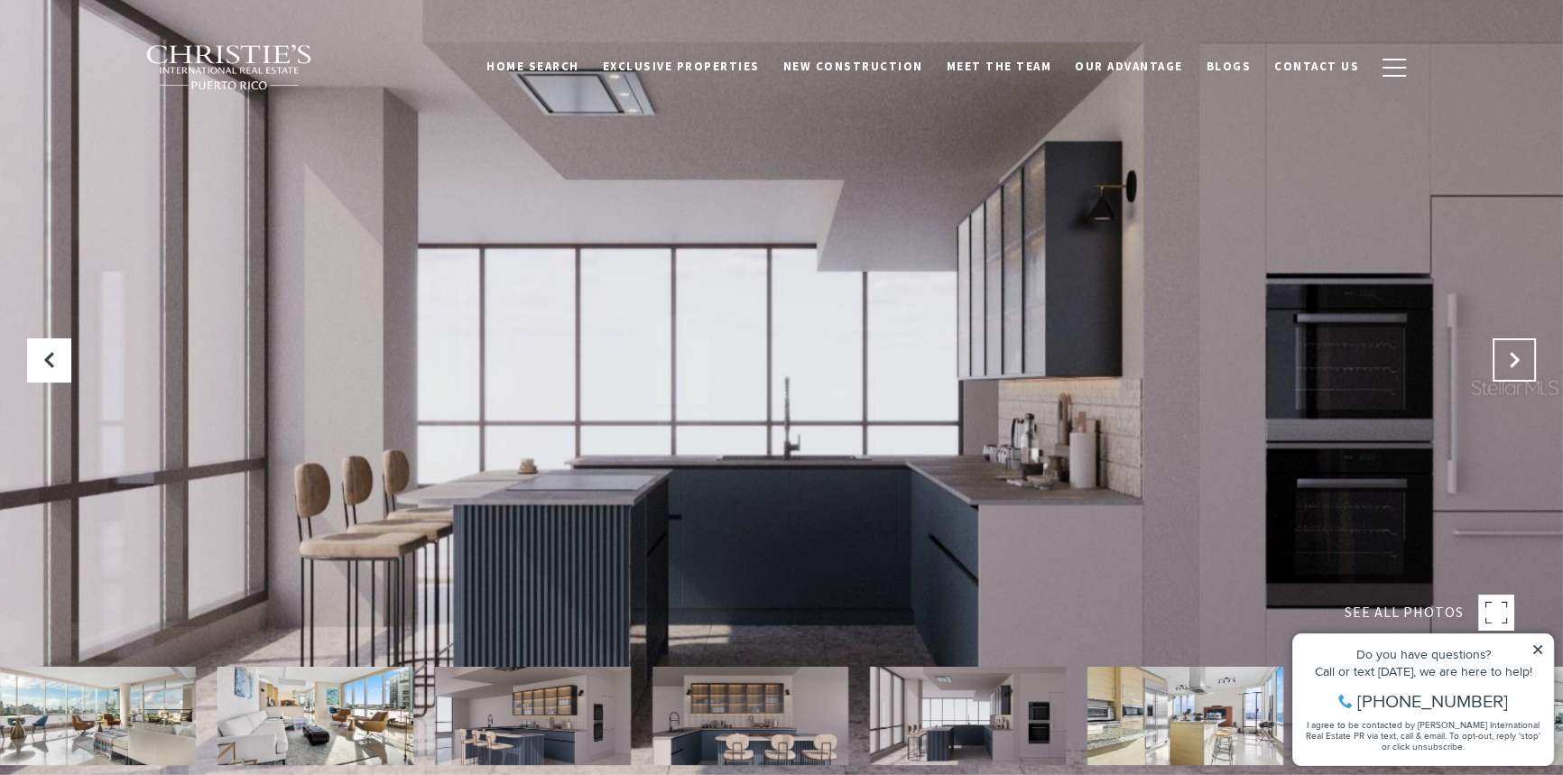
click at [1508, 360] on icon "Next Slide" at bounding box center [1514, 360] width 18 height 18
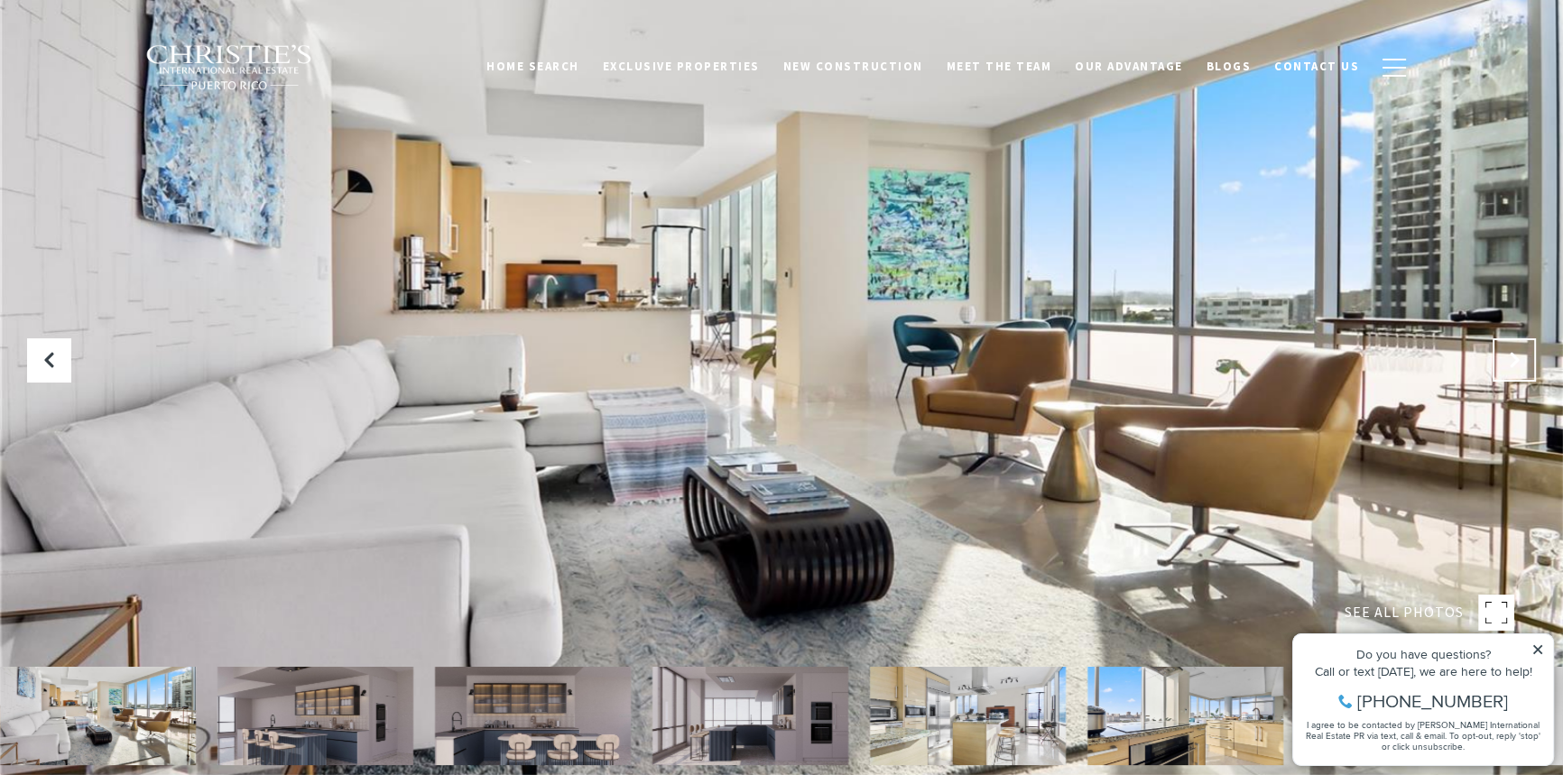
click at [1508, 360] on icon "Next Slide" at bounding box center [1514, 360] width 18 height 18
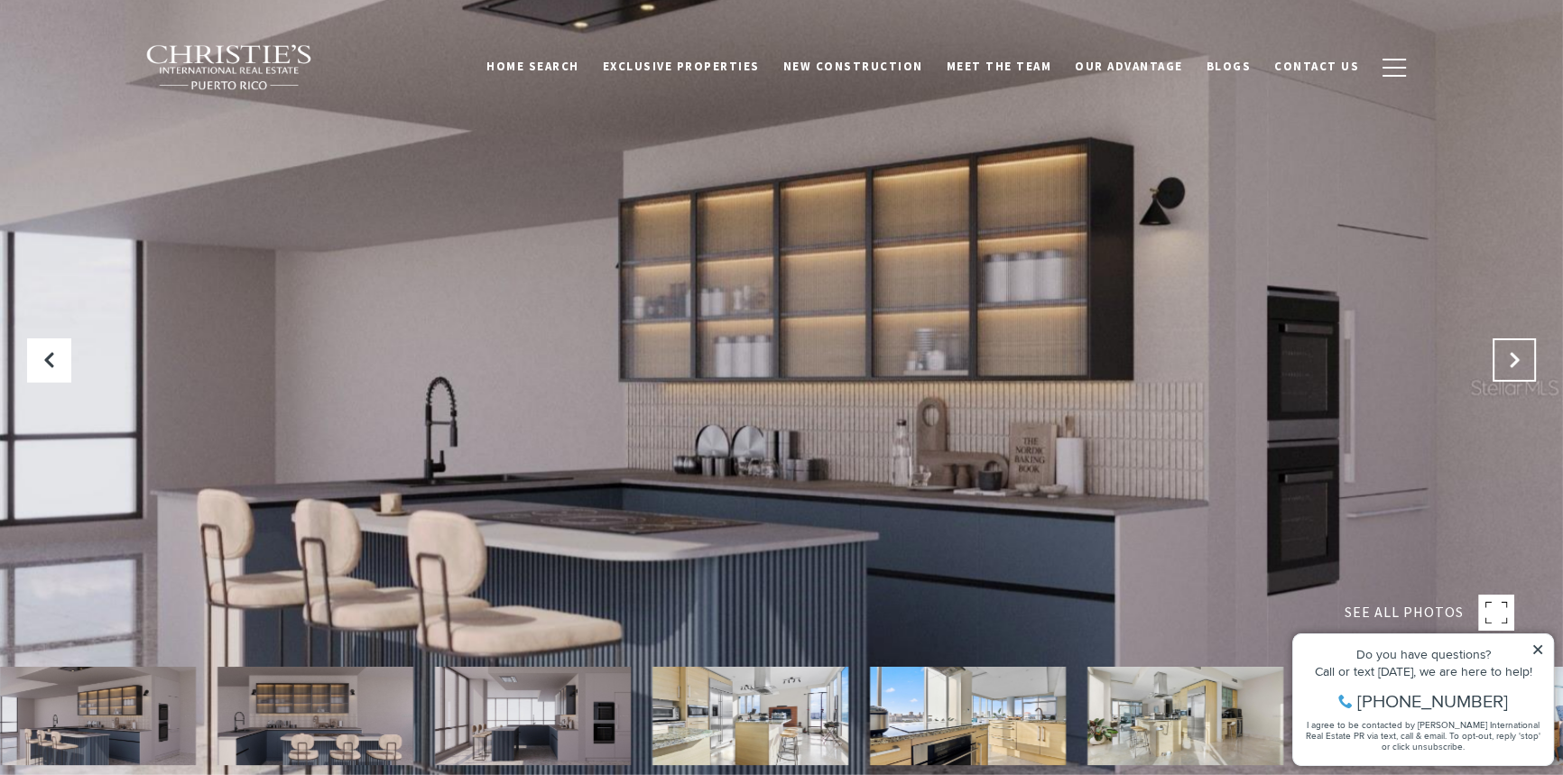
click at [1508, 360] on icon "Next Slide" at bounding box center [1514, 360] width 18 height 18
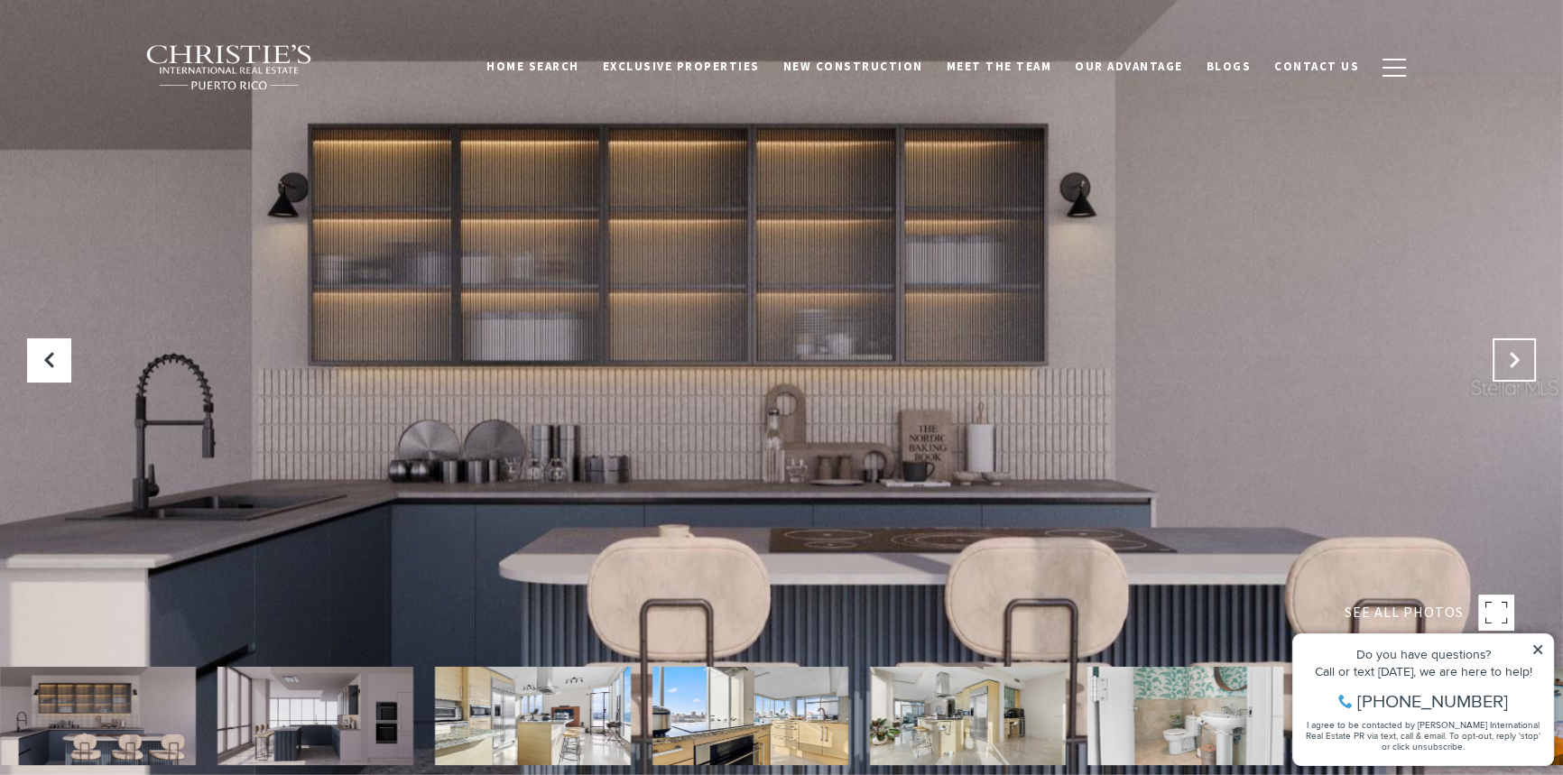
click at [1508, 360] on icon "Next Slide" at bounding box center [1514, 360] width 18 height 18
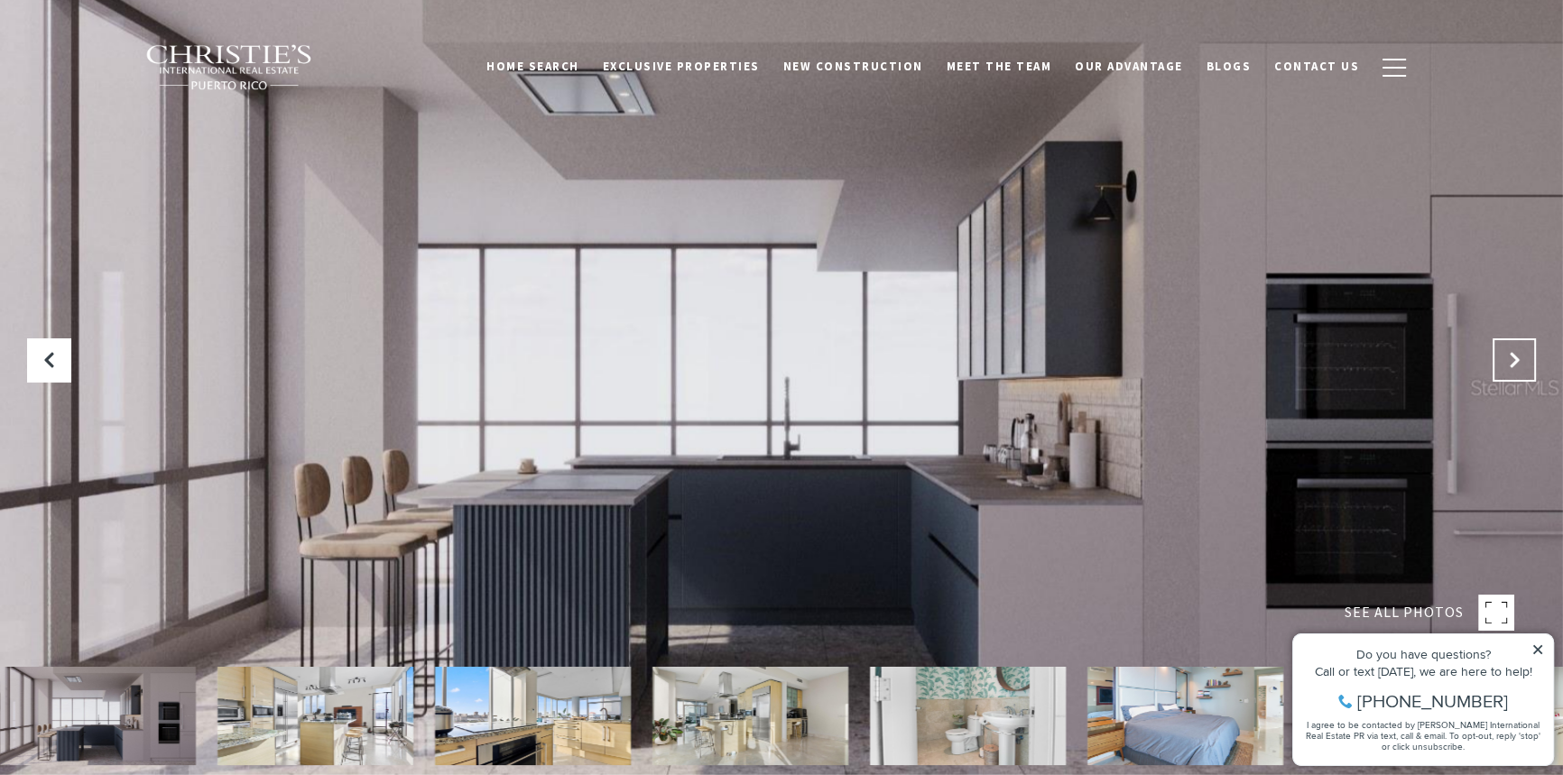
click at [1508, 360] on icon "Next Slide" at bounding box center [1514, 360] width 18 height 18
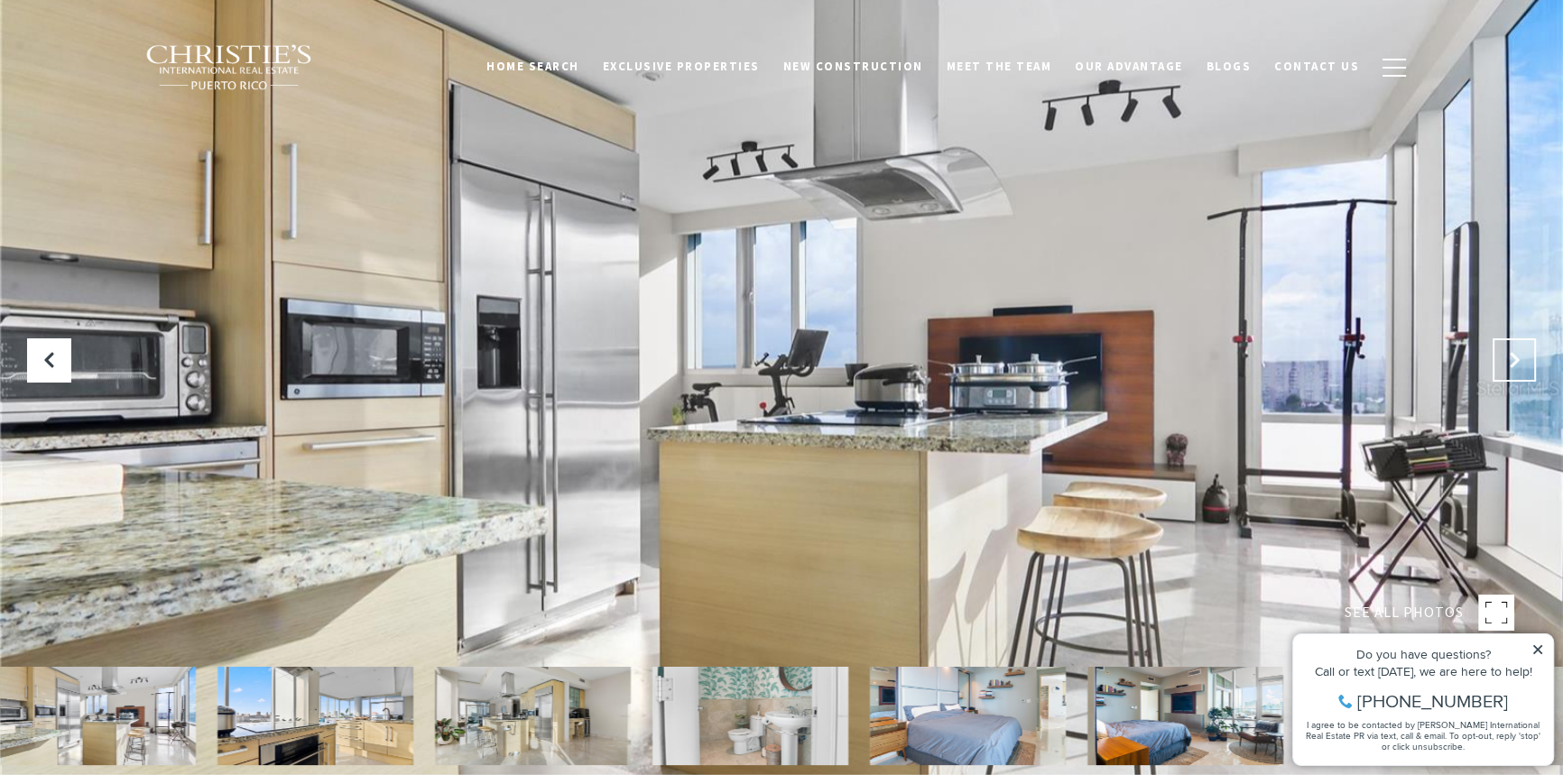
click at [1508, 360] on icon "Next Slide" at bounding box center [1514, 360] width 18 height 18
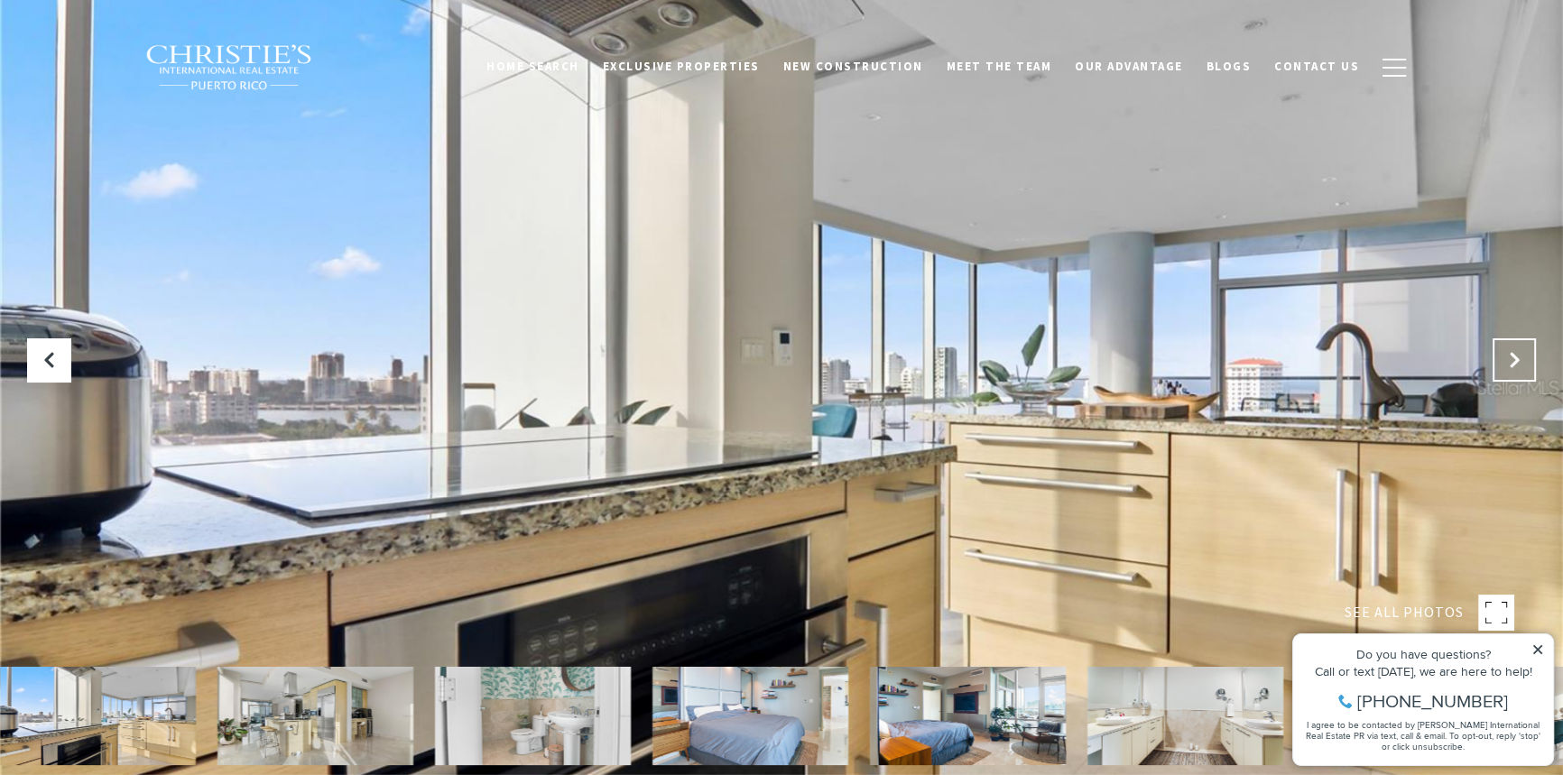
click at [1508, 360] on icon "Next Slide" at bounding box center [1514, 360] width 18 height 18
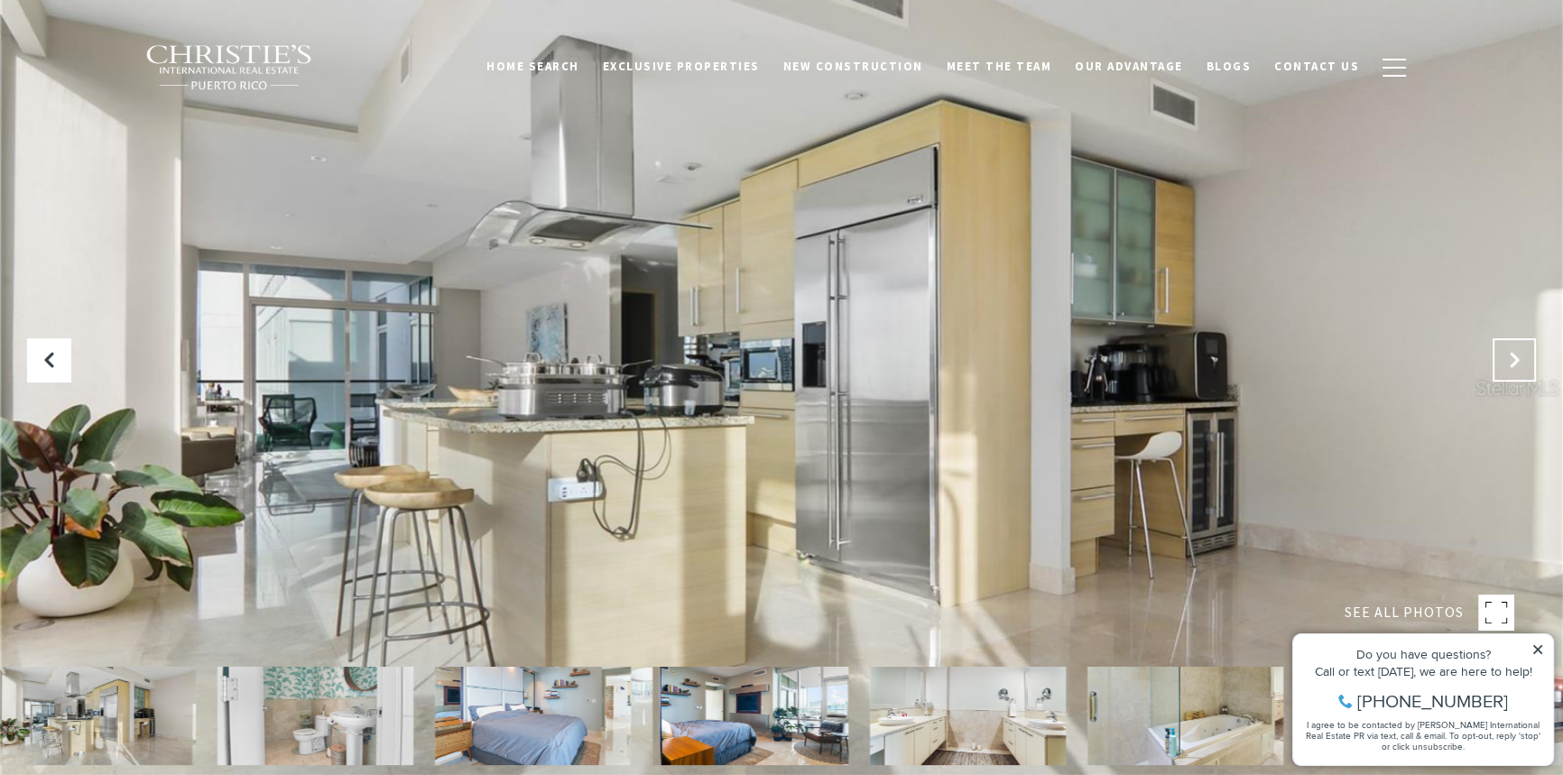
click at [1508, 360] on icon "Next Slide" at bounding box center [1514, 360] width 18 height 18
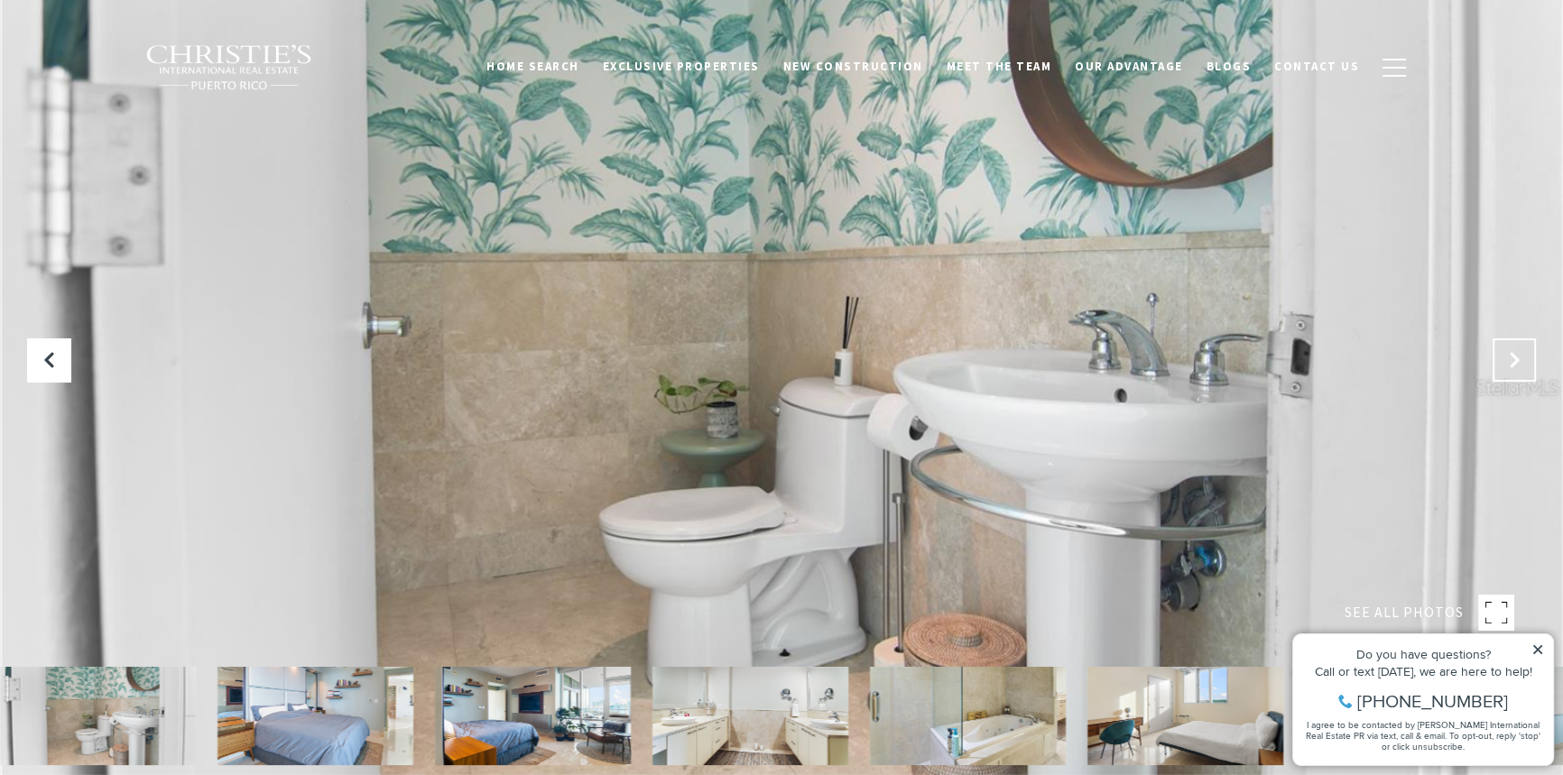
click at [1508, 360] on icon "Next Slide" at bounding box center [1514, 360] width 18 height 18
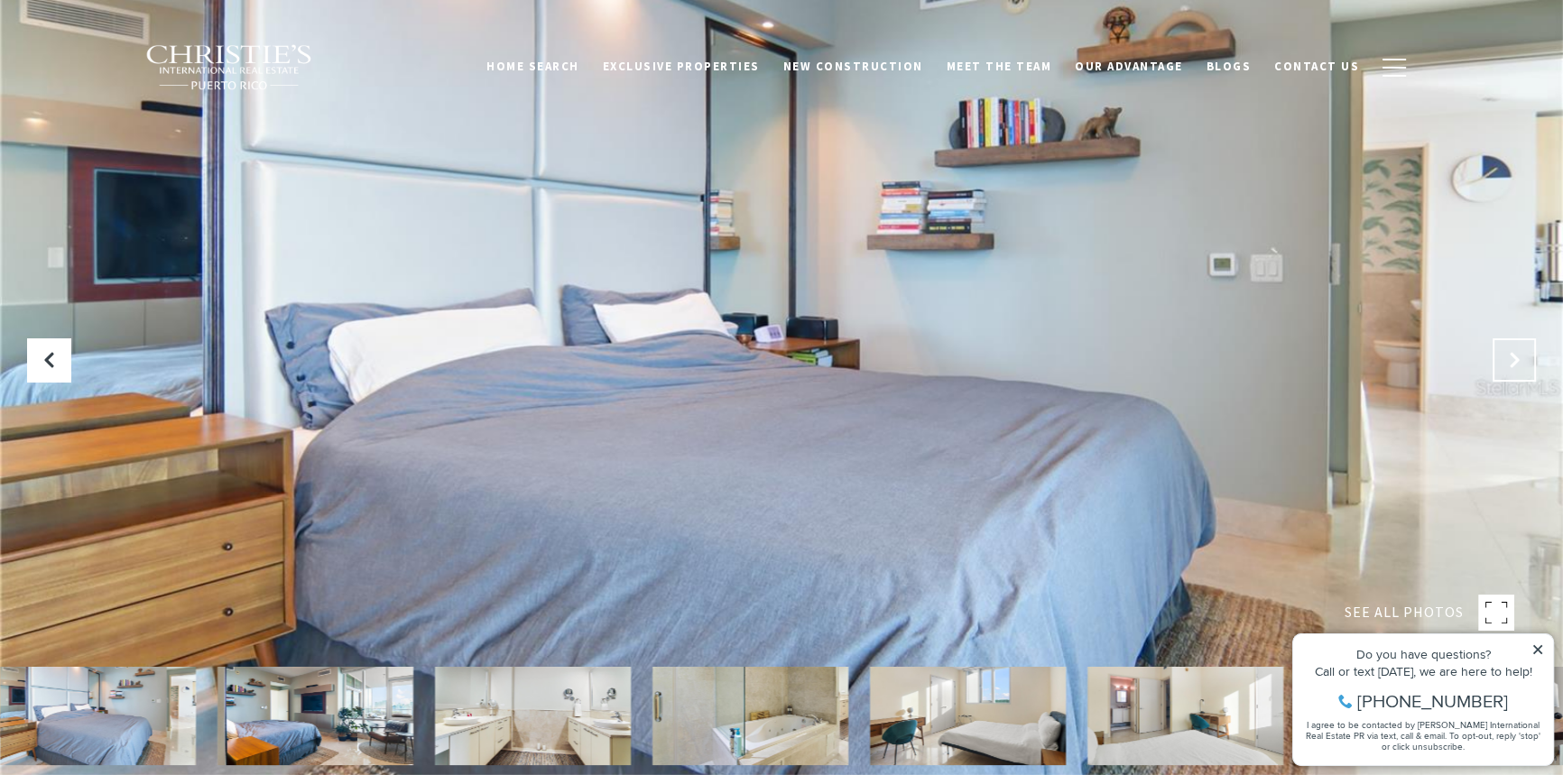
click at [1508, 360] on icon "Next Slide" at bounding box center [1514, 360] width 18 height 18
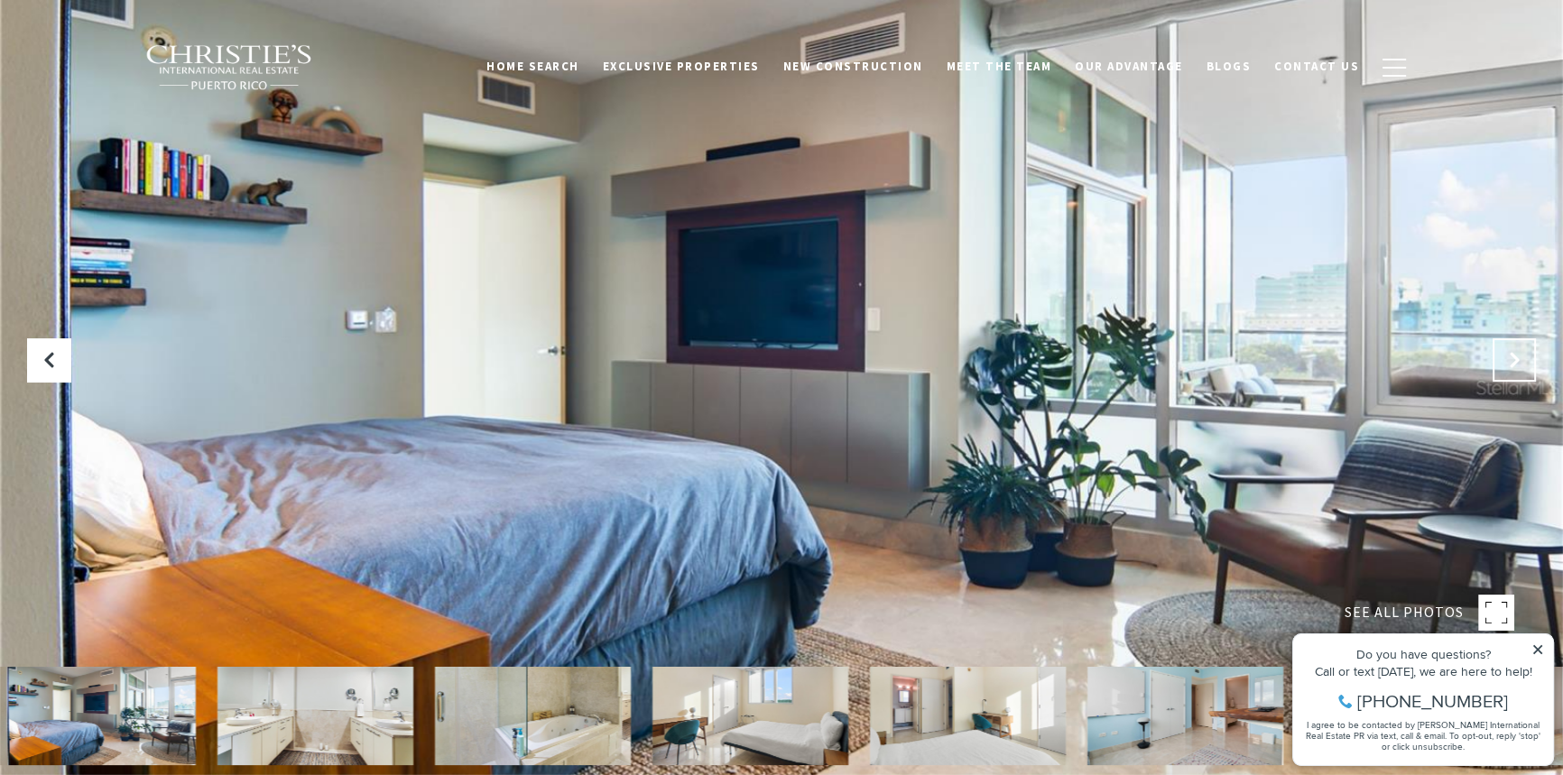
click at [1508, 360] on icon "Next Slide" at bounding box center [1514, 360] width 18 height 18
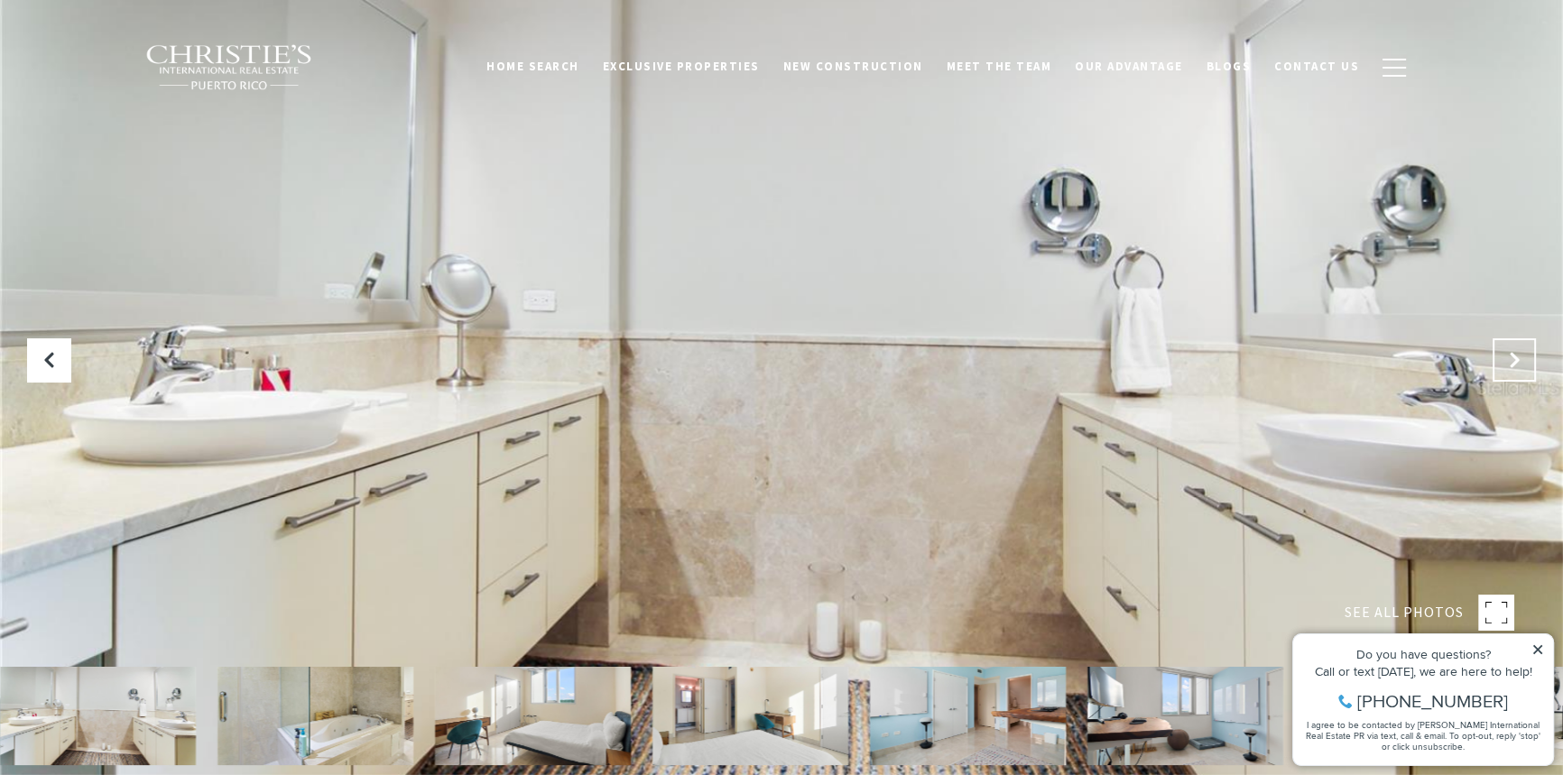
click at [1508, 360] on icon "Next Slide" at bounding box center [1514, 360] width 18 height 18
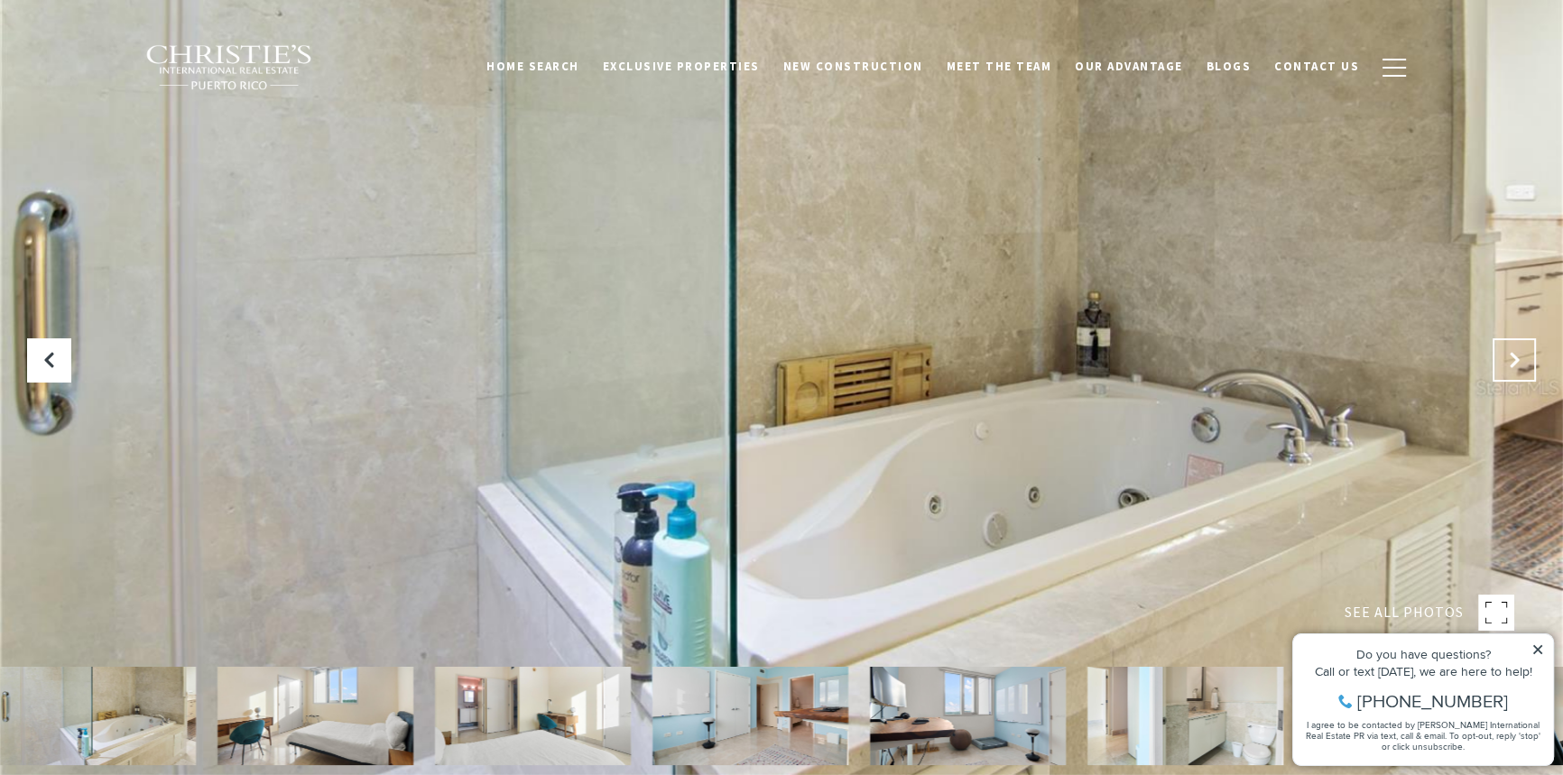
click at [1508, 360] on icon "Next Slide" at bounding box center [1514, 360] width 18 height 18
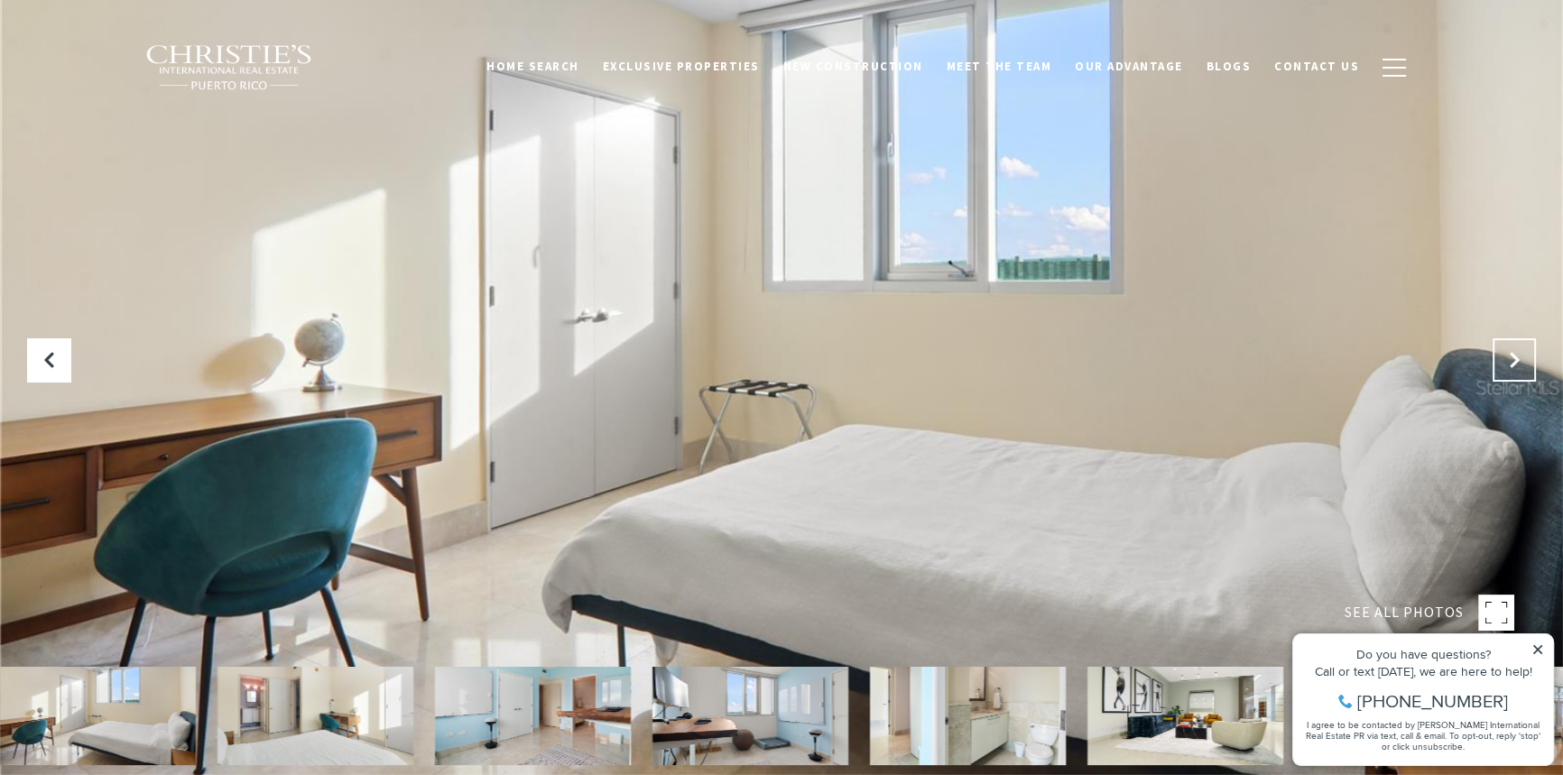
click at [1508, 360] on icon "Next Slide" at bounding box center [1514, 360] width 18 height 18
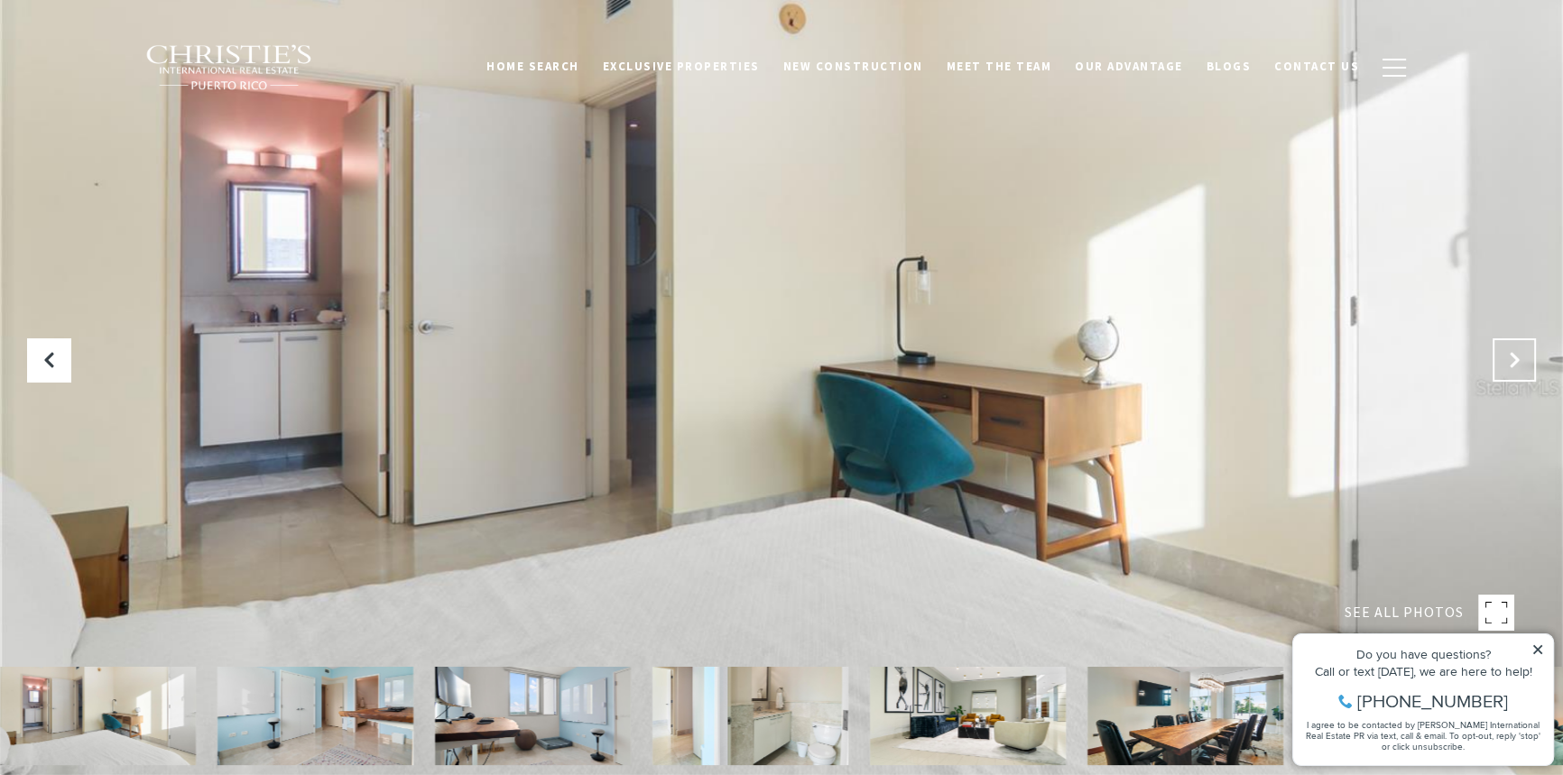
click at [1508, 360] on icon "Next Slide" at bounding box center [1514, 360] width 18 height 18
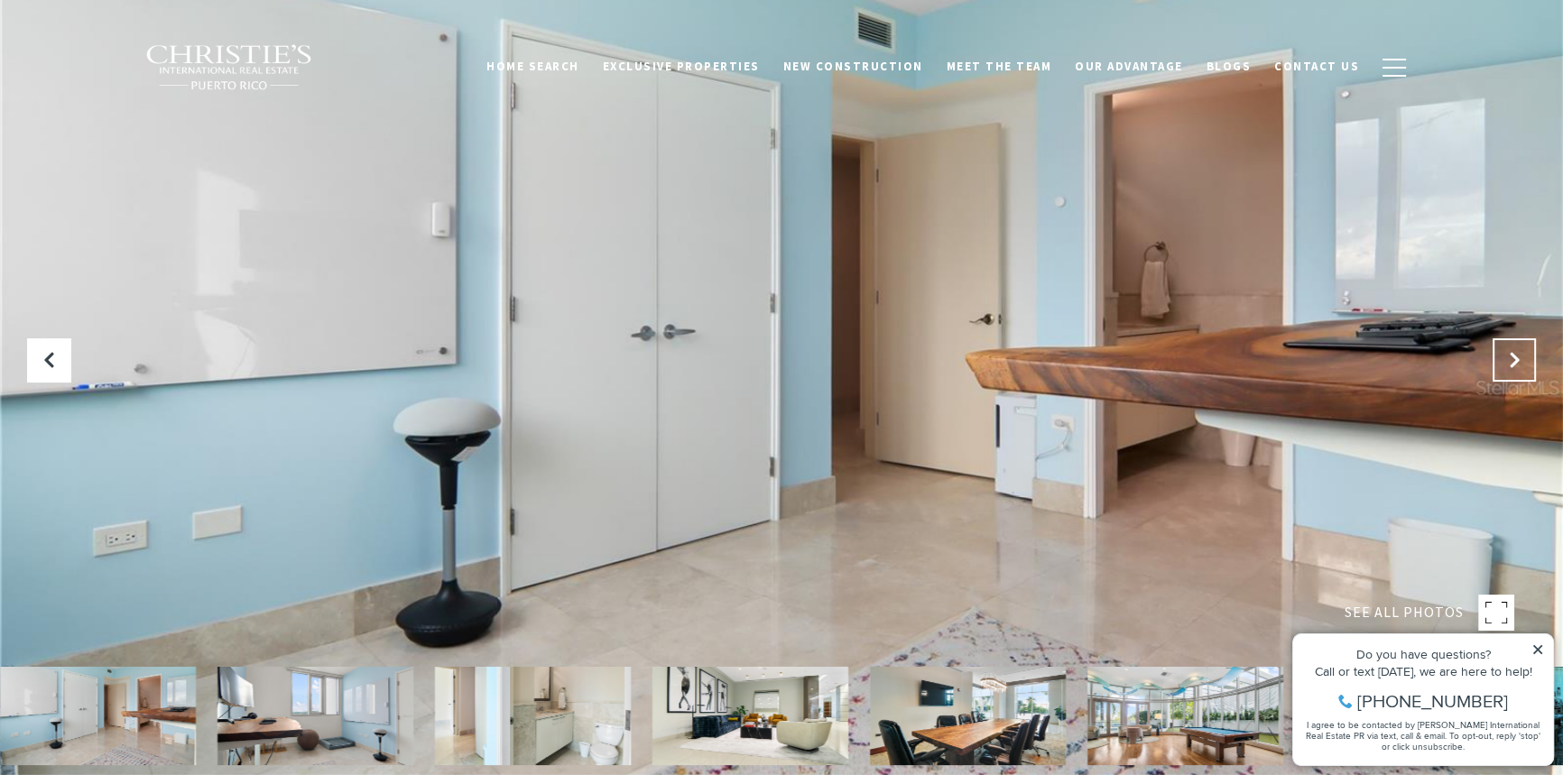
click at [1508, 360] on icon "Next Slide" at bounding box center [1514, 360] width 18 height 18
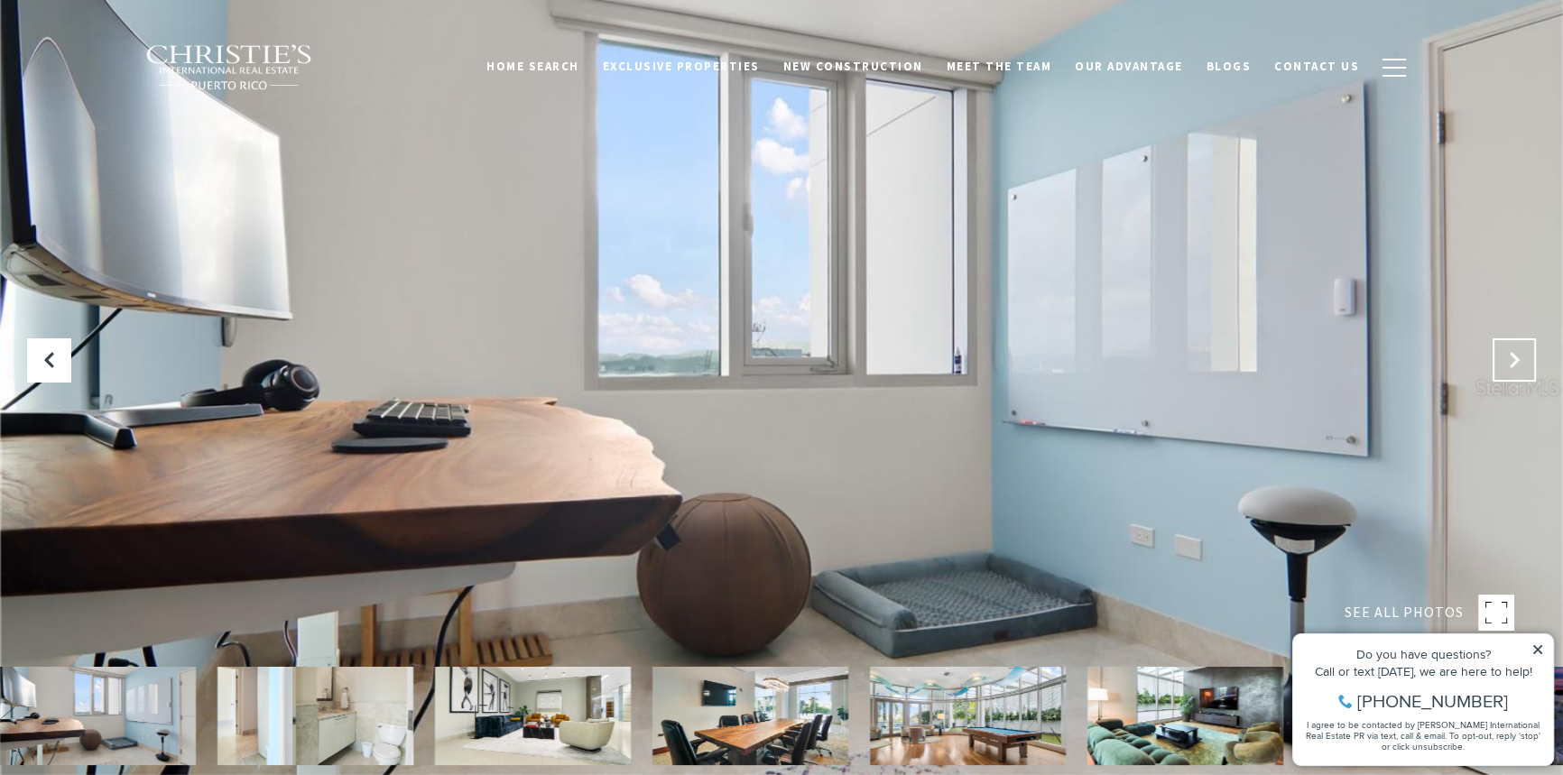
click at [1508, 351] on icon "Next Slide" at bounding box center [1514, 360] width 18 height 18
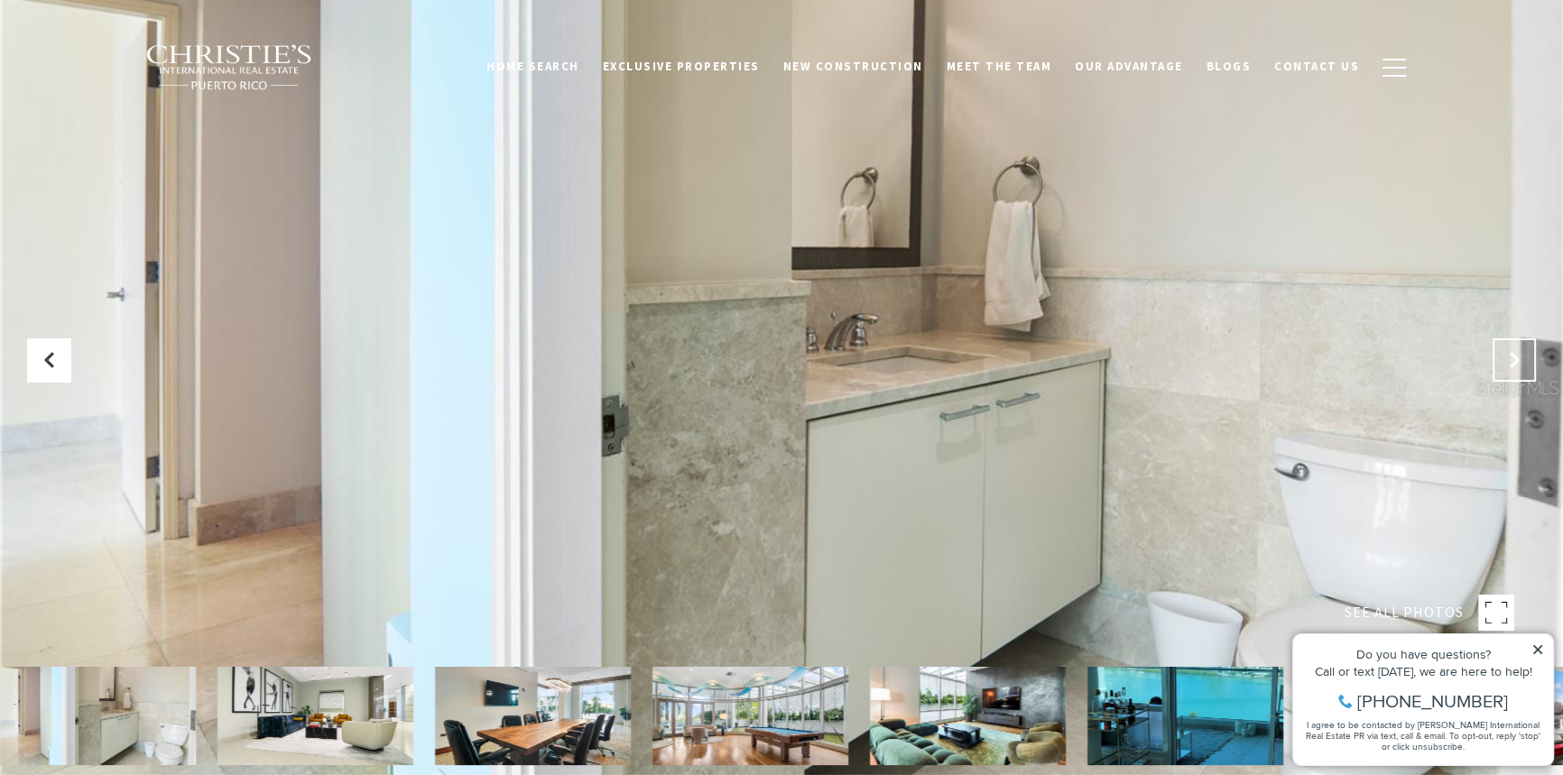
click at [1503, 346] on button "Next Slide" at bounding box center [1513, 359] width 43 height 43
